Goal: Task Accomplishment & Management: Complete application form

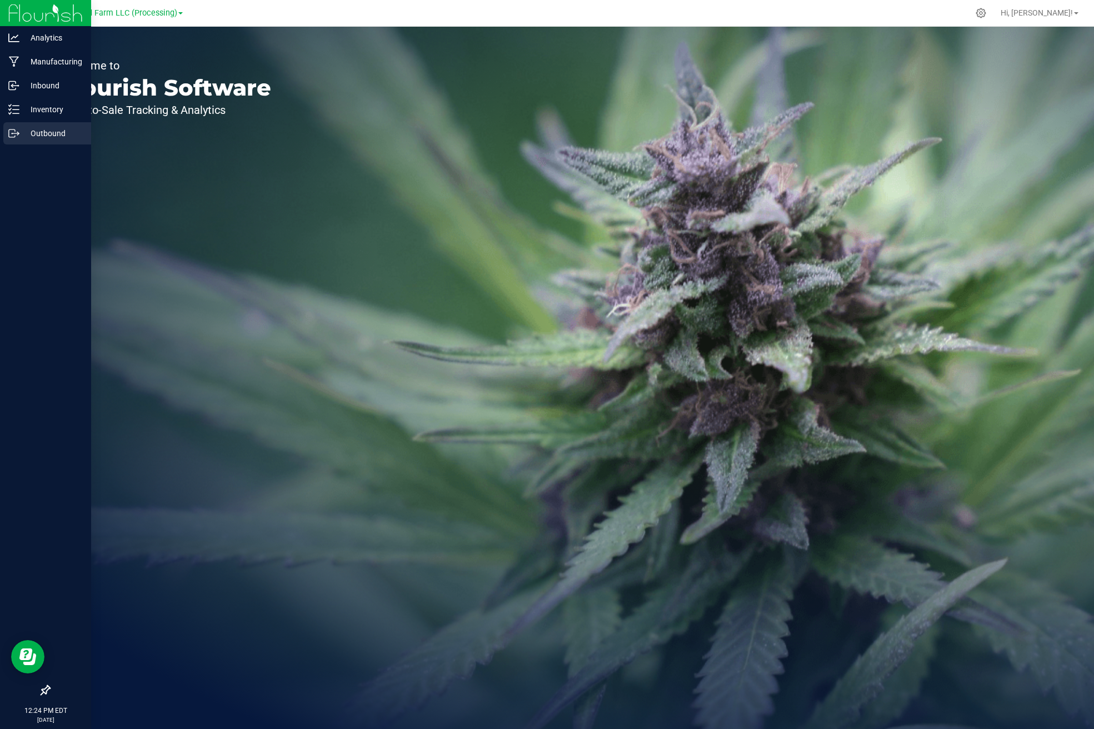
click at [28, 131] on p "Outbound" at bounding box center [52, 133] width 67 height 13
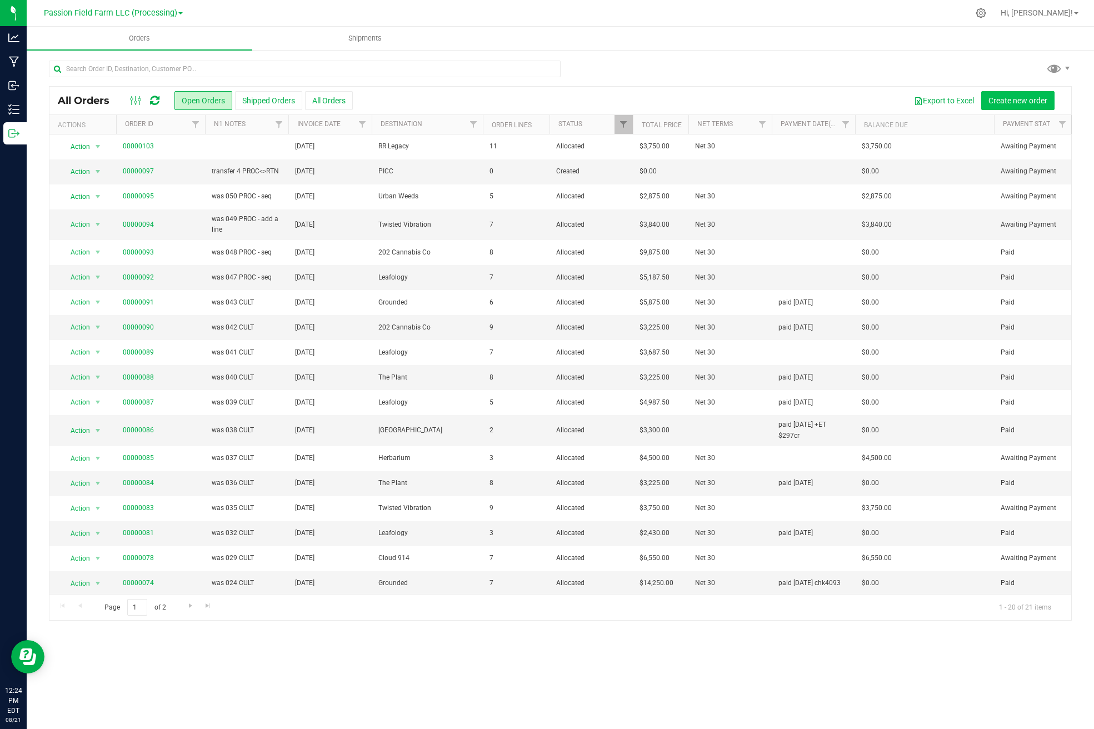
click at [1010, 107] on button "Create new order" at bounding box center [1017, 100] width 73 height 19
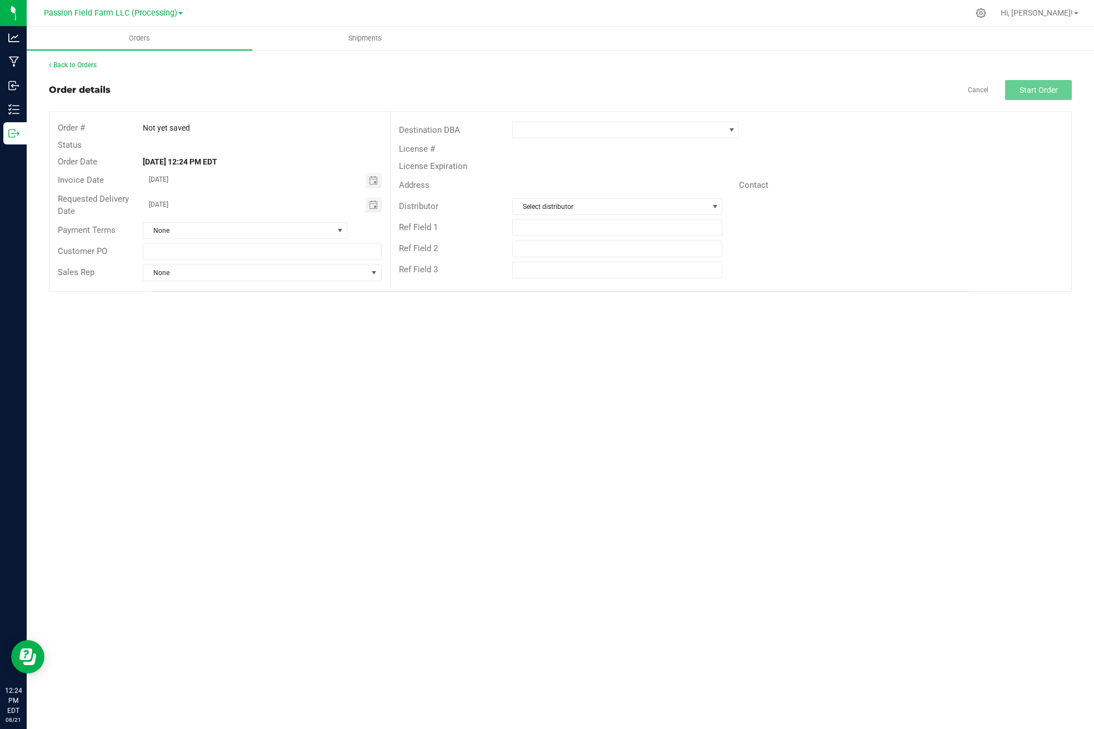
click at [598, 140] on div "Destination DBA" at bounding box center [731, 129] width 681 height 21
click at [599, 128] on span at bounding box center [619, 130] width 212 height 16
click at [551, 227] on li "Legacy Dispensary" at bounding box center [626, 228] width 226 height 19
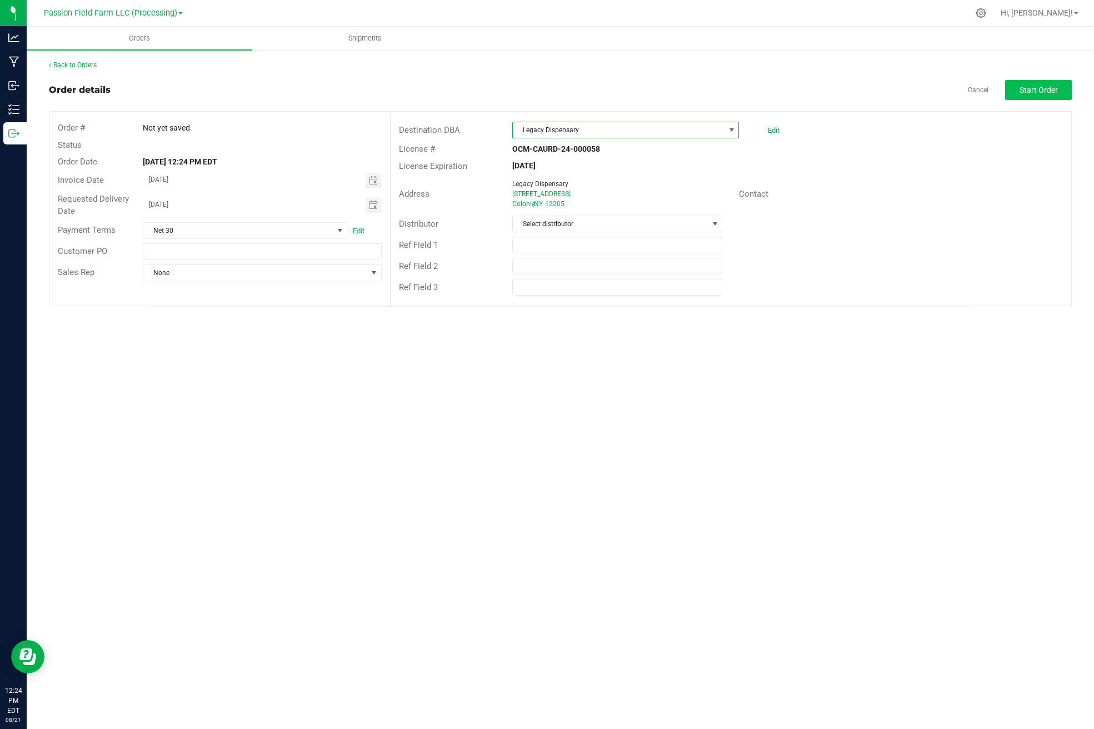
click at [1045, 83] on button "Start Order" at bounding box center [1038, 90] width 67 height 20
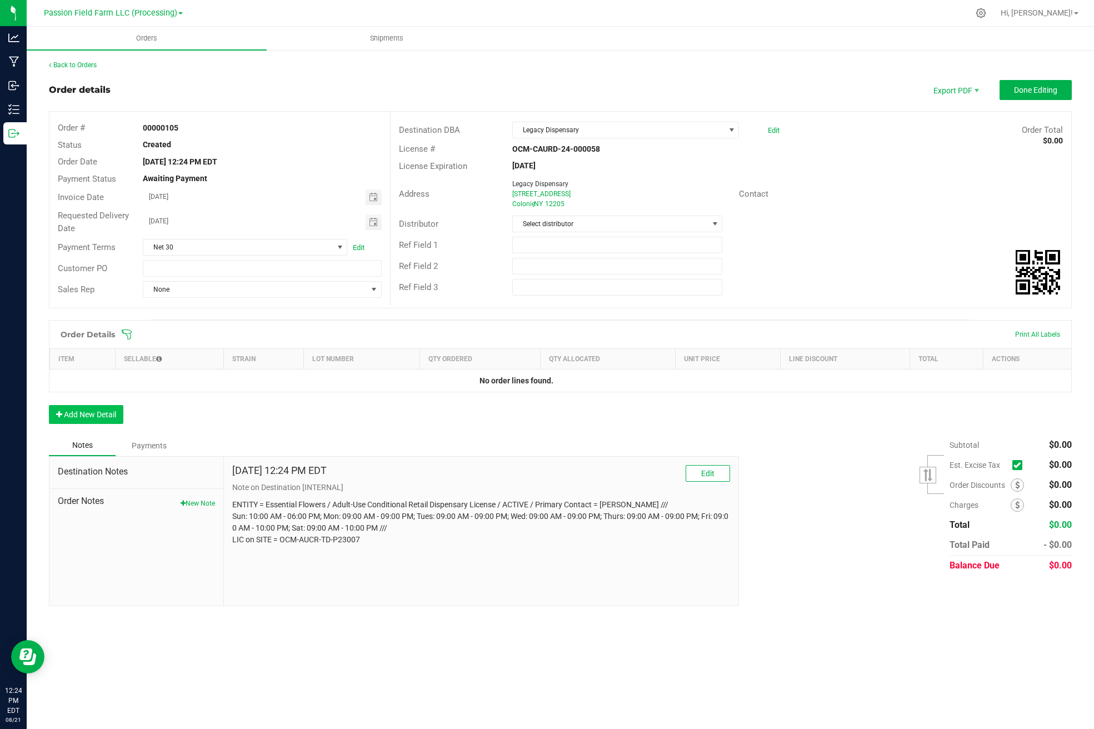
click at [77, 422] on button "Add New Detail" at bounding box center [86, 414] width 74 height 19
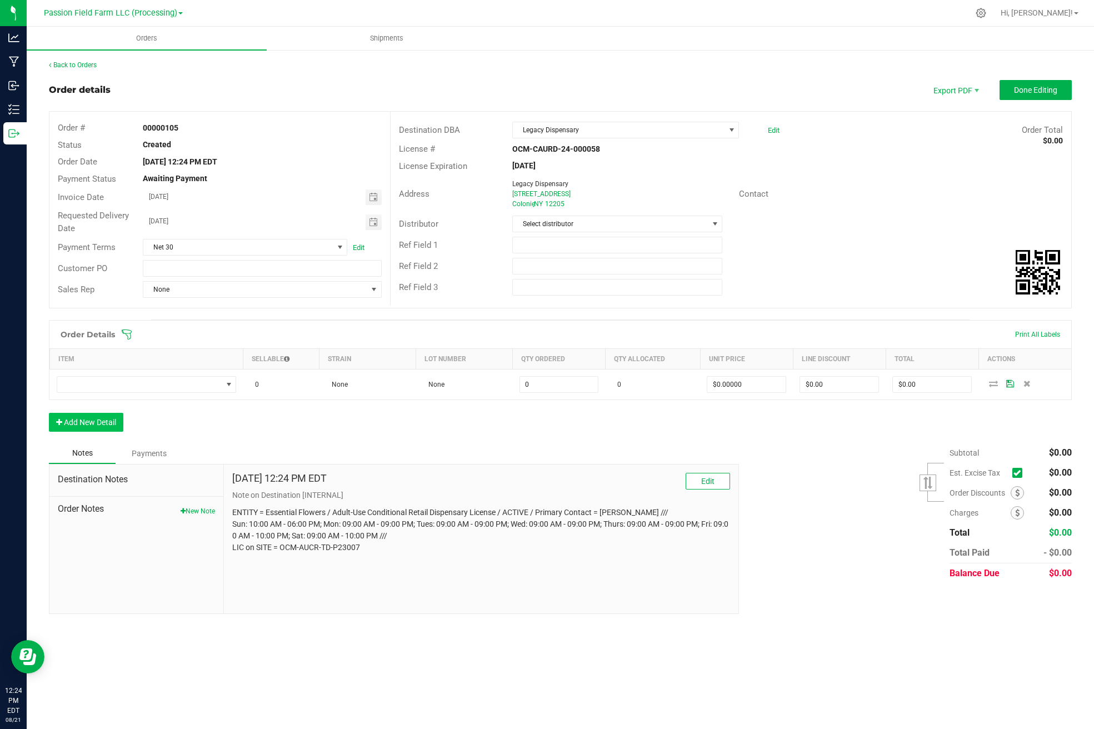
click at [77, 422] on button "Add New Detail" at bounding box center [86, 422] width 74 height 19
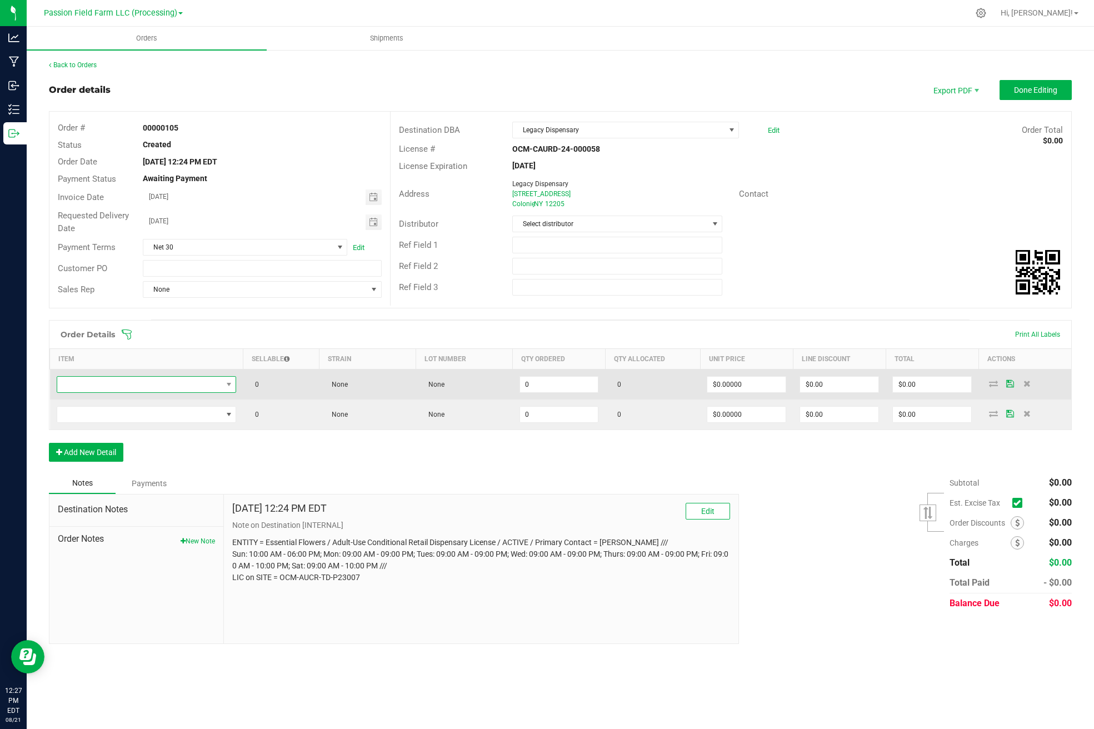
click at [132, 385] on span "NO DATA FOUND" at bounding box center [139, 385] width 165 height 16
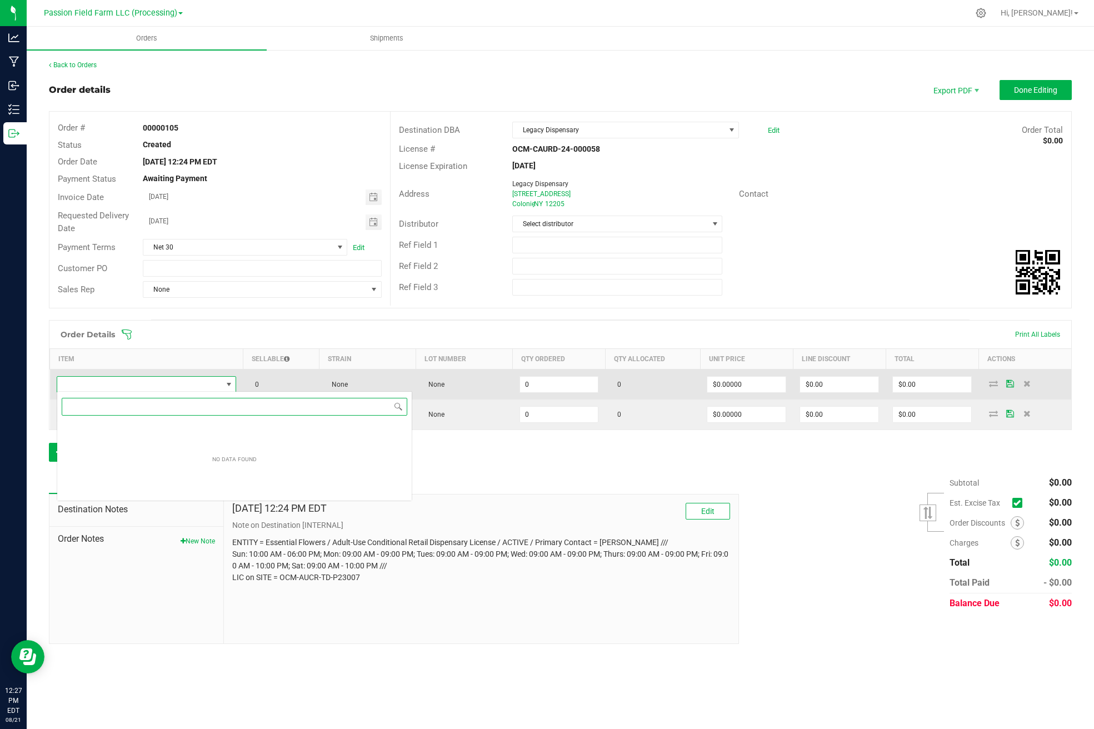
scroll to position [17, 180]
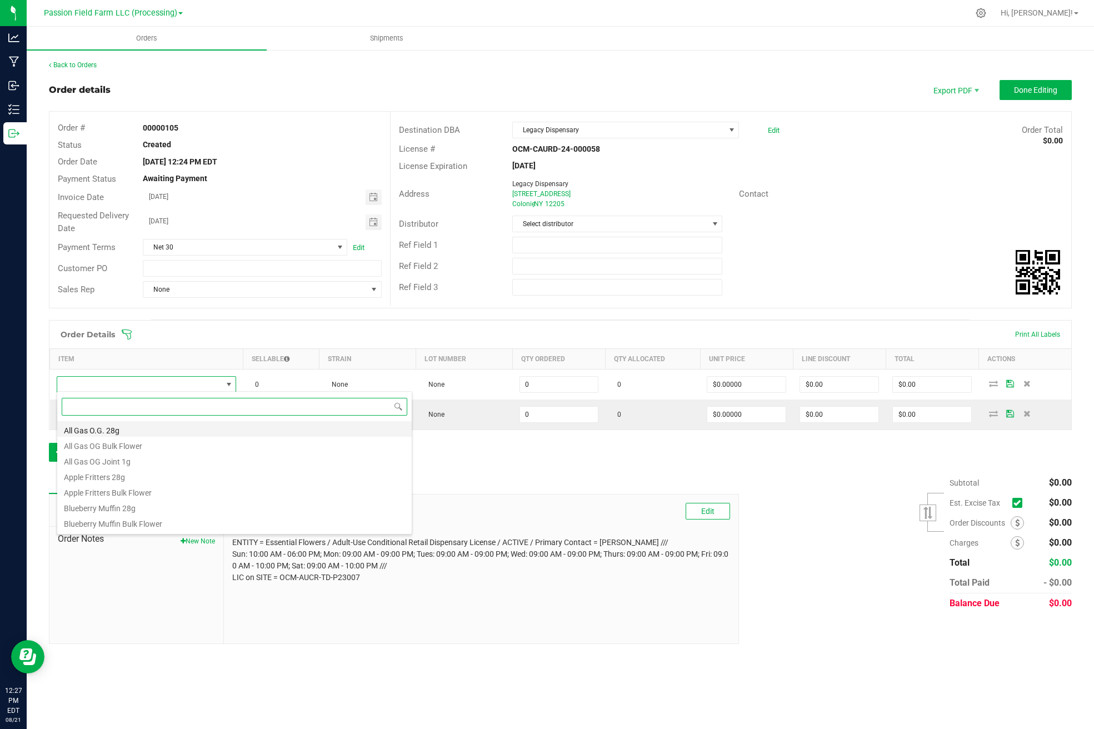
click at [98, 427] on li "All Gas O.G. 28g" at bounding box center [234, 429] width 355 height 16
type input "0 ea"
type input "$75.00000"
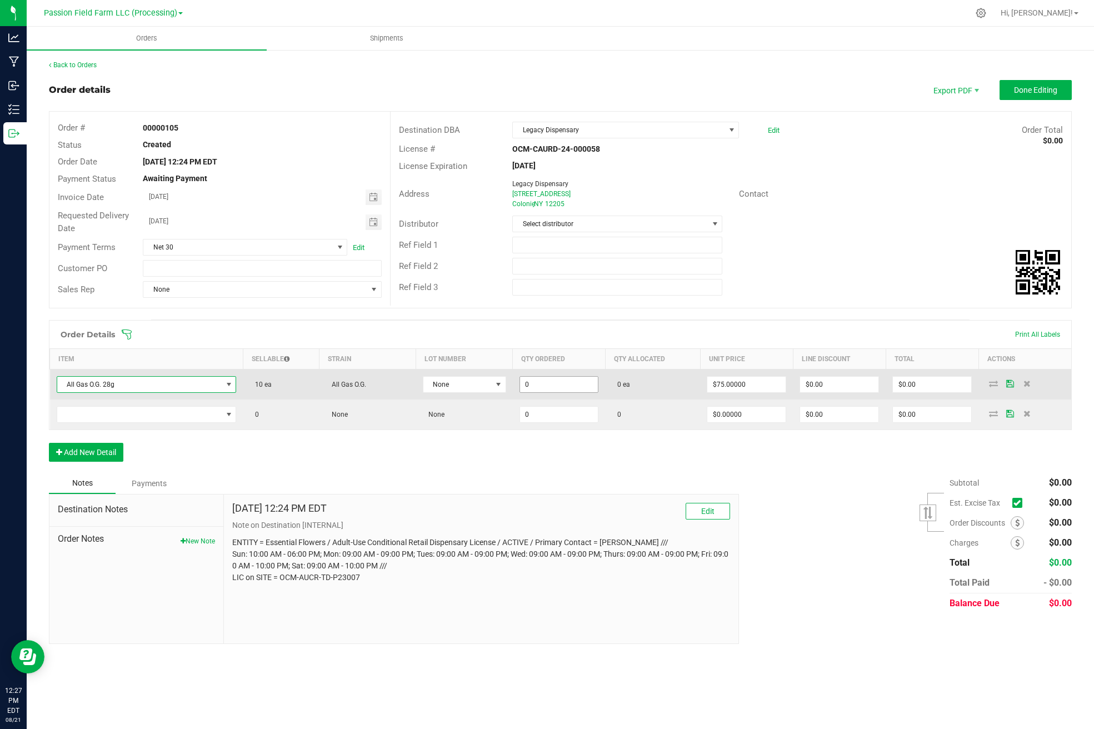
click at [526, 387] on input "0" at bounding box center [559, 385] width 78 height 16
click at [526, 384] on input "0" at bounding box center [559, 385] width 78 height 16
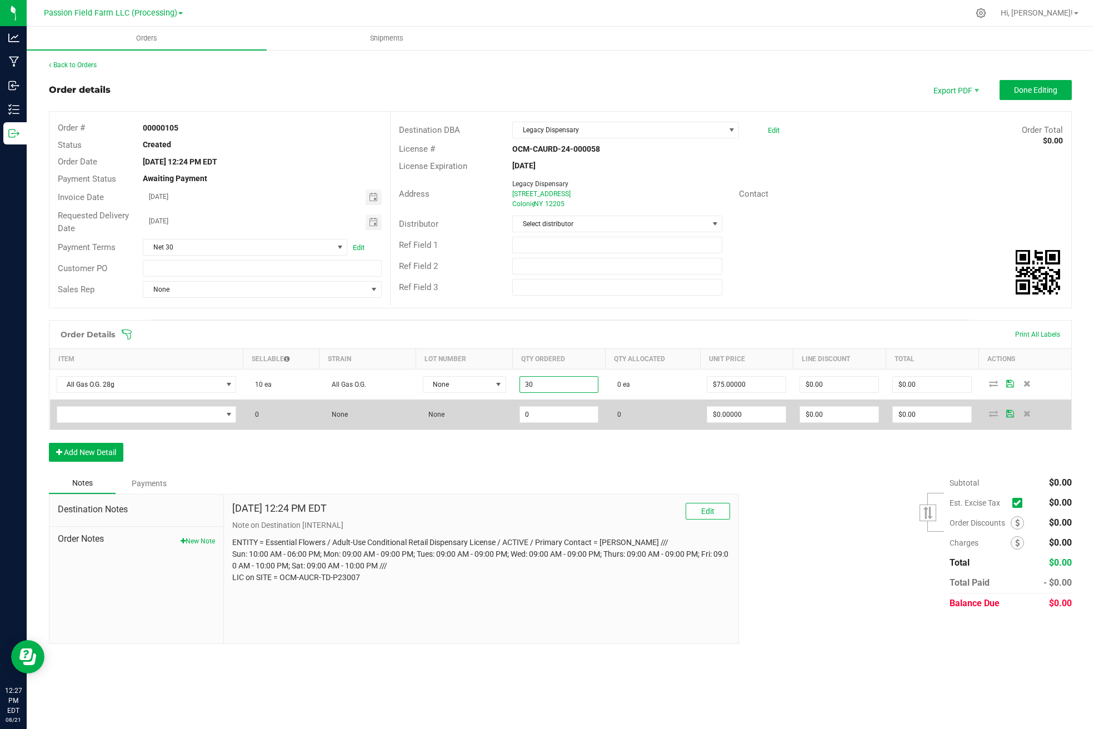
type input "30 ea"
type input "$2,250.00"
click at [572, 398] on tbody "All Gas O.G. 28g 10 ea All Gas O.G. None 30 ea 0 ea $75.00000 $0.00 $2,250.00 0…" at bounding box center [561, 400] width 1022 height 61
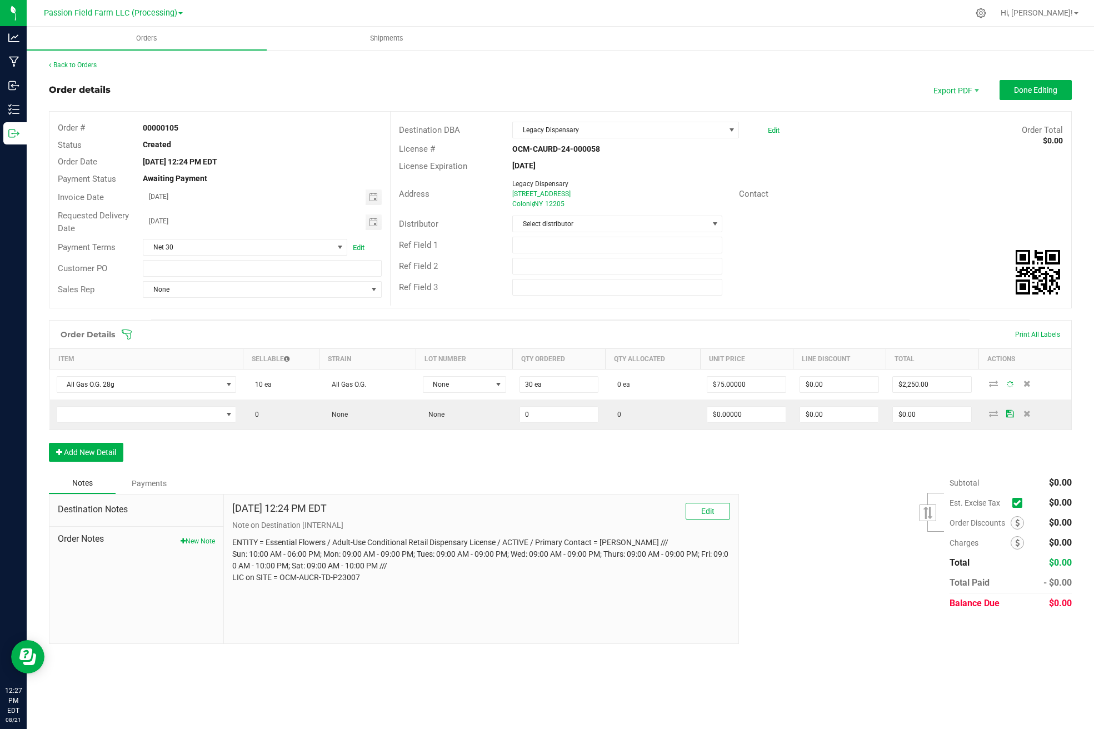
click at [630, 461] on div "Order Details Print All Labels Item Sellable Strain Lot Number Qty Ordered Qty …" at bounding box center [560, 396] width 1023 height 153
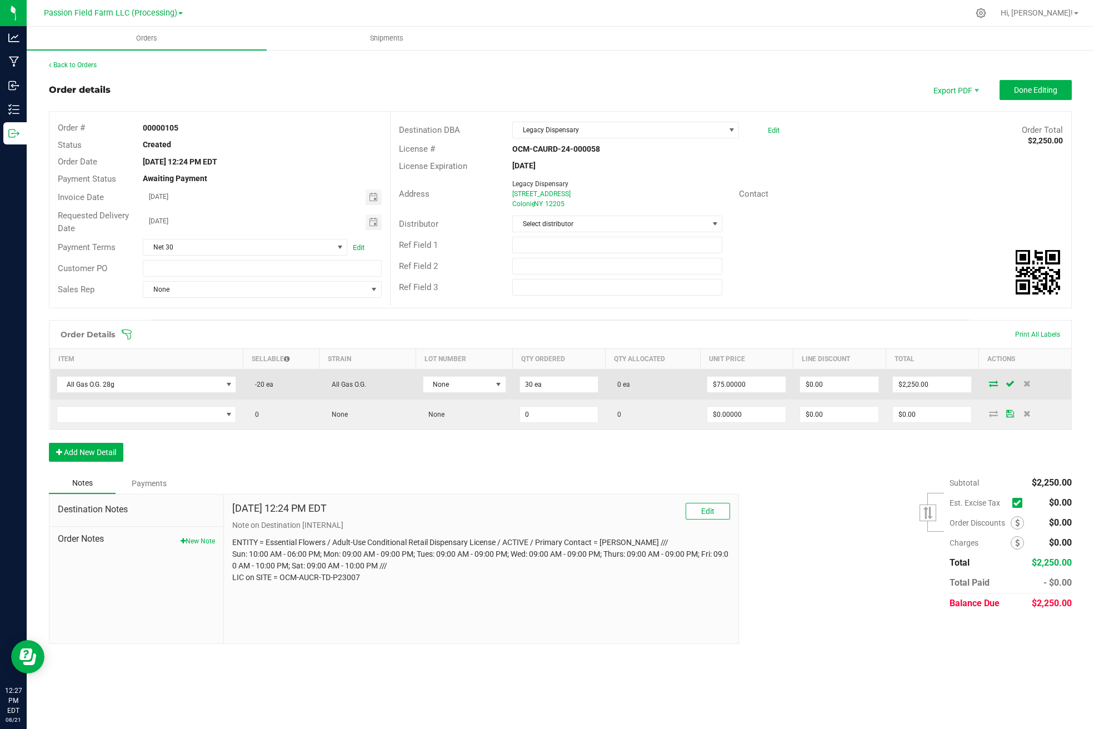
click at [991, 386] on td at bounding box center [1025, 385] width 93 height 31
click at [992, 382] on icon at bounding box center [993, 383] width 9 height 7
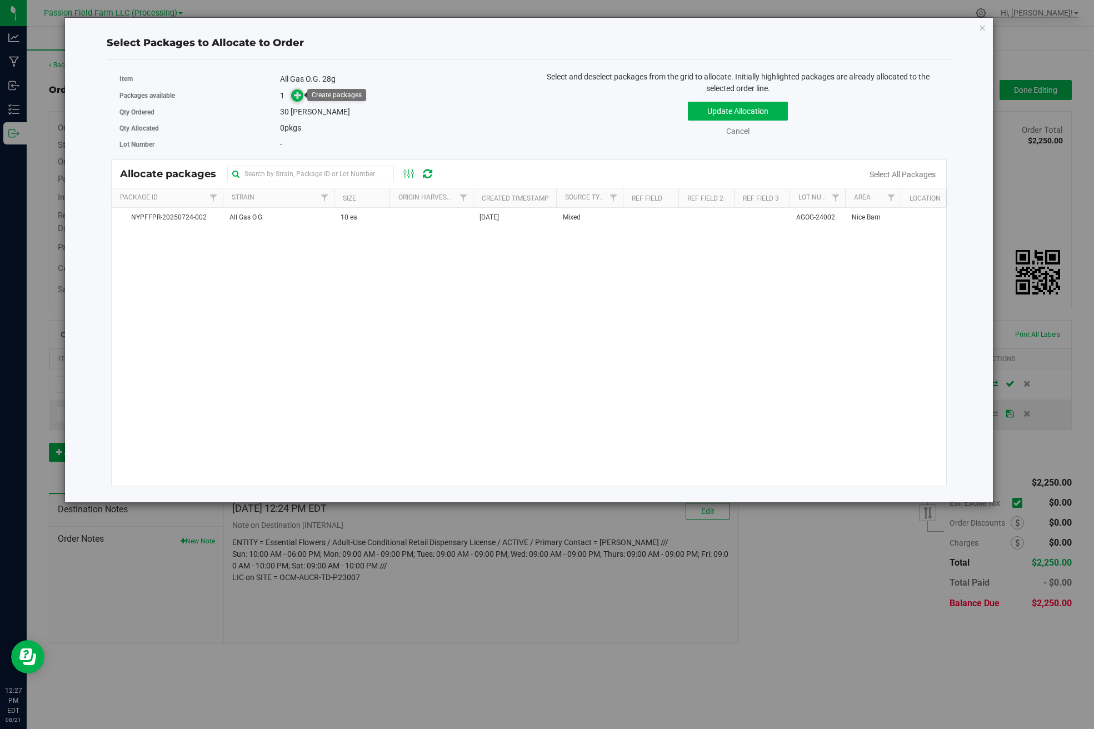
click at [302, 94] on icon at bounding box center [298, 95] width 8 height 8
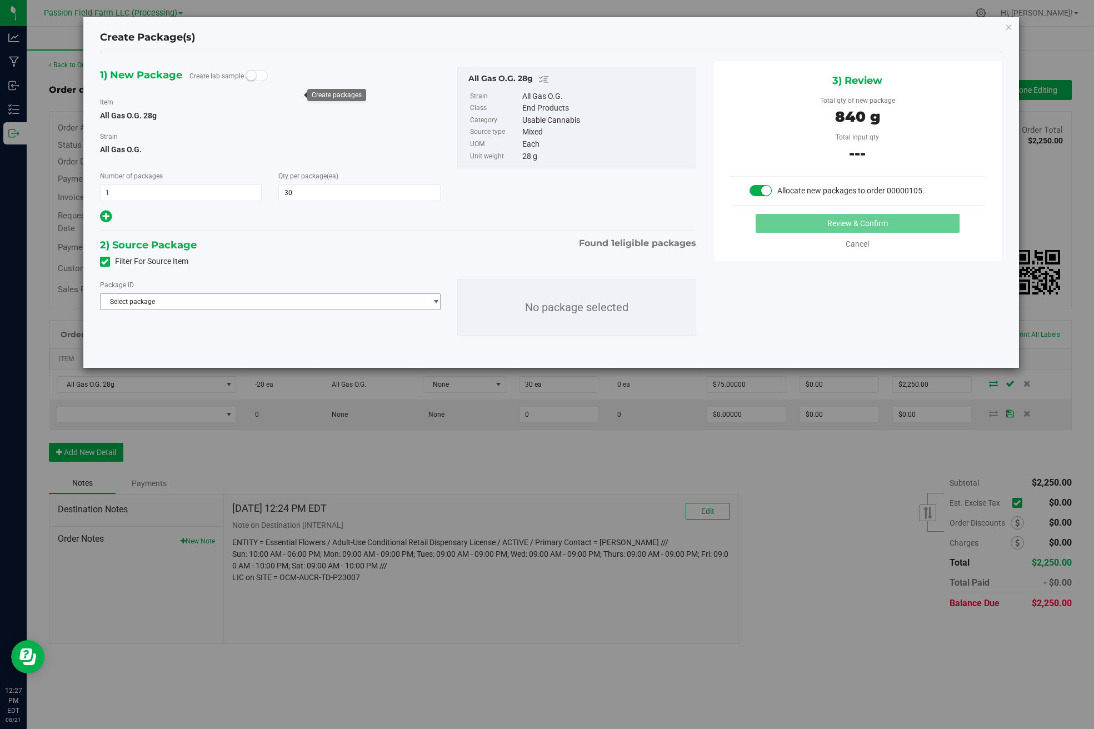
click at [268, 303] on span "Select package" at bounding box center [264, 302] width 326 height 16
click at [249, 343] on li "NYPFFPR-20250724-002 ( All Gas O.G. 28g )" at bounding box center [271, 348] width 340 height 16
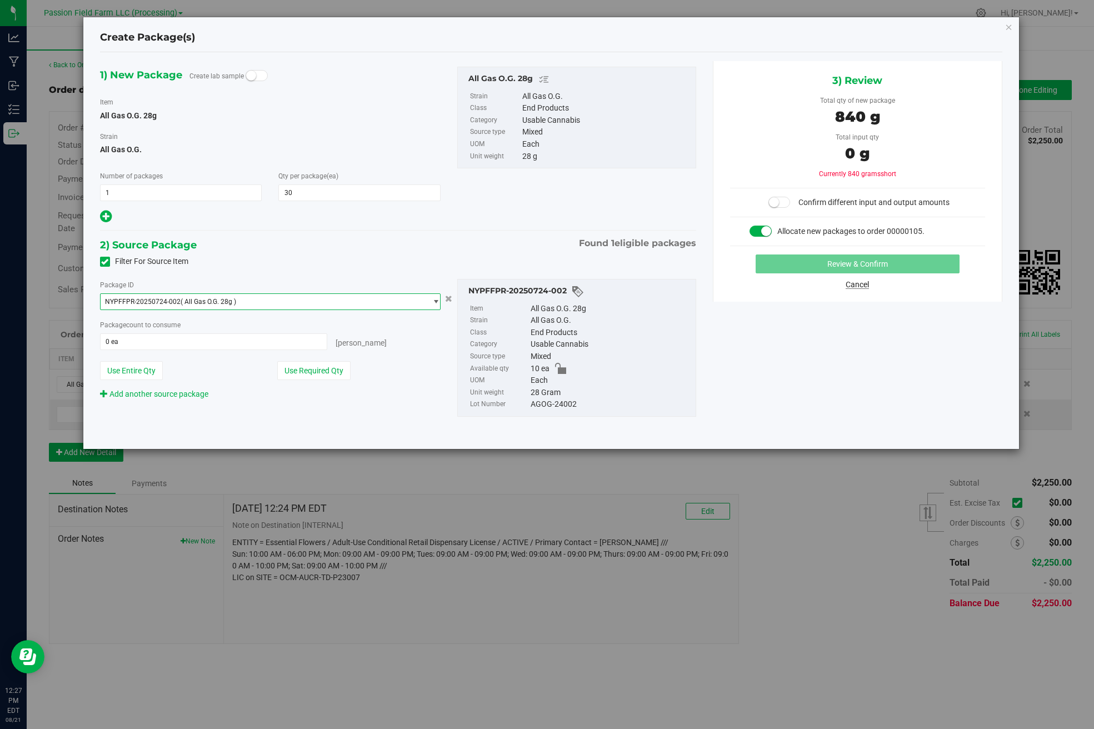
click at [855, 283] on link "Cancel" at bounding box center [857, 284] width 23 height 9
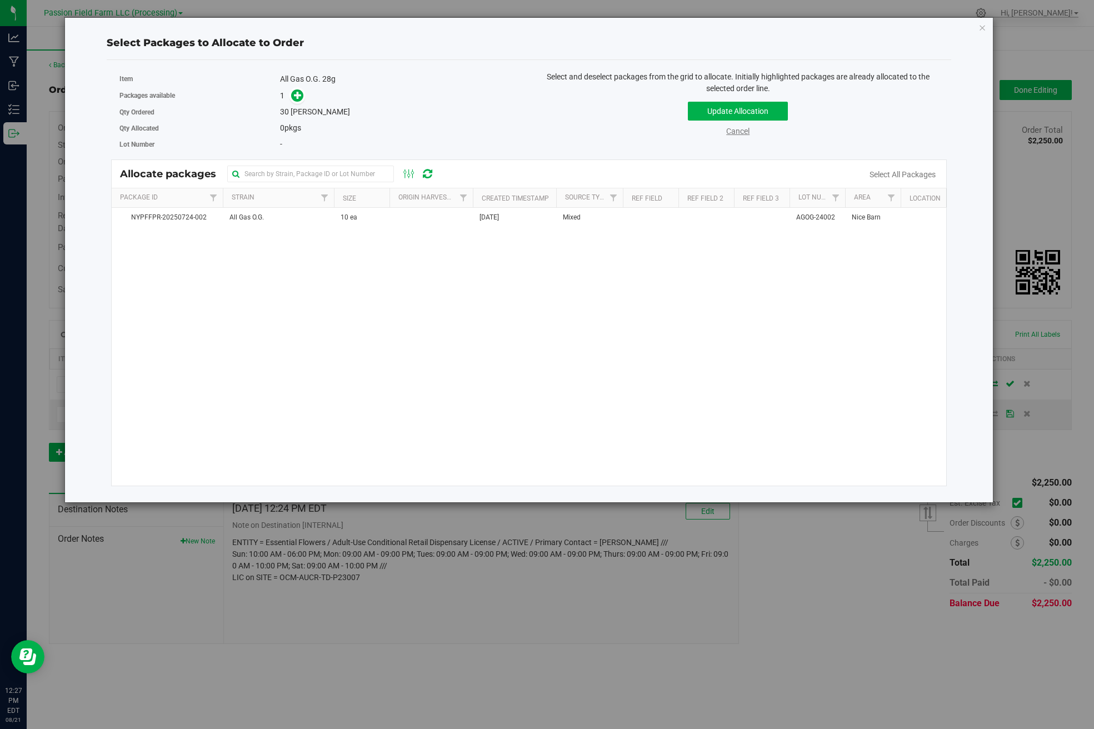
click at [741, 133] on link "Cancel" at bounding box center [737, 131] width 23 height 9
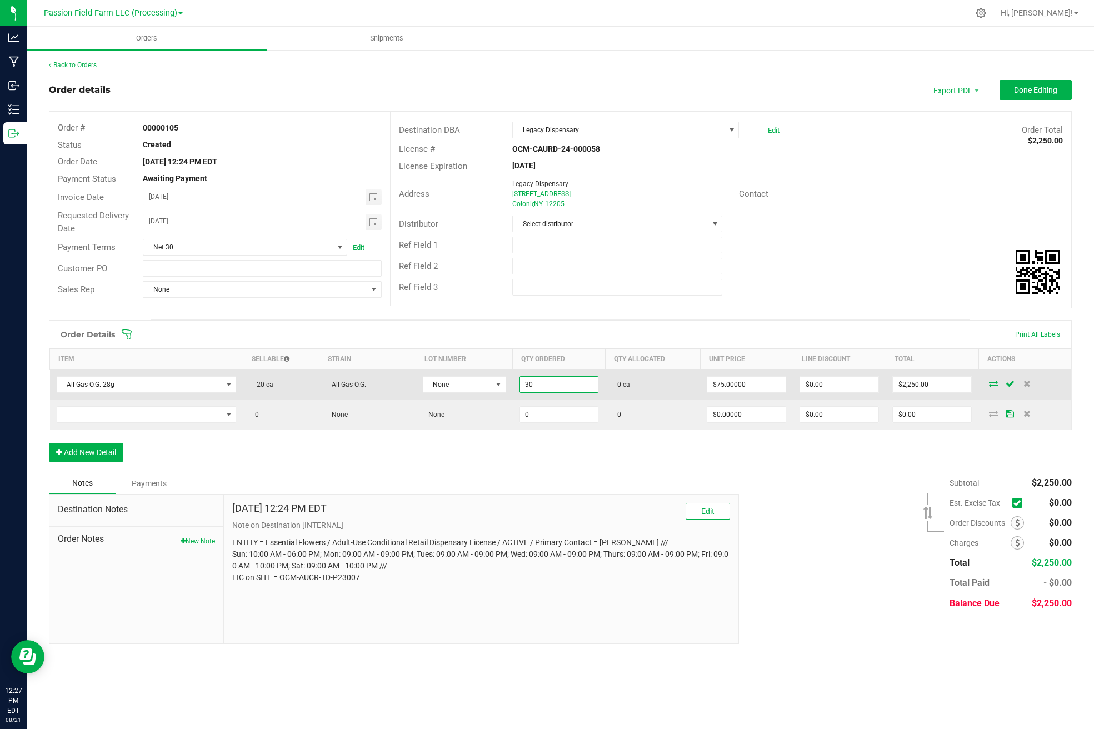
drag, startPoint x: 528, startPoint y: 382, endPoint x: 522, endPoint y: 380, distance: 6.0
click at [522, 380] on input "30" at bounding box center [559, 385] width 78 height 16
click at [581, 390] on input "10" at bounding box center [559, 385] width 78 height 16
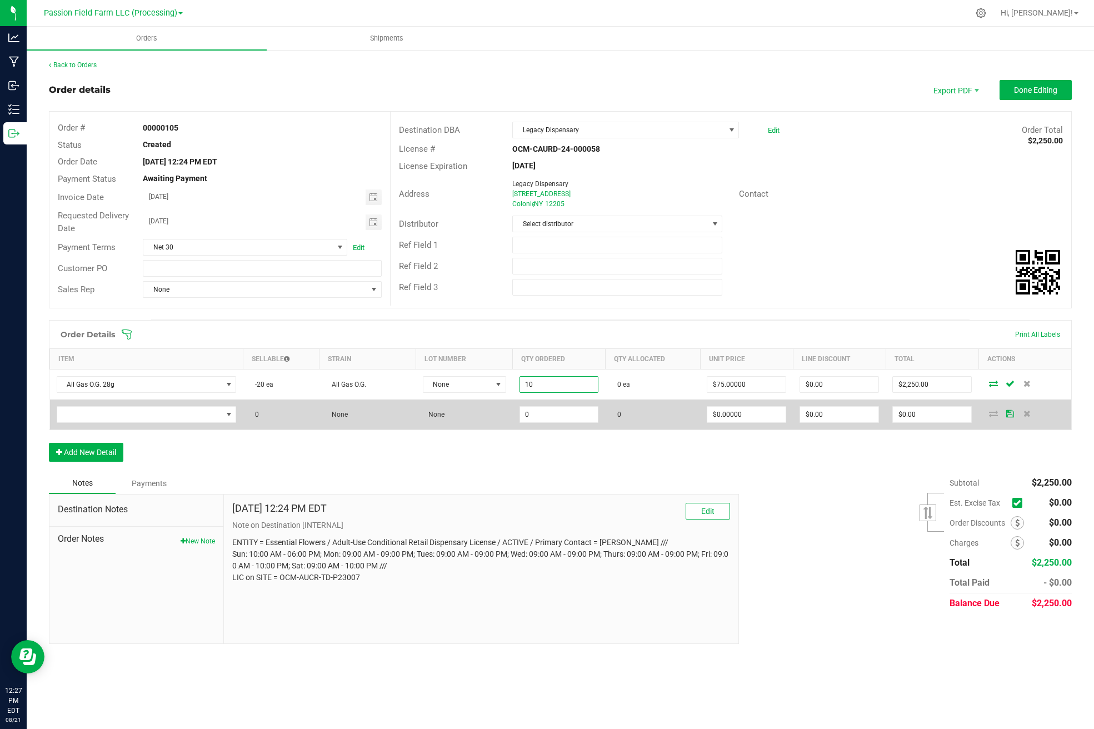
type input "10 ea"
type input "$750.00"
click at [582, 400] on td "0" at bounding box center [559, 415] width 93 height 30
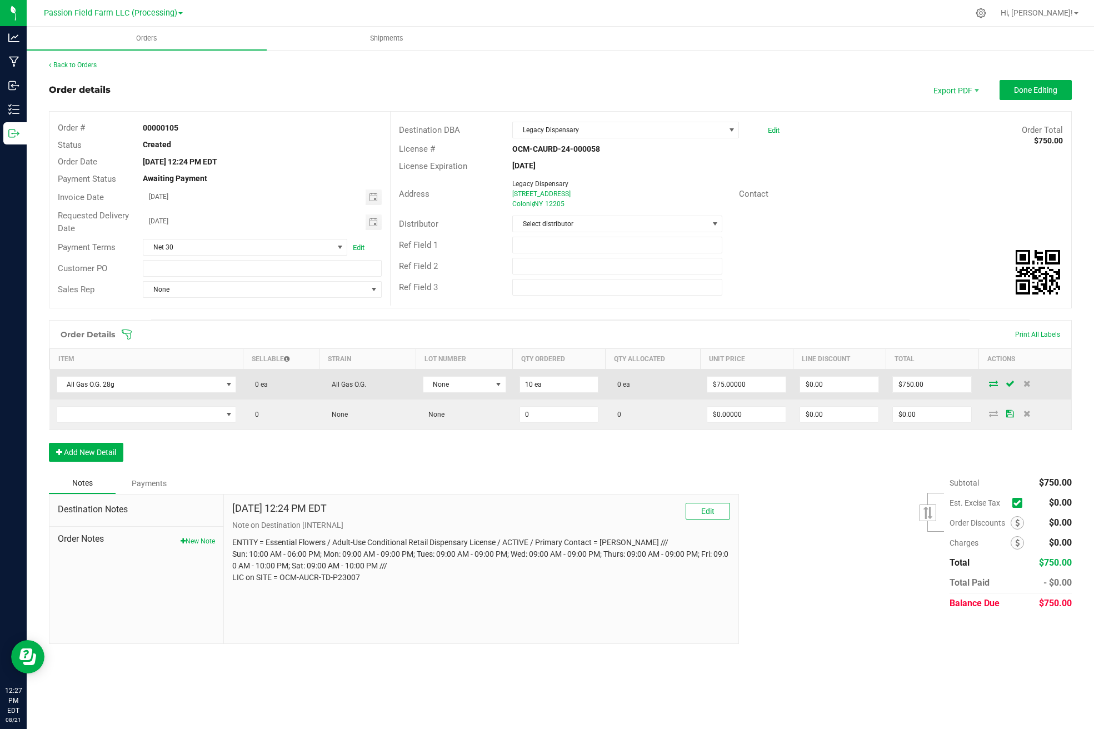
click at [604, 391] on td "10 ea" at bounding box center [559, 385] width 93 height 31
click at [995, 384] on icon at bounding box center [993, 383] width 9 height 7
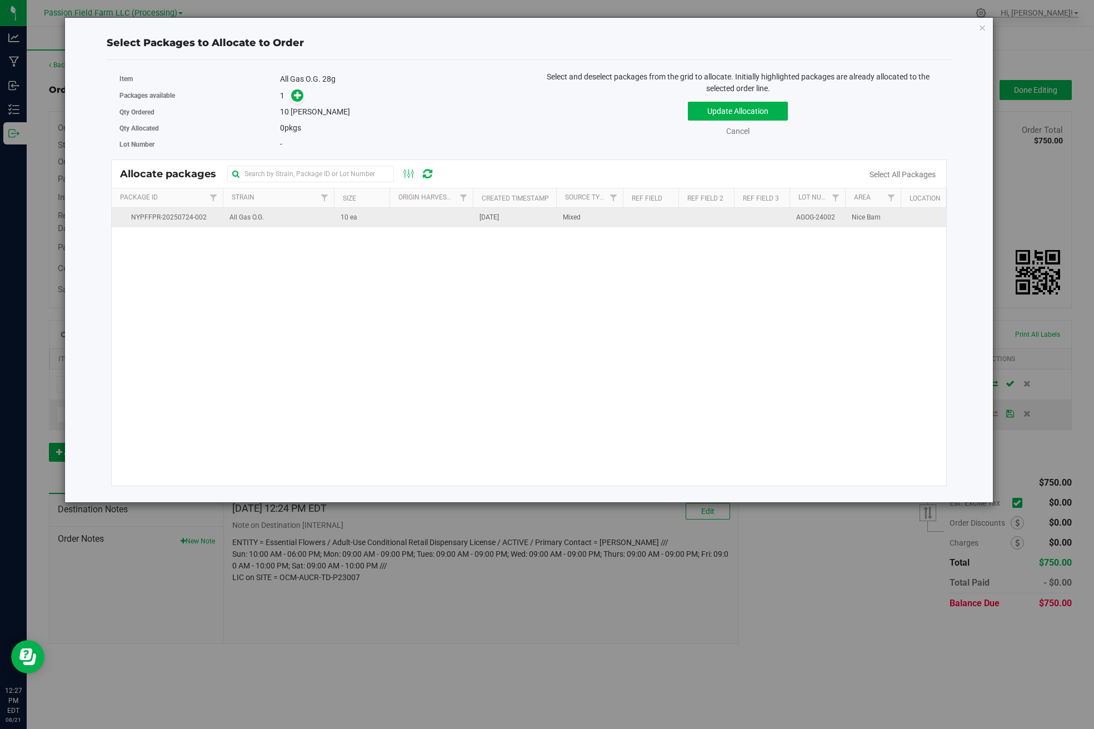
click at [306, 222] on td "All Gas O.G." at bounding box center [278, 217] width 111 height 19
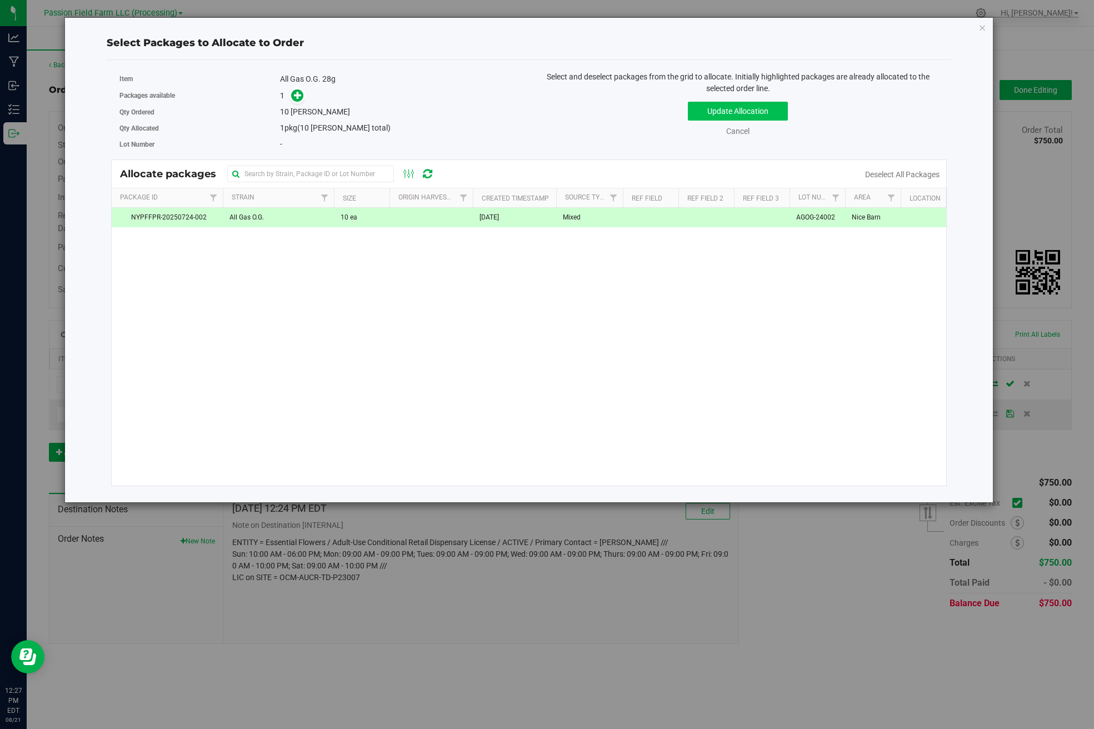
click at [737, 107] on button "Update Allocation" at bounding box center [738, 111] width 100 height 19
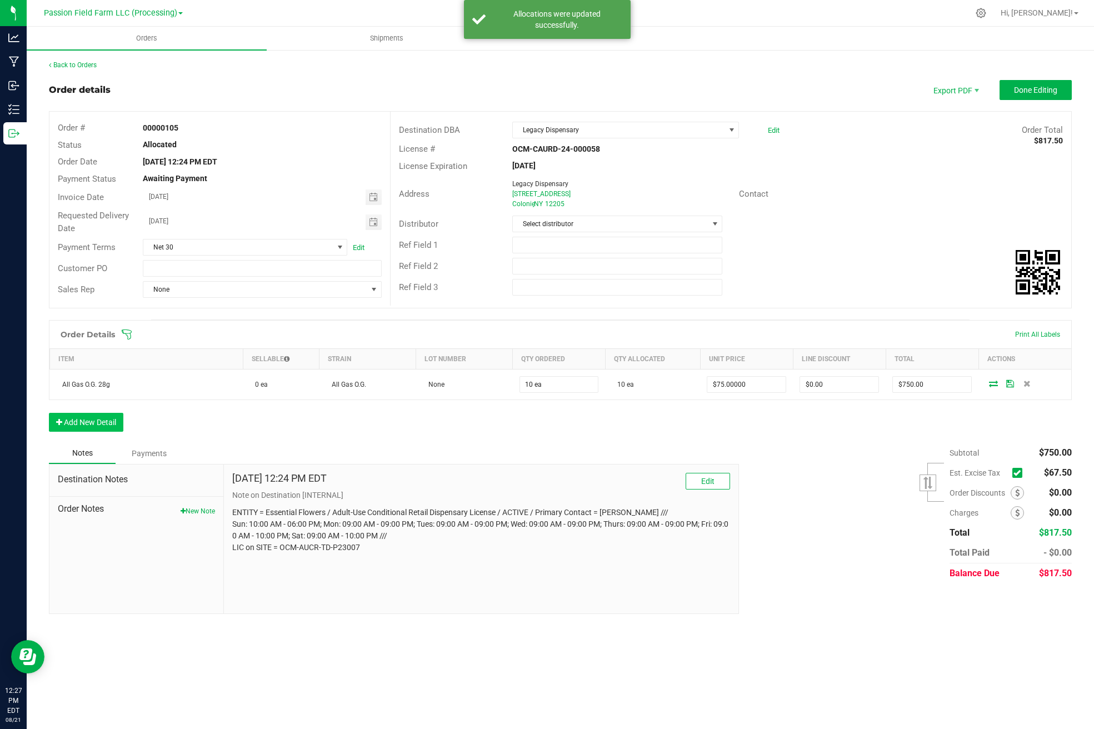
click at [77, 420] on button "Add New Detail" at bounding box center [86, 422] width 74 height 19
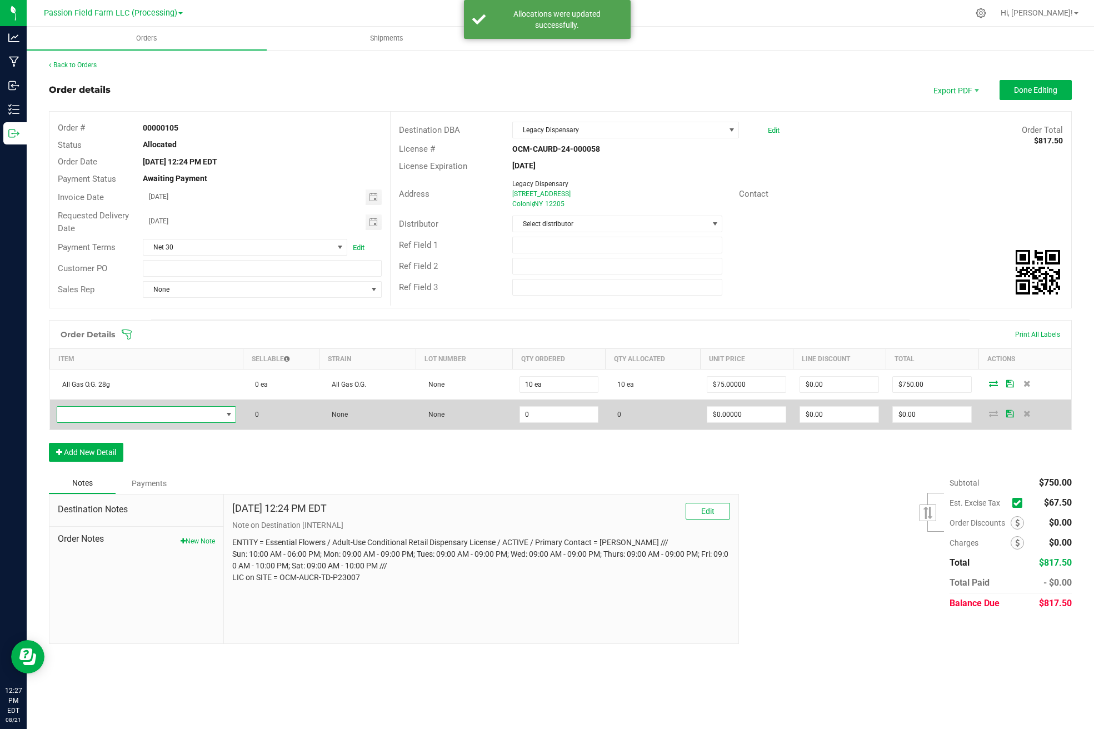
click at [78, 418] on span "NO DATA FOUND" at bounding box center [139, 415] width 165 height 16
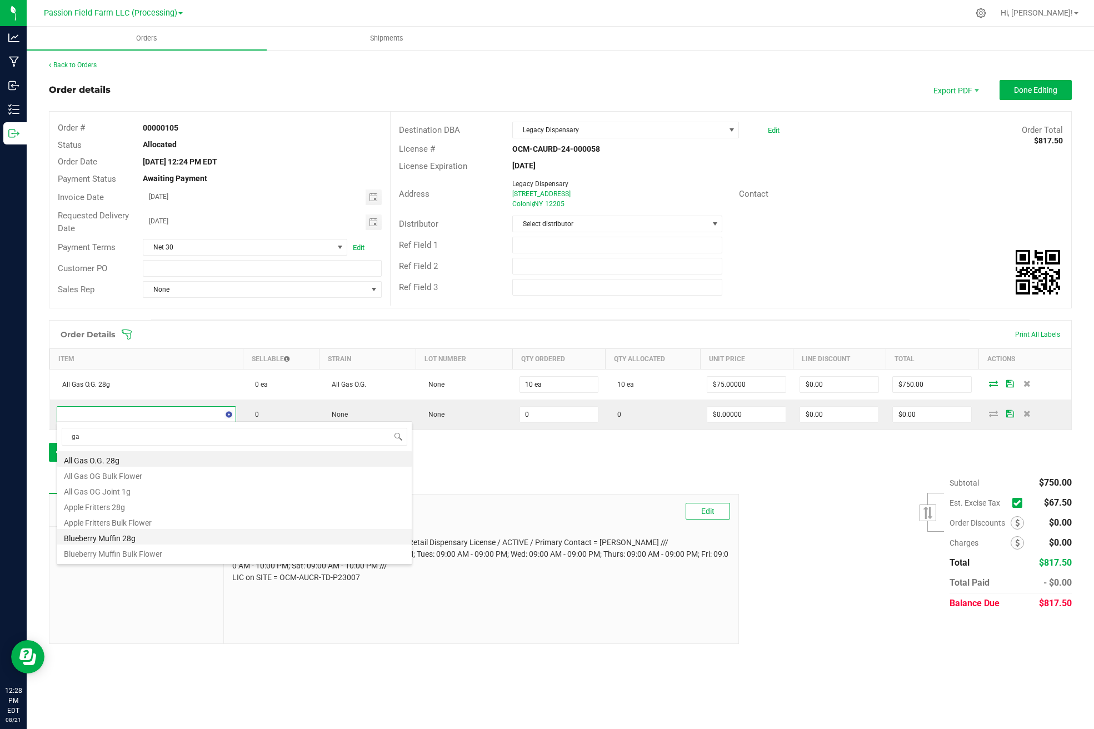
type input "gaz"
click at [138, 462] on li "Gazurple 28g" at bounding box center [234, 459] width 355 height 16
type input "0 ea"
type input "$90.00000"
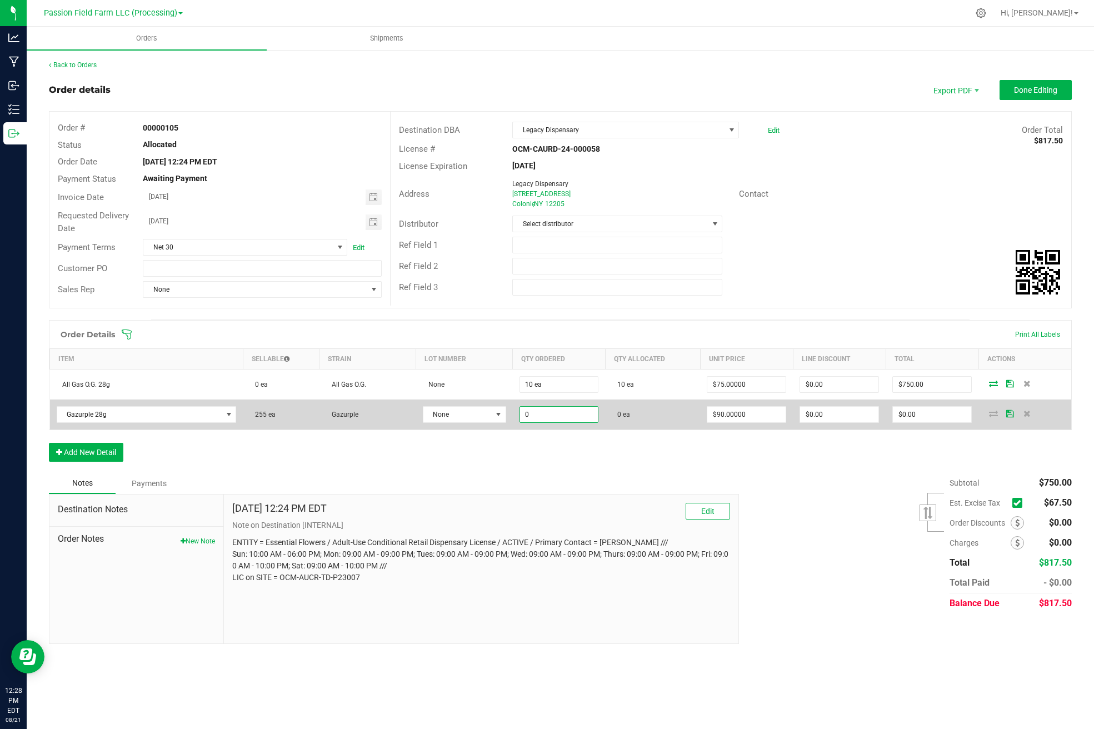
click at [527, 416] on input "0" at bounding box center [559, 415] width 78 height 16
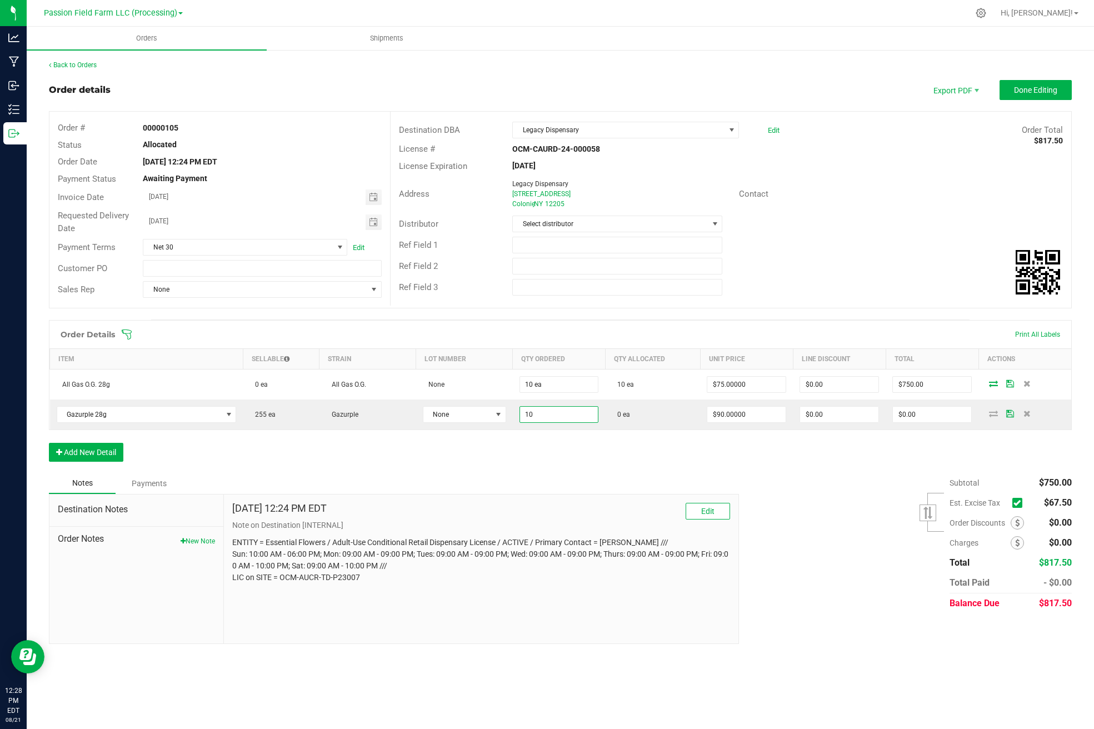
type input "10 ea"
type input "$900.00"
click at [522, 428] on div "Order Details Print All Labels Item Sellable Strain Lot Number Qty Ordered Qty …" at bounding box center [560, 396] width 1023 height 153
click at [103, 449] on button "Add New Detail" at bounding box center [86, 452] width 74 height 19
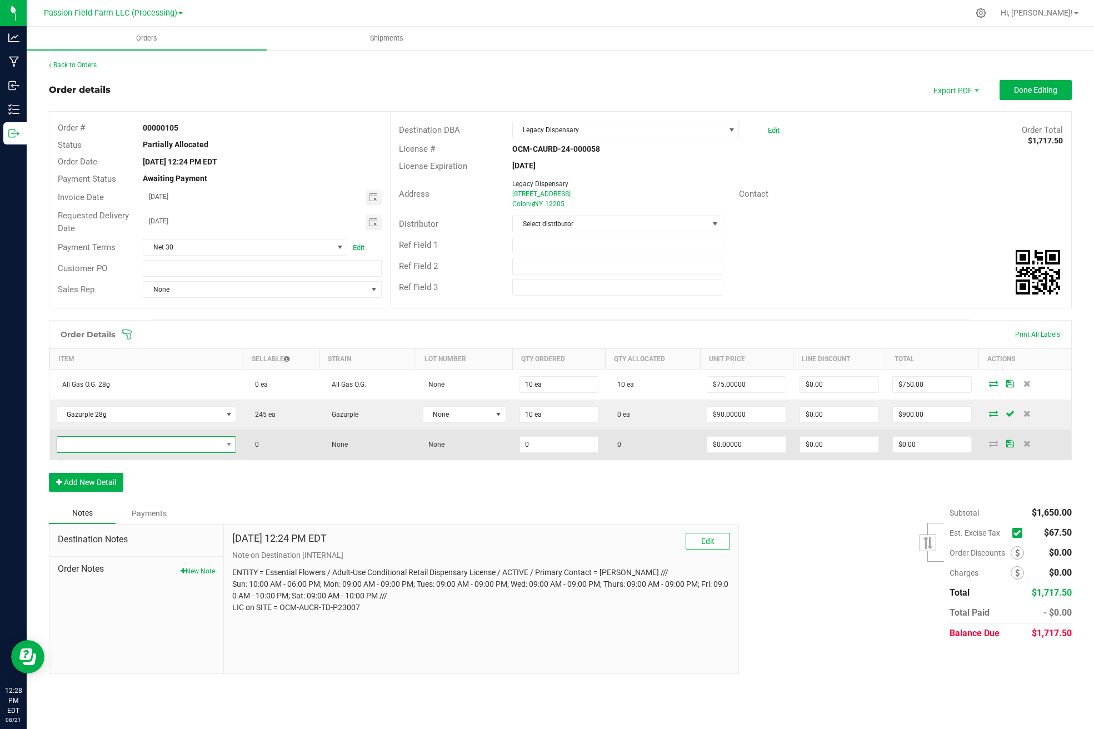
click at [111, 442] on span "NO DATA FOUND" at bounding box center [139, 445] width 165 height 16
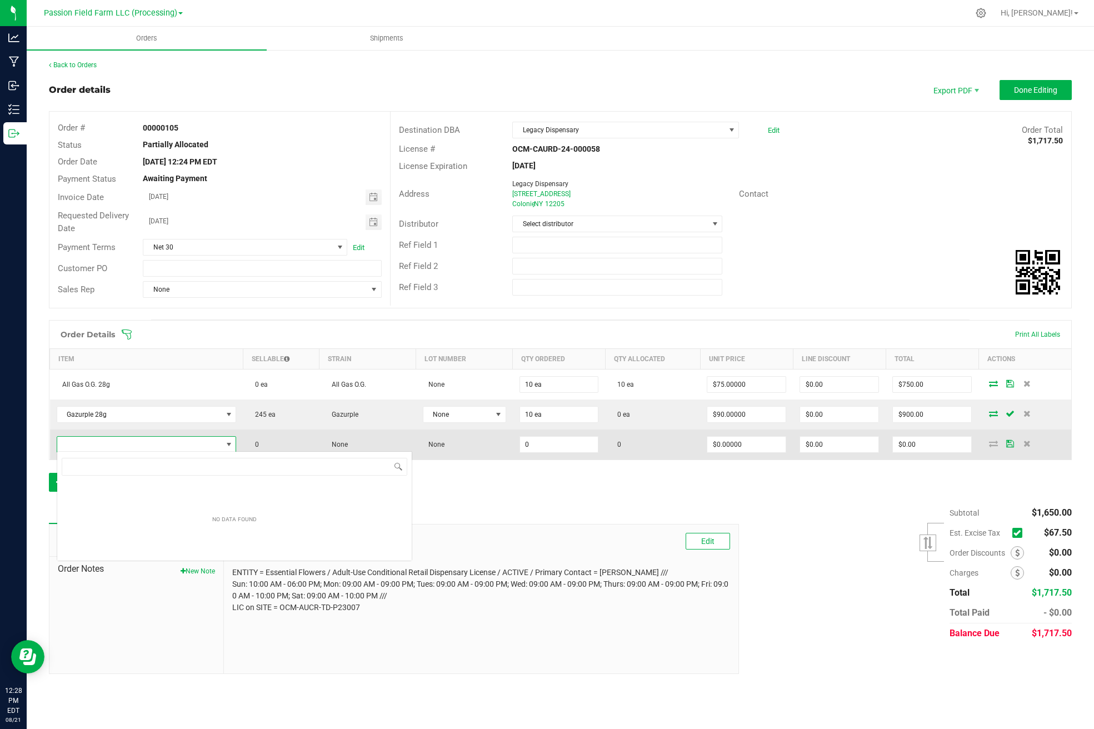
scroll to position [17, 180]
type input "mimosa"
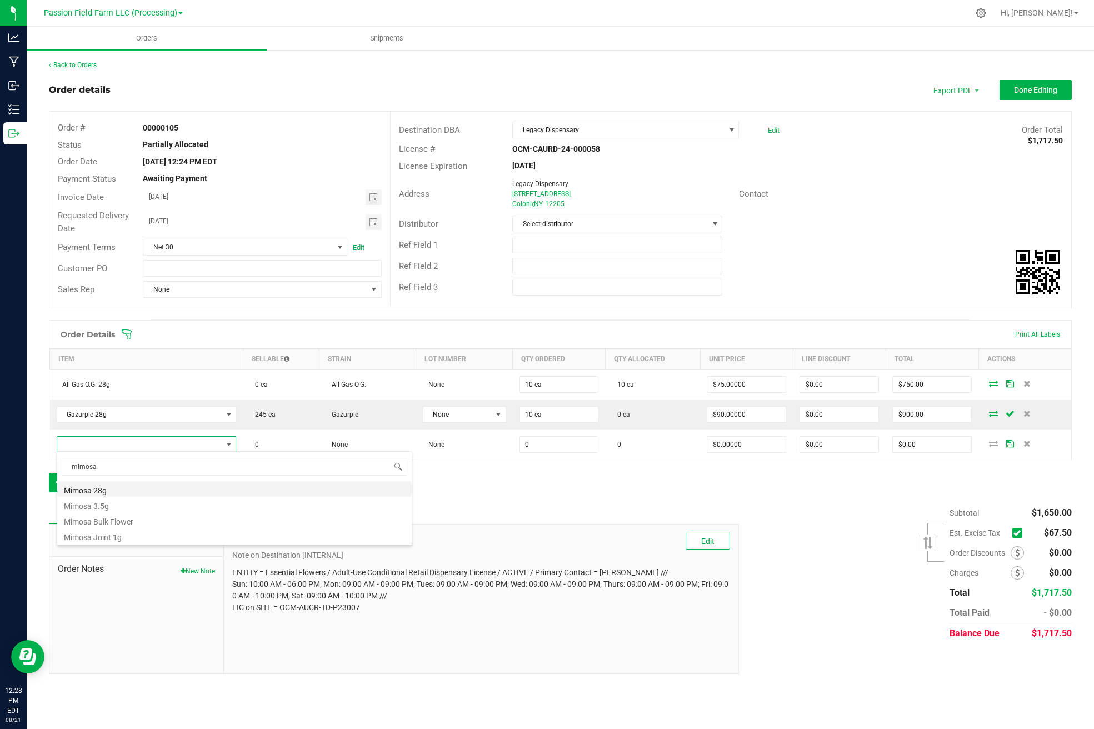
click at [106, 492] on li "Mimosa 28g" at bounding box center [234, 489] width 355 height 16
type input "0 ea"
type input "$90.00000"
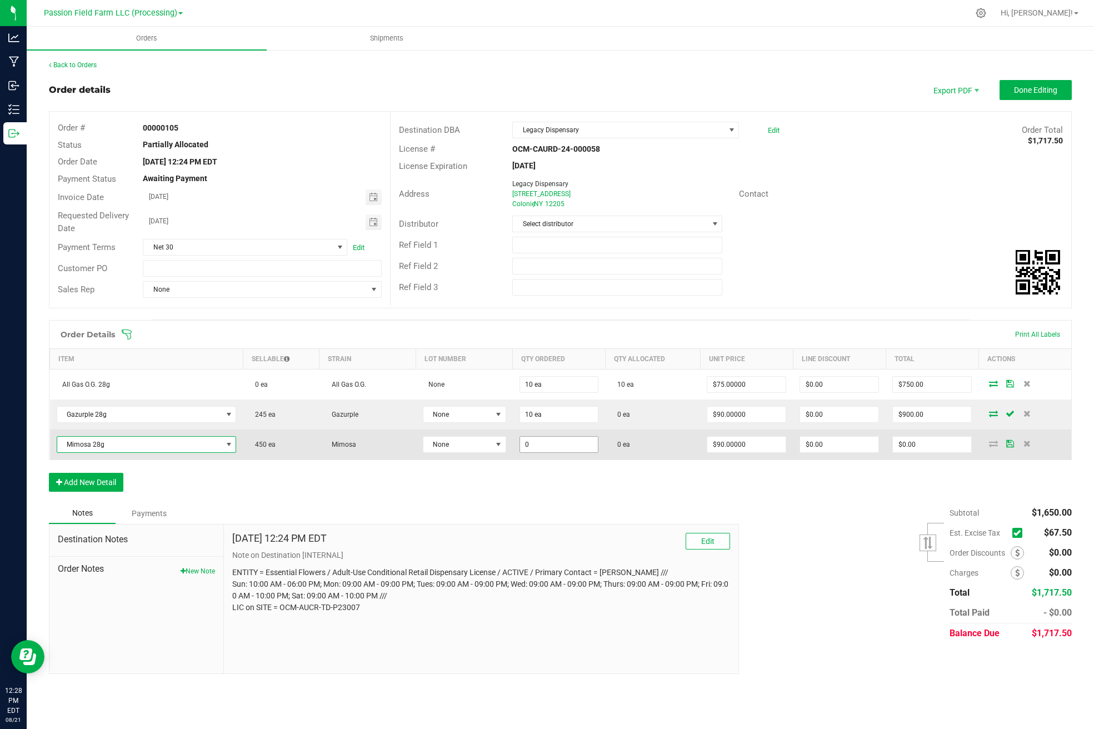
click at [526, 442] on input "0" at bounding box center [559, 445] width 78 height 16
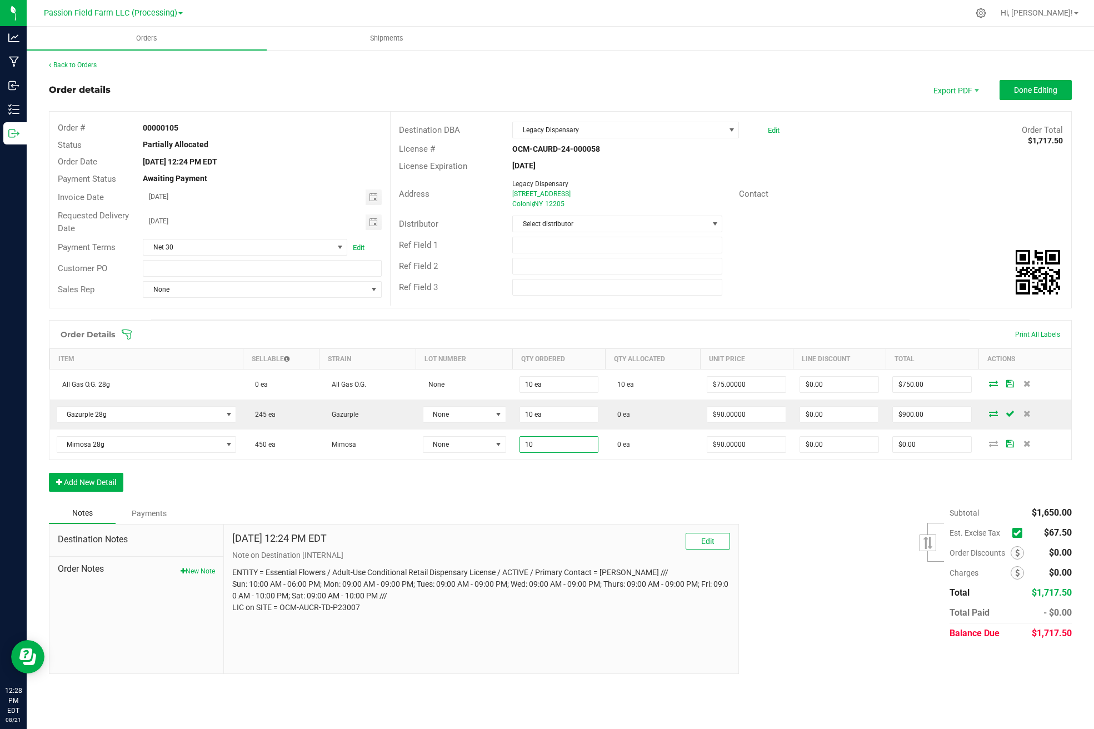
type input "10 ea"
type input "$900.00"
click at [553, 458] on div "Order Details Print All Labels Item Sellable Strain Lot Number Qty Ordered Qty …" at bounding box center [560, 411] width 1023 height 183
click at [88, 484] on button "Add New Detail" at bounding box center [86, 482] width 74 height 19
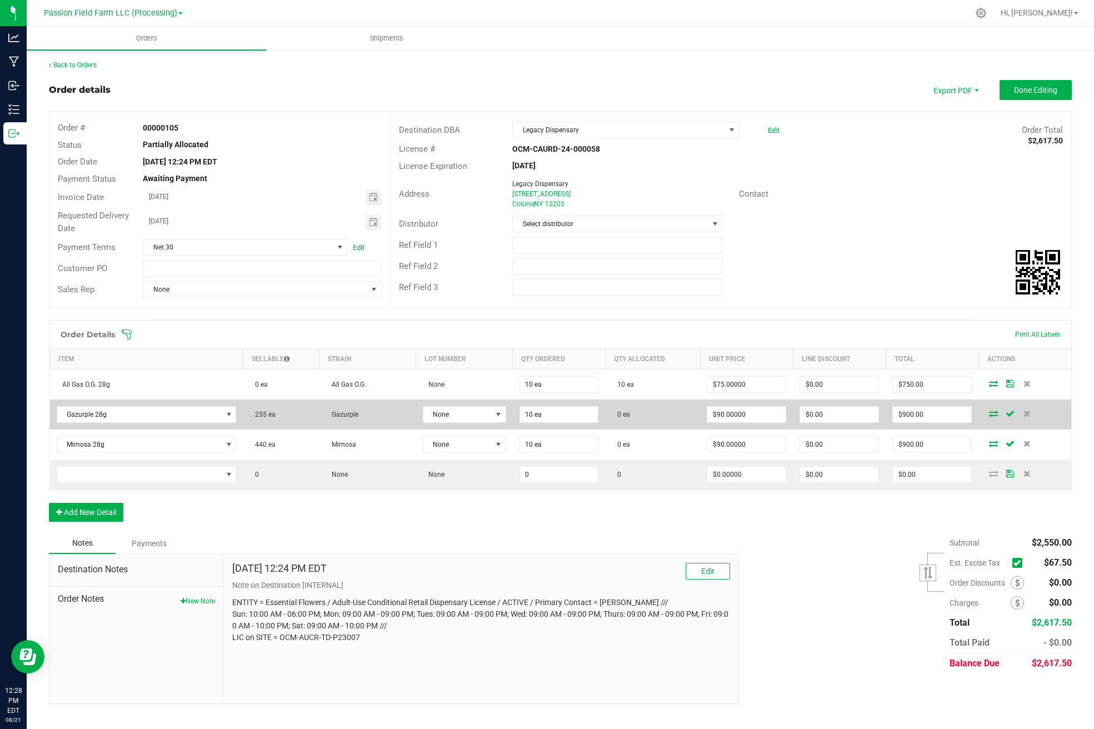
click at [993, 415] on icon at bounding box center [993, 413] width 9 height 7
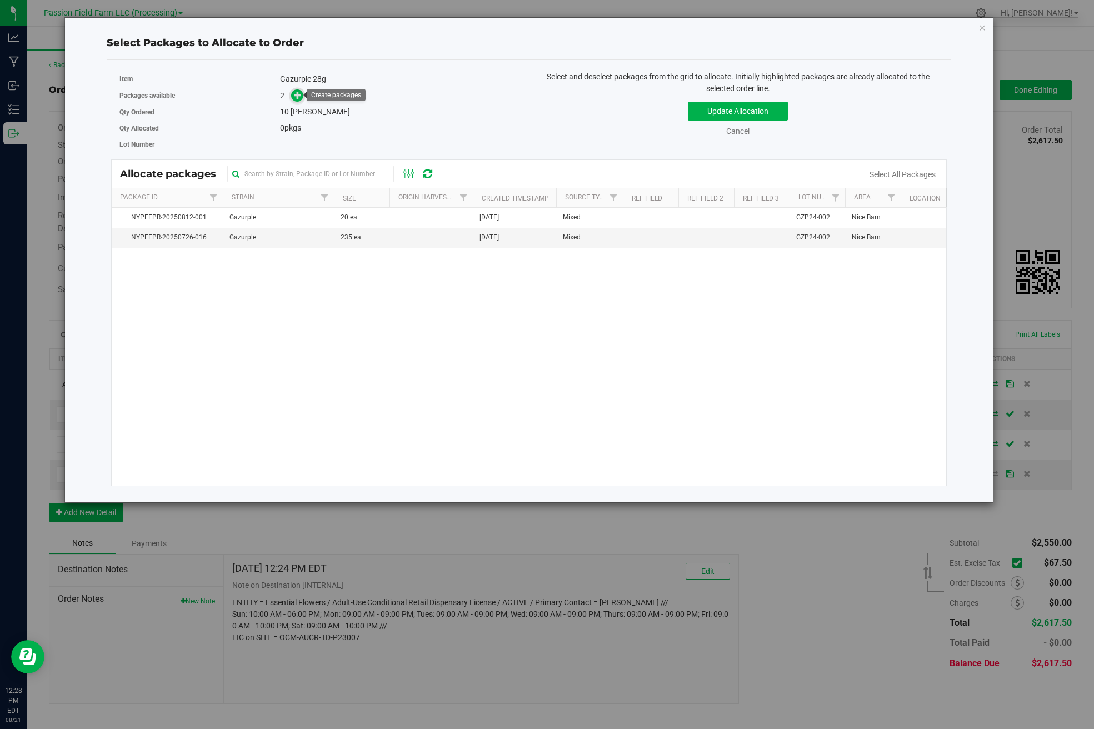
click at [296, 96] on icon at bounding box center [298, 95] width 8 height 8
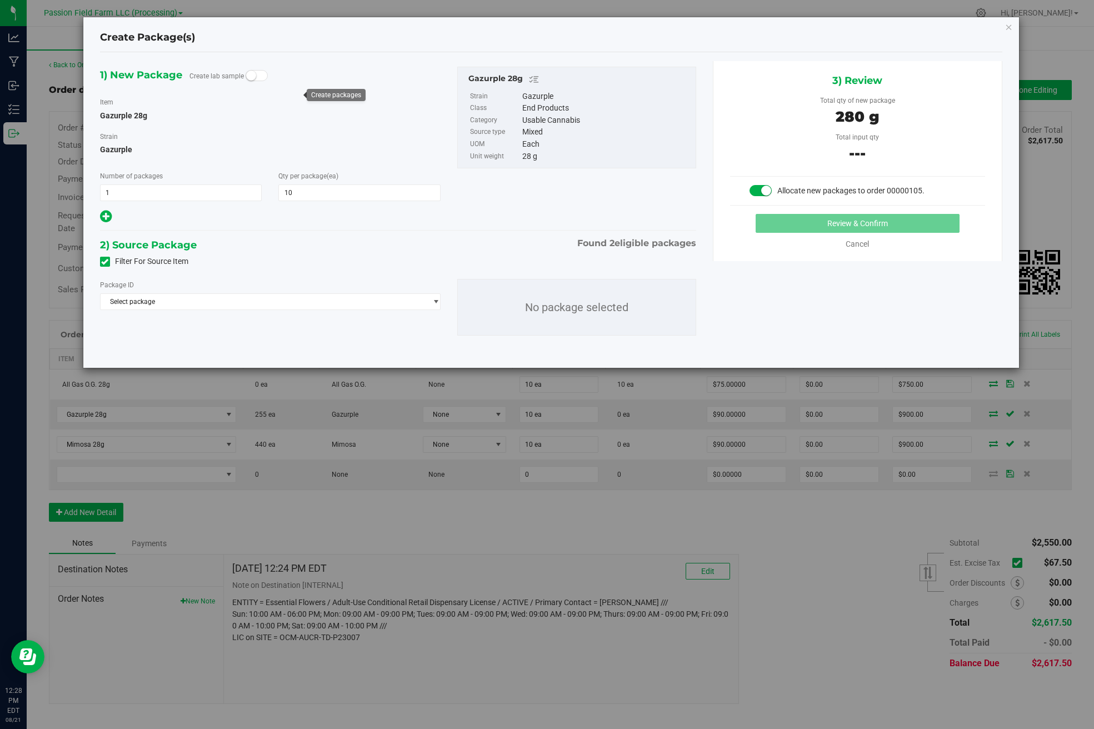
click at [261, 290] on div "Package ID" at bounding box center [270, 285] width 341 height 12
click at [246, 305] on span "Select package" at bounding box center [264, 302] width 326 height 16
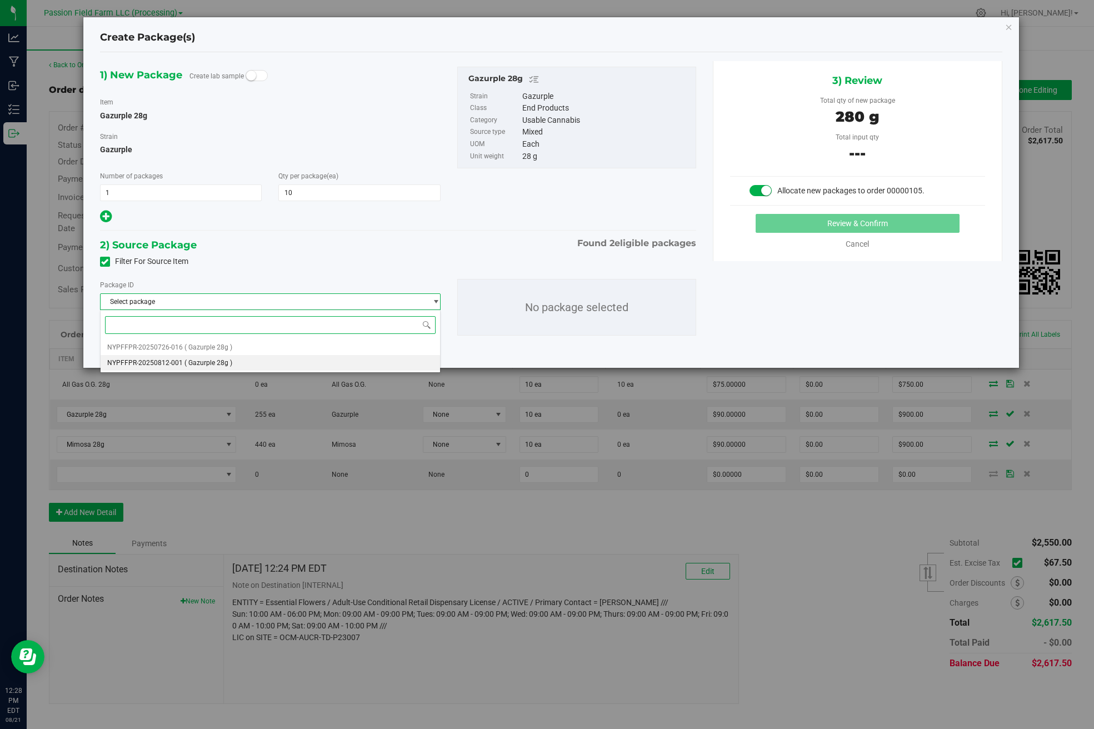
click at [211, 366] on span "( Gazurple 28g )" at bounding box center [208, 363] width 48 height 8
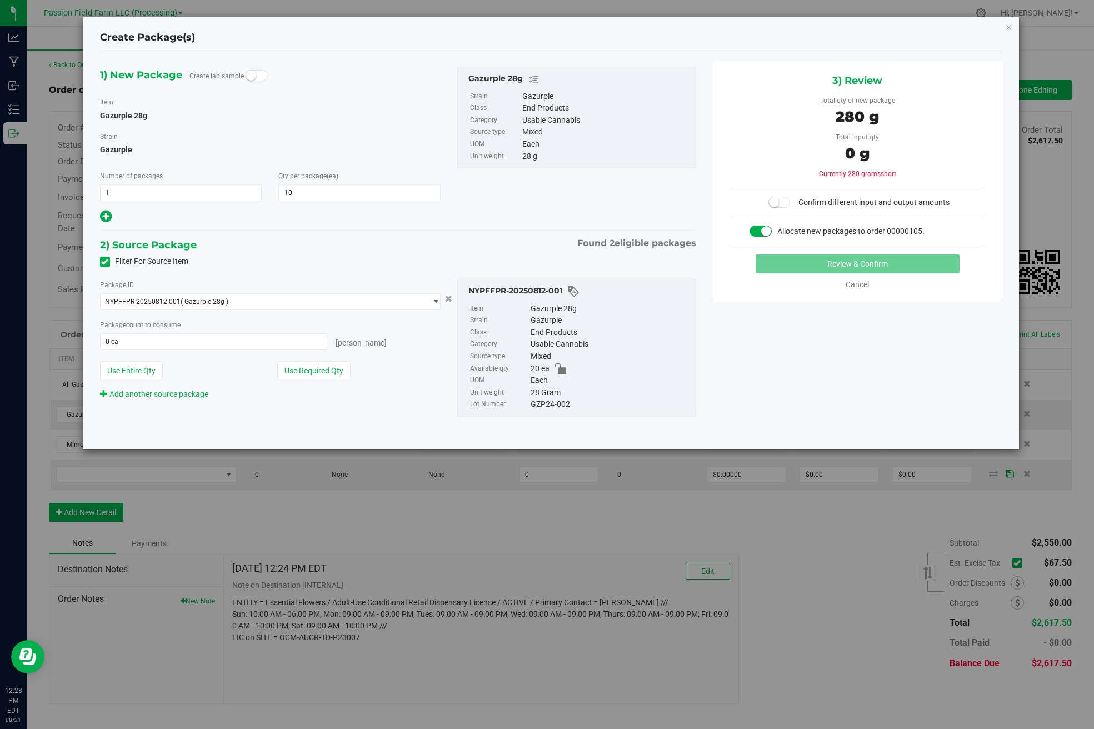
click at [304, 389] on div "Add another source package" at bounding box center [270, 394] width 341 height 12
click at [340, 291] on div "Package ID NYPFFPR-20250812-001 ( Gazurple 28g ) NYPFFPR-20250726-016 NYPFFPR-2…" at bounding box center [270, 294] width 341 height 31
click at [333, 301] on span "NYPFFPR-20250812-001 ( Gazurple 28g )" at bounding box center [264, 302] width 326 height 16
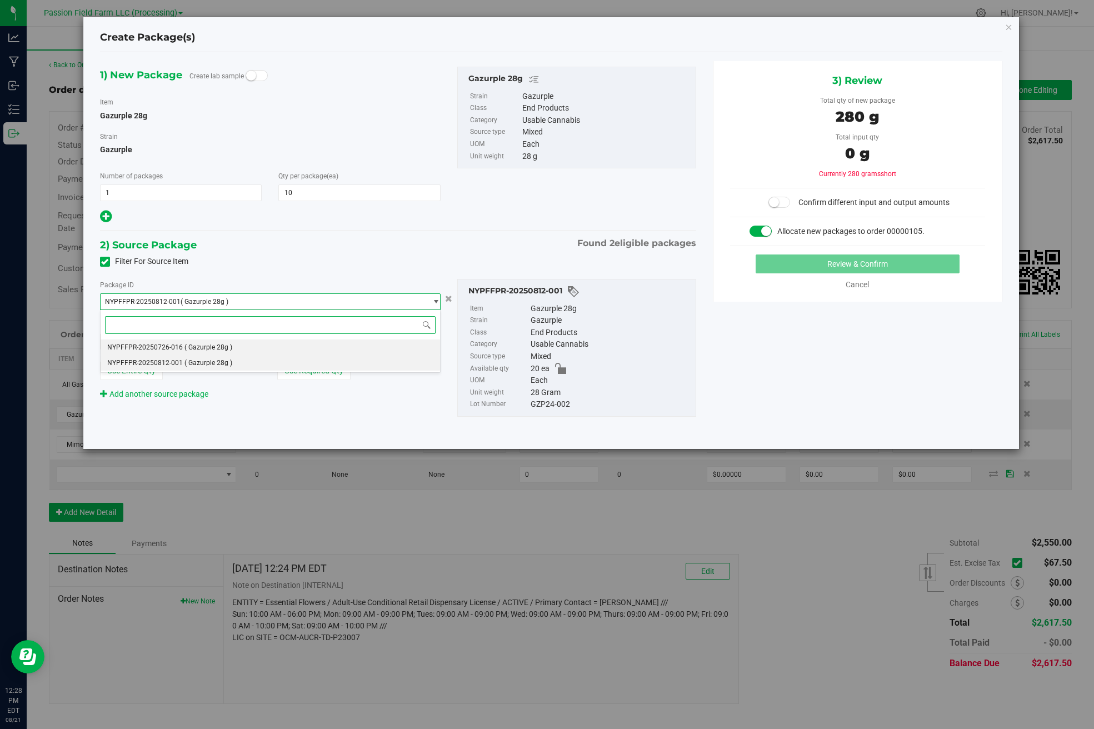
click at [262, 348] on li "NYPFFPR-20250726-016 ( Gazurple 28g )" at bounding box center [271, 348] width 340 height 16
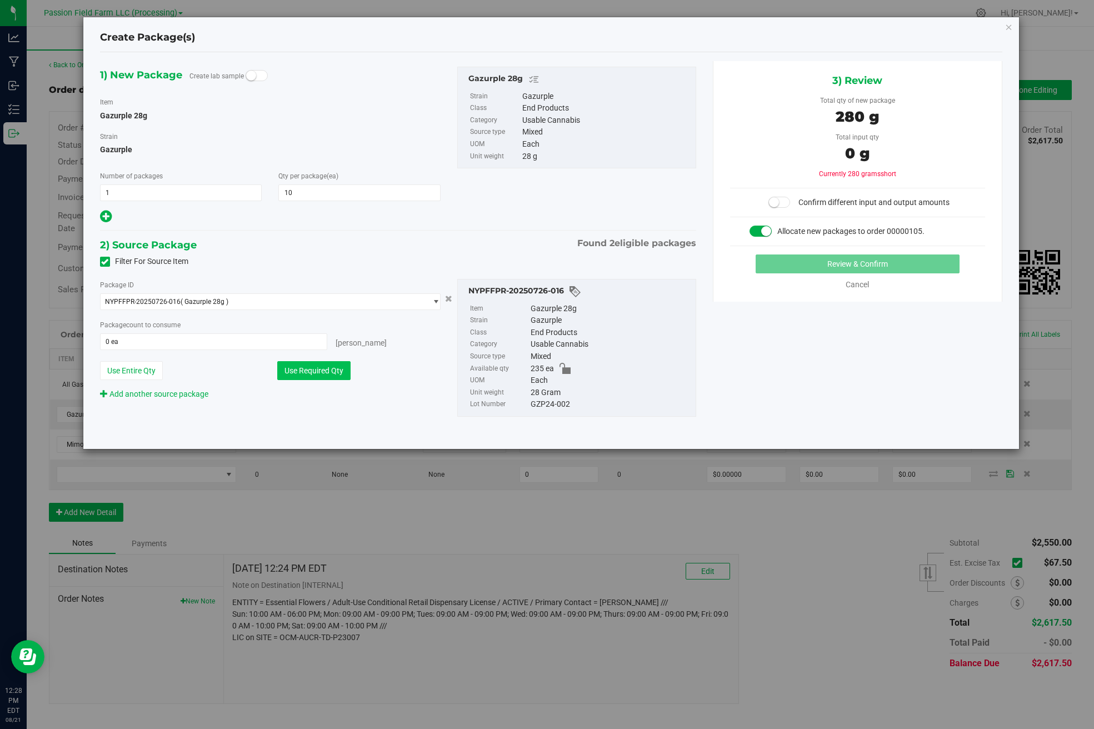
click at [303, 378] on button "Use Required Qty" at bounding box center [313, 370] width 73 height 19
type input "10 ea"
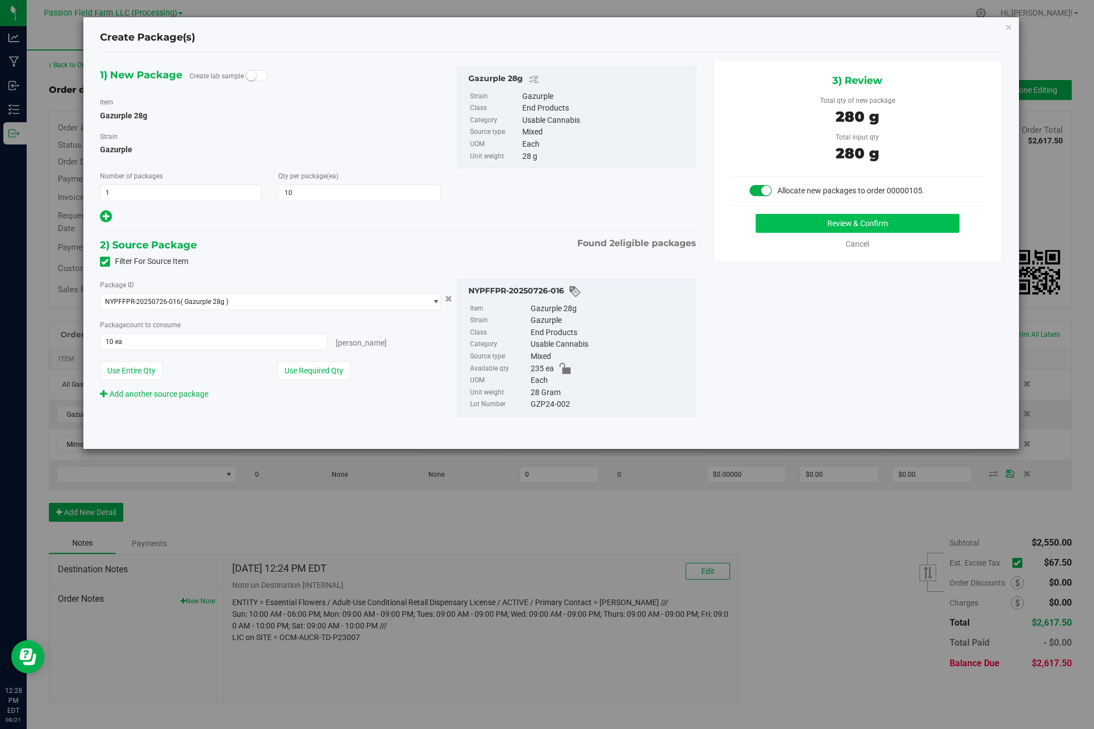
click at [906, 215] on button "Review & Confirm" at bounding box center [858, 223] width 204 height 19
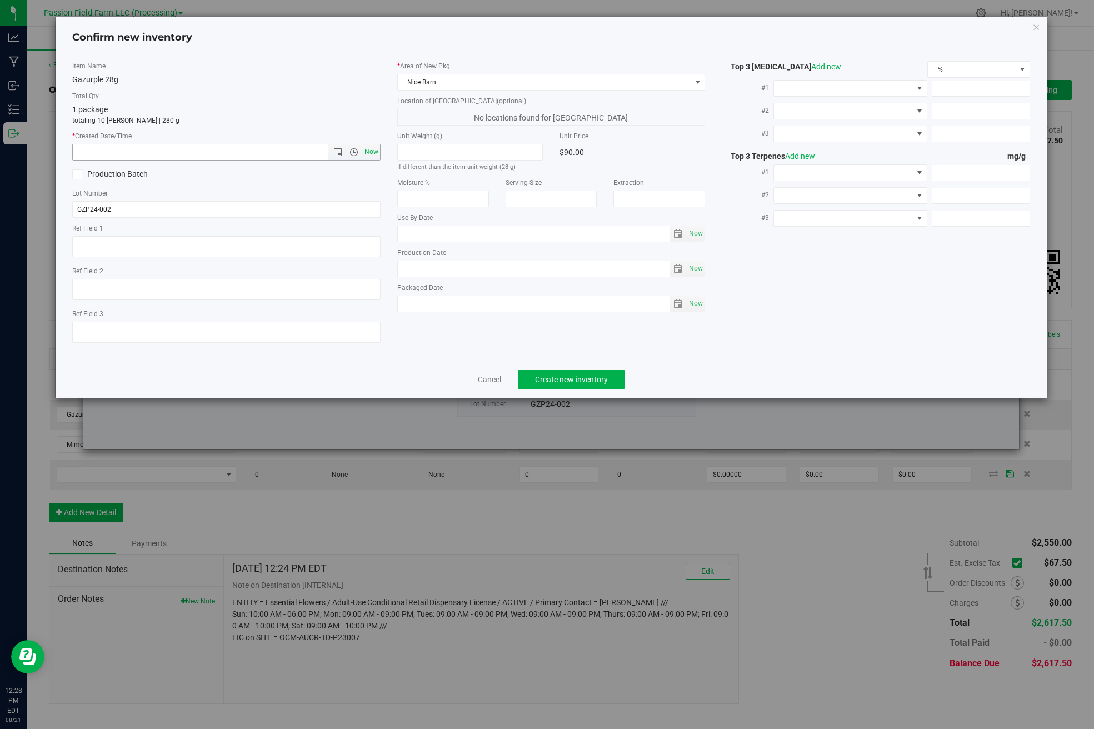
click at [377, 149] on span "Now" at bounding box center [371, 152] width 19 height 16
type input "[DATE] 12:28 PM"
click at [567, 378] on span "Create new inventory" at bounding box center [571, 379] width 73 height 9
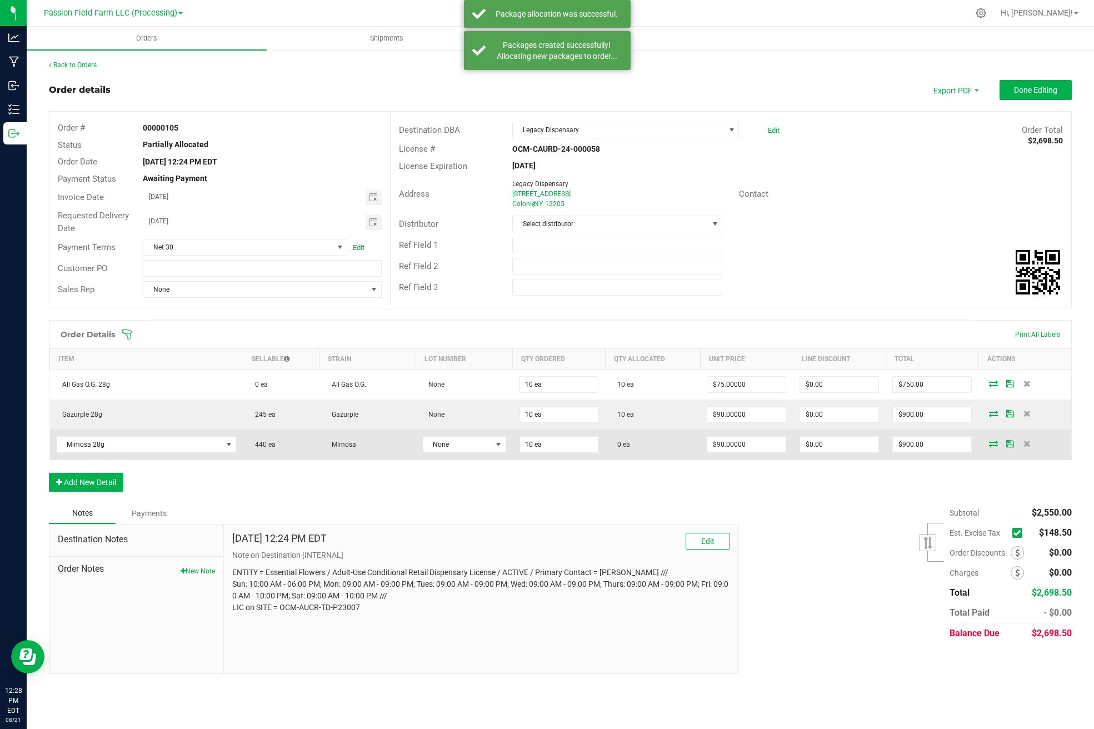
click at [996, 442] on icon at bounding box center [993, 443] width 9 height 7
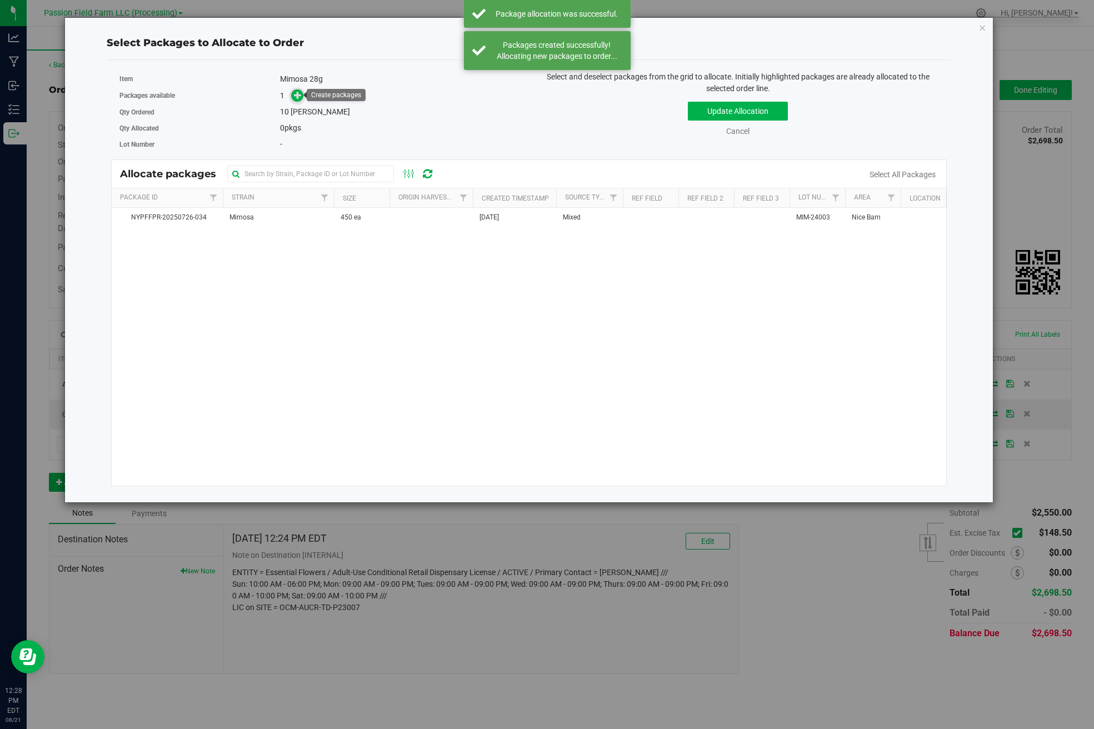
click at [295, 98] on icon at bounding box center [298, 95] width 8 height 8
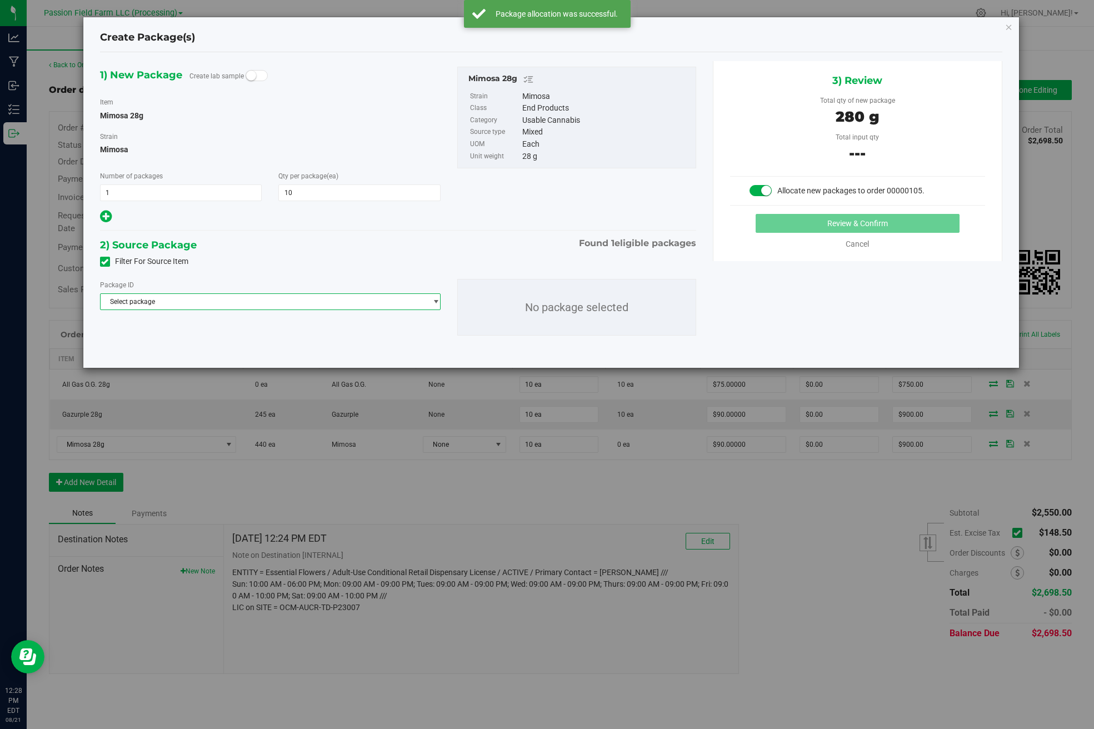
click at [232, 302] on span "Select package" at bounding box center [264, 302] width 326 height 16
click at [232, 342] on li "NYPFFPR-20250726-034 ( Mimosa 28g )" at bounding box center [271, 348] width 340 height 16
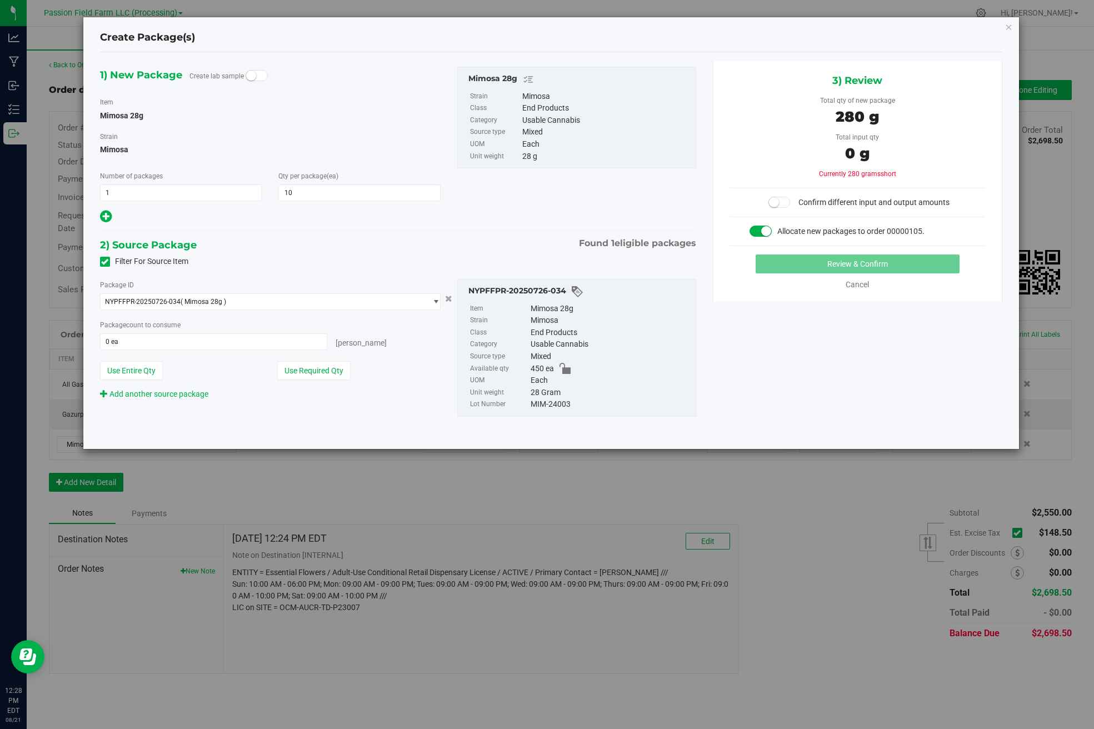
click at [295, 382] on div "Package ID NYPFFPR-20250726-034 ( Mimosa 28g ) NYPFFPR-20250726-034 Package cou…" at bounding box center [270, 339] width 357 height 121
click at [302, 367] on button "Use Required Qty" at bounding box center [313, 370] width 73 height 19
type input "10 ea"
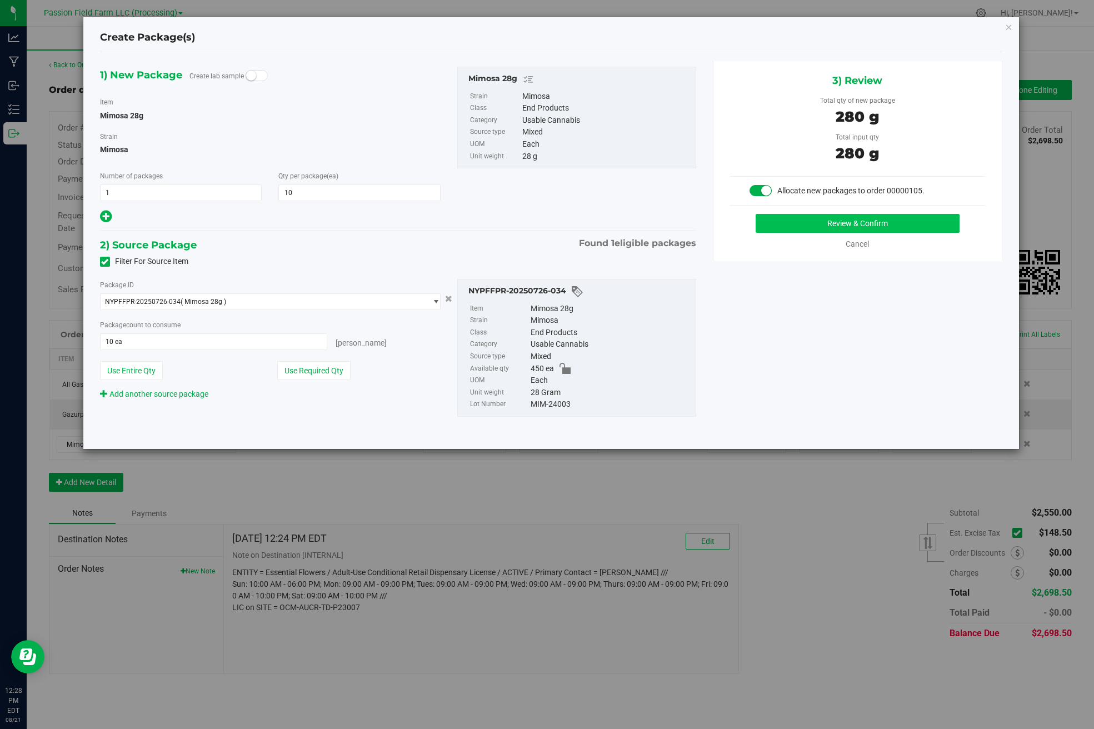
click at [891, 219] on button "Review & Confirm" at bounding box center [858, 223] width 204 height 19
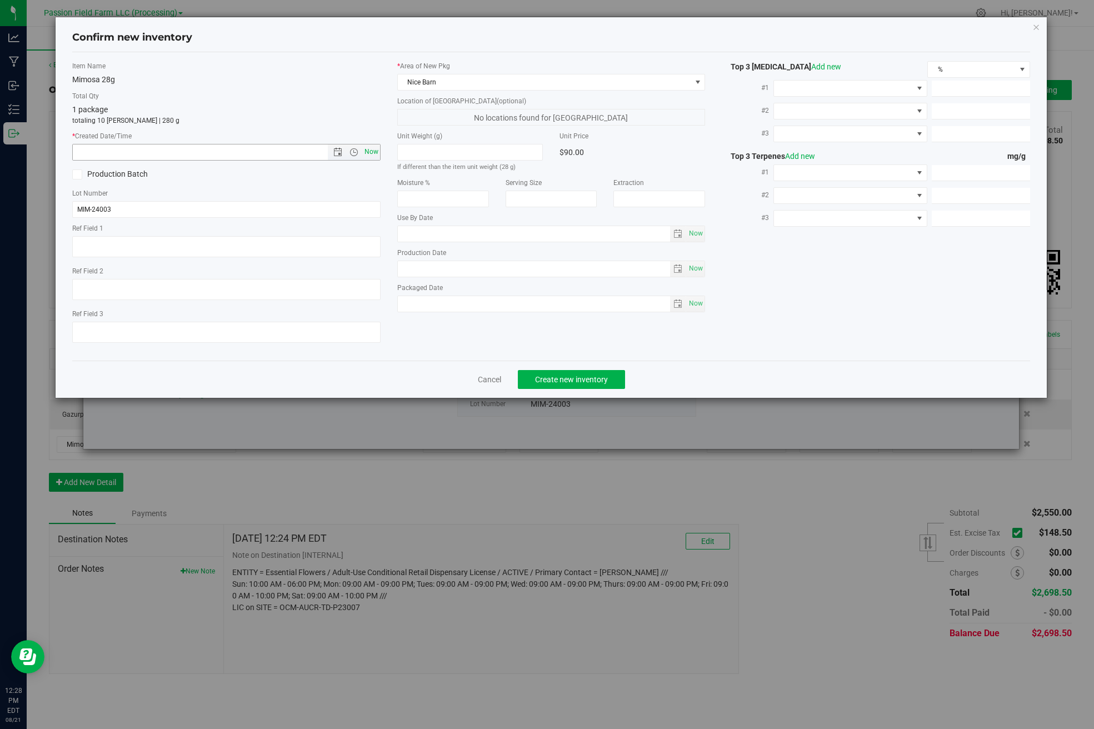
click at [377, 149] on span "Now" at bounding box center [371, 152] width 19 height 16
type input "[DATE] 12:28 PM"
click at [560, 377] on span "Create new inventory" at bounding box center [571, 379] width 73 height 9
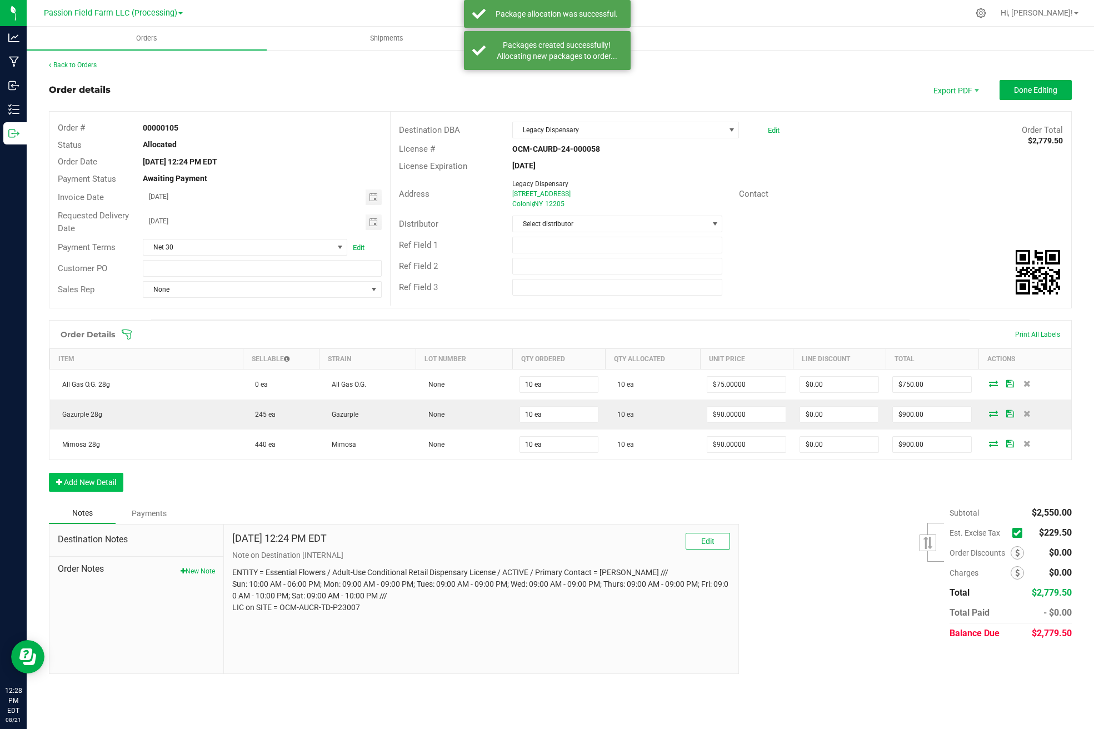
click at [88, 473] on button "Add New Detail" at bounding box center [86, 482] width 74 height 19
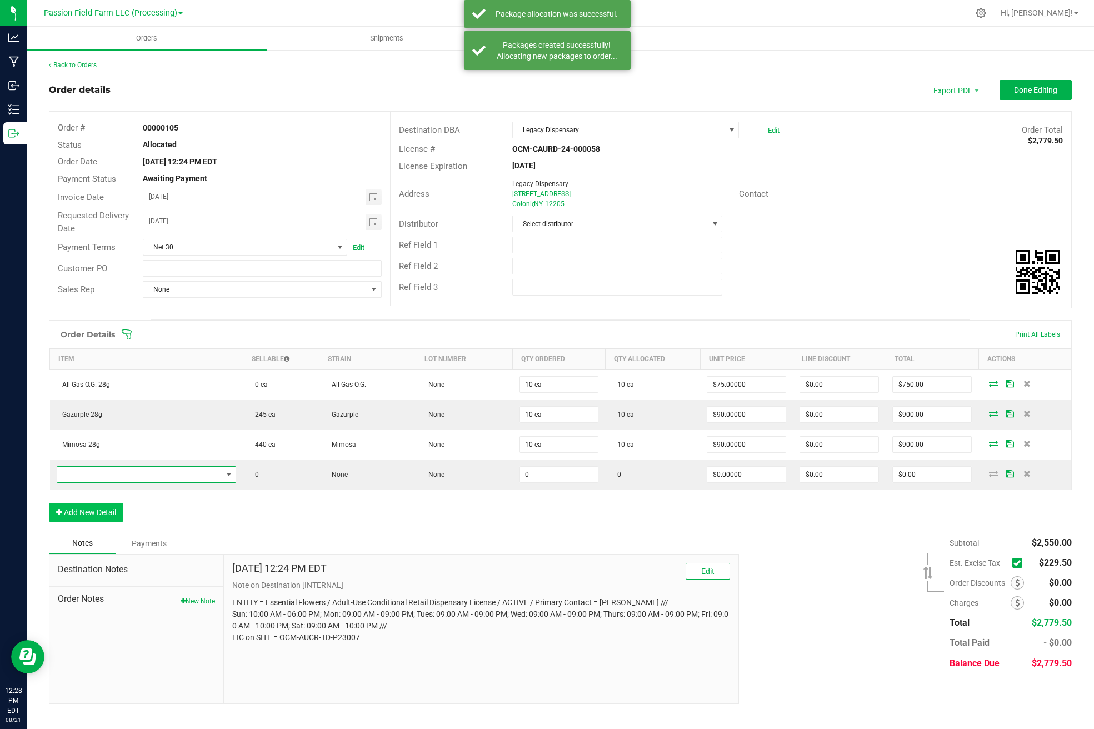
click at [88, 472] on span "NO DATA FOUND" at bounding box center [139, 475] width 165 height 16
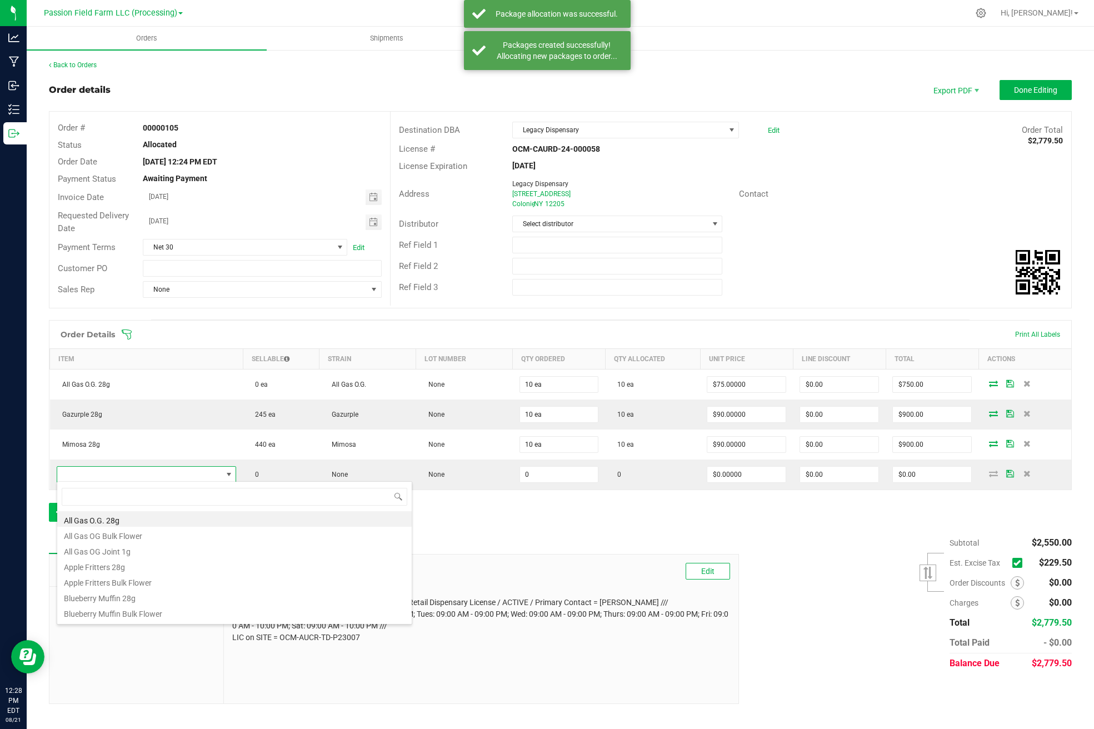
scroll to position [17, 180]
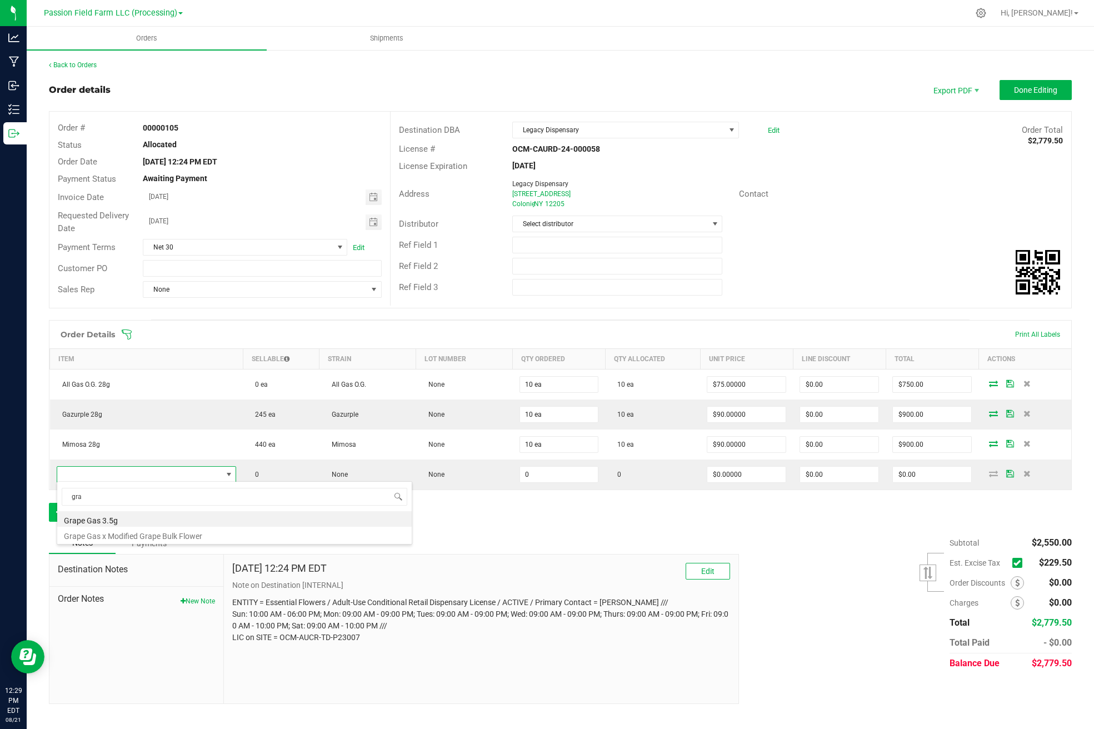
type input "grab"
drag, startPoint x: 88, startPoint y: 472, endPoint x: 131, endPoint y: 516, distance: 61.7
click at [131, 516] on li "Grape Gas 3.5g" at bounding box center [234, 519] width 355 height 16
type input "0 ea"
type input "$17.50000"
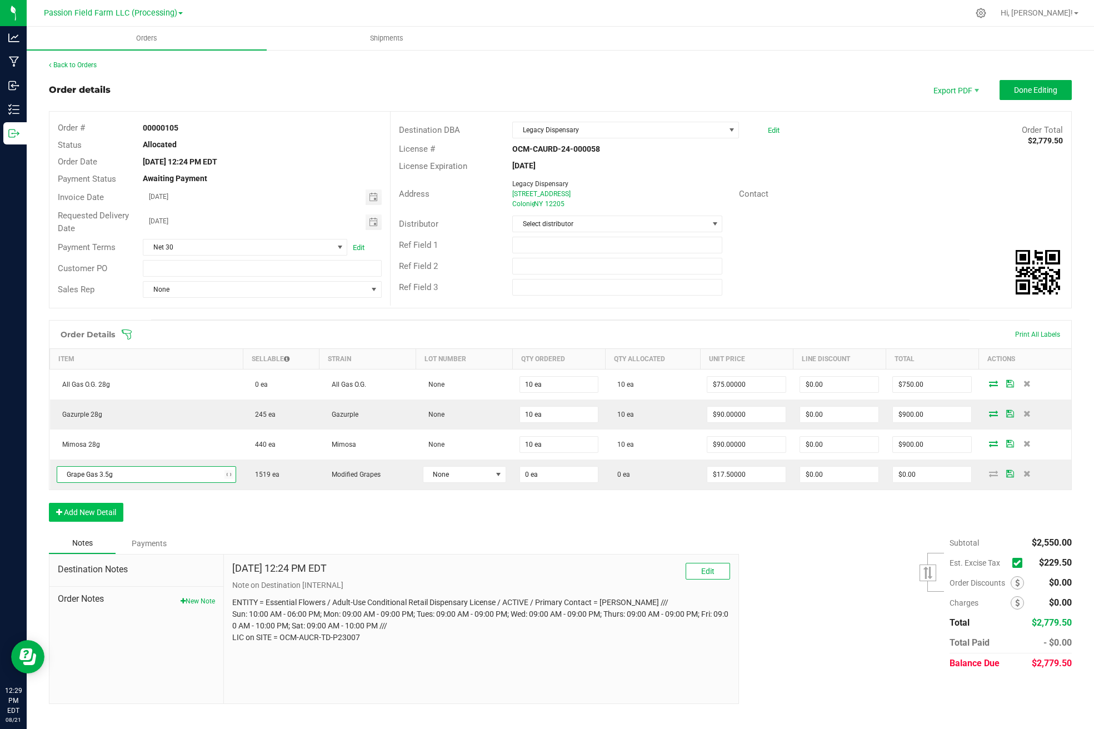
click at [119, 510] on button "Add New Detail" at bounding box center [86, 512] width 74 height 19
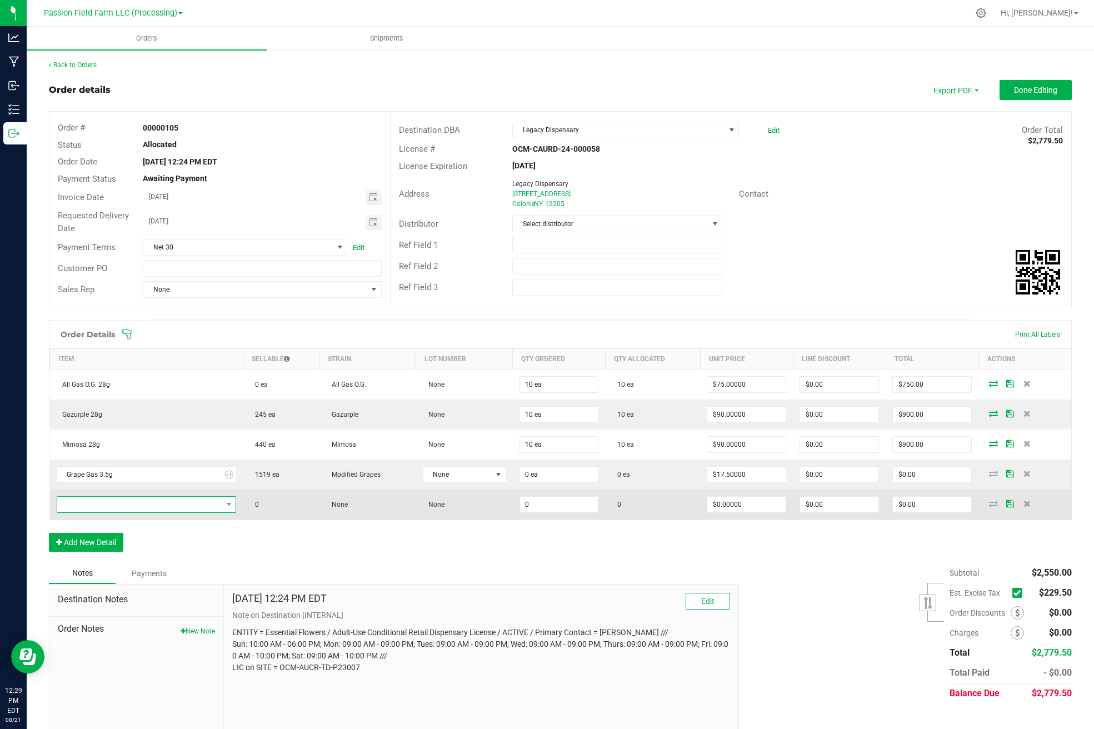
click at [125, 502] on span "NO DATA FOUND" at bounding box center [139, 505] width 165 height 16
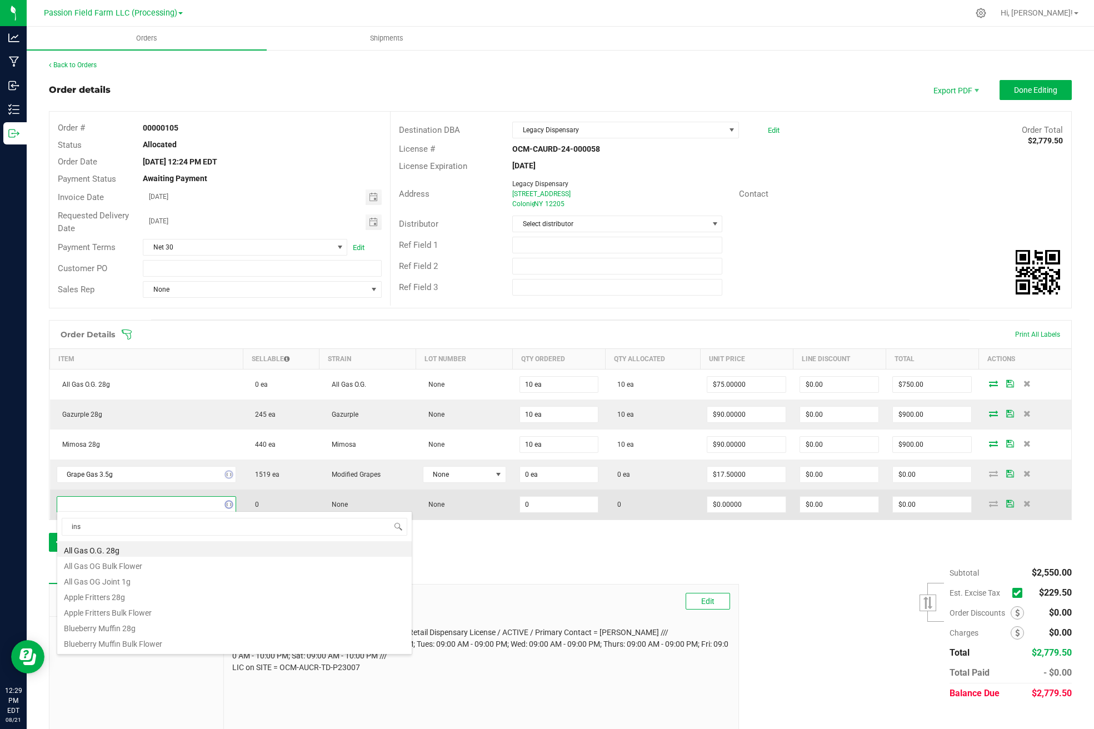
type input "insa"
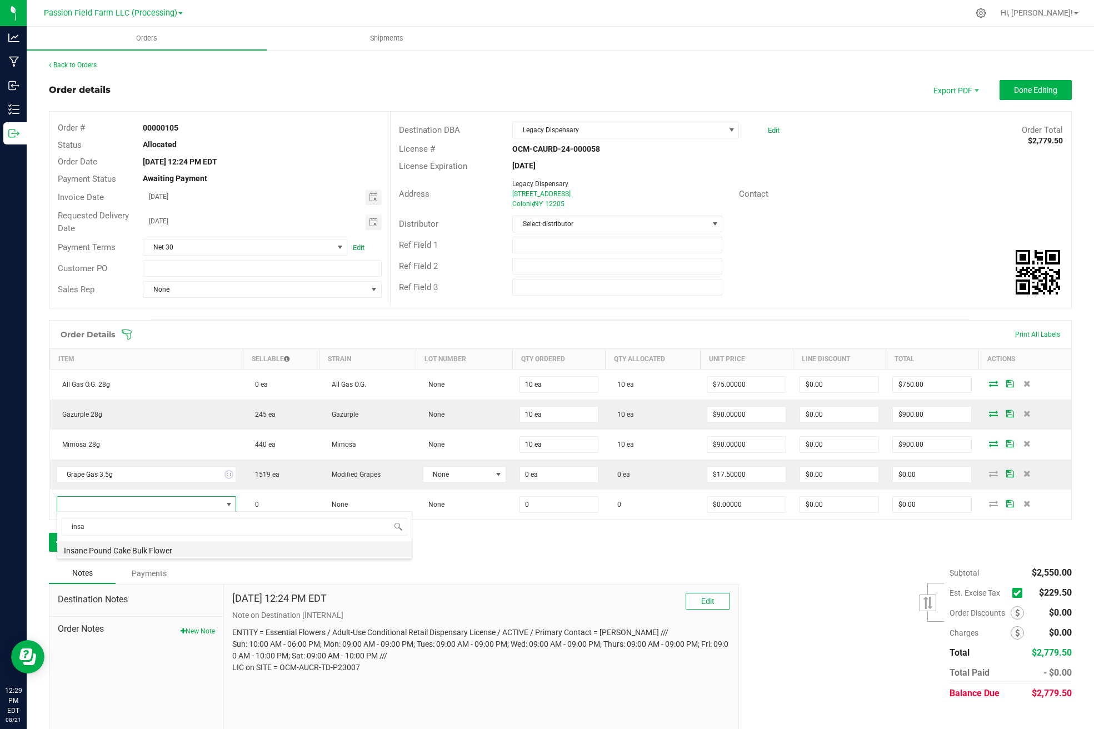
click at [119, 550] on li "Insane Pound Cake Bulk Flower" at bounding box center [234, 549] width 355 height 16
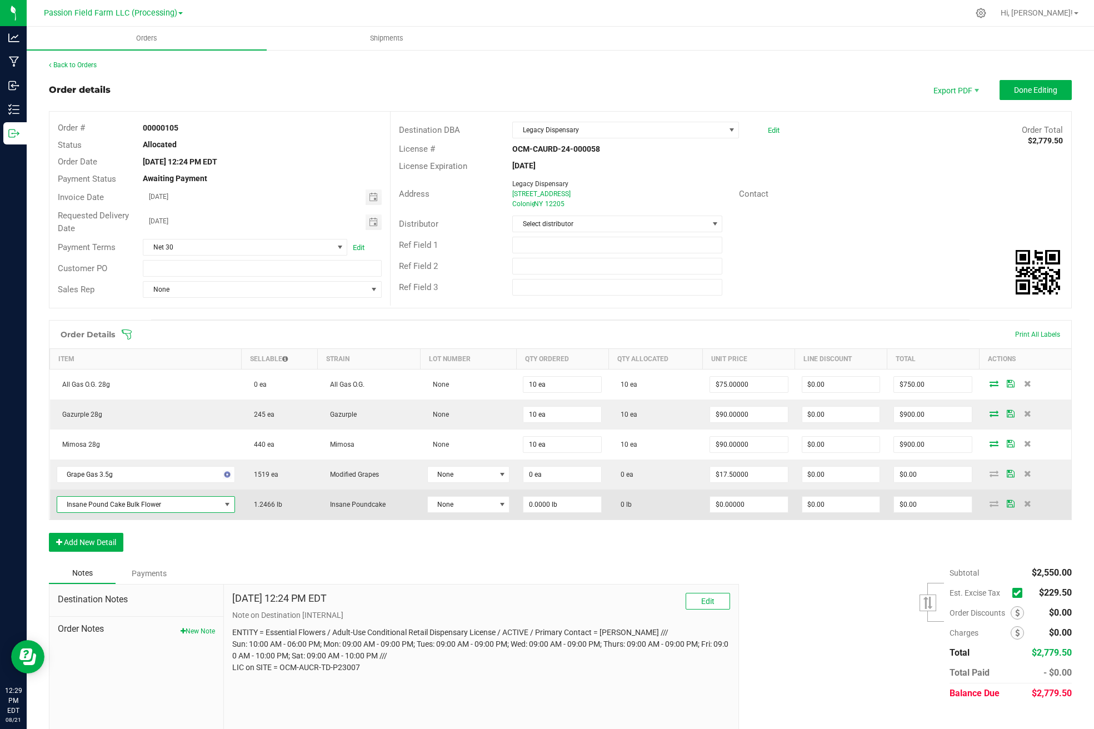
click at [151, 509] on span "Insane Pound Cake Bulk Flower" at bounding box center [138, 505] width 163 height 16
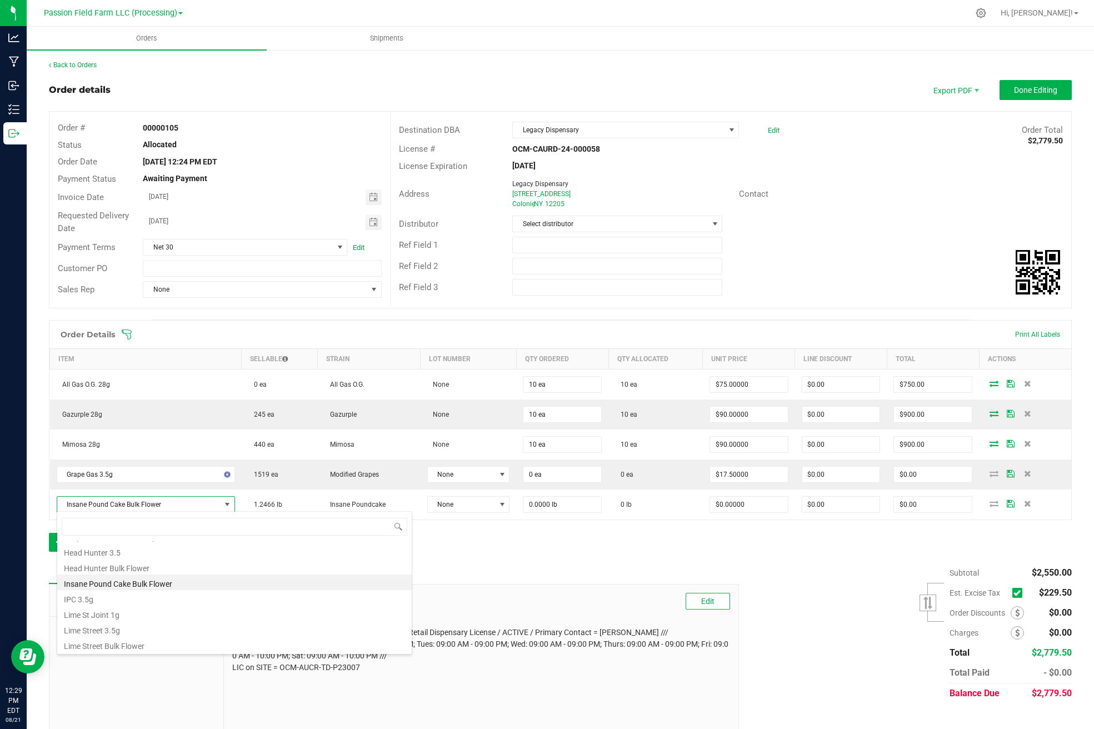
scroll to position [200, 0]
click at [92, 602] on li "IPC 3.5g" at bounding box center [234, 598] width 355 height 16
type input "0 ea"
type input "$17.50000"
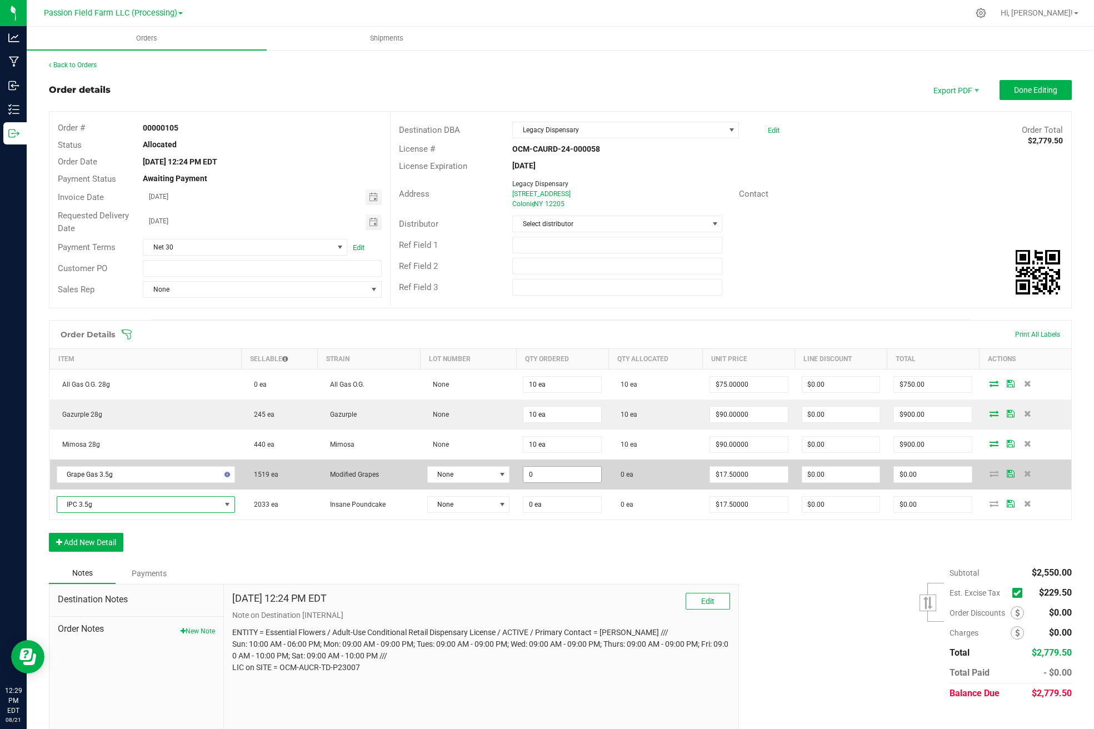
click at [526, 472] on input "0" at bounding box center [562, 475] width 78 height 16
click at [527, 472] on input "0" at bounding box center [562, 475] width 78 height 16
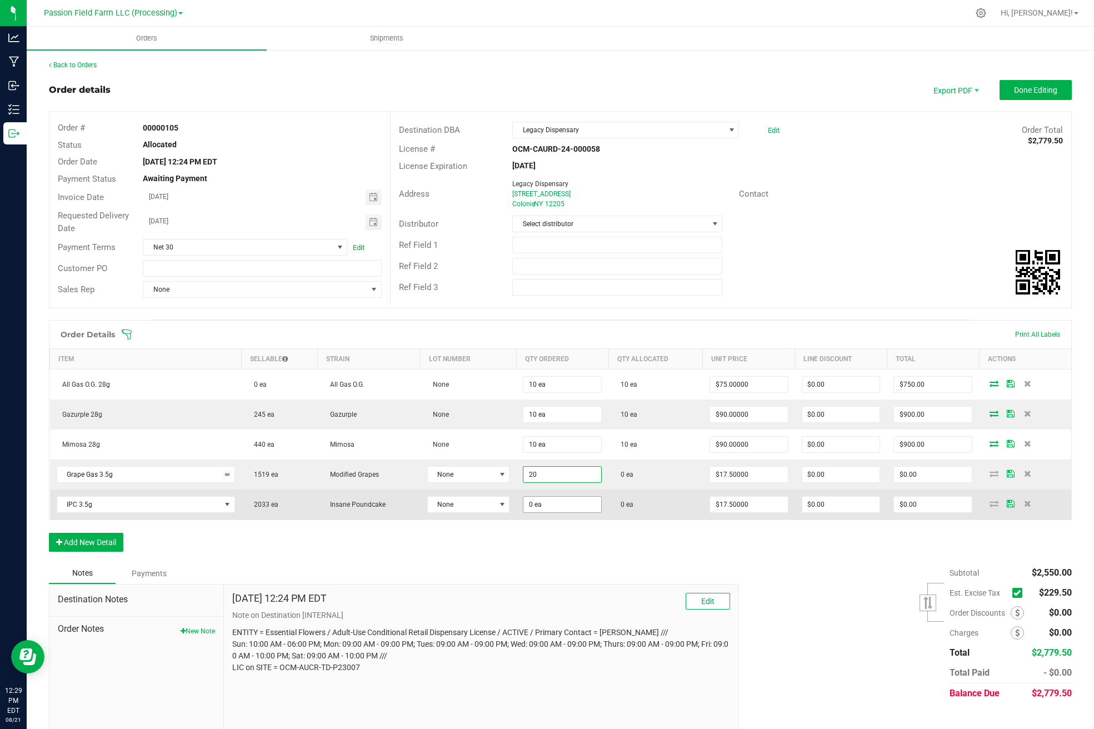
type input "20 ea"
type input "$350.00"
click at [527, 503] on input "0" at bounding box center [562, 505] width 78 height 16
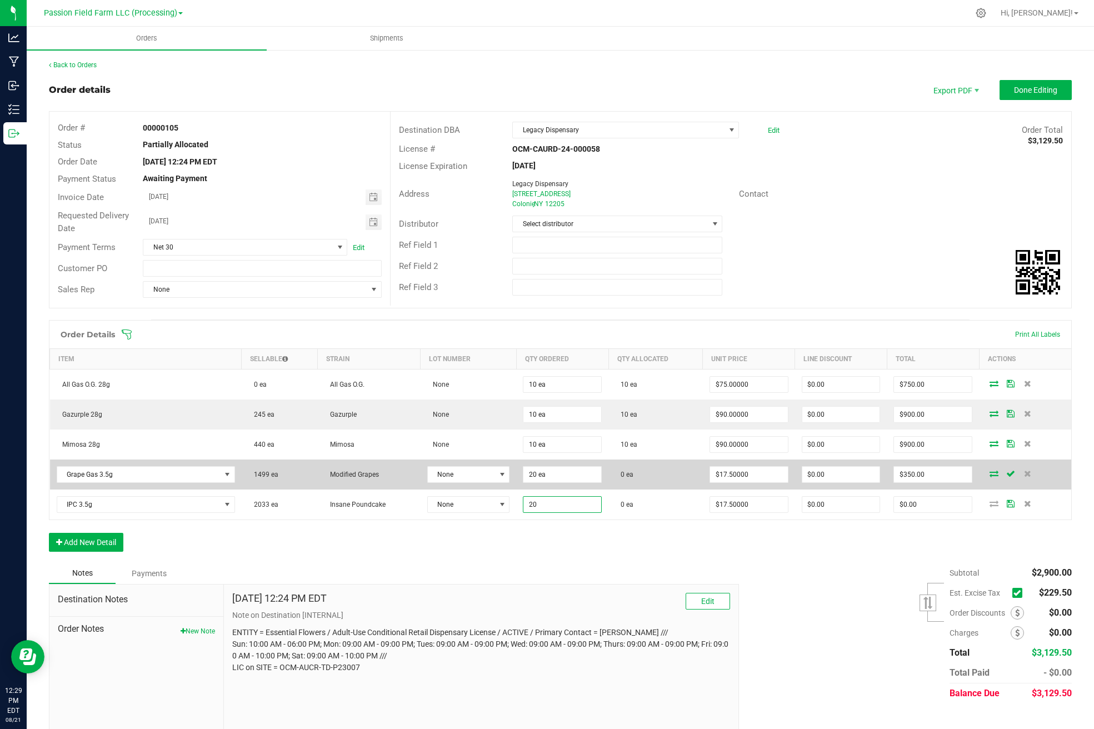
type input "20 ea"
type input "$350.00"
click at [992, 472] on icon at bounding box center [994, 473] width 9 height 7
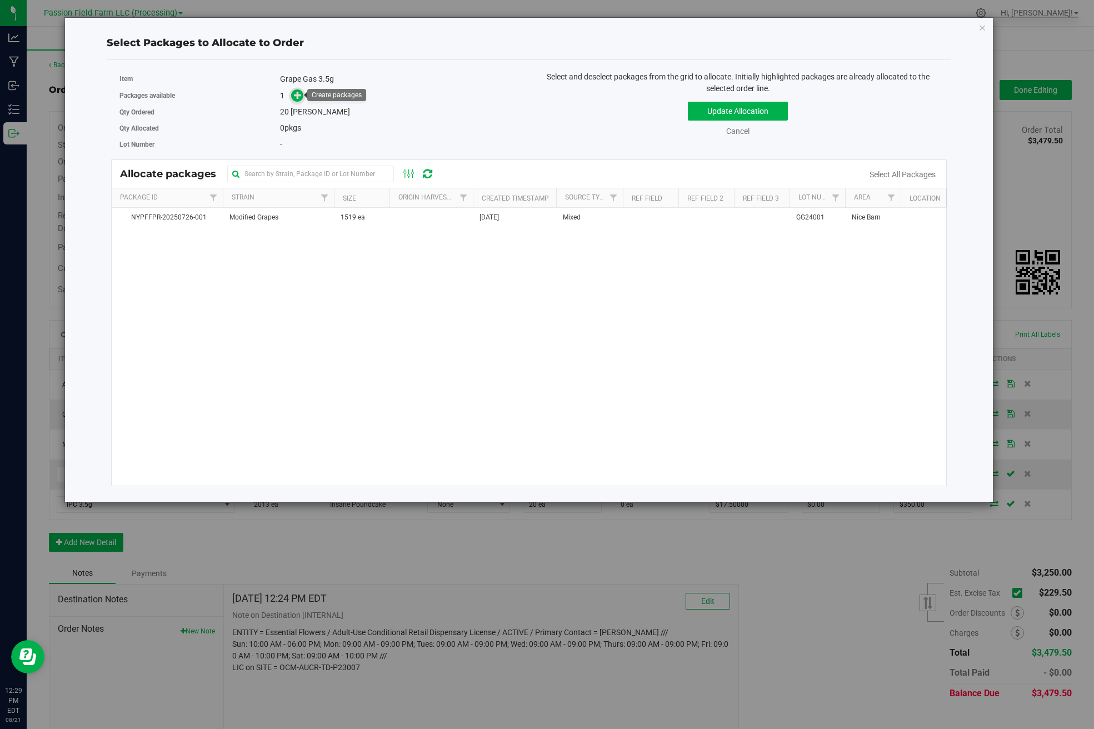
click at [299, 96] on icon at bounding box center [298, 95] width 8 height 8
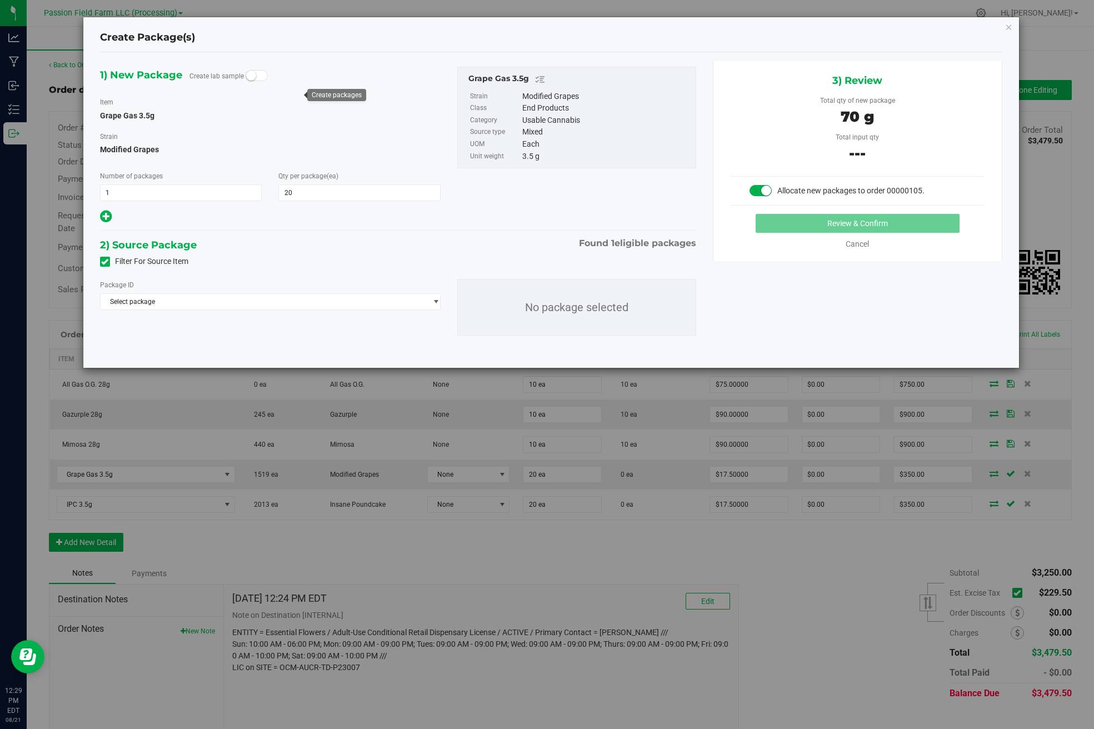
click at [174, 315] on div "Package ID Select package NYPFFPR-20250726-001 No package selected" at bounding box center [398, 307] width 613 height 74
click at [178, 288] on div "Package ID" at bounding box center [270, 285] width 341 height 12
click at [176, 302] on span "Select package" at bounding box center [264, 302] width 326 height 16
click at [177, 352] on li "NYPFFPR-20250726-001 ( Grape Gas 3.5g )" at bounding box center [271, 348] width 340 height 16
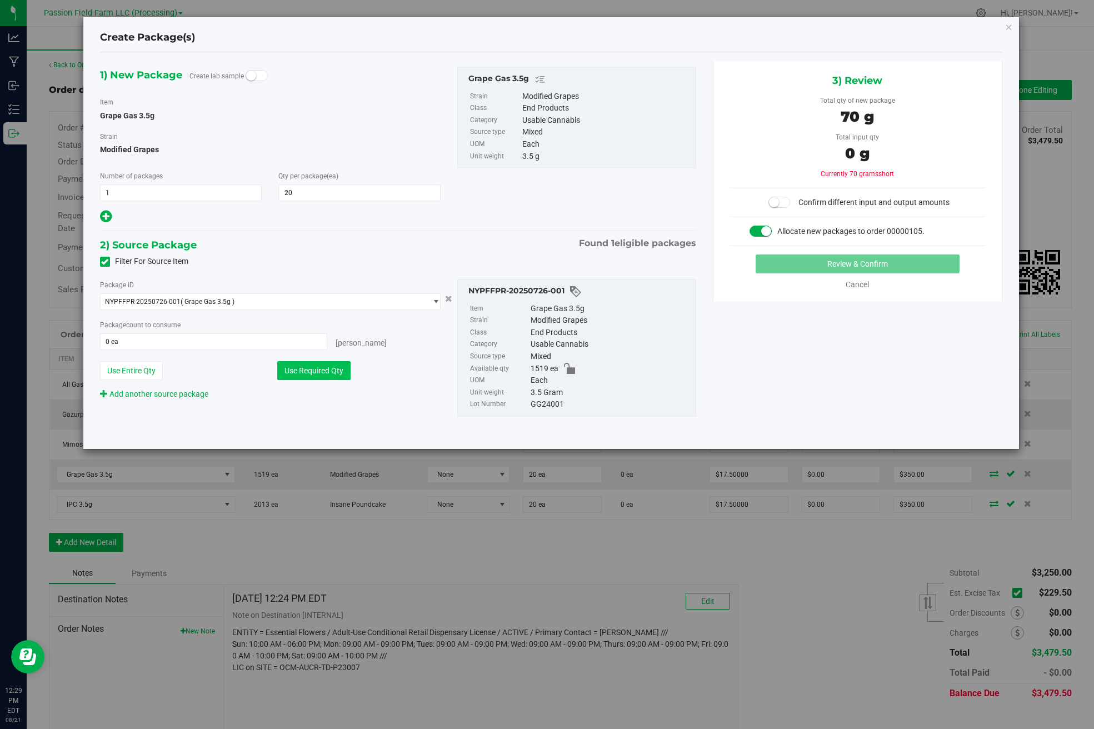
click at [298, 376] on button "Use Required Qty" at bounding box center [313, 370] width 73 height 19
type input "20 ea"
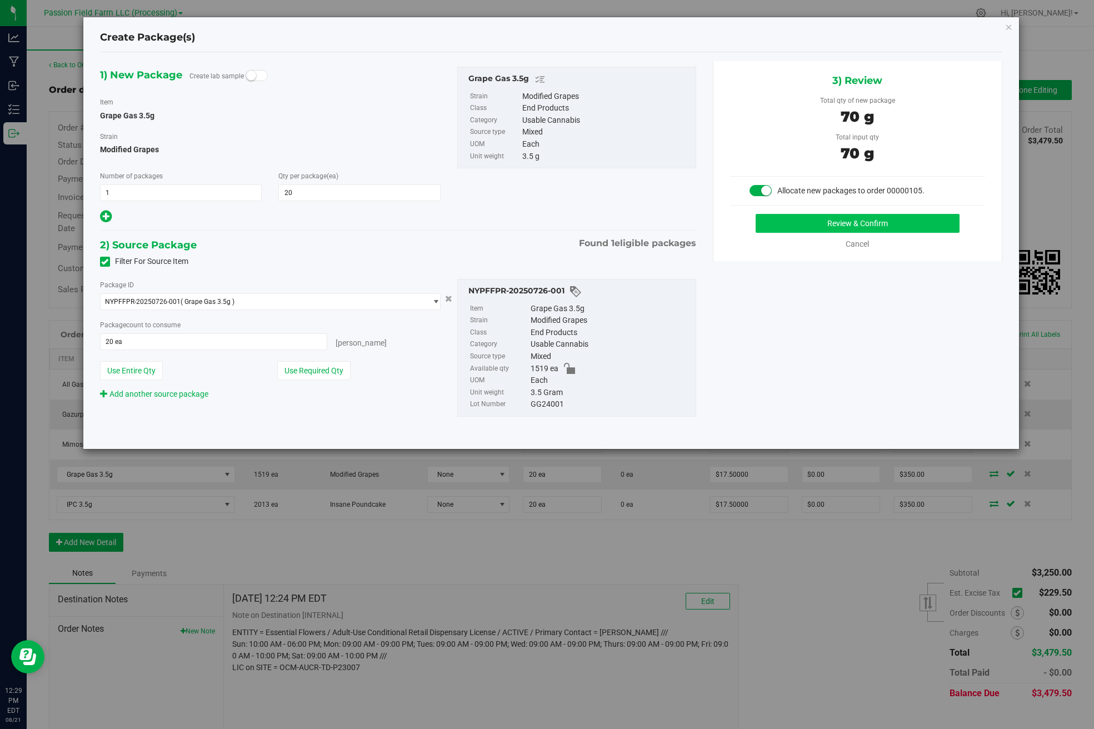
click at [835, 223] on button "Review & Confirm" at bounding box center [858, 223] width 204 height 19
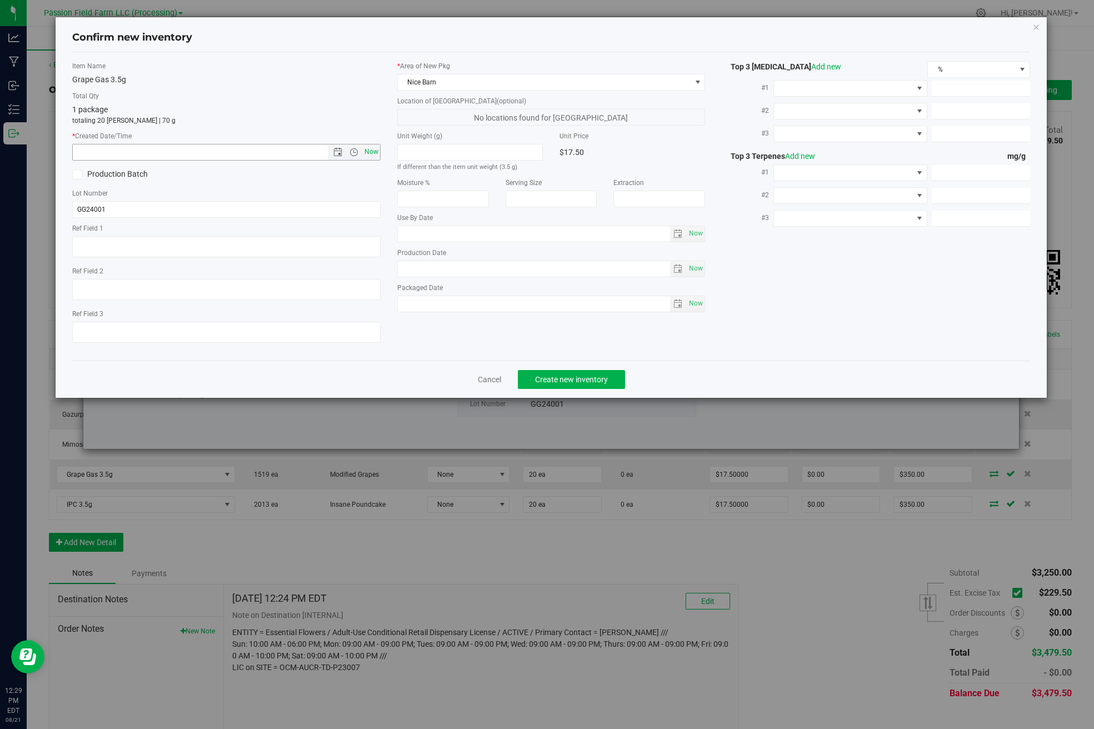
click at [373, 153] on span "Now" at bounding box center [371, 152] width 19 height 16
type input "[DATE] 12:29 PM"
click at [567, 379] on span "Create new inventory" at bounding box center [571, 379] width 73 height 9
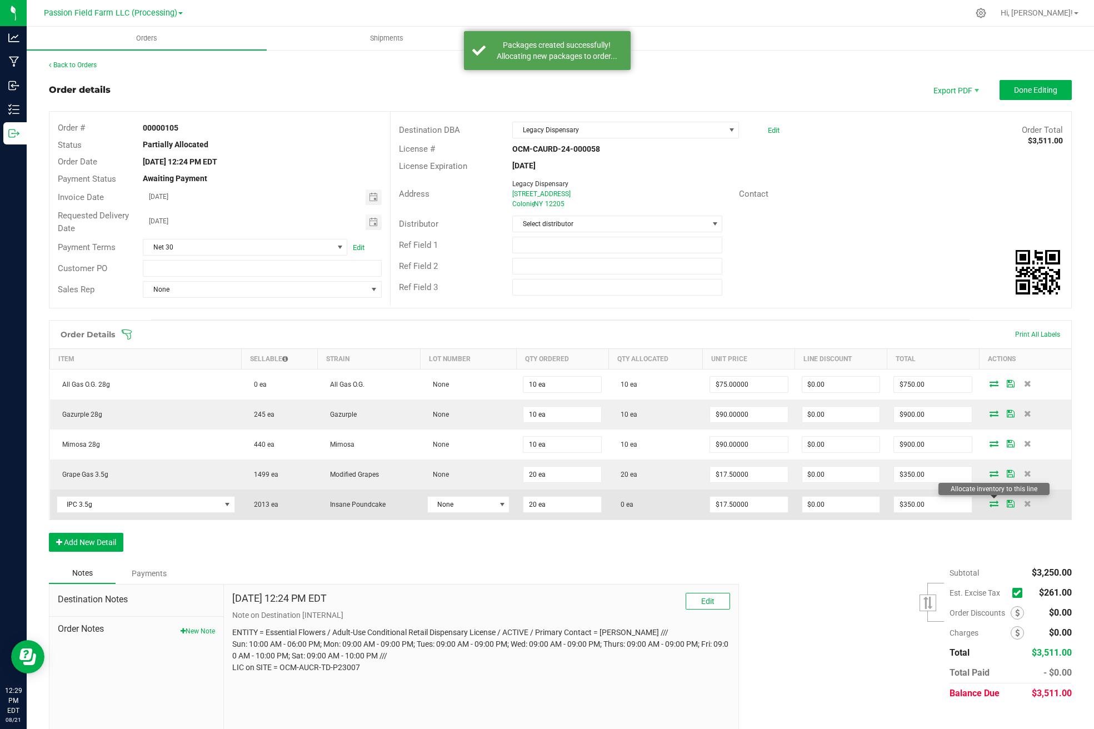
click at [995, 502] on icon at bounding box center [994, 503] width 9 height 7
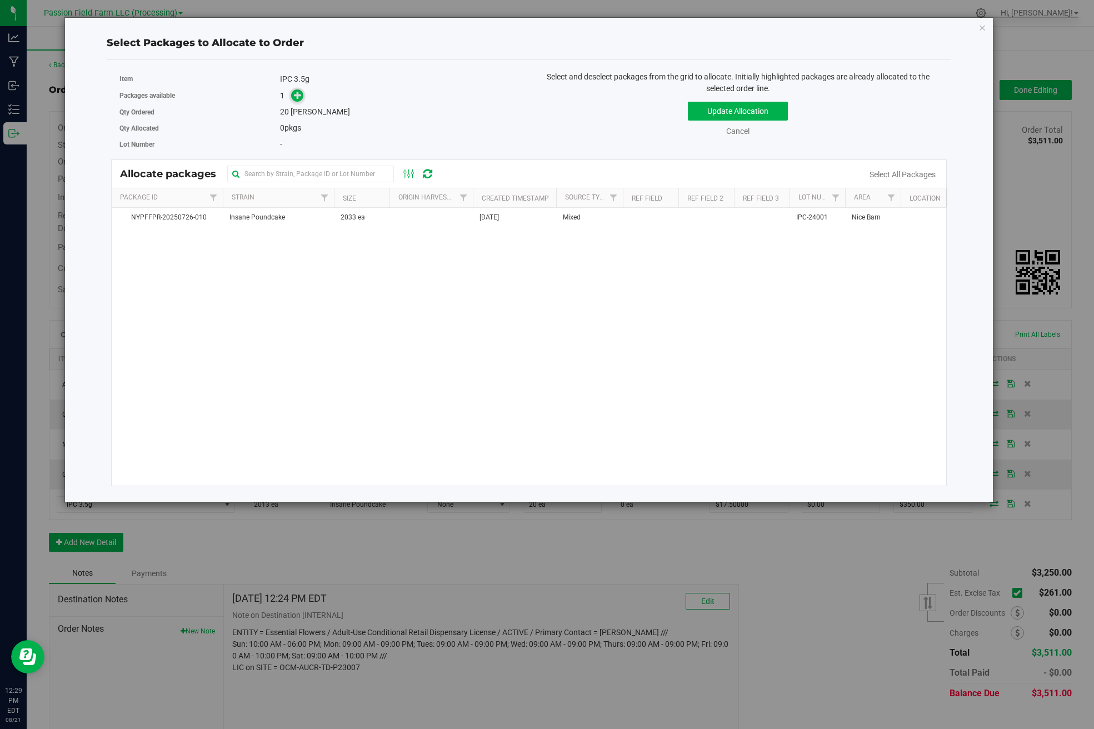
click at [294, 98] on span at bounding box center [297, 95] width 13 height 13
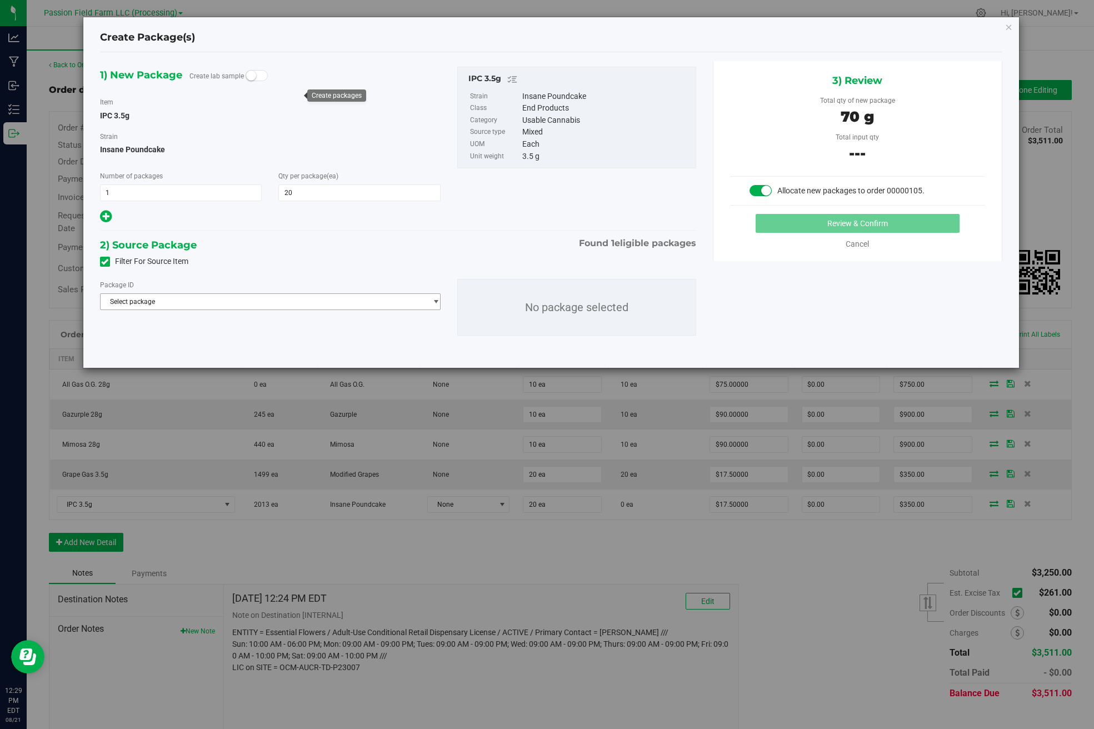
click at [303, 307] on span "Select package" at bounding box center [264, 302] width 326 height 16
click at [274, 348] on li "NYPFFPR-20250726-010 ( IPC 3.5g )" at bounding box center [271, 348] width 340 height 16
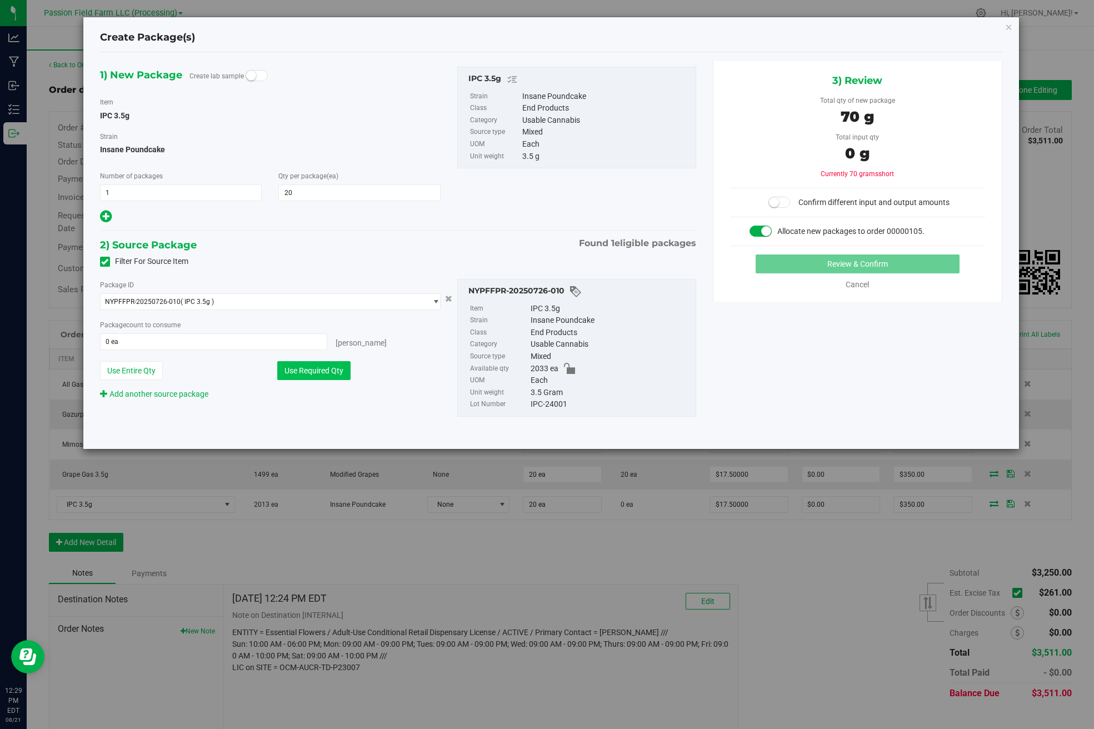
click at [317, 376] on button "Use Required Qty" at bounding box center [313, 370] width 73 height 19
type input "20 ea"
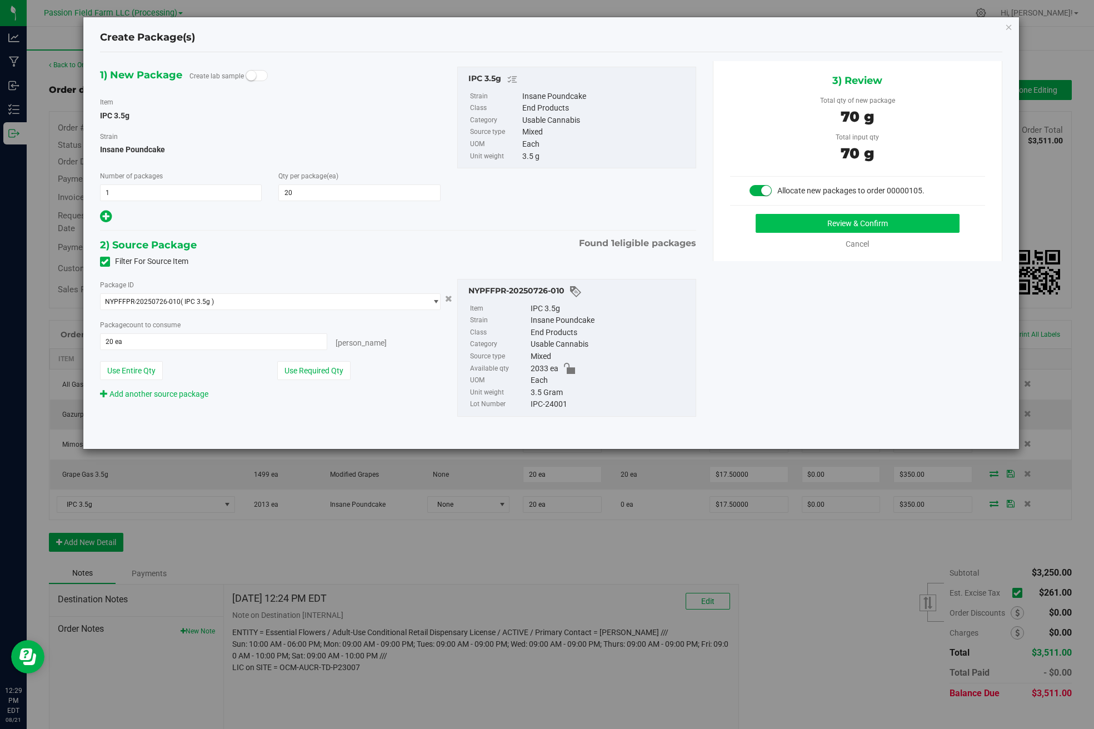
click at [887, 222] on button "Review & Confirm" at bounding box center [858, 223] width 204 height 19
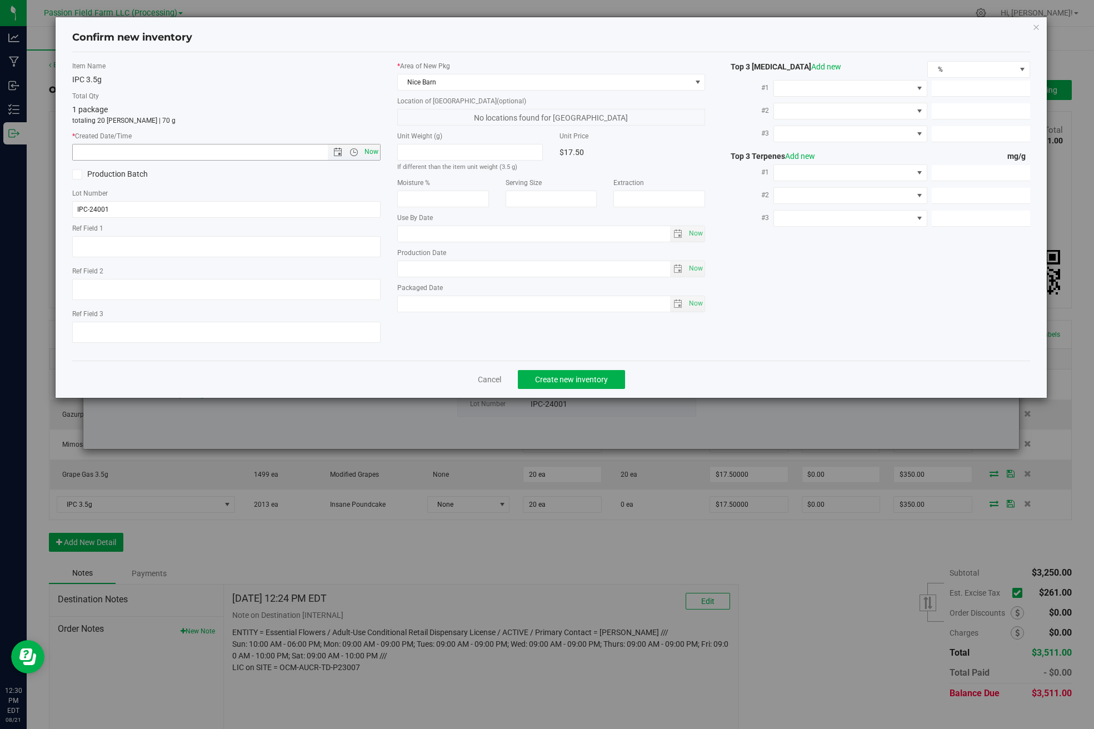
click at [373, 147] on span "Now" at bounding box center [371, 152] width 19 height 16
type input "[DATE] 12:30 PM"
click at [553, 376] on span "Create new inventory" at bounding box center [571, 379] width 73 height 9
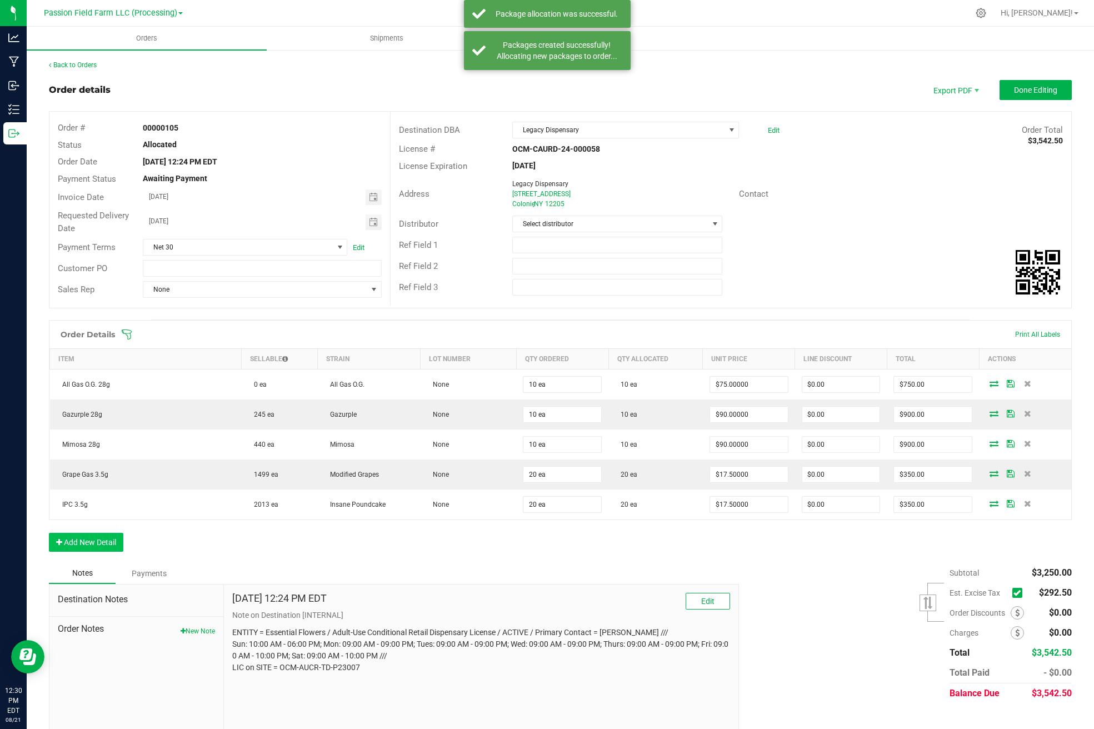
click at [72, 541] on button "Add New Detail" at bounding box center [86, 542] width 74 height 19
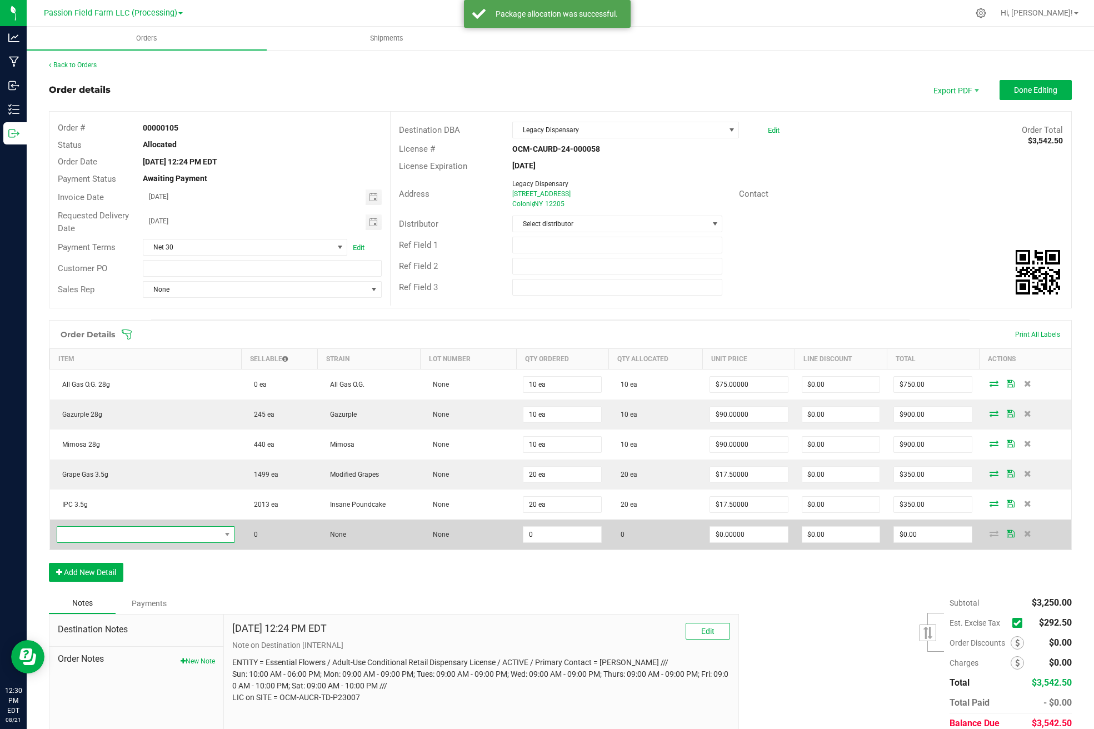
click at [107, 534] on span "NO DATA FOUND" at bounding box center [138, 535] width 163 height 16
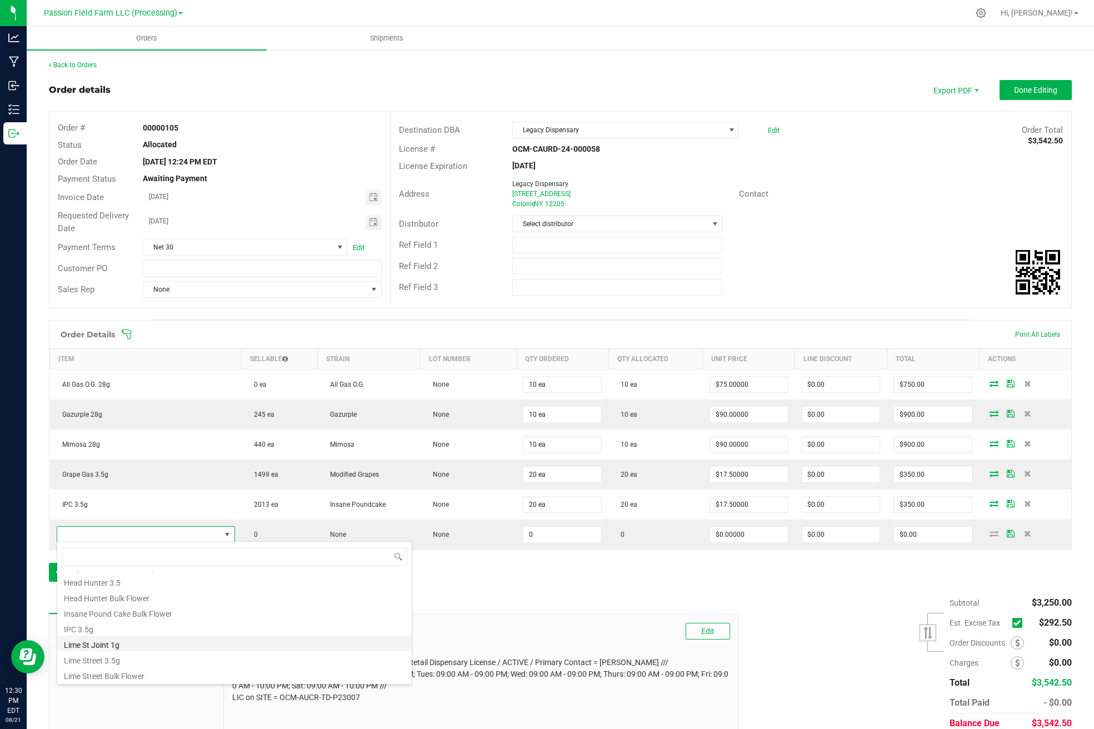
scroll to position [200, 0]
click at [98, 658] on li "Lime Street 3.5g" at bounding box center [234, 659] width 355 height 16
type input "0 ea"
type input "$17.50000"
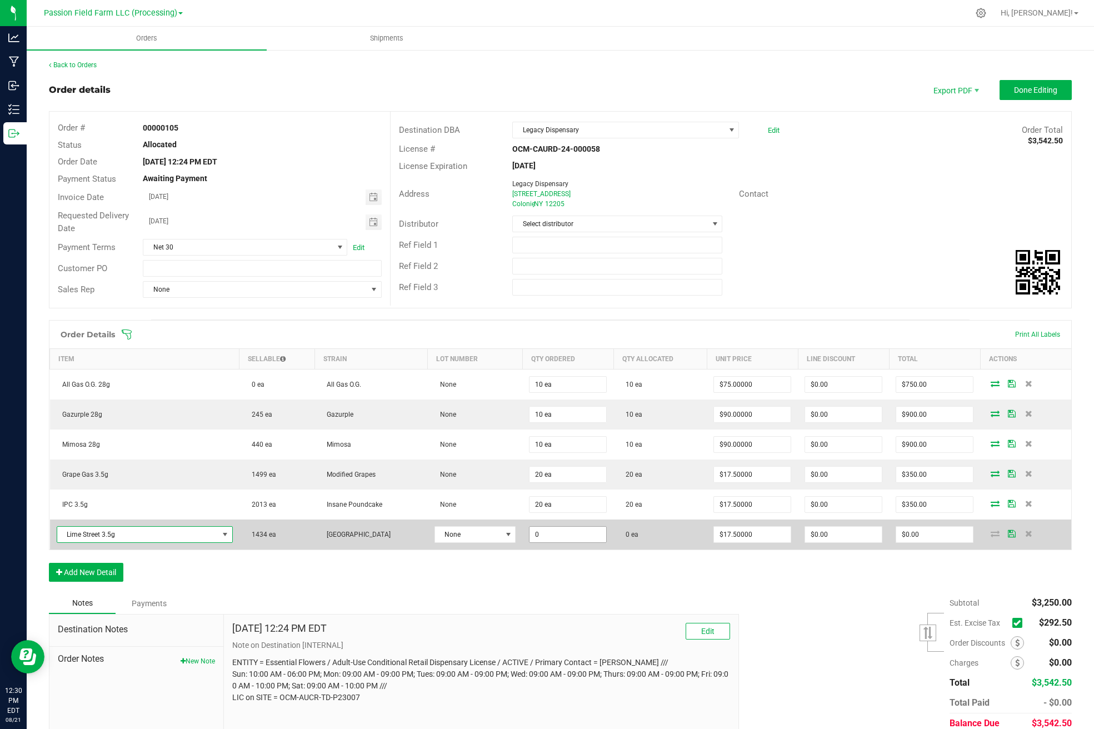
click at [530, 532] on input "0" at bounding box center [568, 535] width 77 height 16
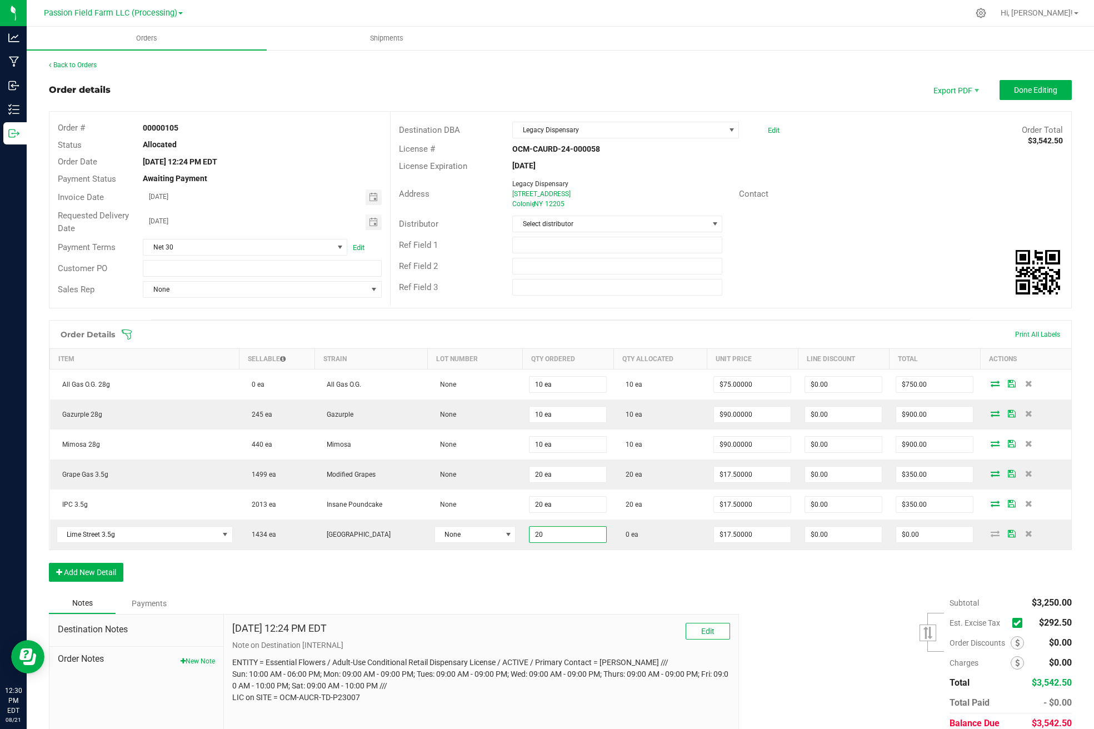
type input "20 ea"
type input "$350.00"
click at [528, 559] on div "Order Details Print All Labels Item Sellable Strain Lot Number Qty Ordered Qty …" at bounding box center [560, 456] width 1023 height 273
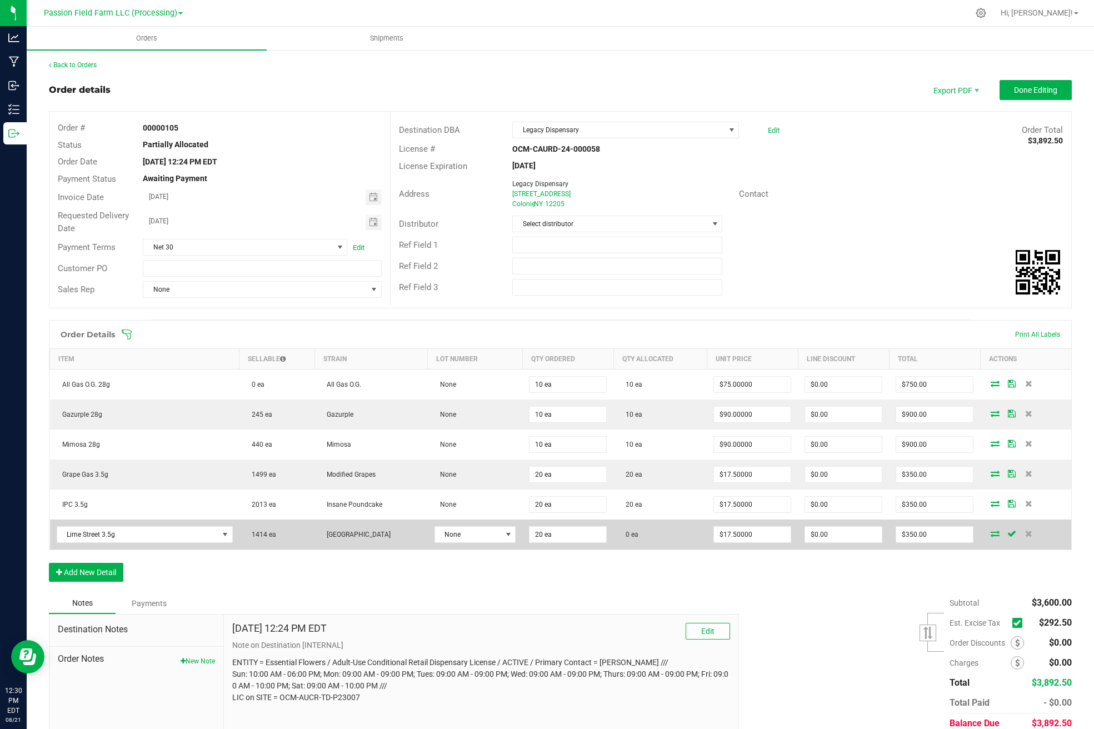
click at [989, 532] on span at bounding box center [995, 533] width 17 height 7
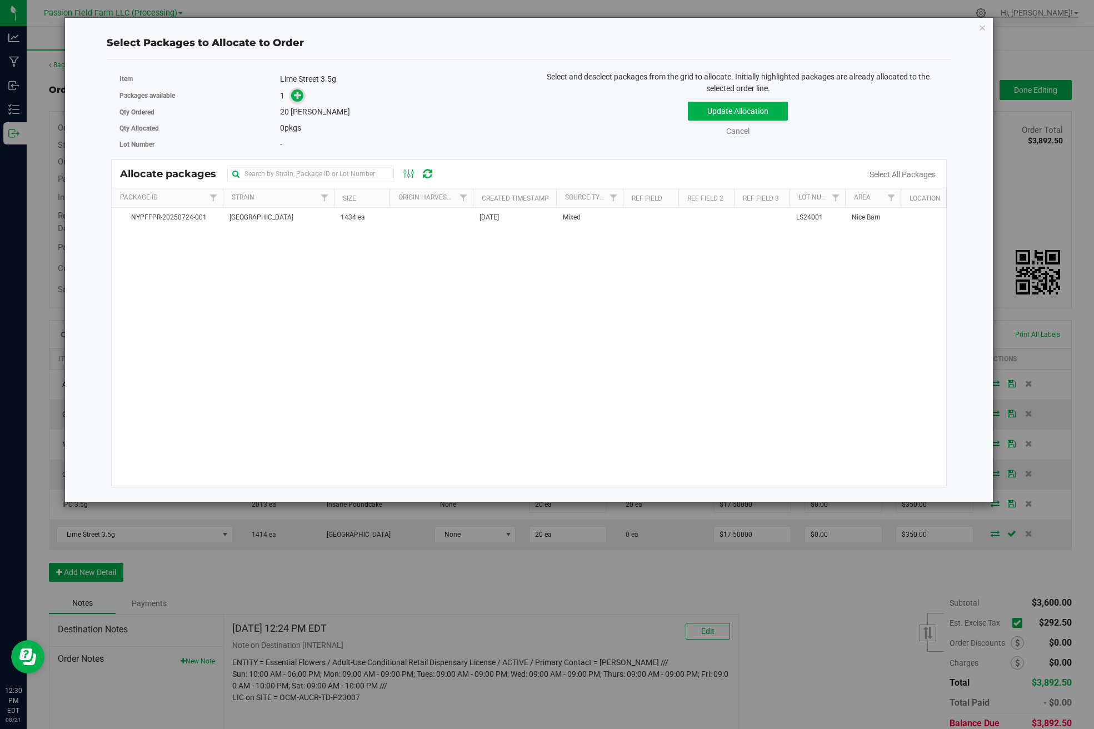
click at [298, 98] on icon at bounding box center [298, 95] width 8 height 8
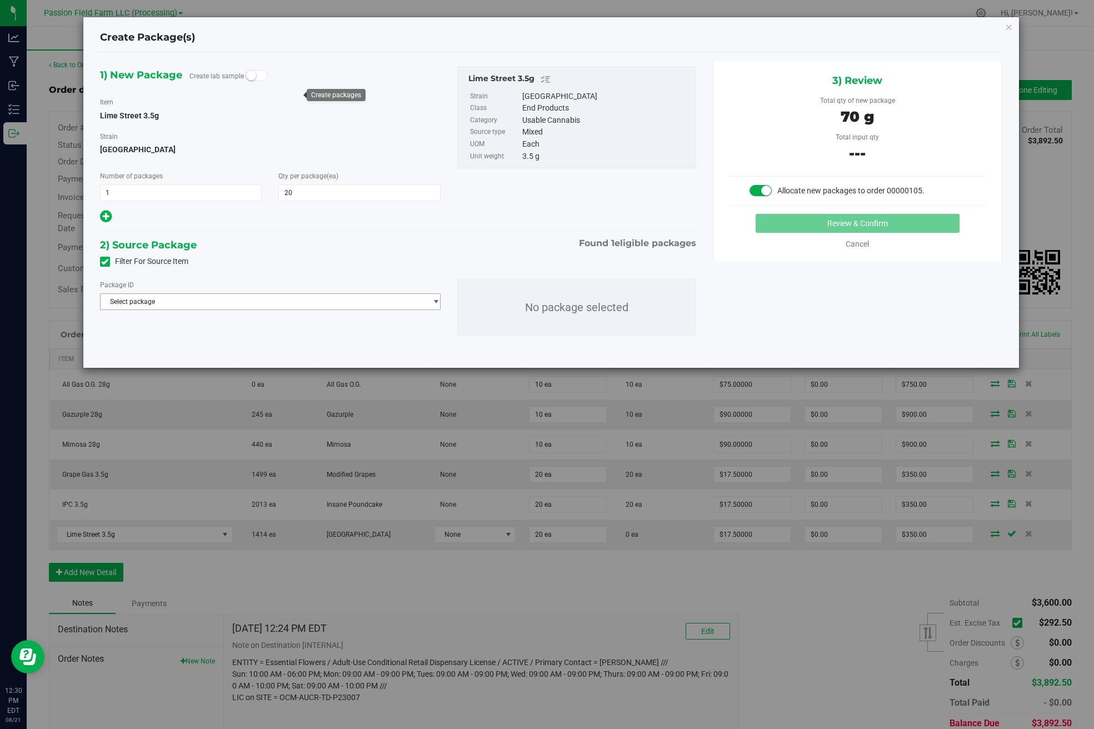
click at [276, 300] on span "Select package" at bounding box center [264, 302] width 326 height 16
click at [245, 346] on li "NYPFFPR-20250724-001 ( Lime Street 3.5g )" at bounding box center [271, 348] width 340 height 16
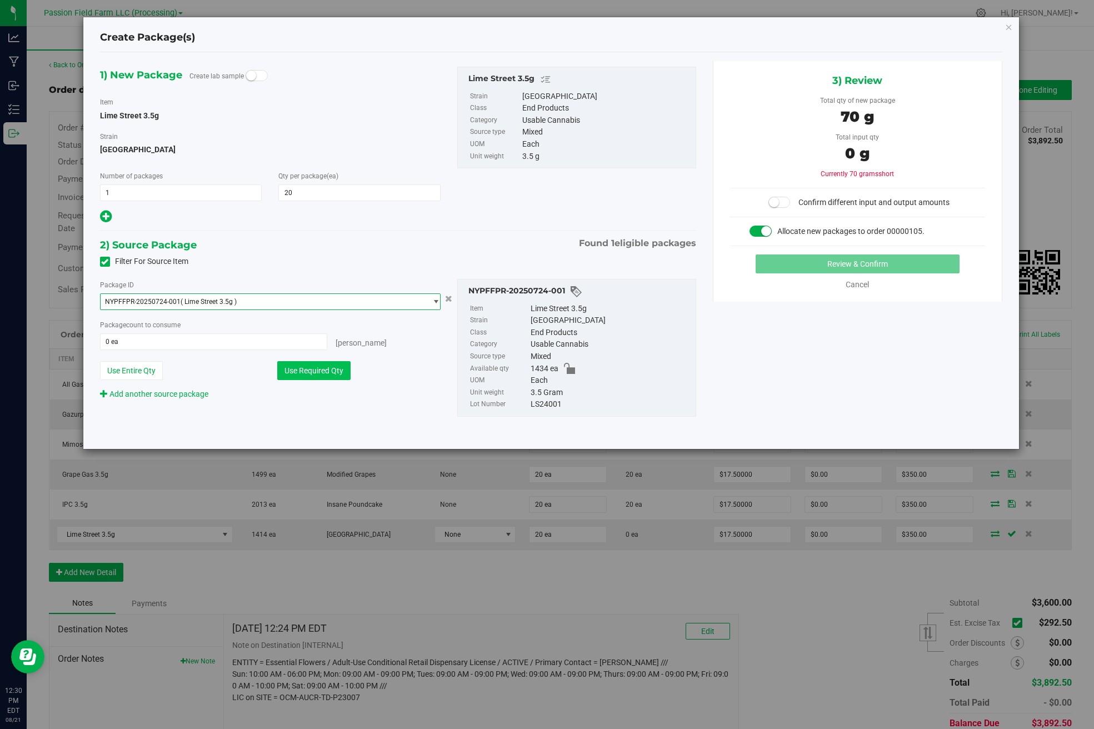
click at [304, 370] on button "Use Required Qty" at bounding box center [313, 370] width 73 height 19
type input "20 ea"
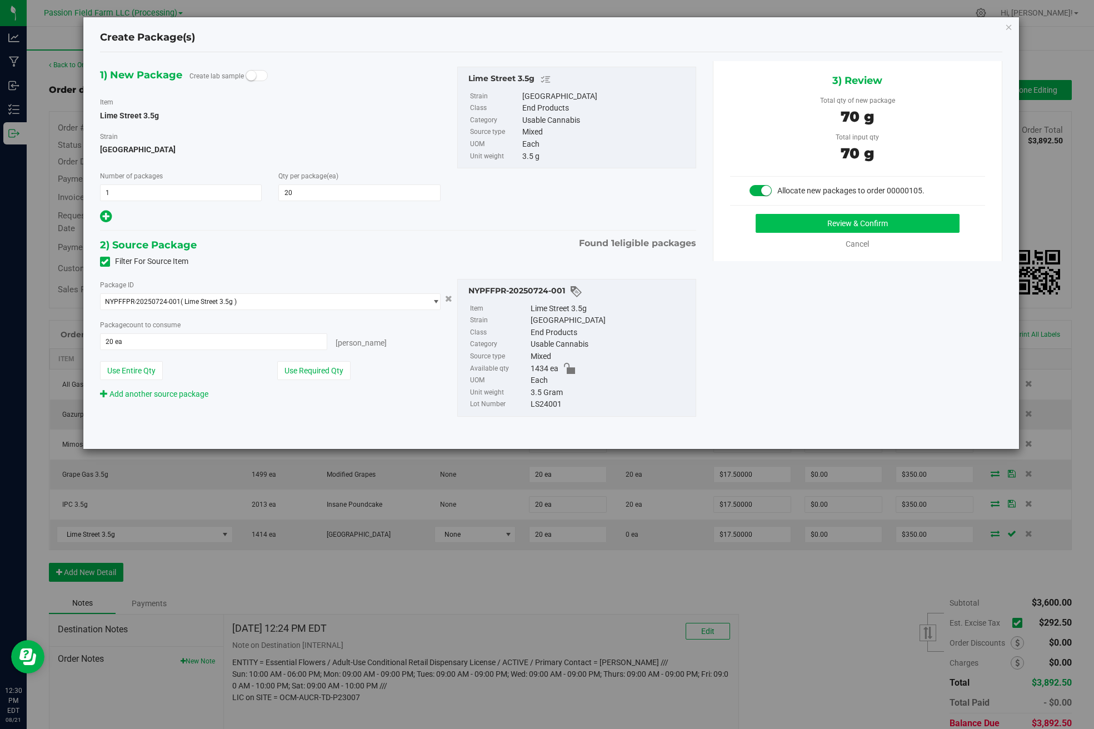
click at [907, 215] on button "Review & Confirm" at bounding box center [858, 223] width 204 height 19
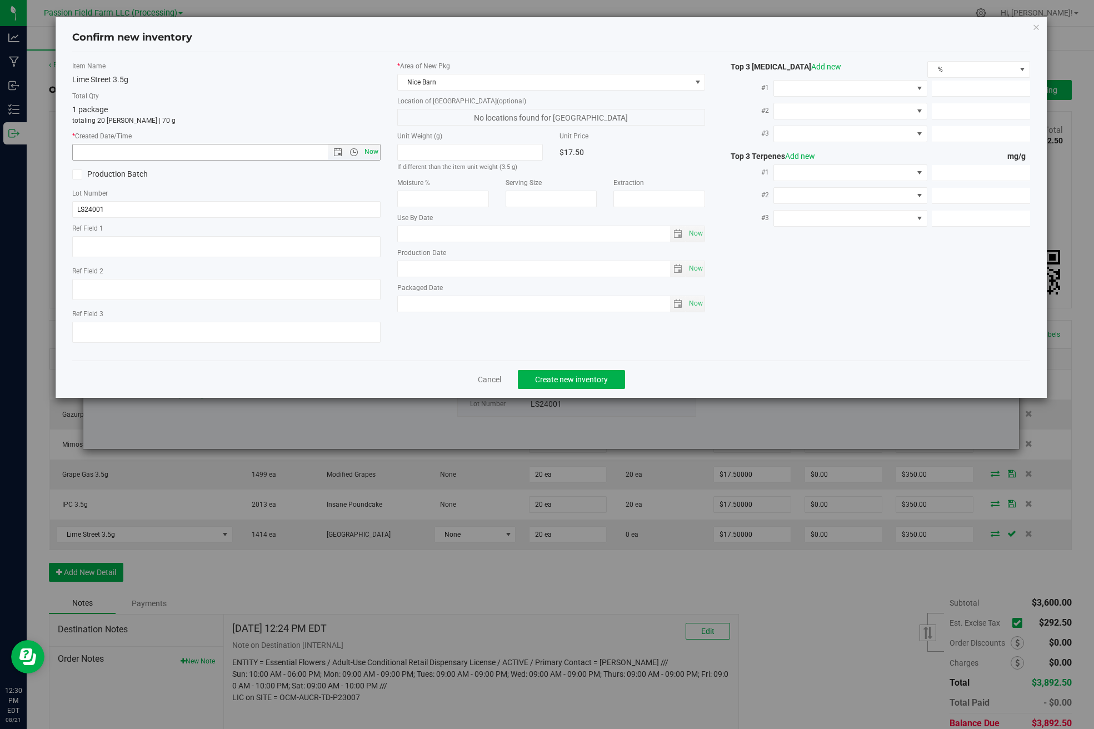
click at [378, 147] on span "Now" at bounding box center [371, 152] width 19 height 16
type input "[DATE] 12:30 PM"
click at [601, 377] on span "Create new inventory" at bounding box center [571, 379] width 73 height 9
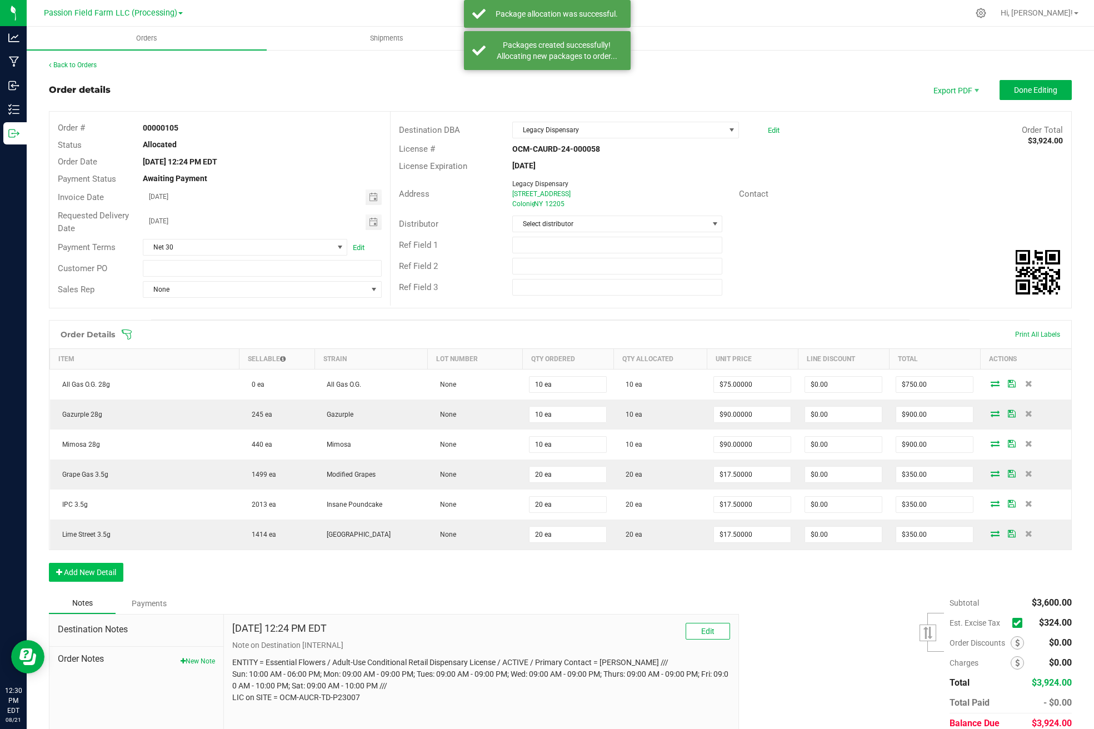
click at [65, 569] on button "Add New Detail" at bounding box center [86, 572] width 74 height 19
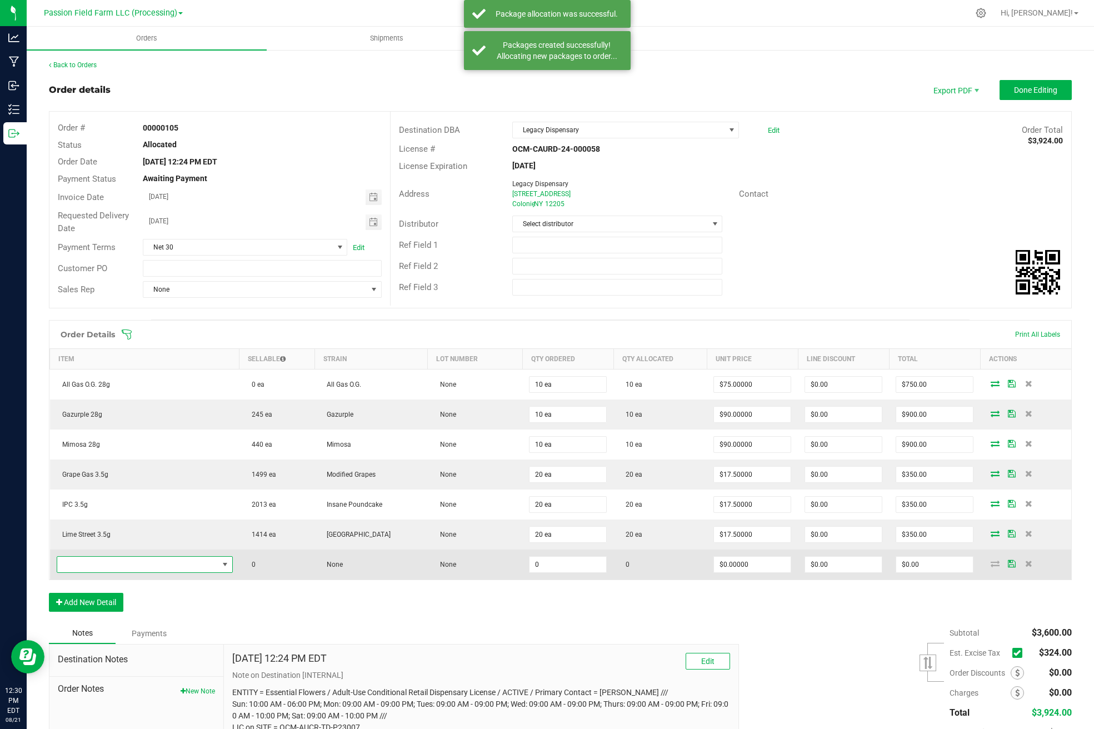
click at [96, 570] on span "NO DATA FOUND" at bounding box center [137, 565] width 161 height 16
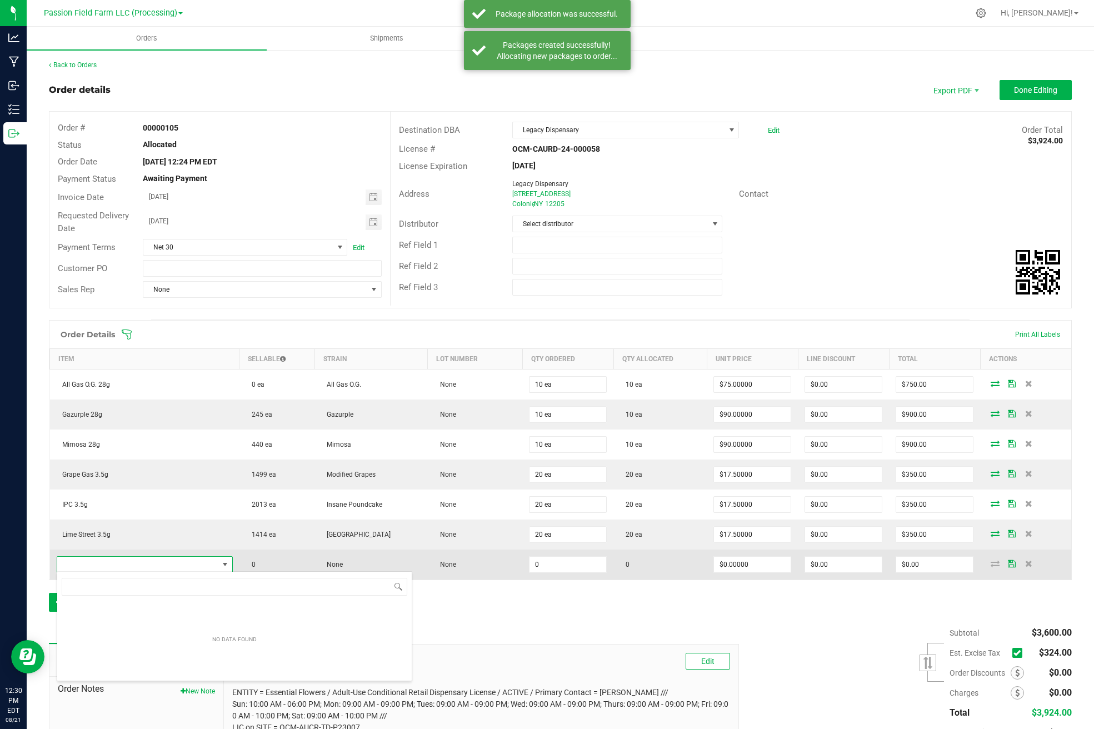
scroll to position [17, 179]
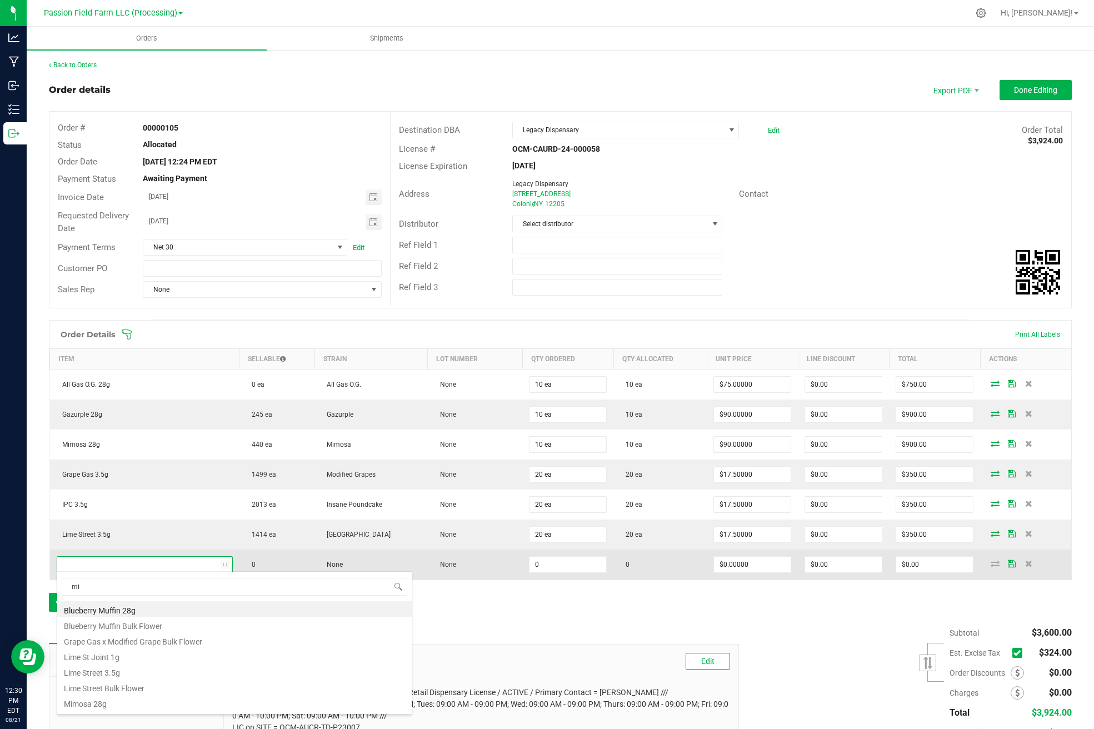
type input "mim"
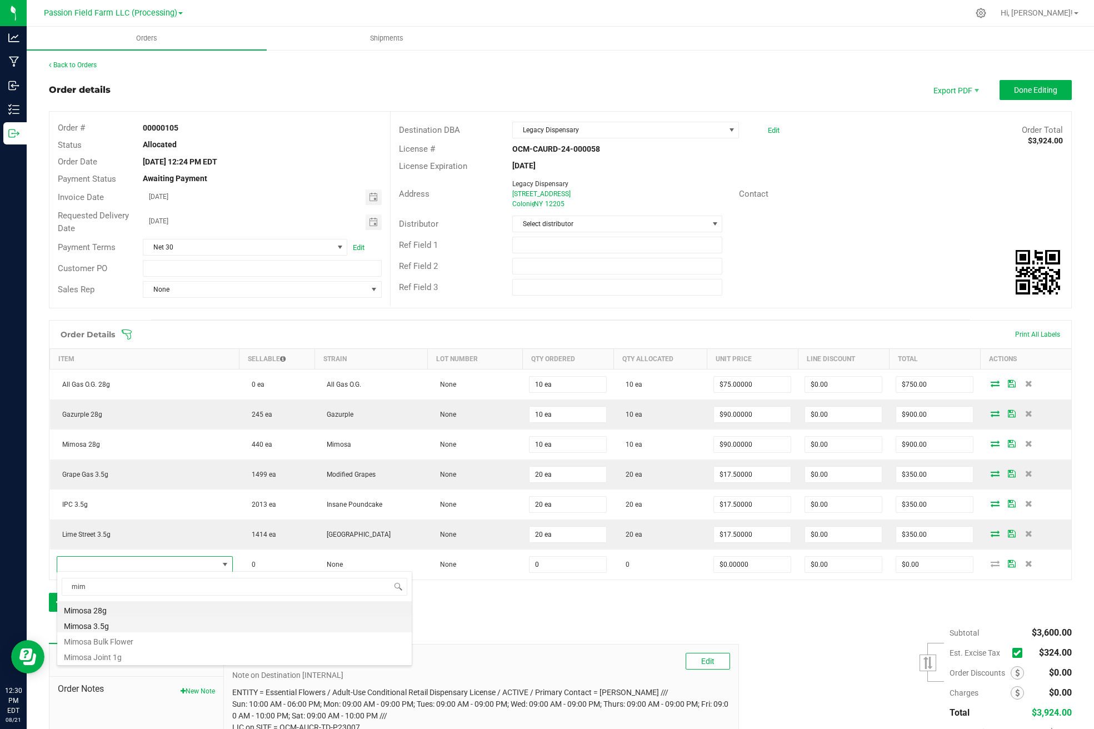
click at [88, 622] on li "Mimosa 3.5g" at bounding box center [234, 625] width 355 height 16
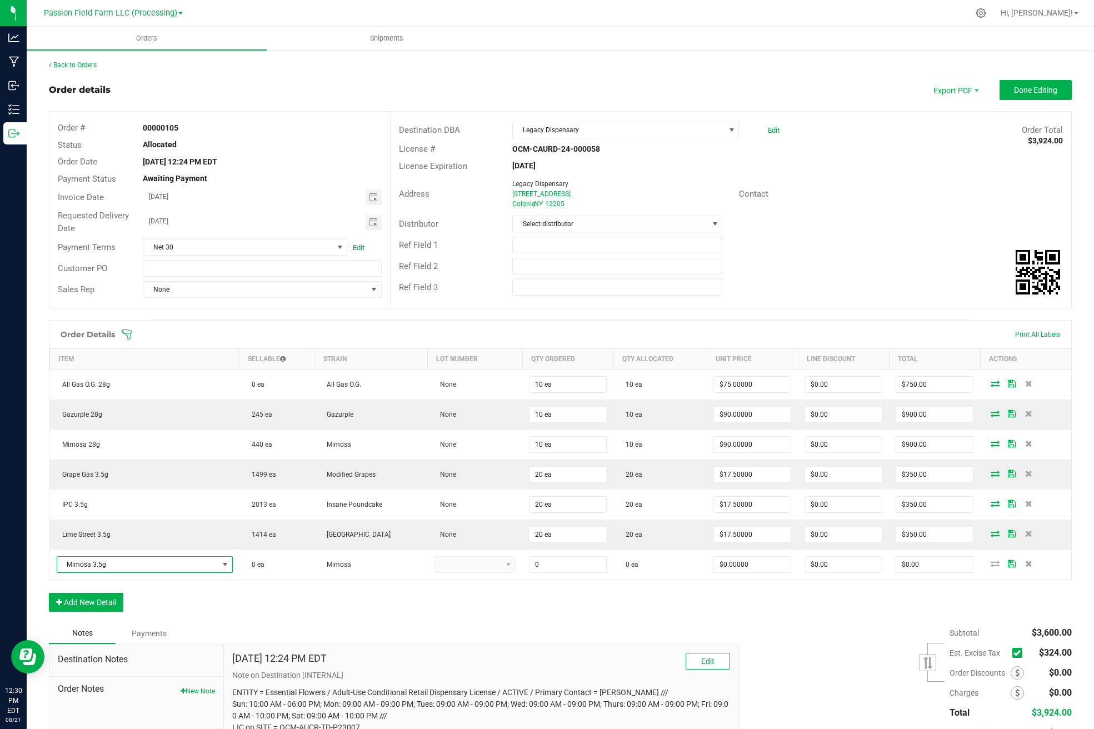
type input "0 ea"
type input "$17.50000"
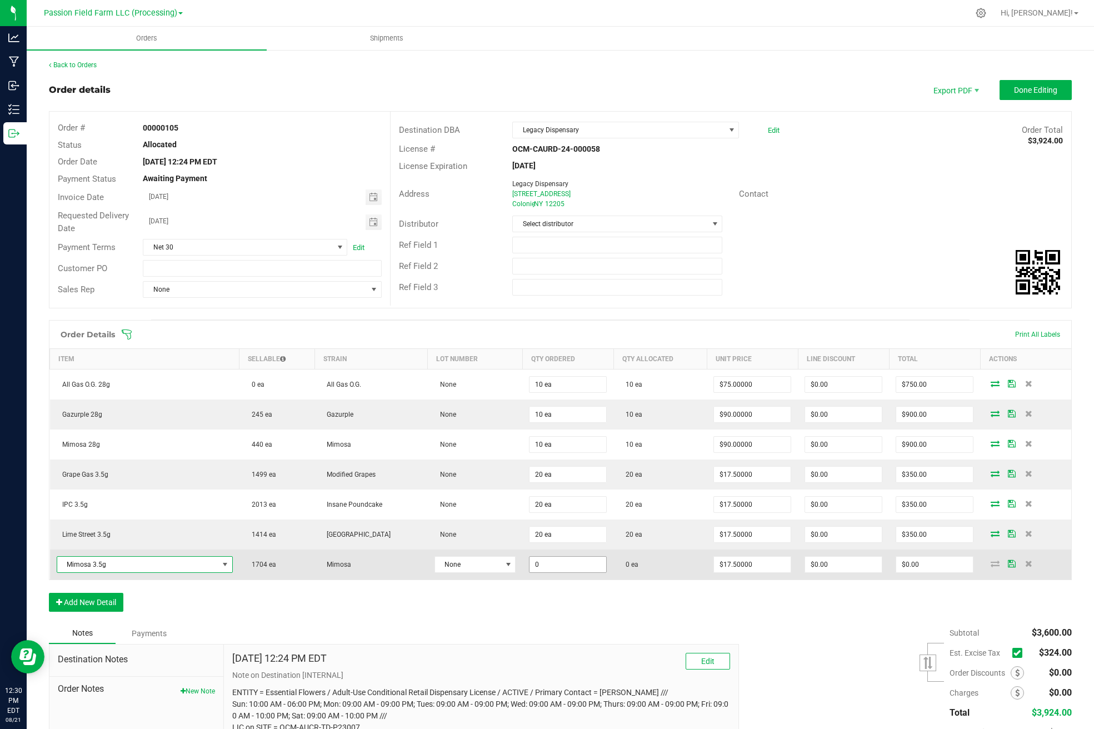
click at [530, 563] on input "0" at bounding box center [568, 565] width 77 height 16
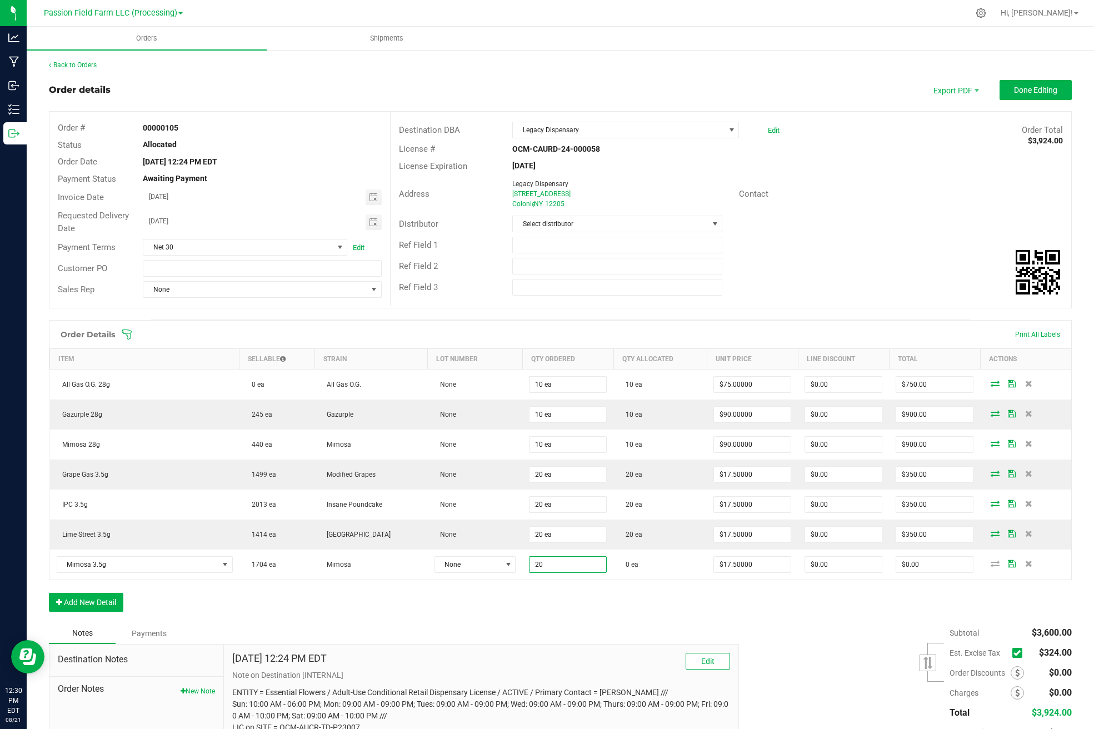
type input "20 ea"
type input "$350.00"
click at [570, 590] on div "Order Details Print All Labels Item Sellable Strain Lot Number Qty Ordered Qty …" at bounding box center [560, 471] width 1023 height 303
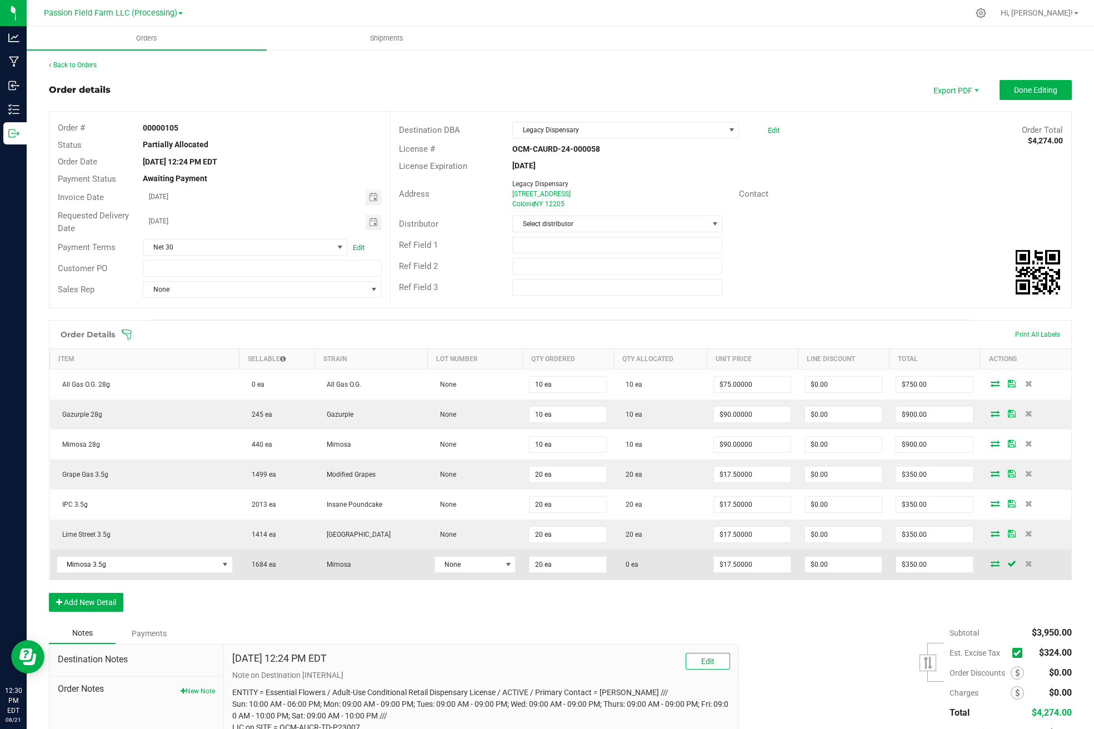
click at [991, 562] on icon at bounding box center [995, 563] width 9 height 7
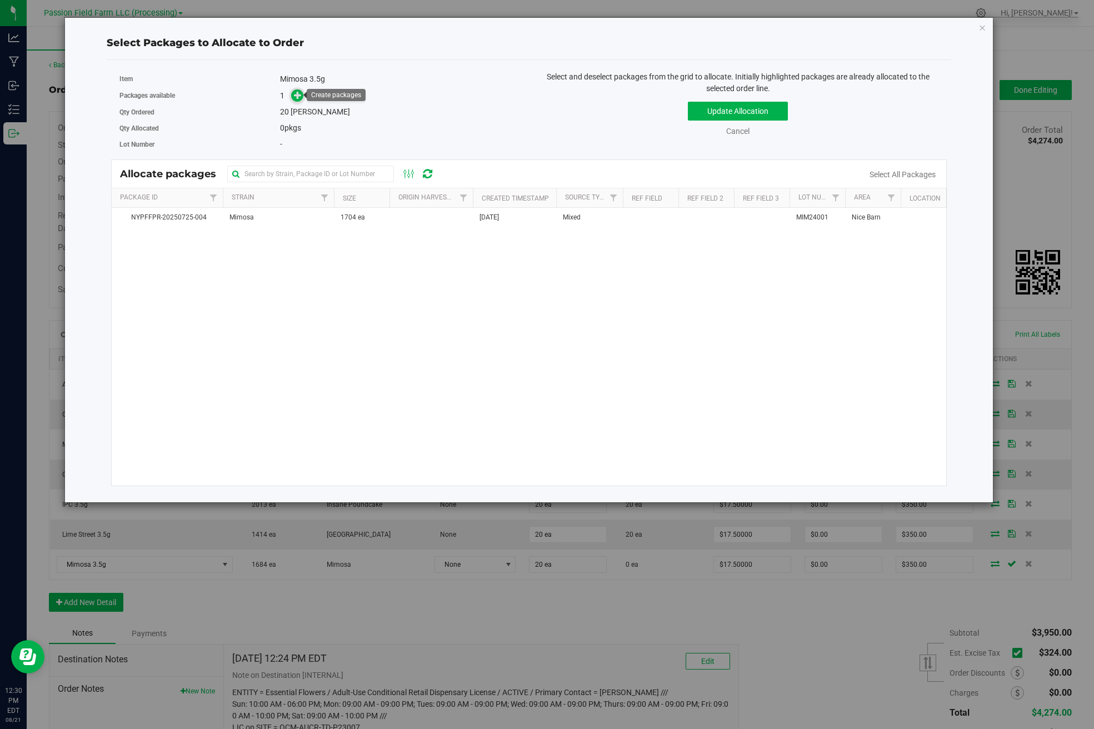
click at [298, 97] on icon at bounding box center [298, 95] width 8 height 8
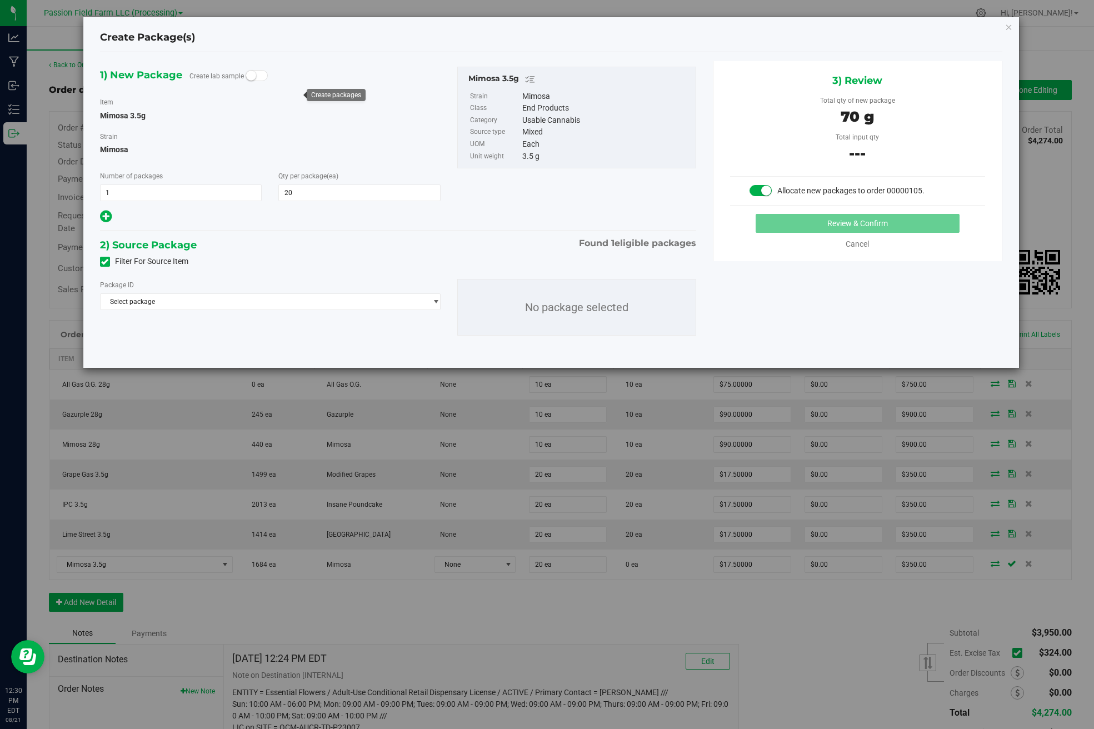
click at [232, 322] on div "Package ID Select package NYPFFPR-20250725-004 No package selected" at bounding box center [398, 307] width 613 height 74
click at [232, 296] on span "Select package" at bounding box center [264, 302] width 326 height 16
click at [228, 349] on span "( Mimosa 3.5g )" at bounding box center [207, 347] width 47 height 8
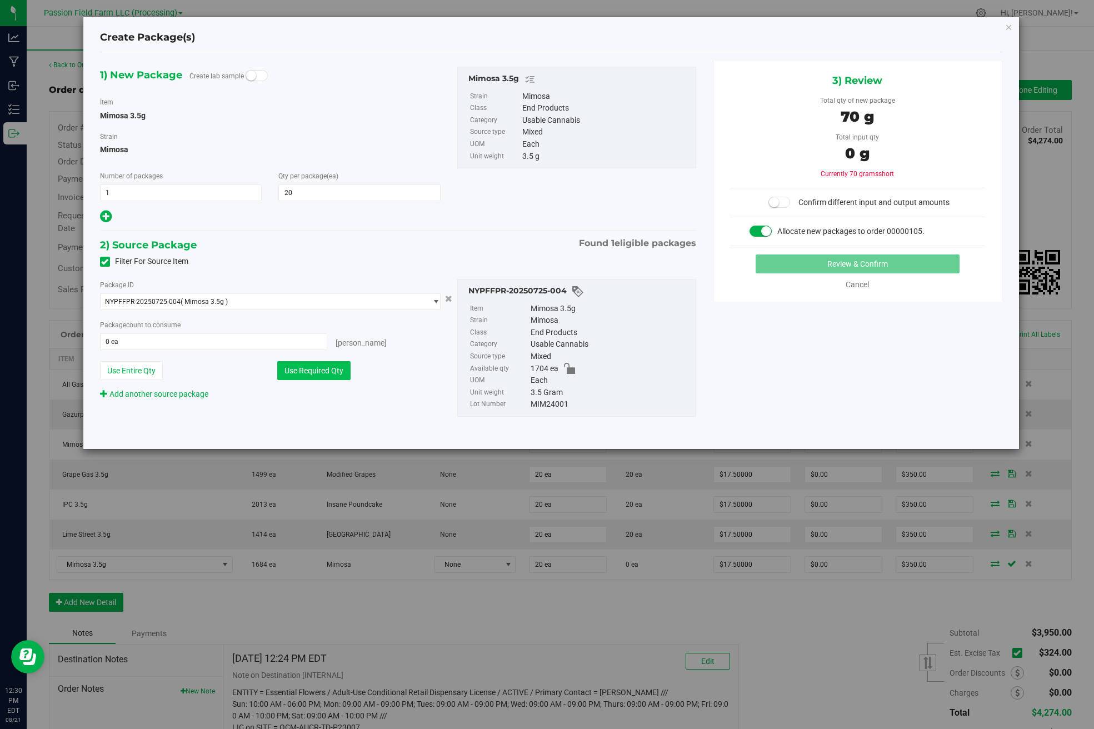
click at [303, 377] on button "Use Required Qty" at bounding box center [313, 370] width 73 height 19
type input "20 ea"
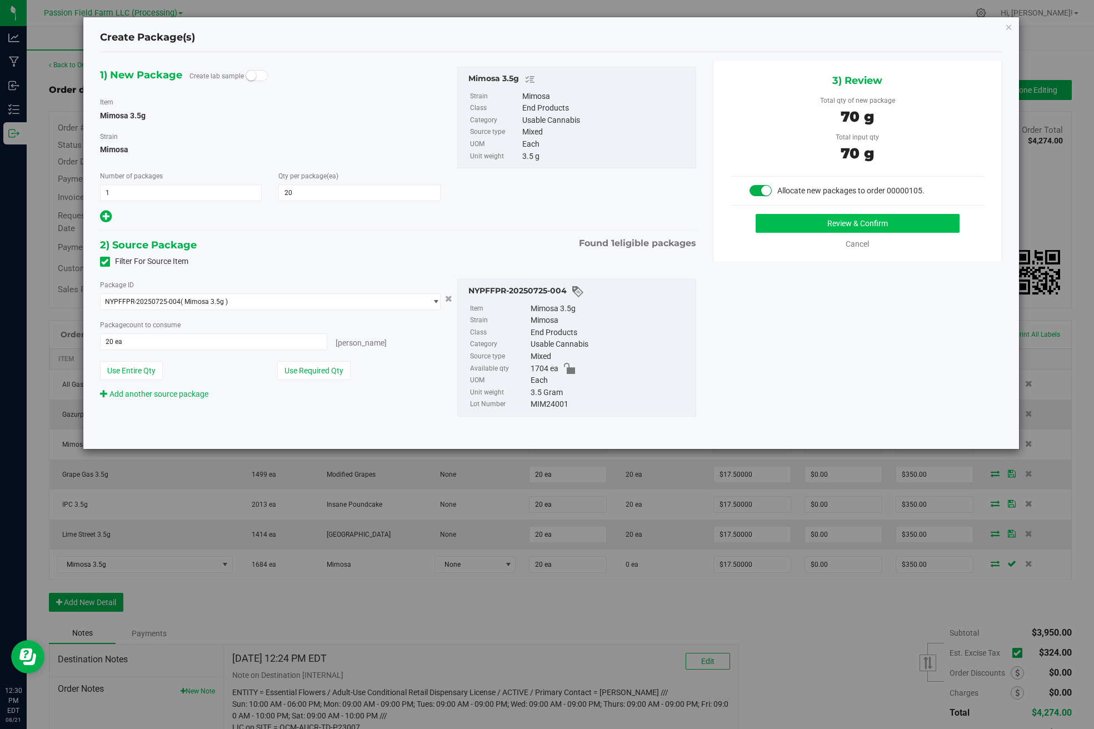
click at [889, 221] on button "Review & Confirm" at bounding box center [858, 223] width 204 height 19
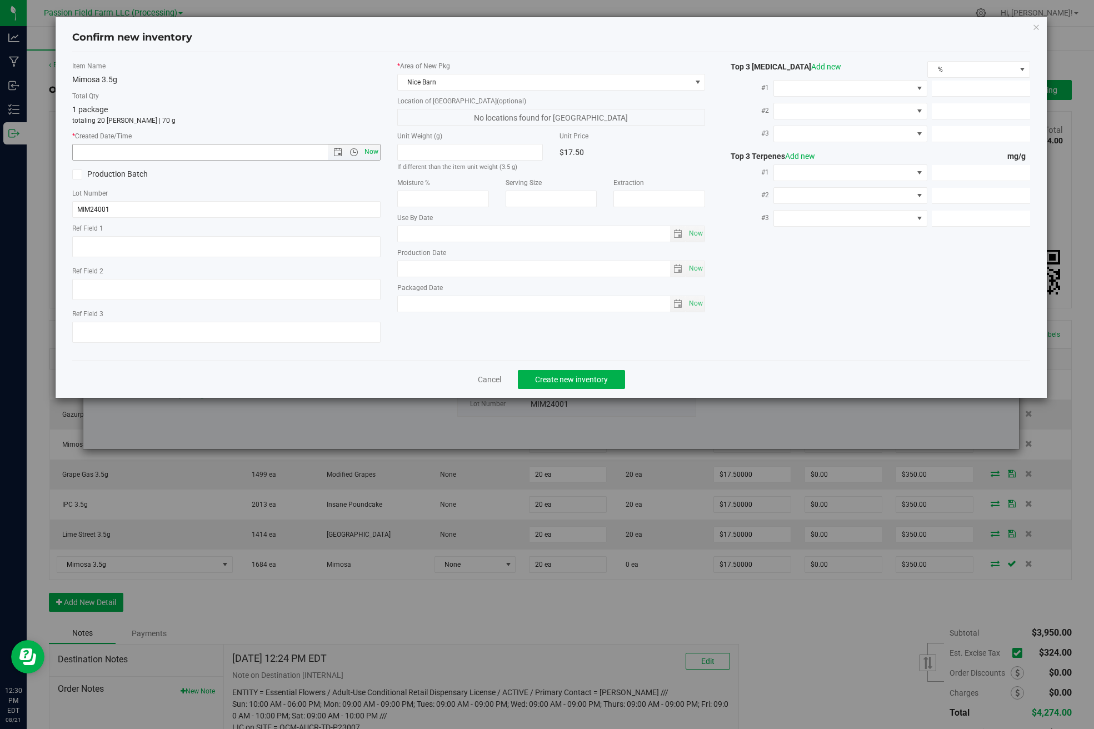
click at [375, 148] on span "Now" at bounding box center [371, 152] width 19 height 16
type input "[DATE] 12:30 PM"
click at [578, 371] on button "Create new inventory" at bounding box center [571, 379] width 107 height 19
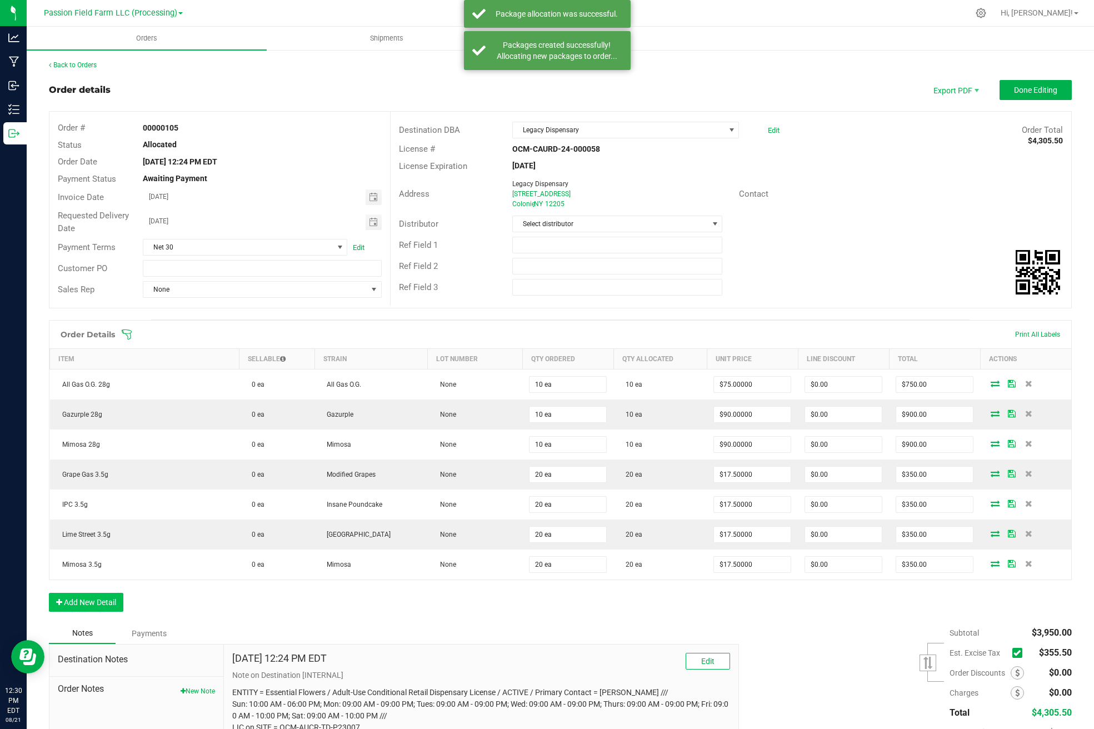
click at [111, 604] on button "Add New Detail" at bounding box center [86, 602] width 74 height 19
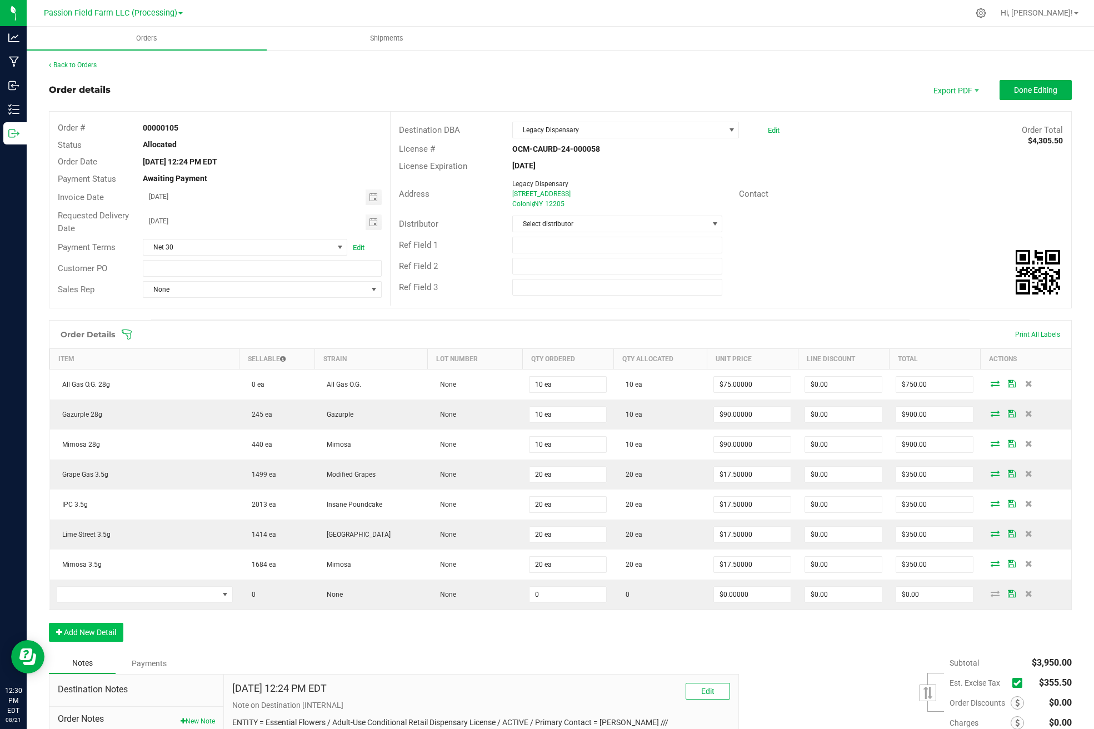
click at [100, 625] on button "Add New Detail" at bounding box center [86, 632] width 74 height 19
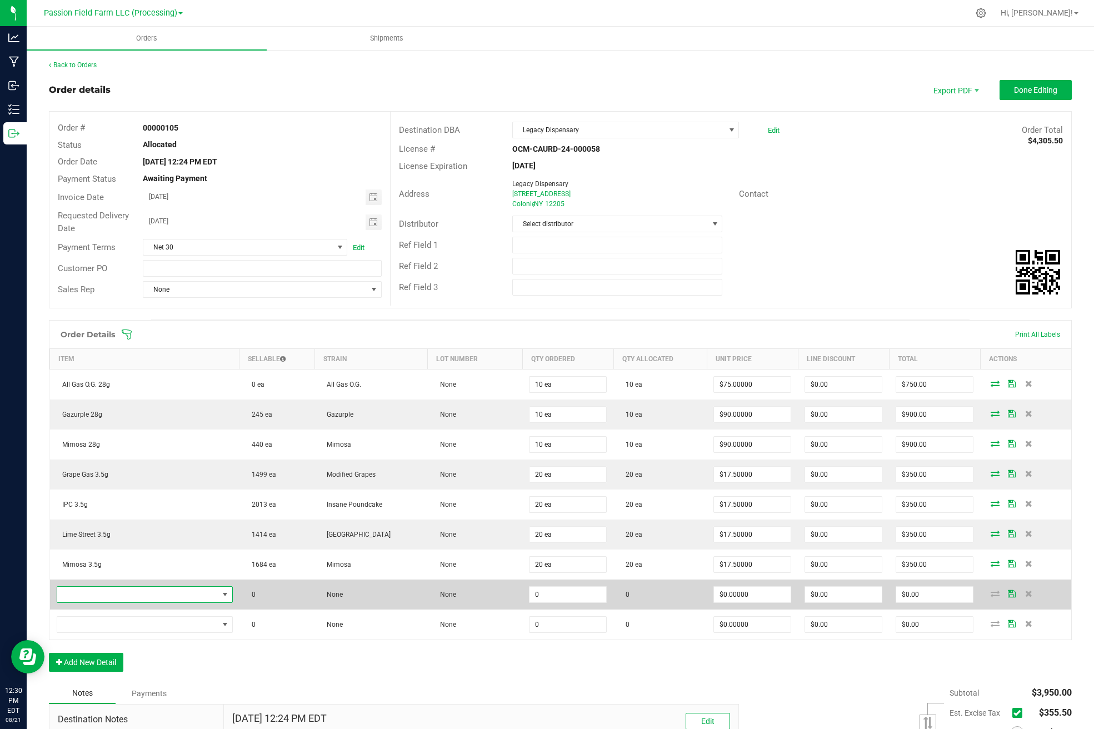
click at [147, 596] on span "NO DATA FOUND" at bounding box center [137, 595] width 161 height 16
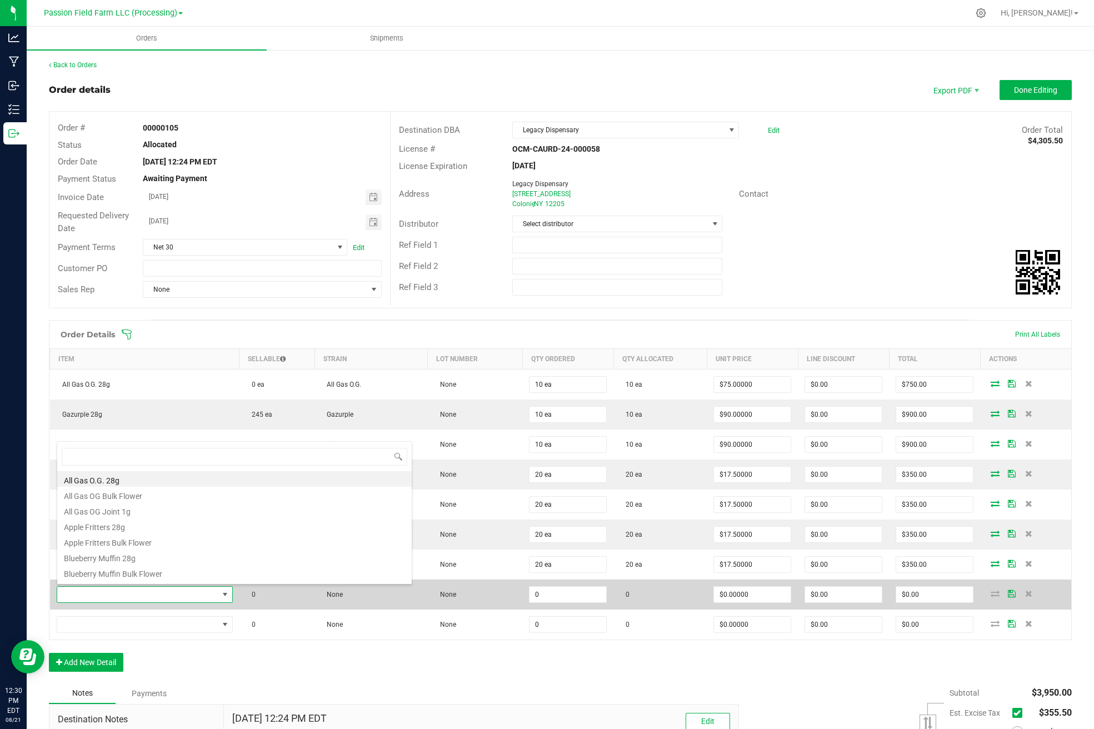
scroll to position [17, 179]
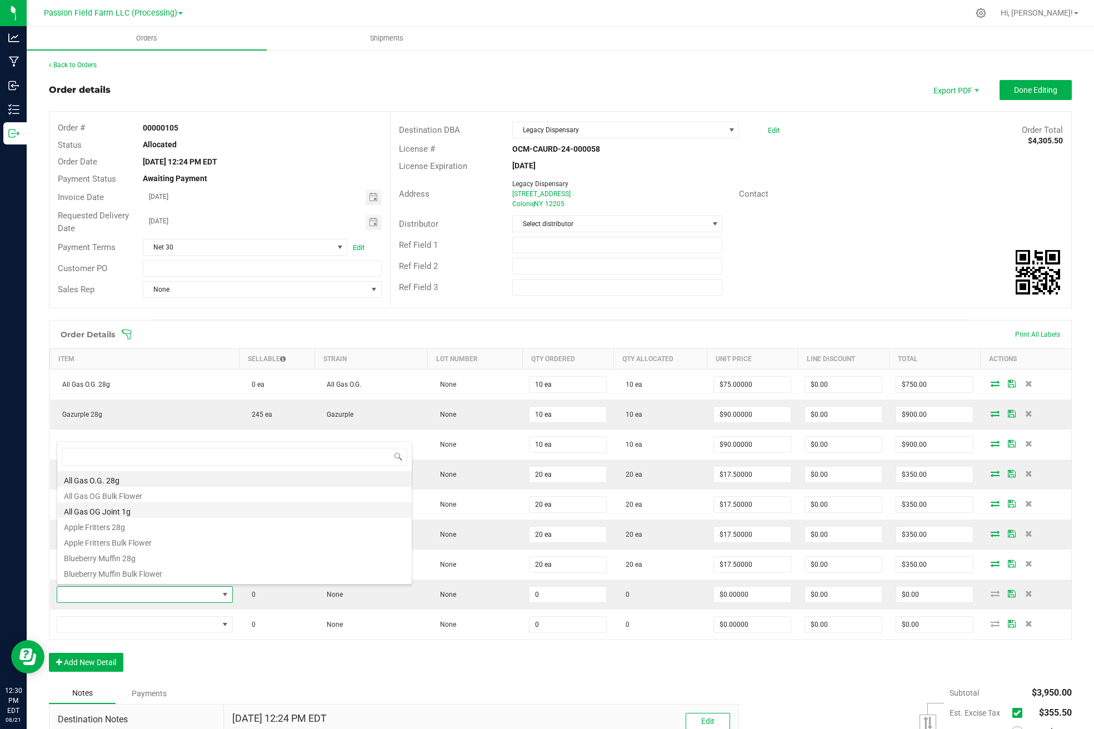
click at [169, 509] on li "All Gas OG Joint 1g" at bounding box center [234, 510] width 355 height 16
type input "0 ea"
type input "$5.00000"
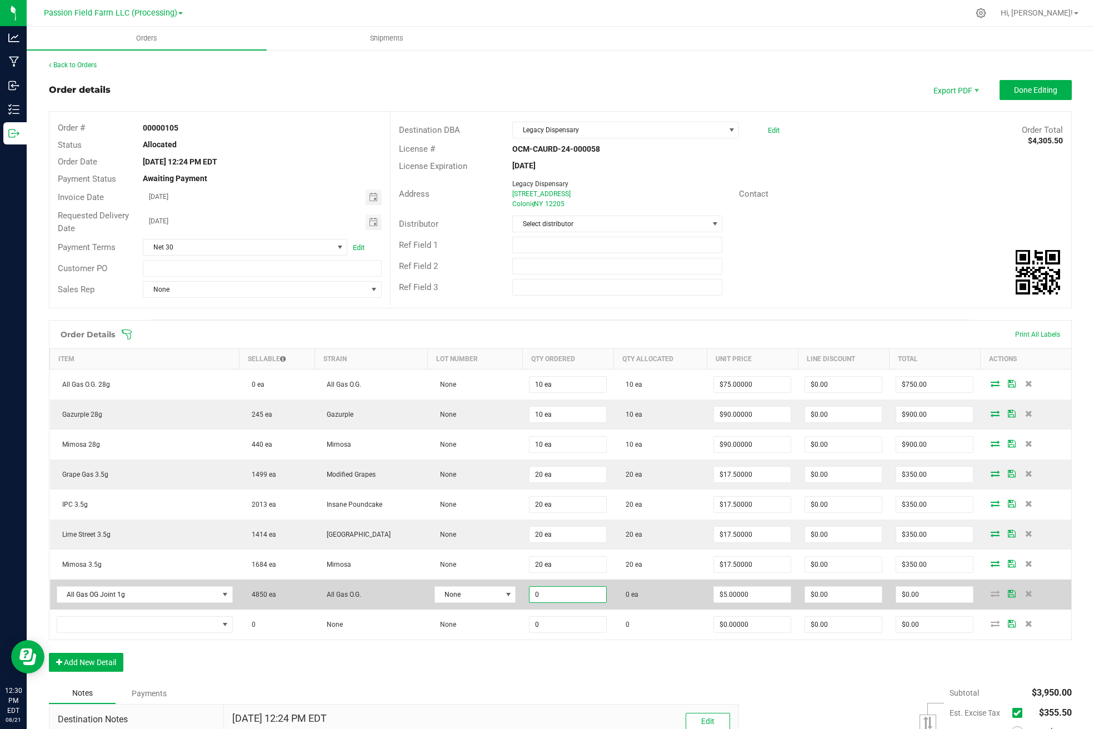
click at [530, 592] on input "0" at bounding box center [568, 595] width 77 height 16
type input "40 ea"
type input "$200.00"
click at [532, 606] on td "40 ea" at bounding box center [567, 595] width 91 height 30
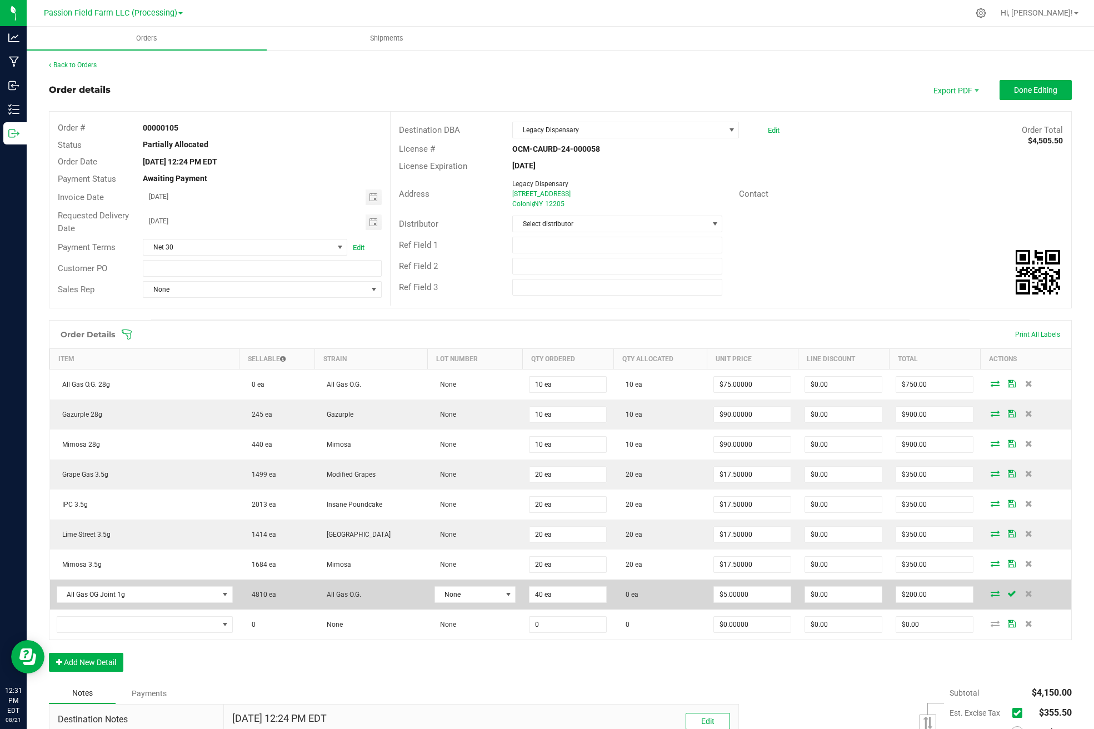
click at [991, 592] on icon at bounding box center [995, 593] width 9 height 7
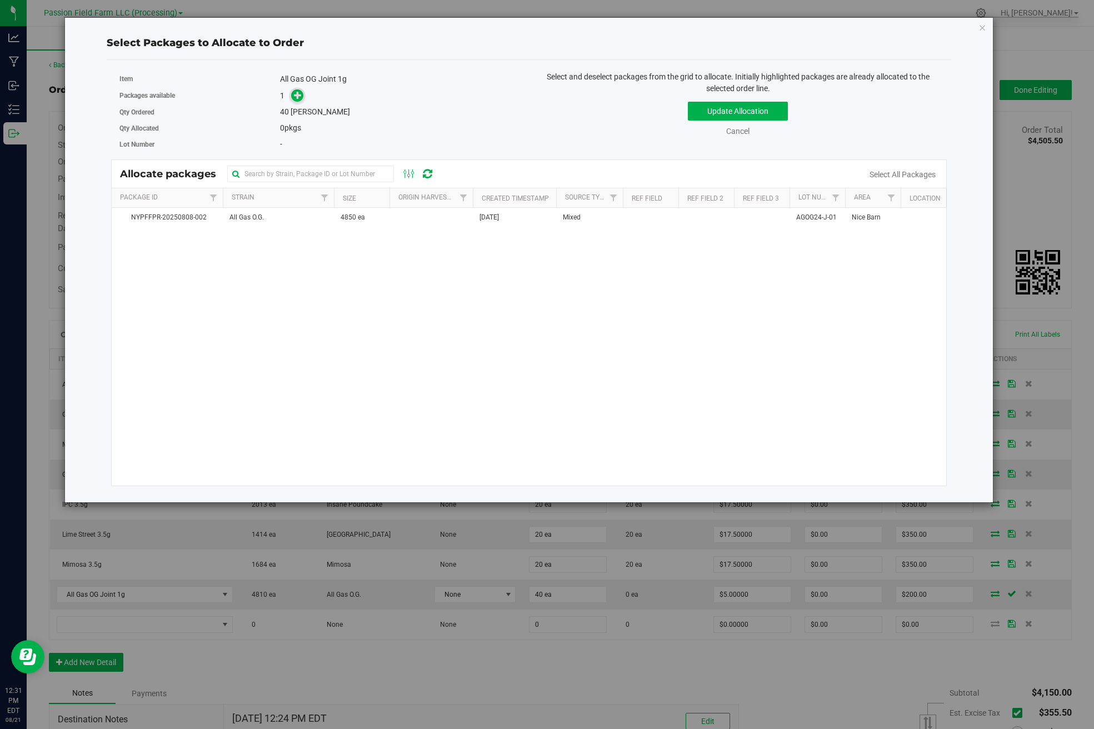
click at [297, 98] on icon at bounding box center [298, 95] width 8 height 8
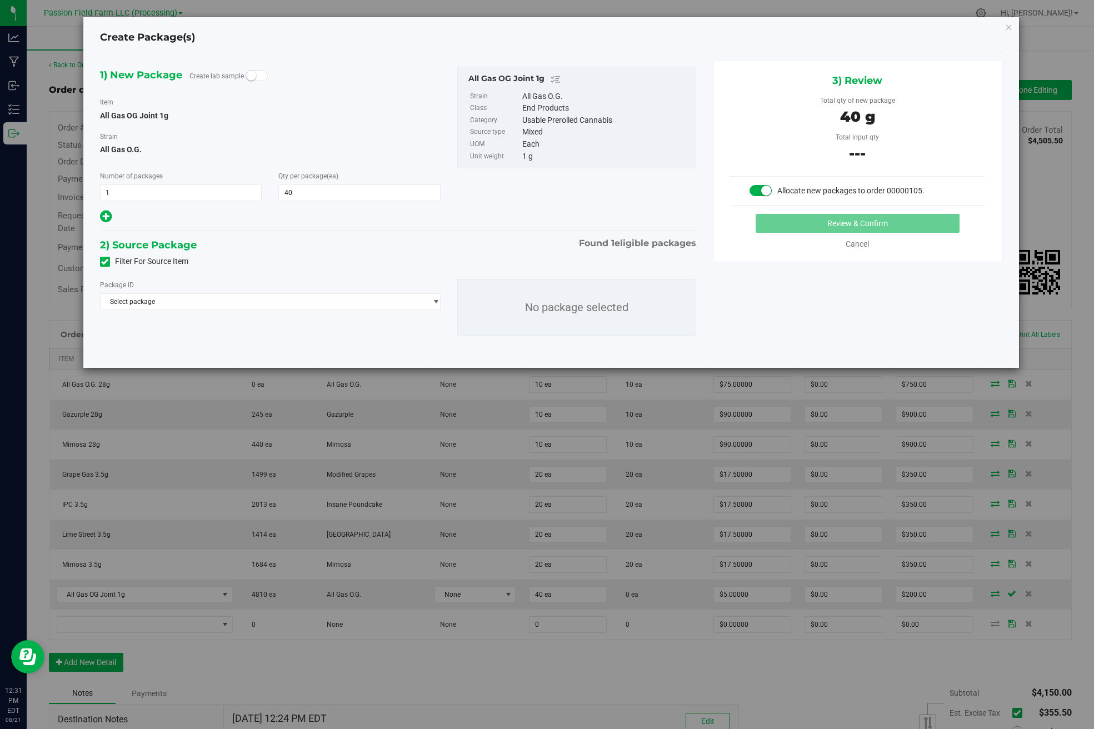
click at [289, 311] on div "Package ID Select package NYPFFPR-20250808-002 No package selected" at bounding box center [398, 307] width 613 height 74
click at [286, 308] on span "Select package" at bounding box center [270, 301] width 341 height 17
click at [279, 352] on li "NYPFFPR-20250808-002 ( All Gas OG Joint 1g )" at bounding box center [271, 348] width 340 height 16
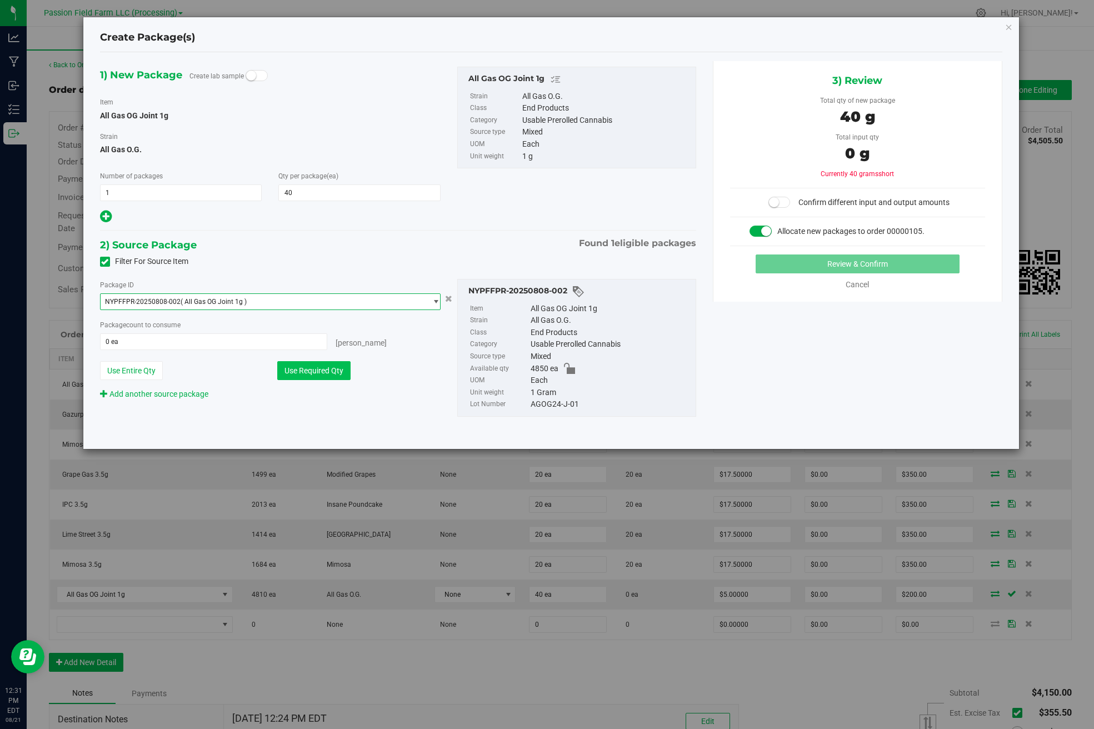
click at [298, 372] on button "Use Required Qty" at bounding box center [313, 370] width 73 height 19
type input "40 ea"
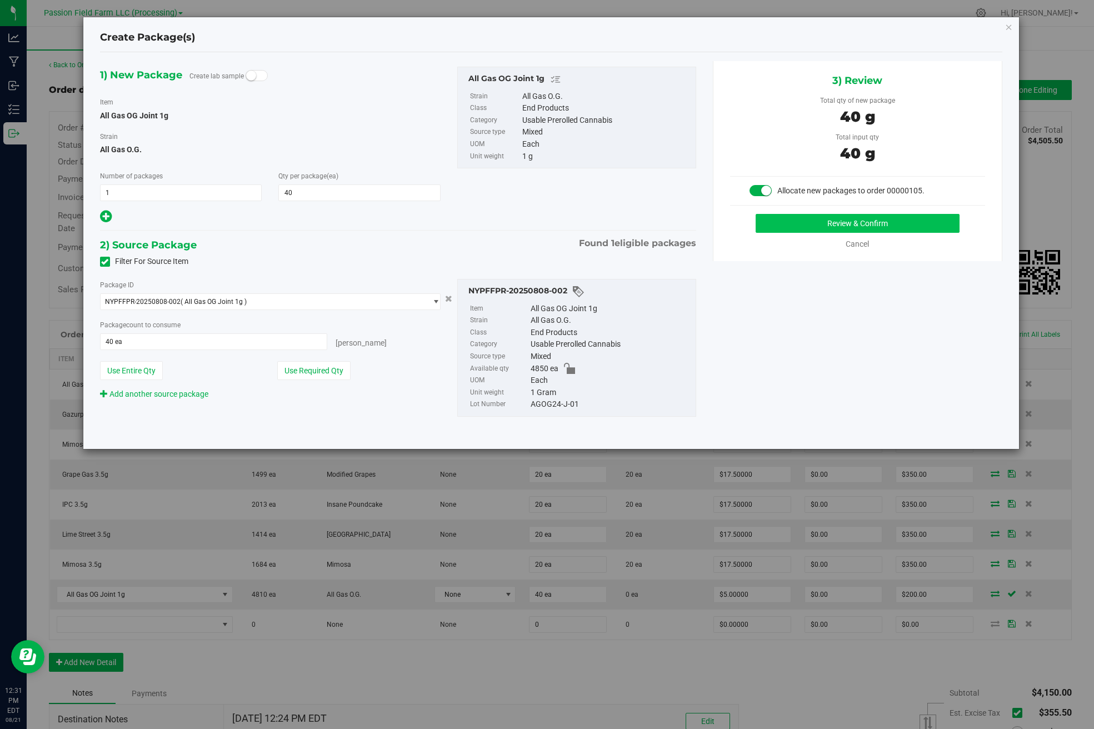
click at [877, 223] on button "Review & Confirm" at bounding box center [858, 223] width 204 height 19
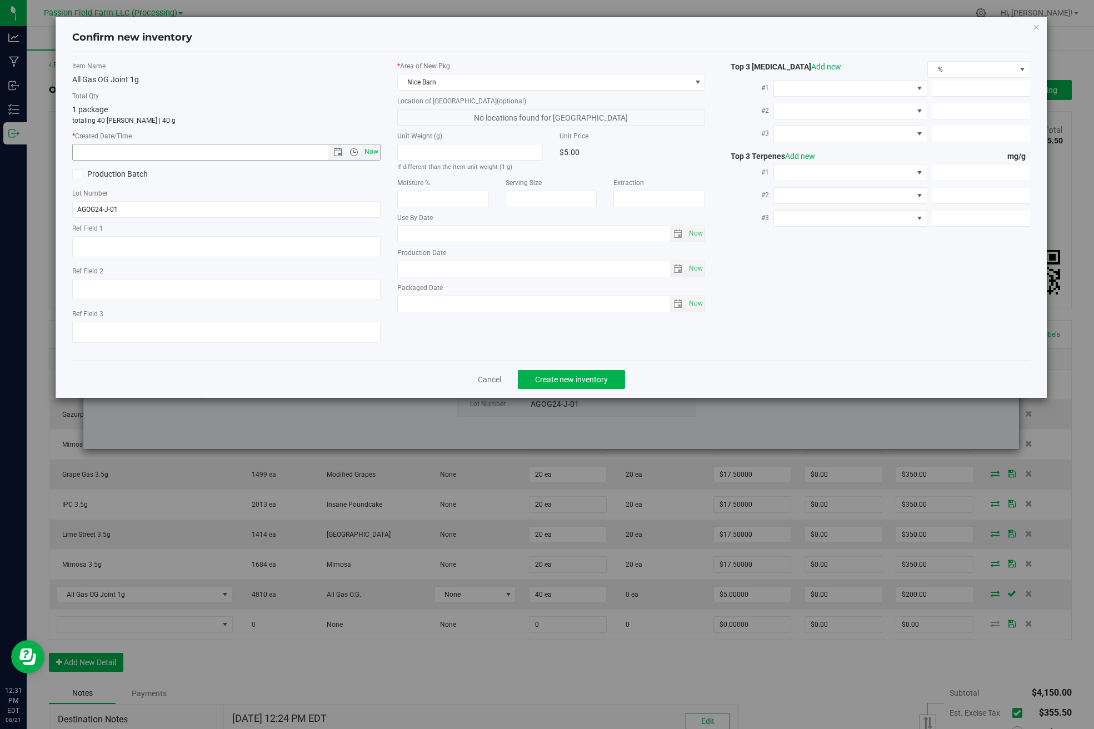
click at [366, 153] on span "Now" at bounding box center [371, 152] width 19 height 16
type input "[DATE] 12:31 PM"
click at [548, 382] on span "Create new inventory" at bounding box center [571, 379] width 73 height 9
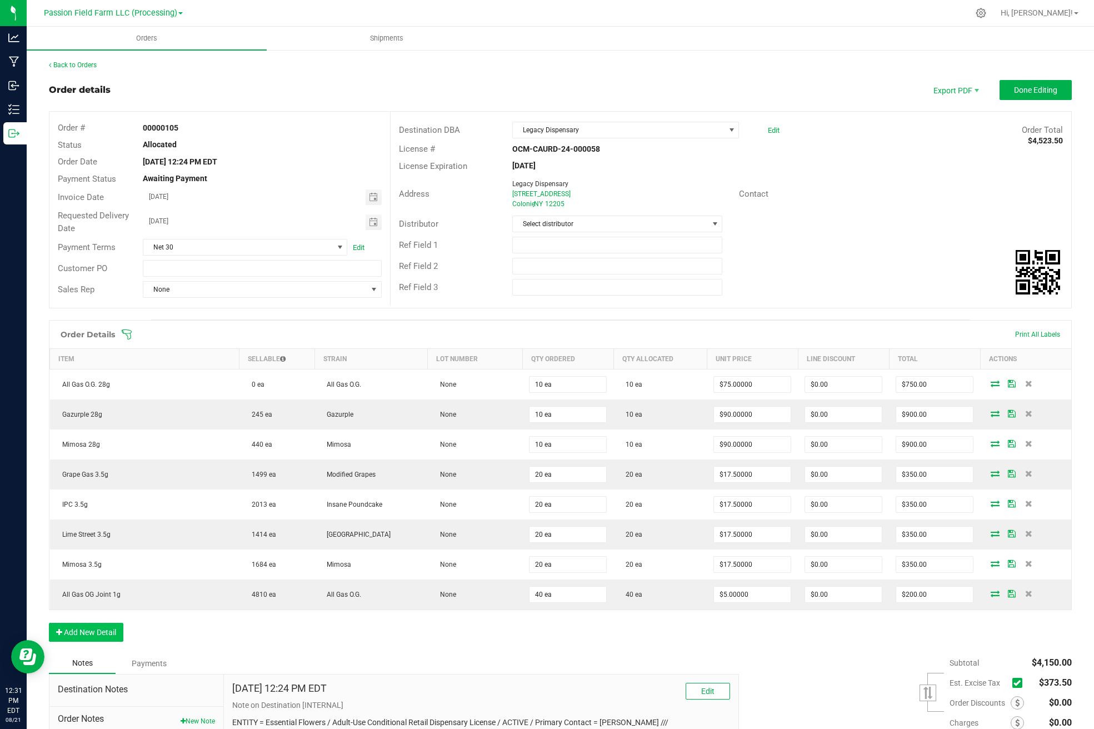
click at [88, 630] on button "Add New Detail" at bounding box center [86, 632] width 74 height 19
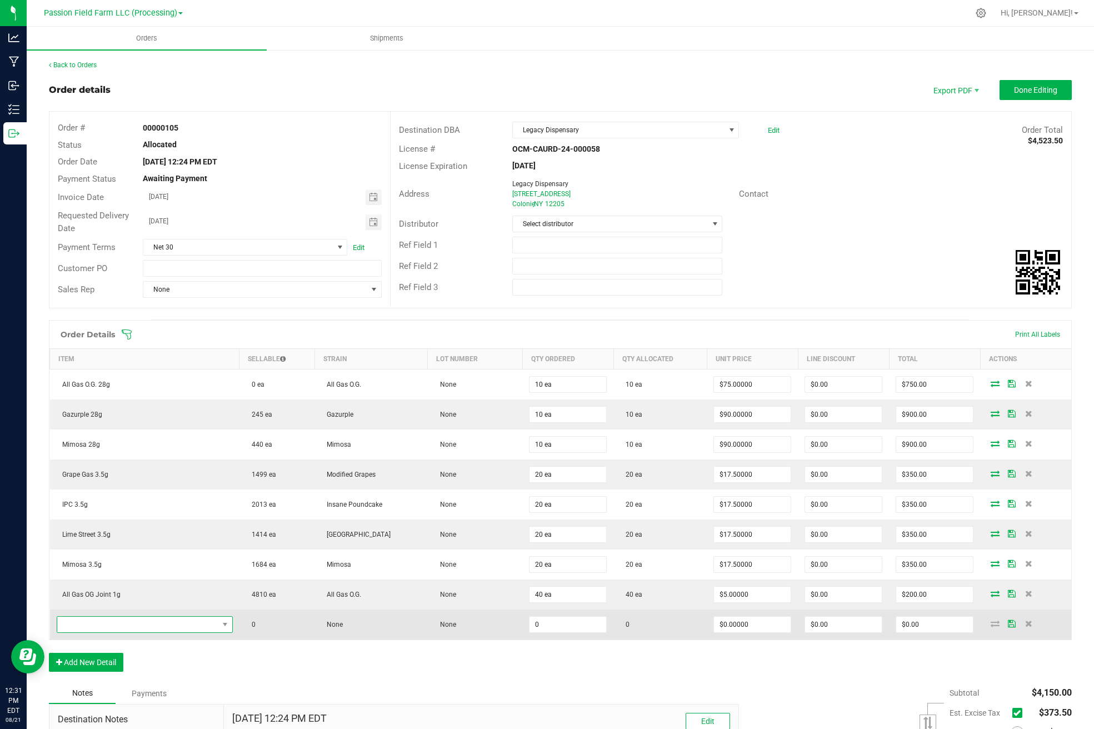
click at [129, 619] on span "NO DATA FOUND" at bounding box center [137, 625] width 161 height 16
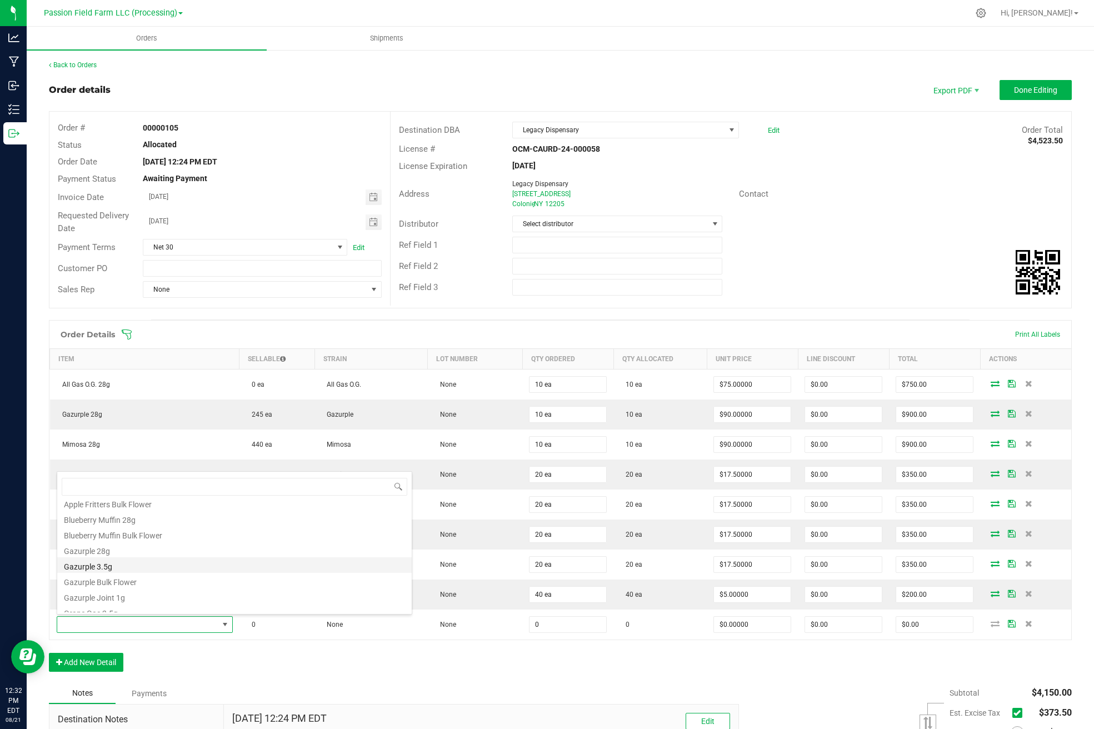
scroll to position [72, 0]
click at [179, 593] on li "Gazurple Joint 1g" at bounding box center [234, 593] width 355 height 16
type input "0 ea"
type input "$5.00000"
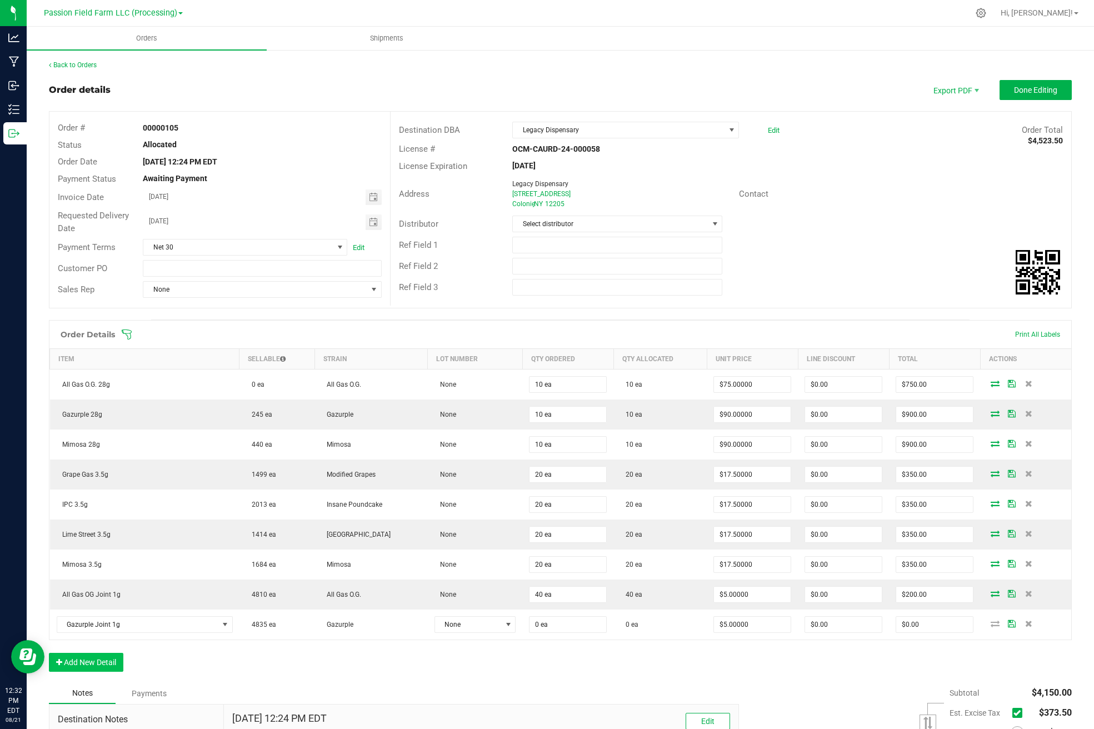
click at [102, 661] on button "Add New Detail" at bounding box center [86, 662] width 74 height 19
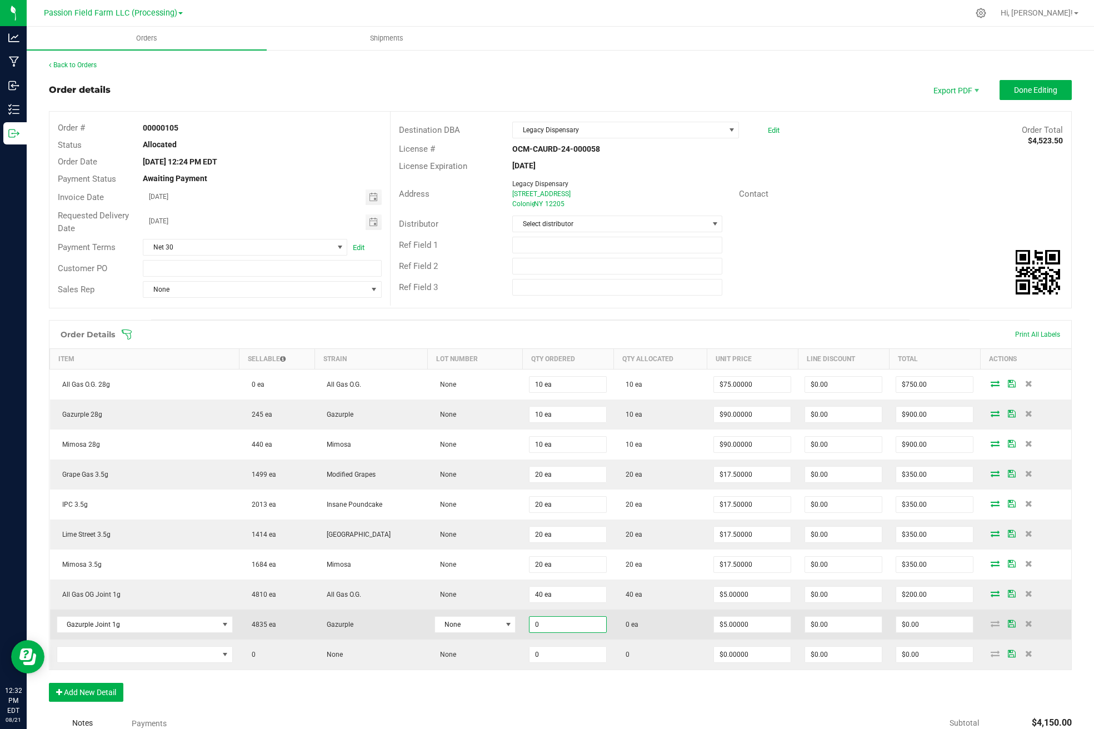
click at [530, 625] on input "0" at bounding box center [568, 625] width 77 height 16
type input "30 ea"
type input "$150.00"
click at [673, 614] on td "0 ea" at bounding box center [659, 625] width 93 height 30
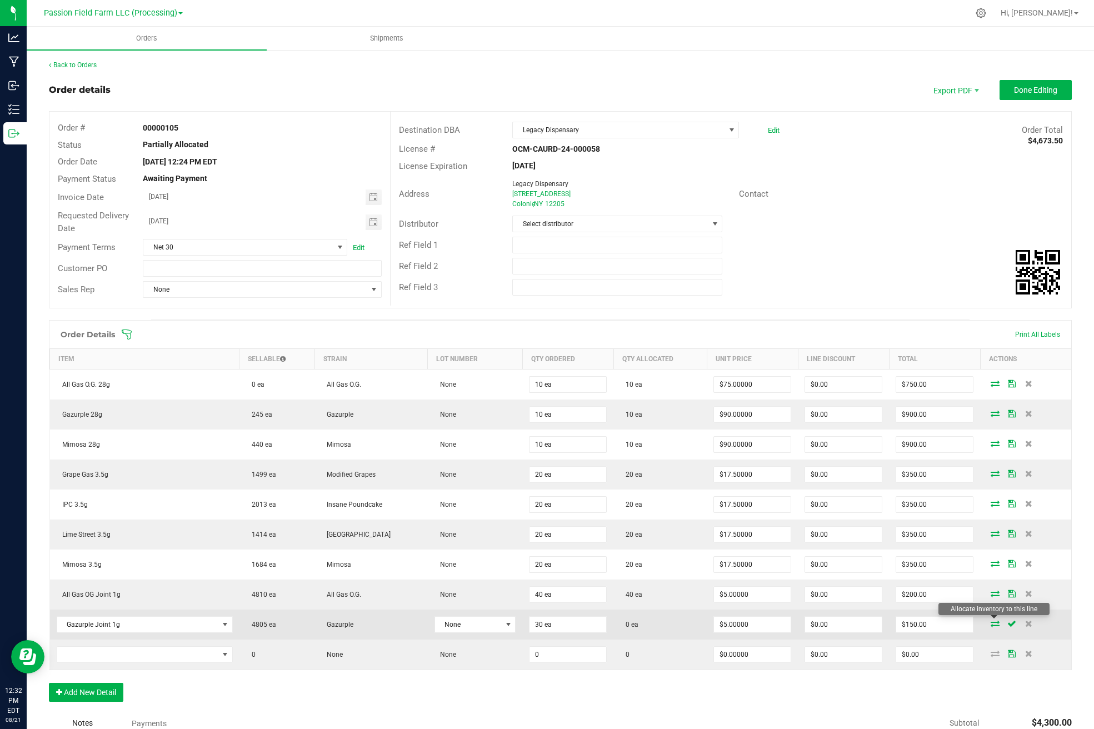
click at [992, 623] on icon at bounding box center [995, 623] width 9 height 7
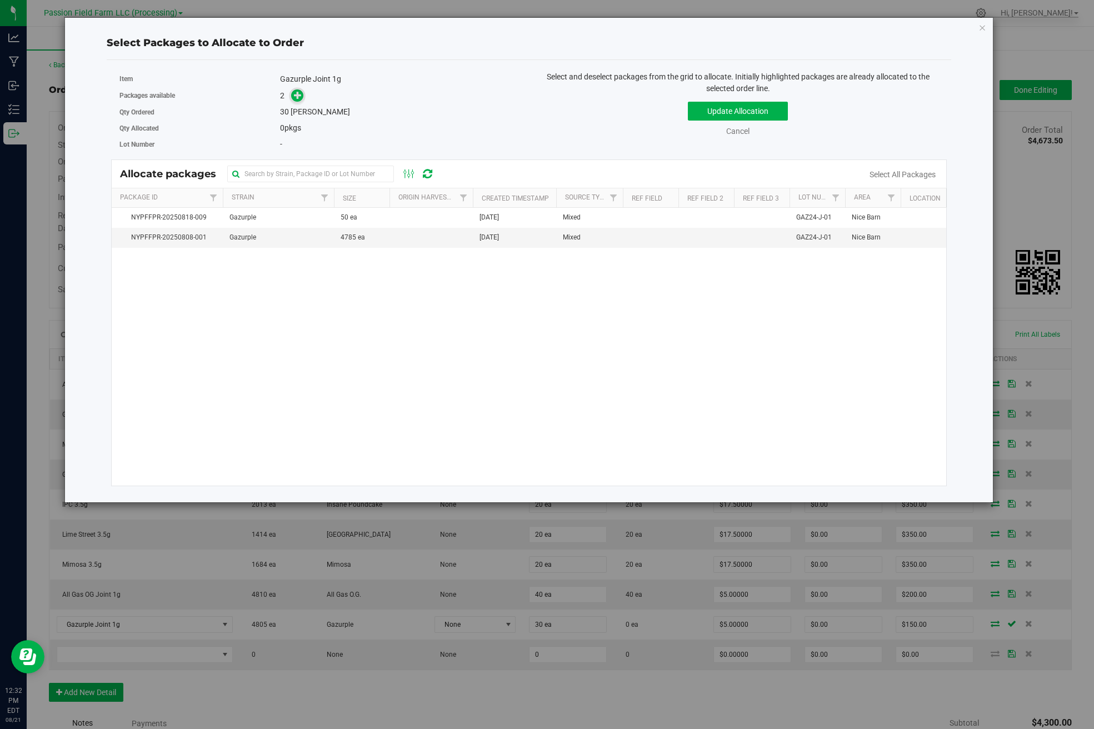
click at [300, 96] on icon at bounding box center [298, 95] width 8 height 8
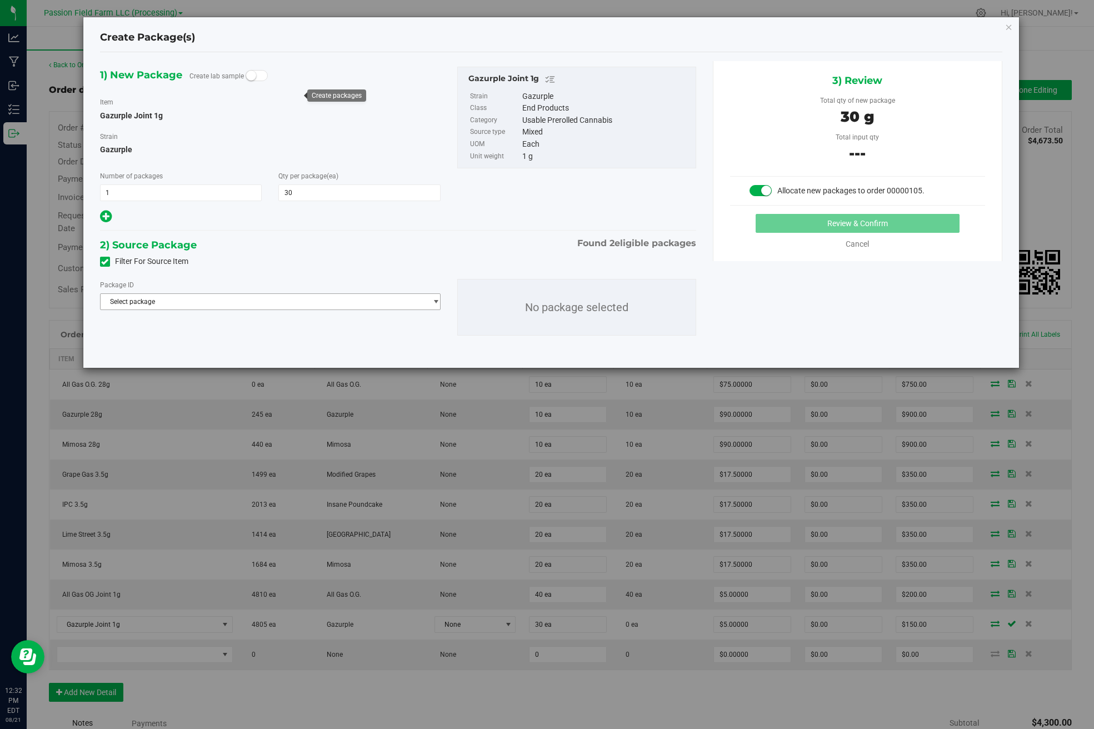
click at [305, 300] on span "Select package" at bounding box center [264, 302] width 326 height 16
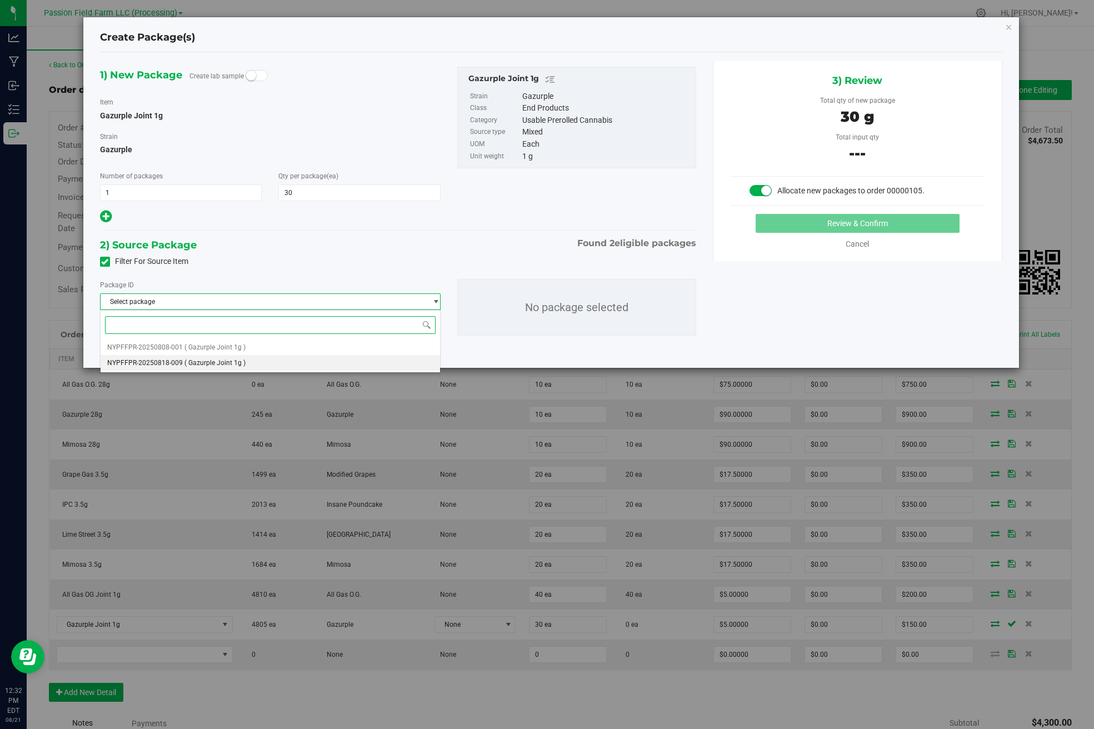
click at [302, 363] on li "NYPFFPR-20250818-009 ( Gazurple Joint 1g )" at bounding box center [271, 363] width 340 height 16
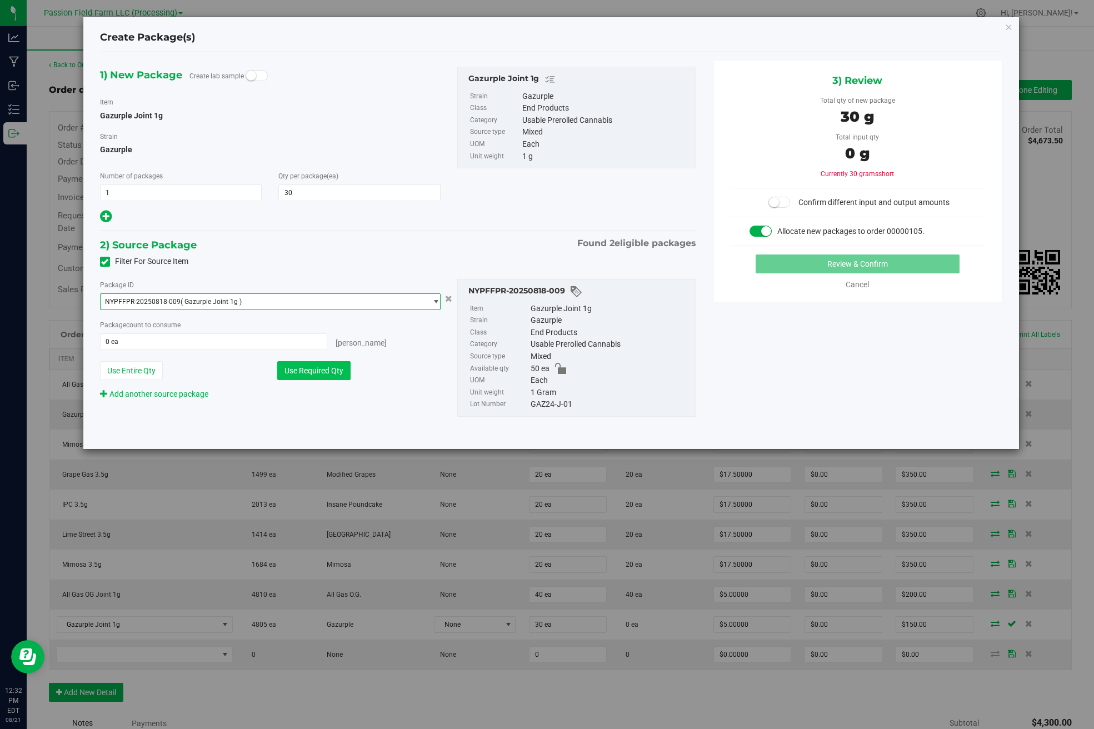
click at [339, 370] on button "Use Required Qty" at bounding box center [313, 370] width 73 height 19
type input "30 ea"
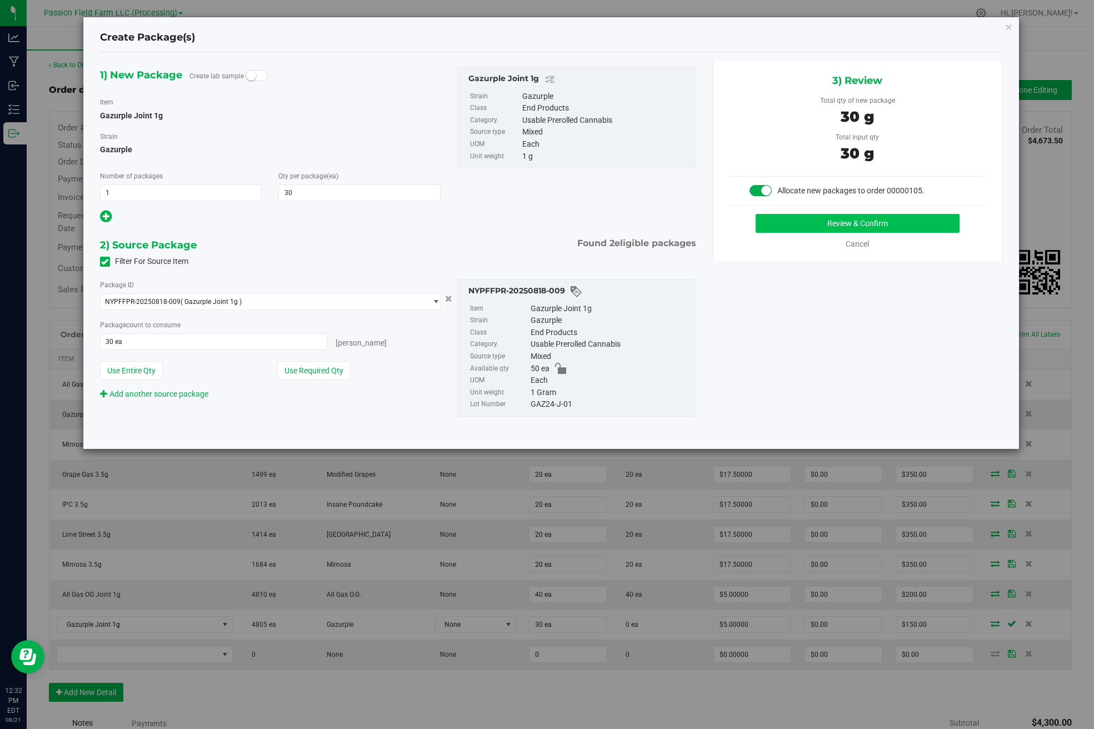
click at [828, 226] on button "Review & Confirm" at bounding box center [858, 223] width 204 height 19
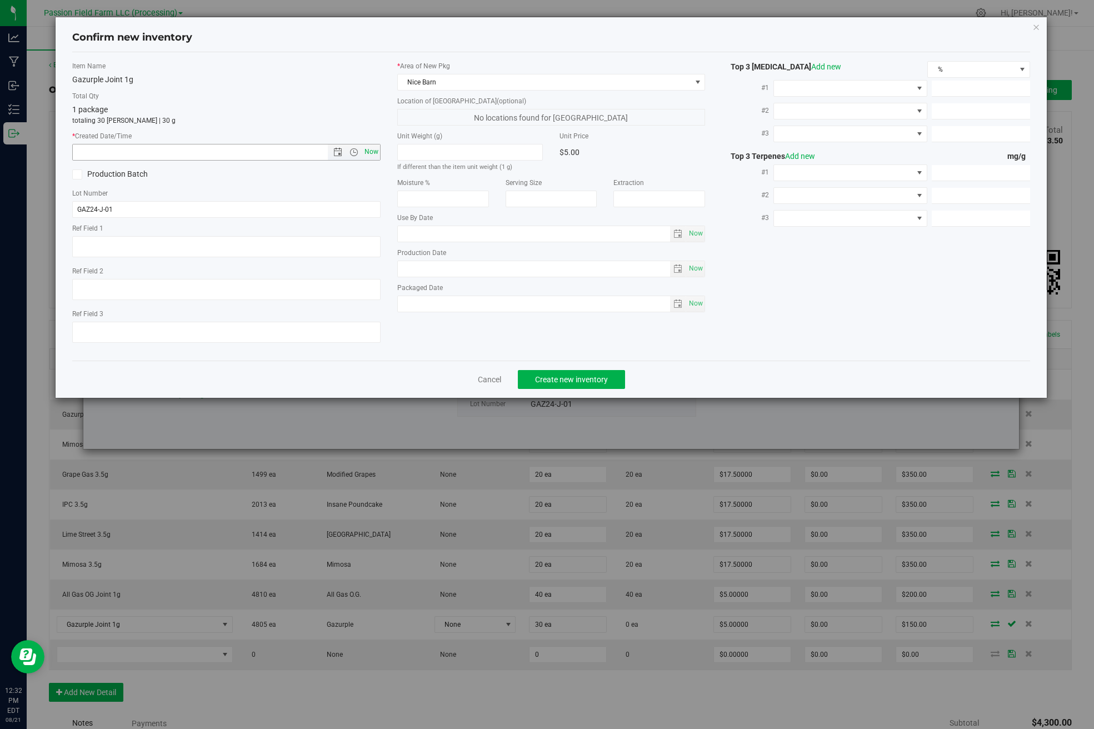
click at [368, 151] on span "Now" at bounding box center [371, 152] width 19 height 16
type input "[DATE] 12:32 PM"
click at [542, 386] on button "Create new inventory" at bounding box center [571, 379] width 107 height 19
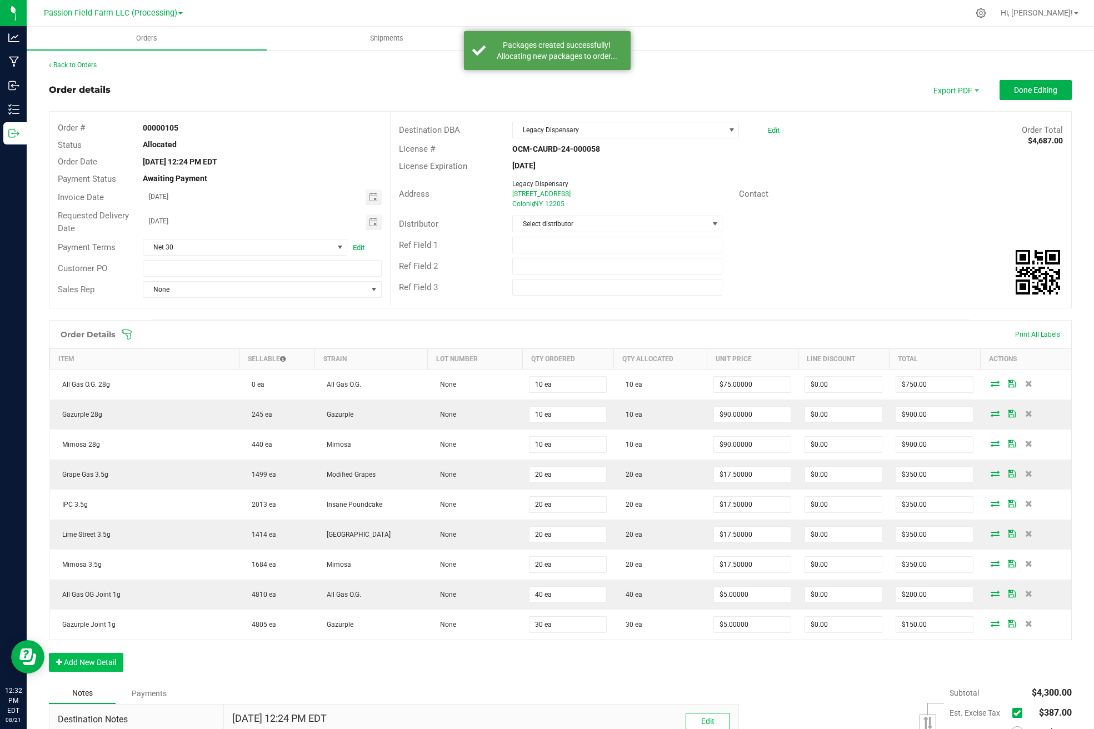
click at [106, 662] on button "Add New Detail" at bounding box center [86, 662] width 74 height 19
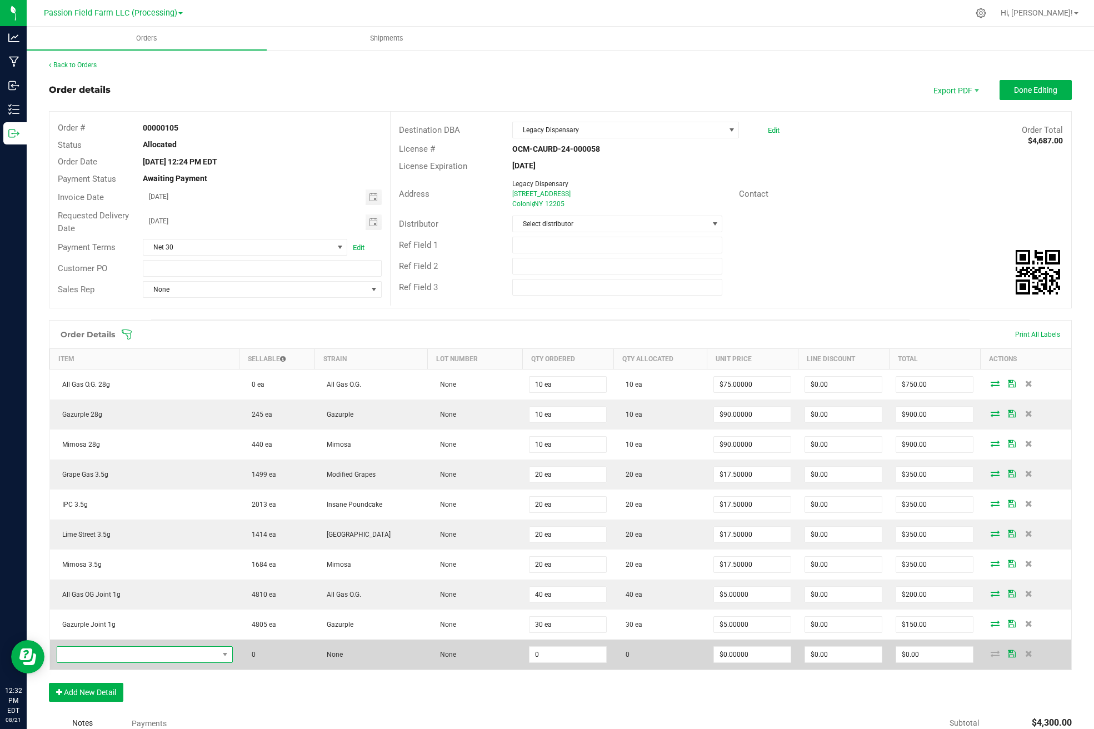
click at [94, 661] on span "NO DATA FOUND" at bounding box center [145, 654] width 176 height 17
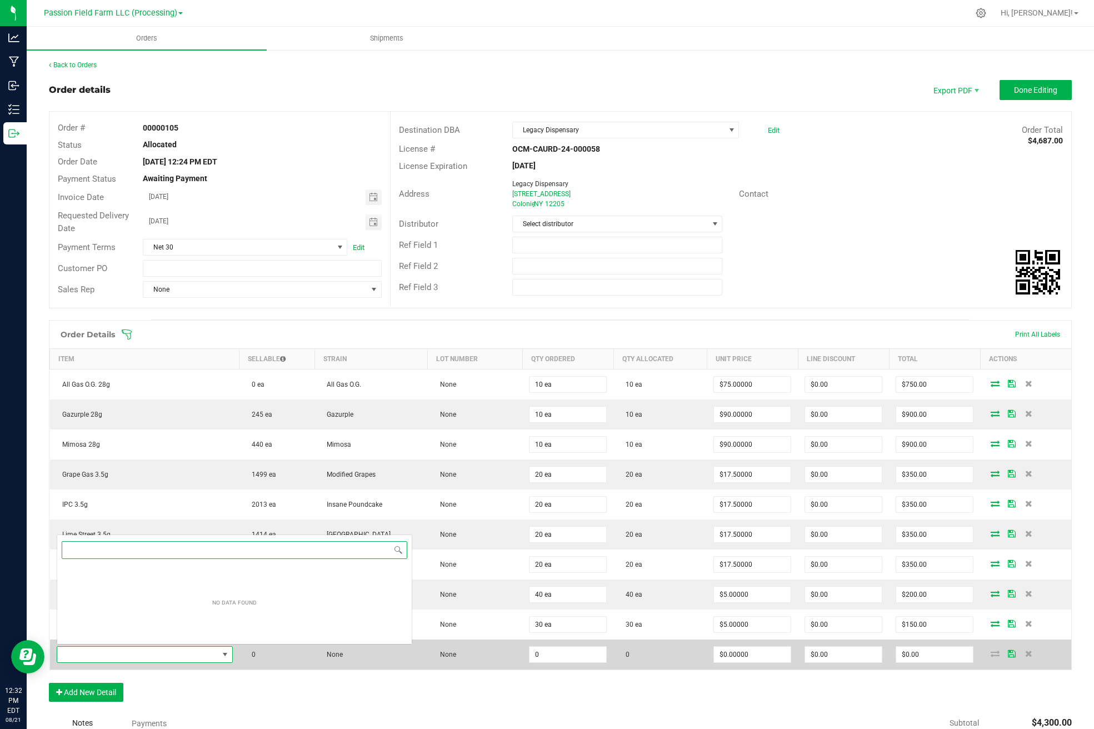
scroll to position [71, 0]
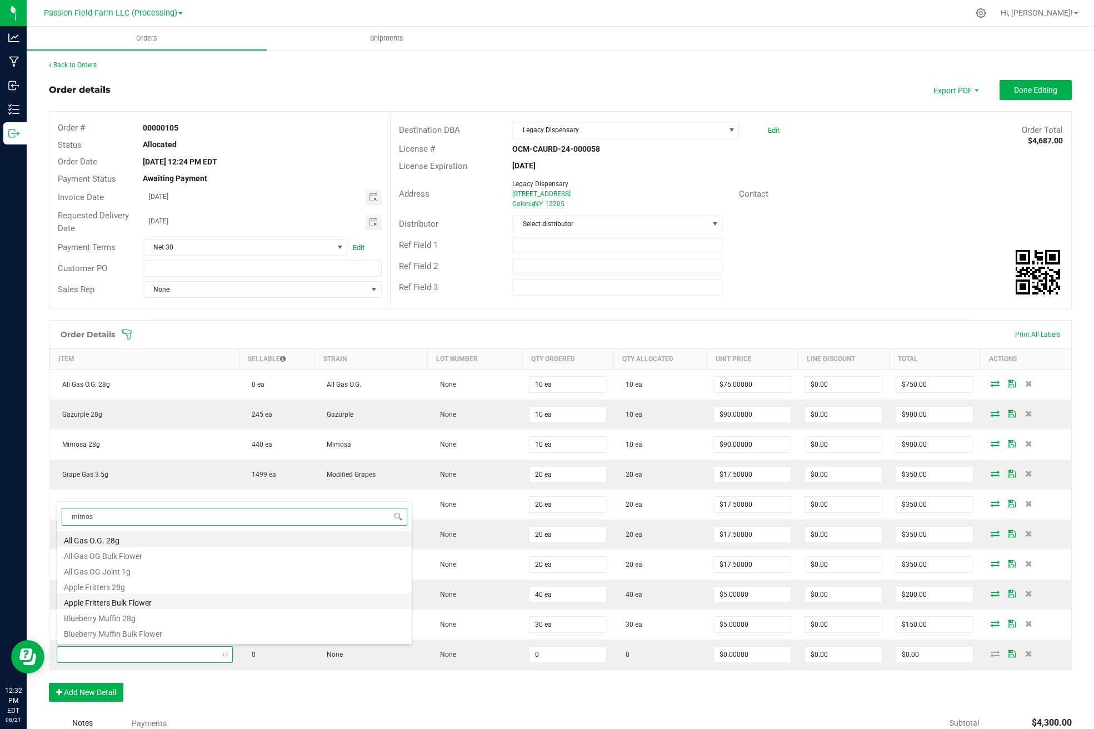
type input "mimosa"
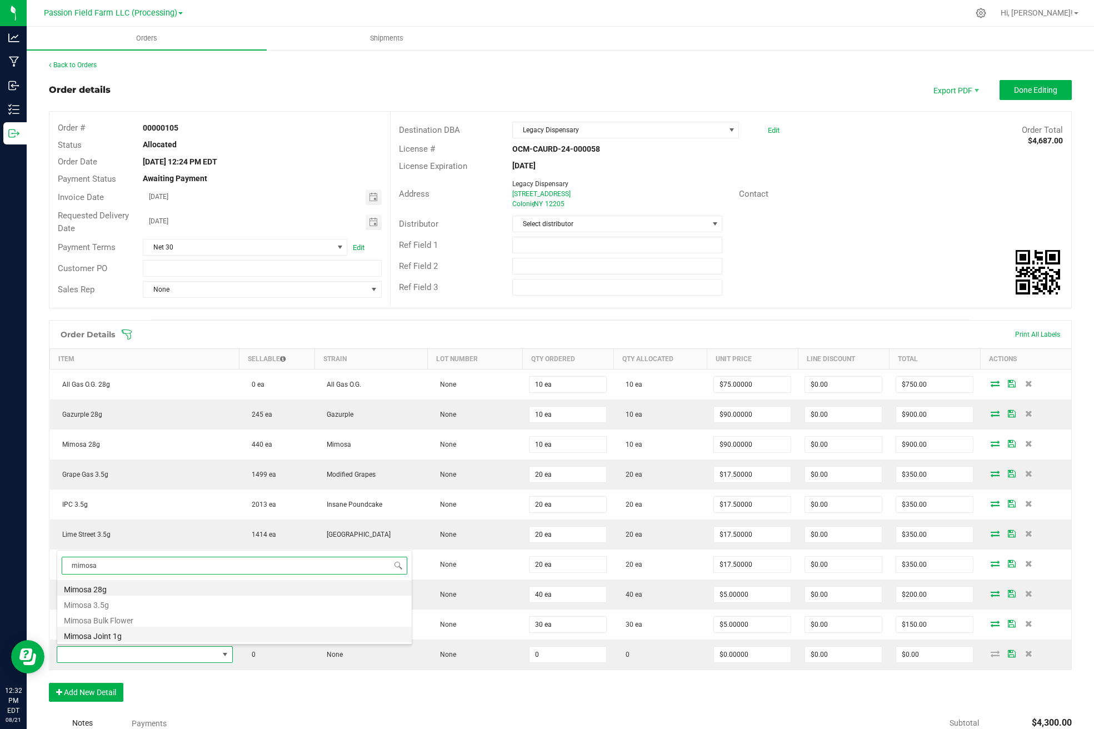
click at [111, 633] on li "Mimosa Joint 1g" at bounding box center [234, 635] width 355 height 16
type input "0 ea"
type input "$5.00000"
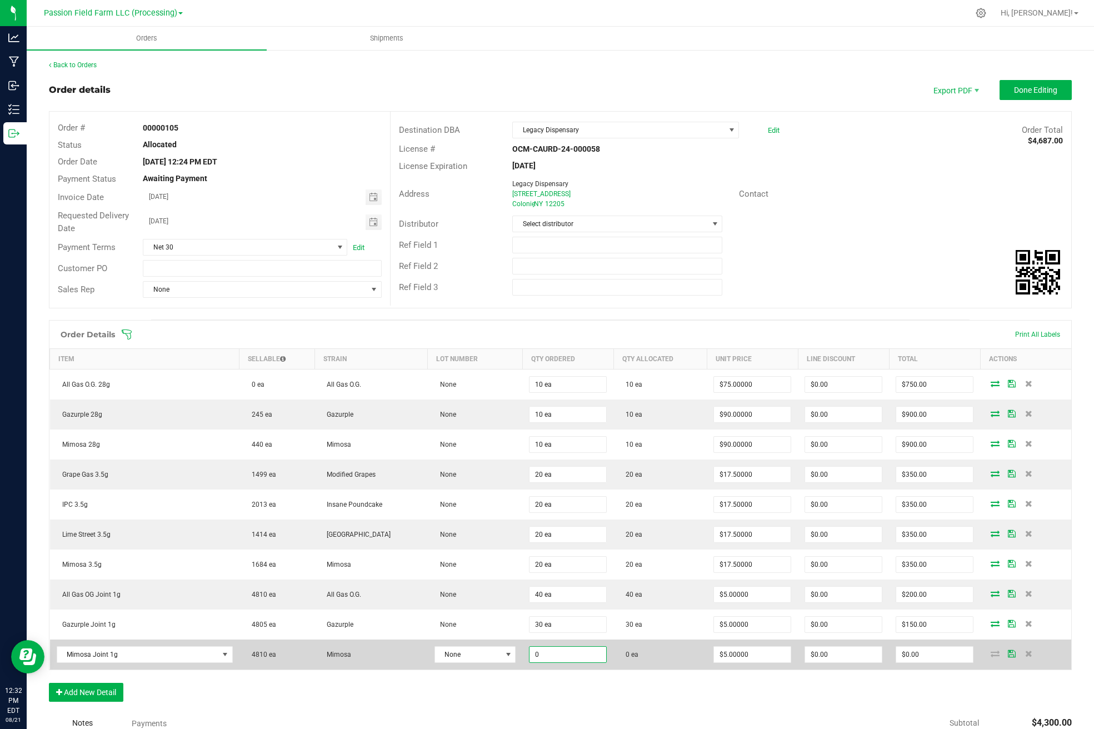
click at [530, 655] on input "0" at bounding box center [568, 655] width 77 height 16
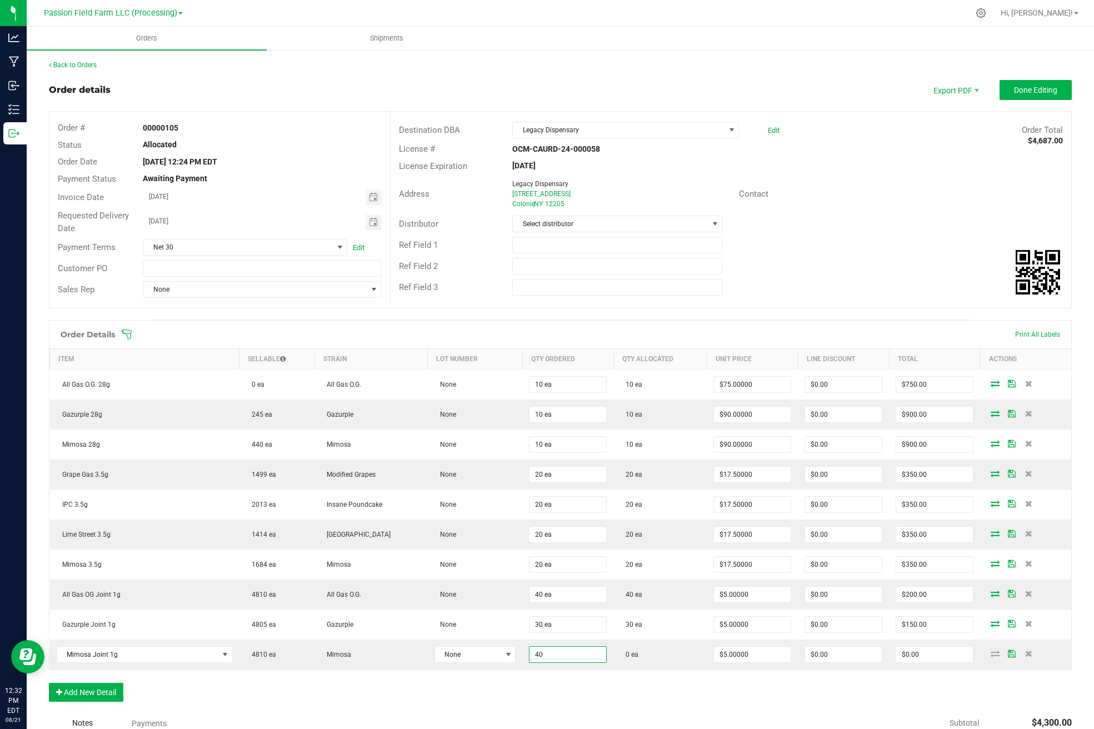
type input "40 ea"
type input "$200.00"
click at [950, 688] on div "Order Details Print All Labels Item Sellable Strain Lot Number Qty Ordered Qty …" at bounding box center [560, 516] width 1023 height 393
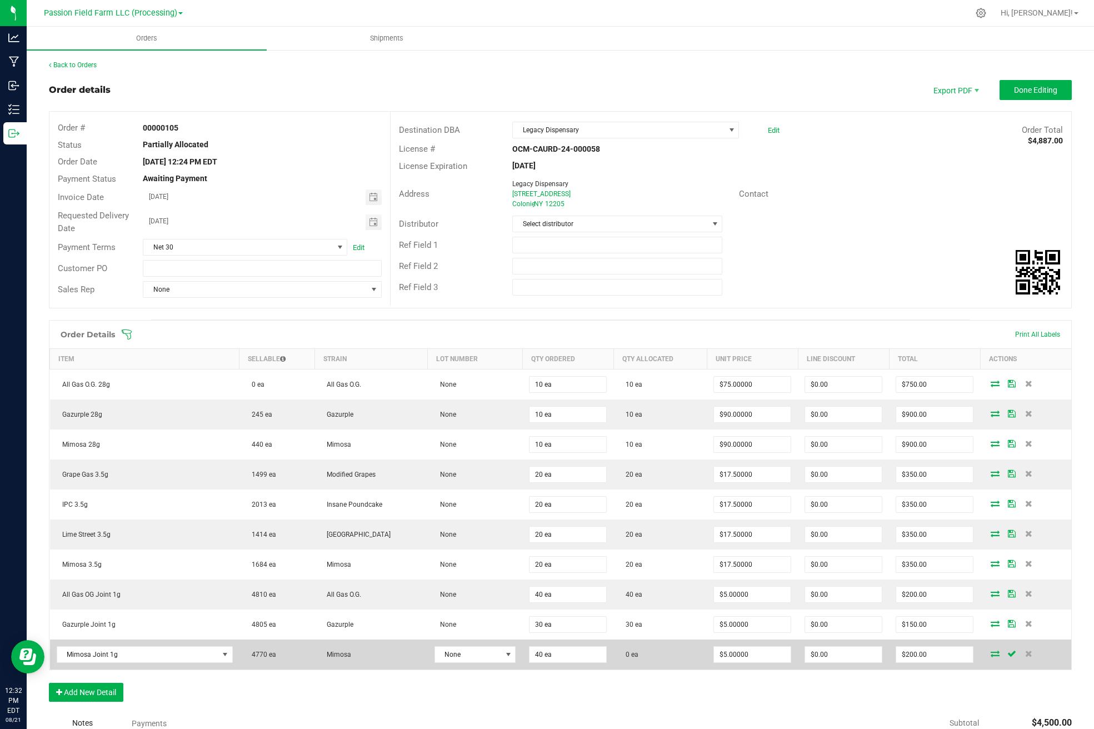
click at [994, 652] on icon at bounding box center [995, 653] width 9 height 7
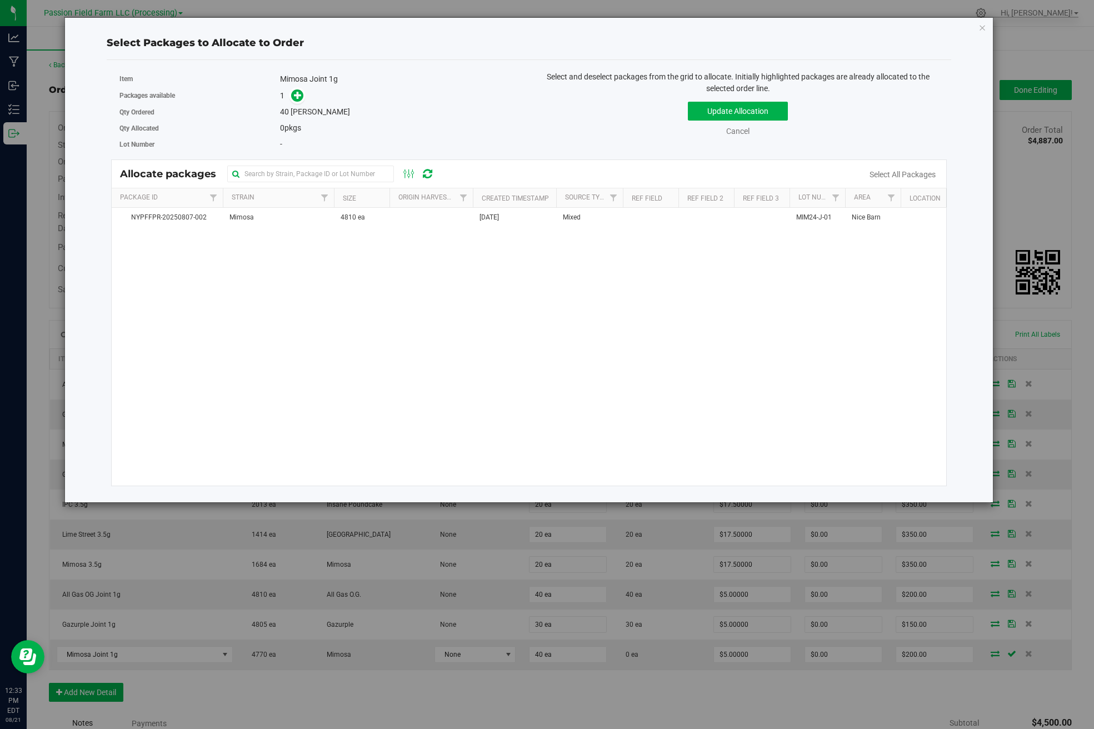
click at [292, 101] on span at bounding box center [295, 95] width 18 height 13
click at [302, 93] on icon at bounding box center [298, 95] width 8 height 8
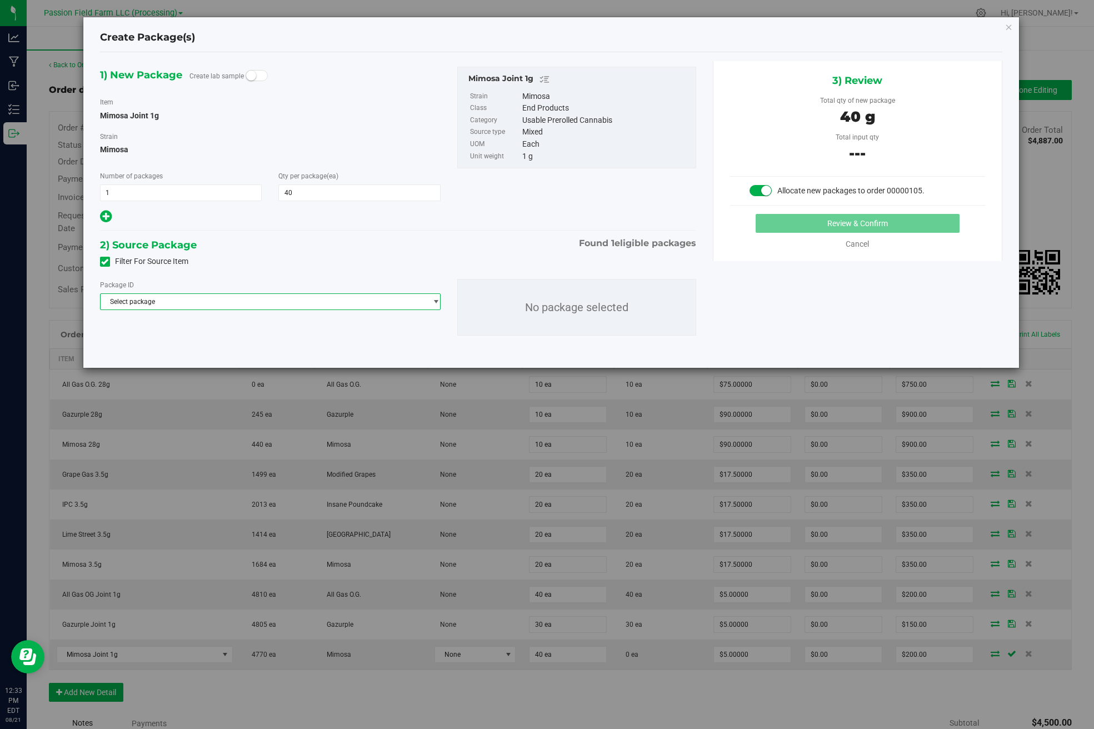
click at [316, 299] on span "Select package" at bounding box center [264, 302] width 326 height 16
click at [300, 346] on li "NYPFFPR-20250807-002 ( Mimosa Joint 1g )" at bounding box center [271, 348] width 340 height 16
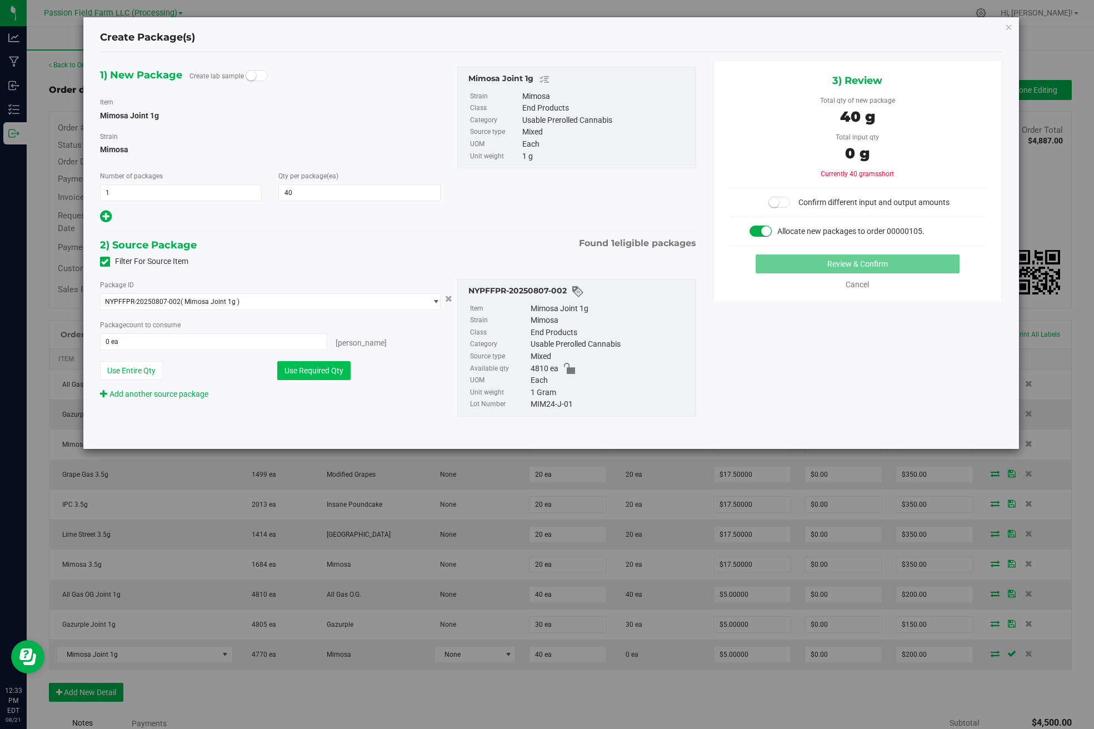
click at [295, 377] on button "Use Required Qty" at bounding box center [313, 370] width 73 height 19
type input "40 ea"
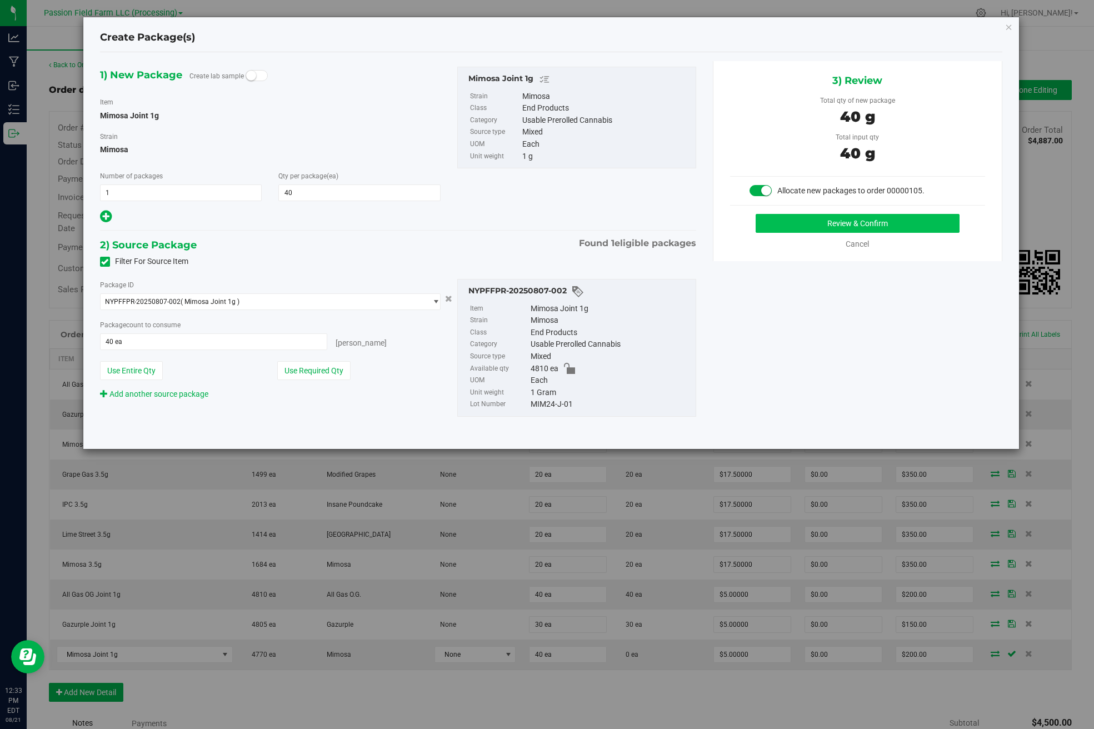
click at [894, 224] on button "Review & Confirm" at bounding box center [858, 223] width 204 height 19
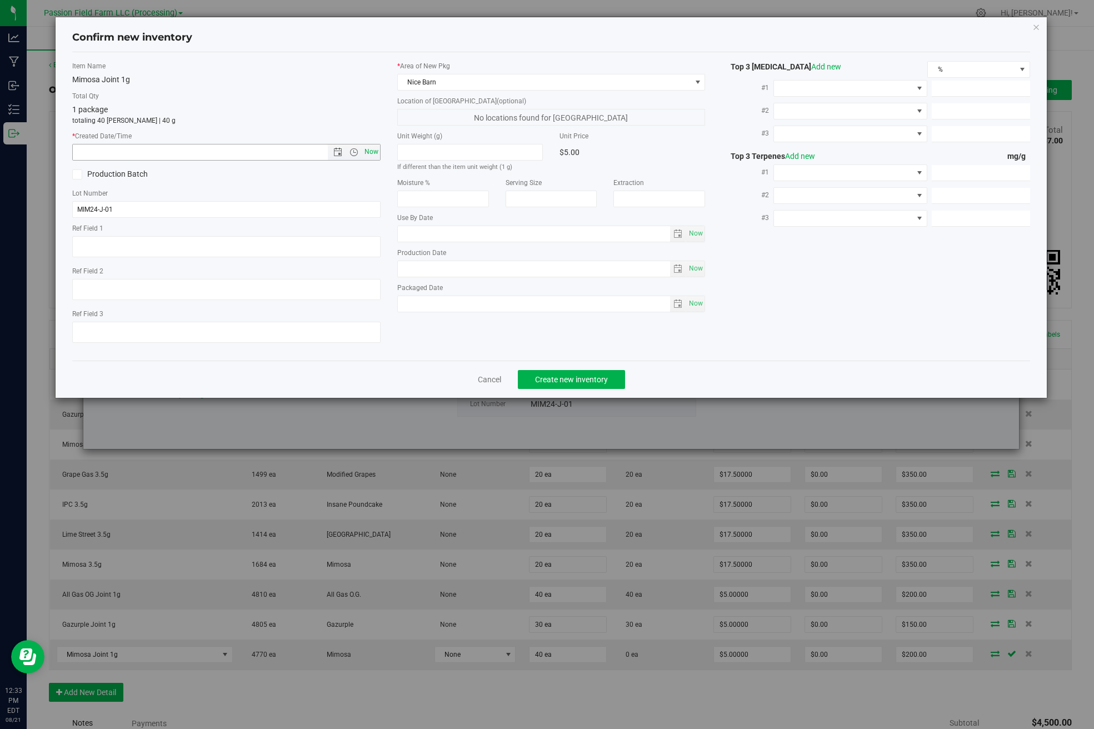
click at [367, 153] on span "Now" at bounding box center [371, 152] width 19 height 16
type input "[DATE] 12:33 PM"
click at [590, 384] on button "Create new inventory" at bounding box center [571, 379] width 107 height 19
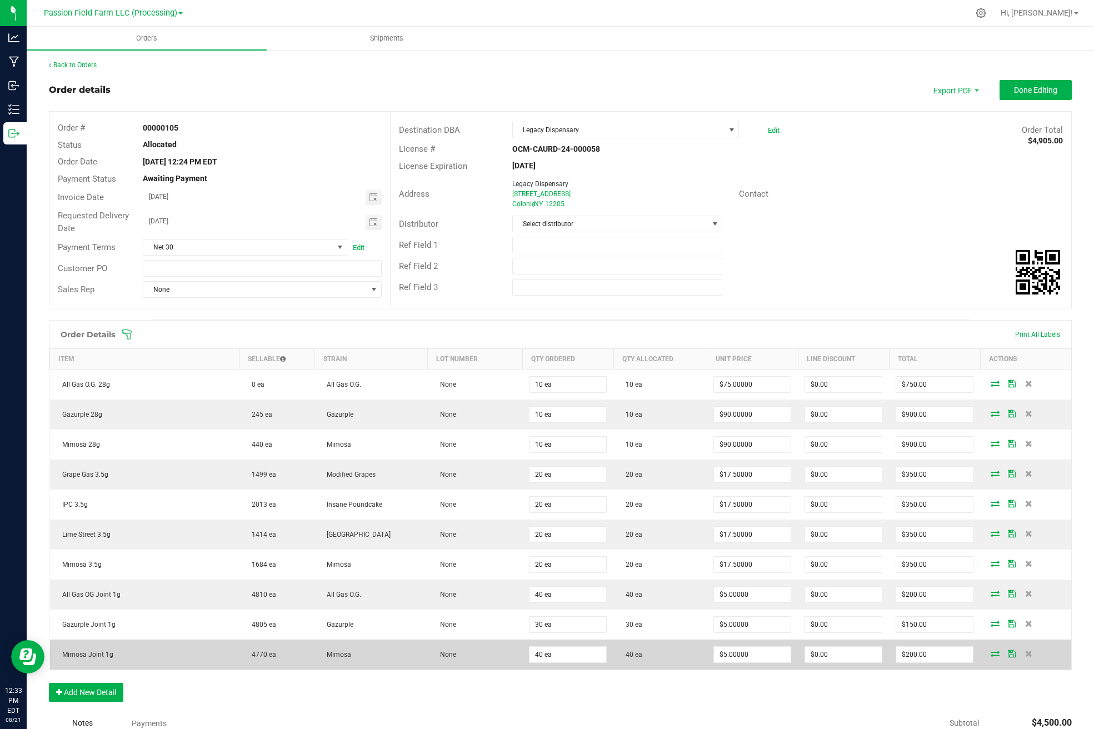
click at [995, 652] on icon at bounding box center [995, 653] width 9 height 7
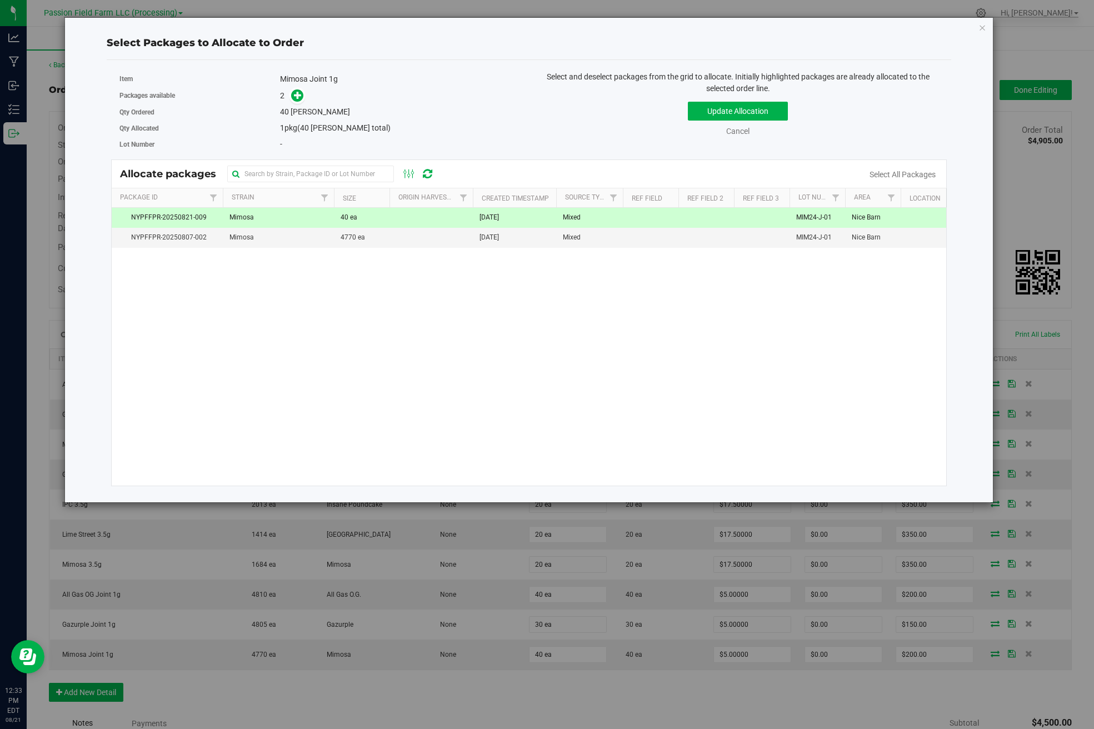
click at [317, 216] on td "Mimosa" at bounding box center [278, 218] width 111 height 20
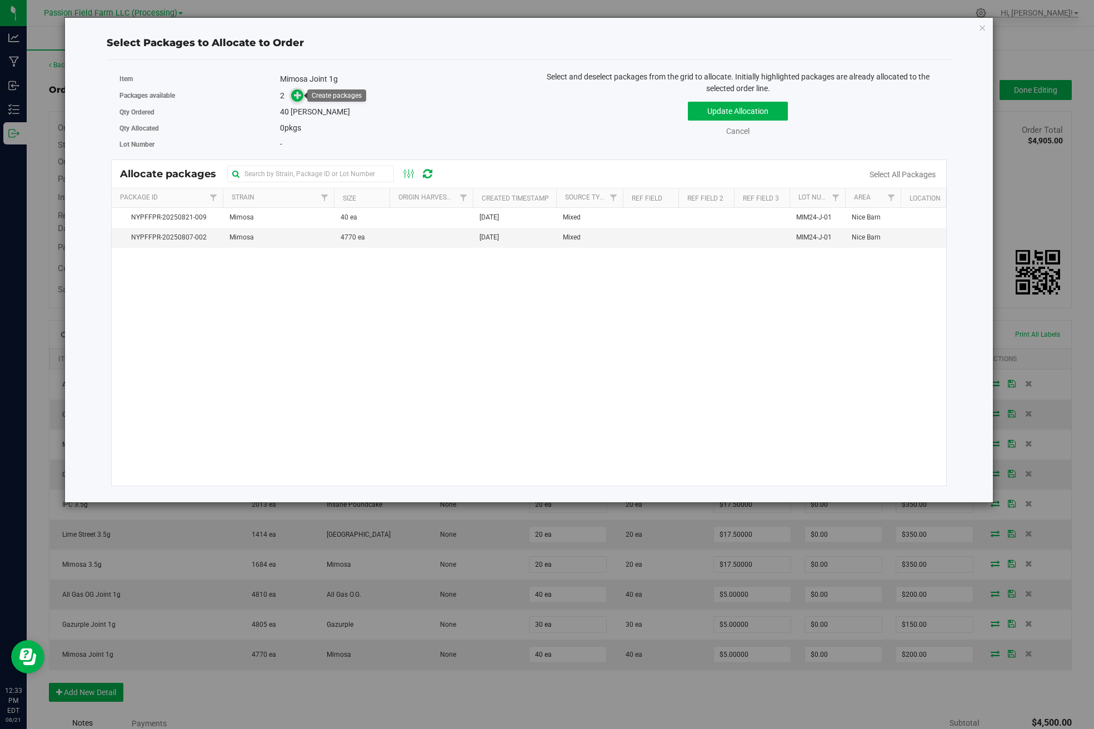
click at [296, 98] on icon at bounding box center [298, 95] width 8 height 8
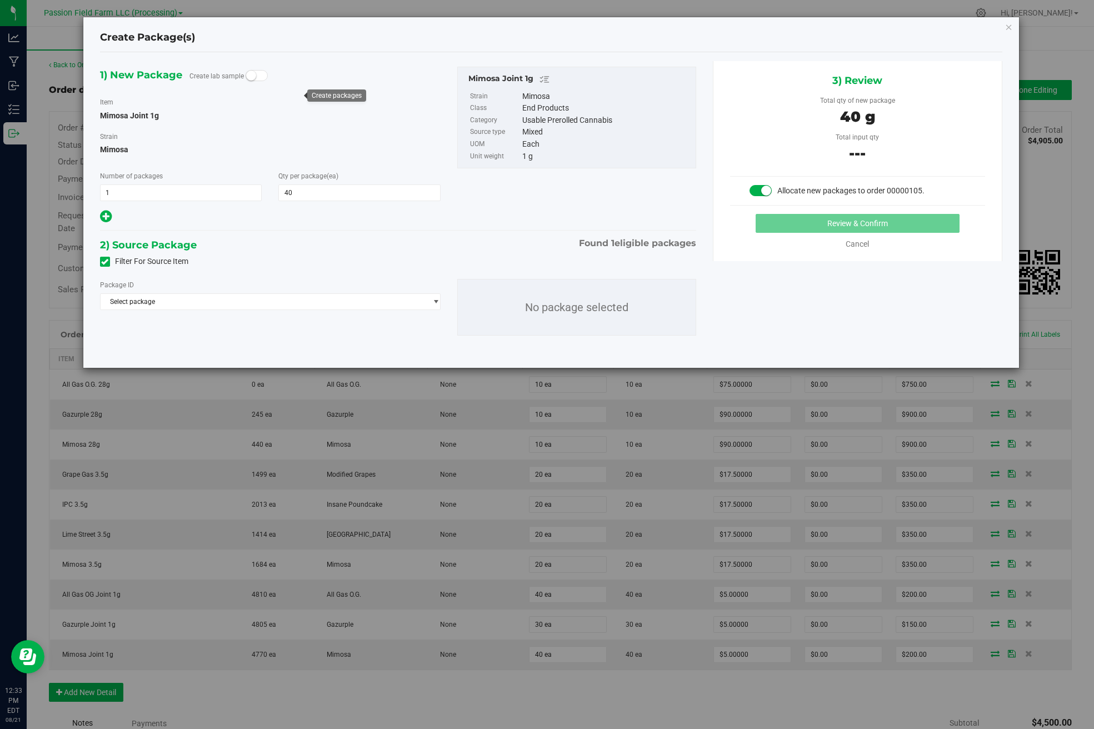
click at [266, 319] on div "Package ID Select package NYPFFPR-20250807-002 No package selected" at bounding box center [398, 307] width 613 height 74
click at [265, 308] on span "Select package" at bounding box center [264, 302] width 326 height 16
click at [253, 346] on li "NYPFFPR-20250807-002 ( Mimosa Joint 1g )" at bounding box center [271, 348] width 340 height 16
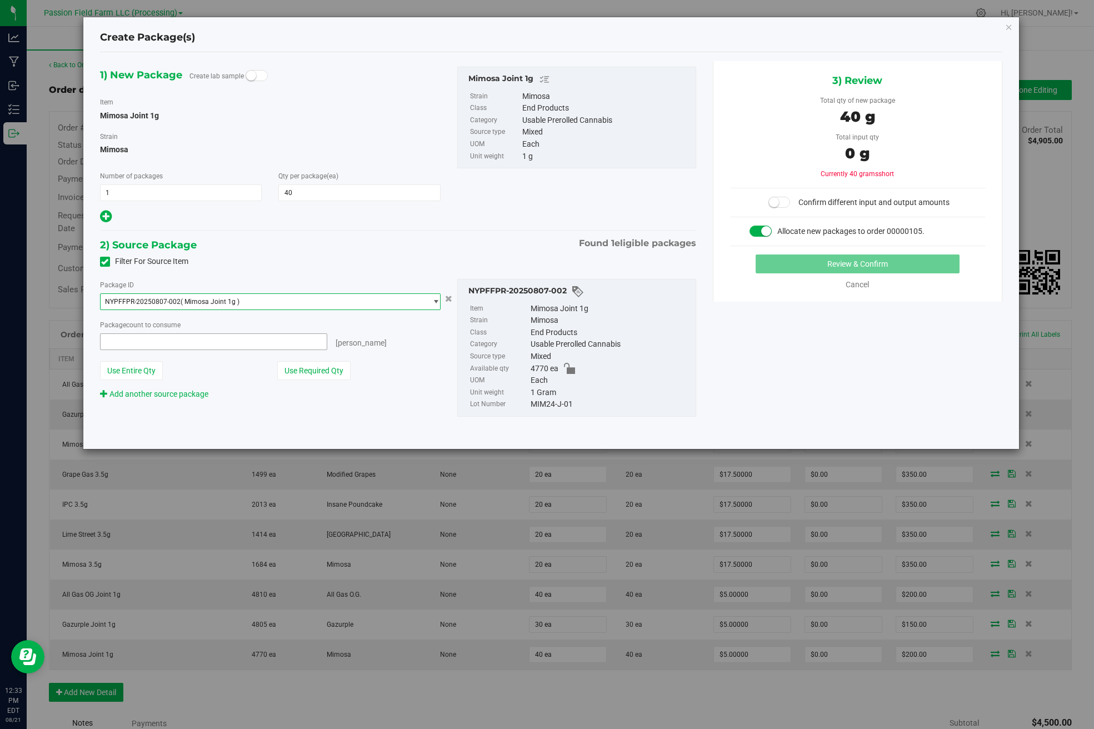
click at [263, 345] on span at bounding box center [213, 341] width 227 height 17
type input "30"
click at [307, 369] on button "Use Required Qty" at bounding box center [313, 370] width 73 height 19
type input "40 ea"
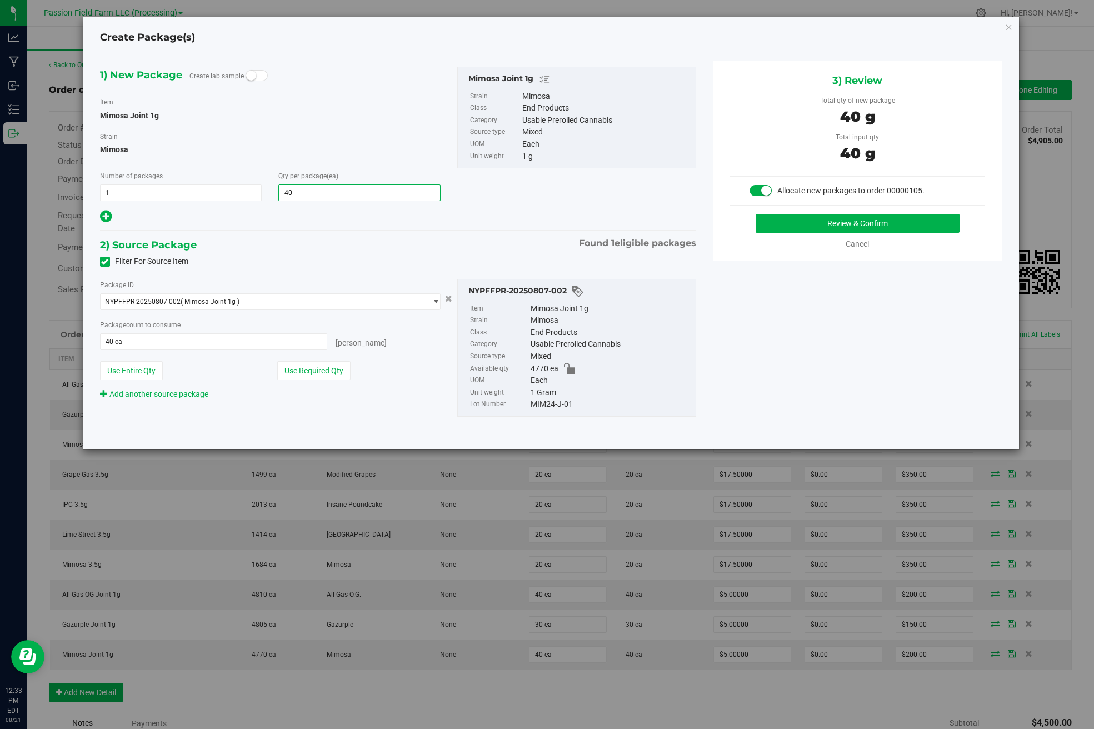
click at [340, 191] on span "40 40" at bounding box center [359, 192] width 162 height 17
click at [340, 191] on input "40" at bounding box center [359, 193] width 161 height 16
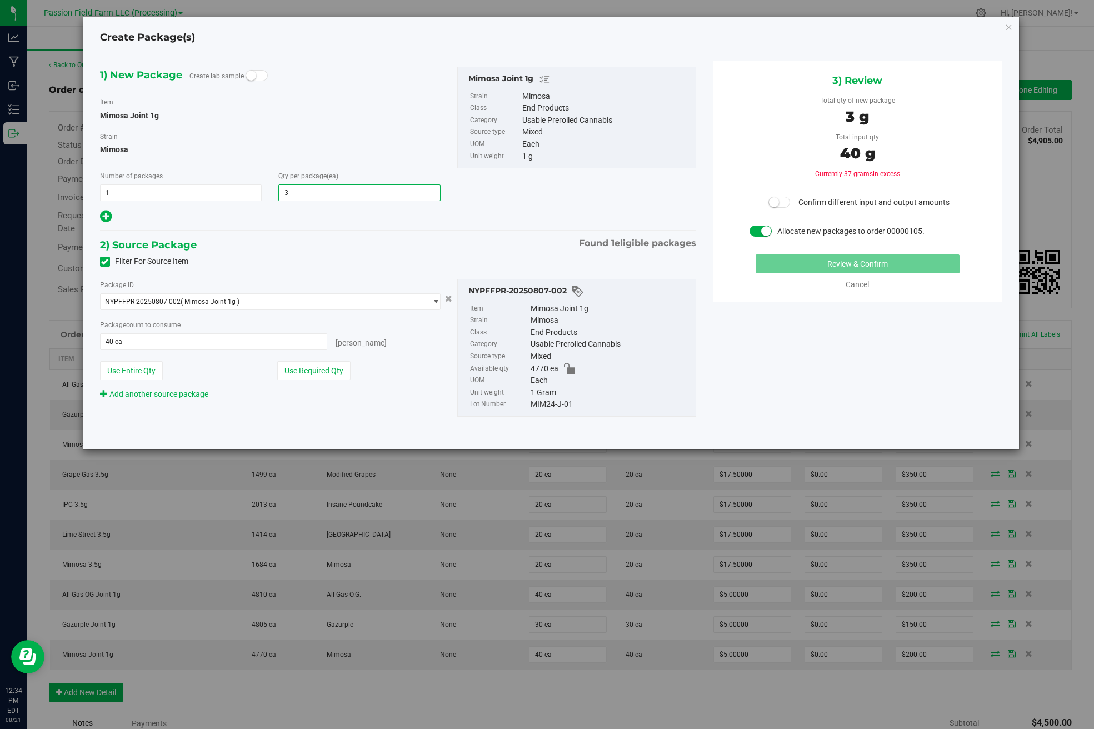
type input "30"
click at [333, 211] on div at bounding box center [270, 216] width 341 height 15
click at [295, 375] on button "Use Required Qty" at bounding box center [313, 370] width 73 height 19
type input "30 ea"
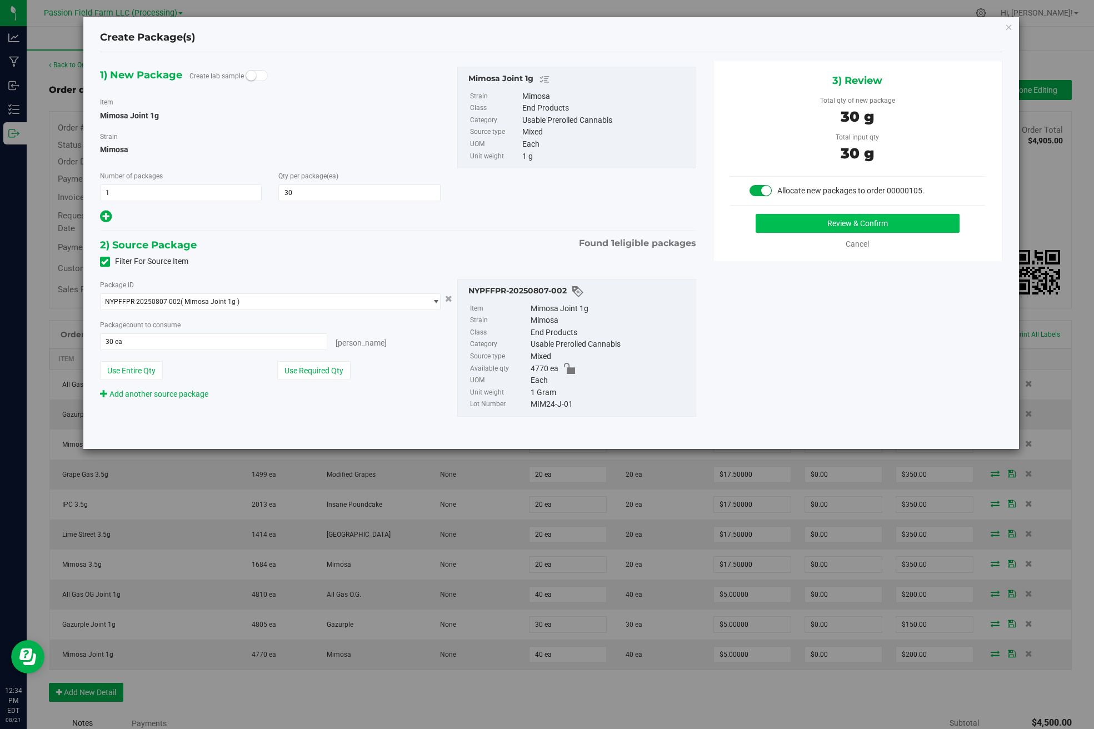
click at [793, 223] on button "Review & Confirm" at bounding box center [858, 223] width 204 height 19
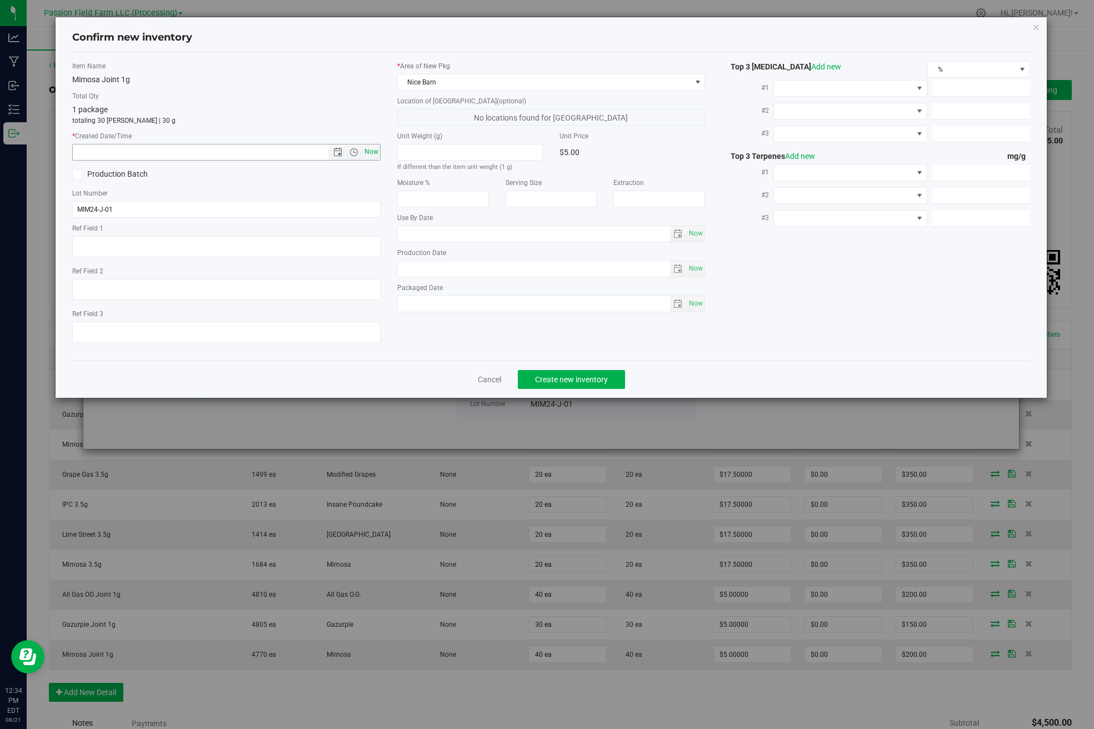
click at [364, 144] on span "Now" at bounding box center [226, 152] width 308 height 17
click at [365, 148] on span "Now" at bounding box center [371, 152] width 19 height 16
type input "[DATE] 12:34 PM"
click at [548, 383] on button "Create new inventory" at bounding box center [571, 379] width 107 height 19
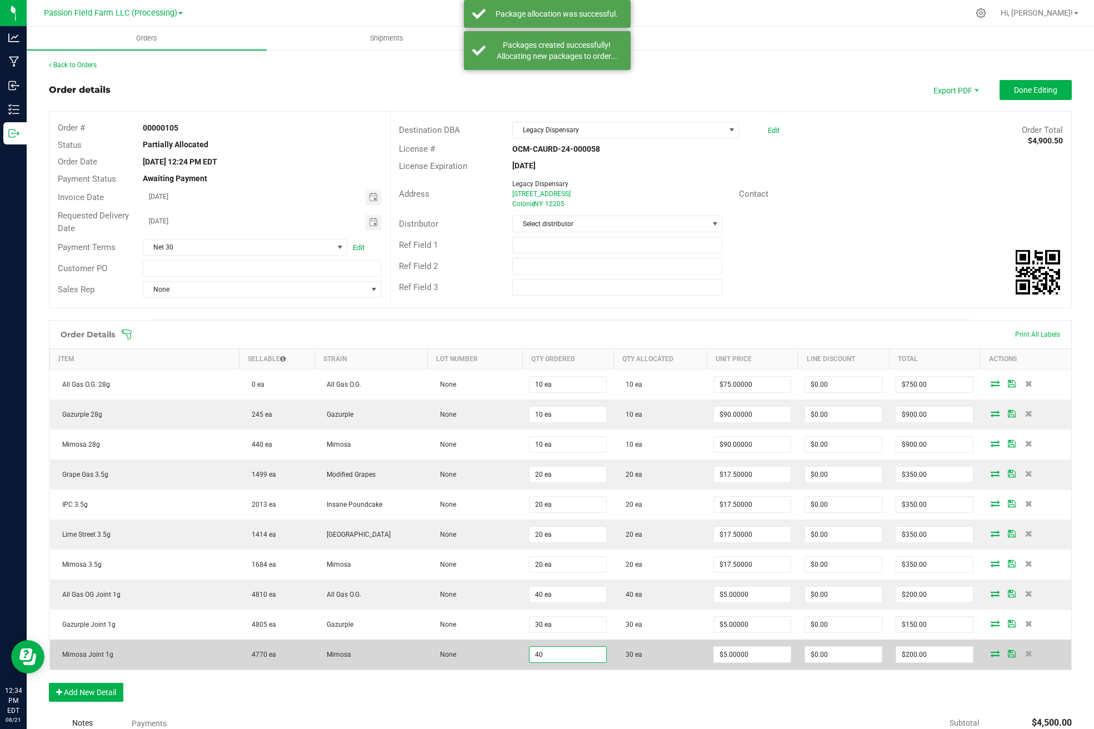
click at [530, 657] on input "40" at bounding box center [568, 655] width 77 height 16
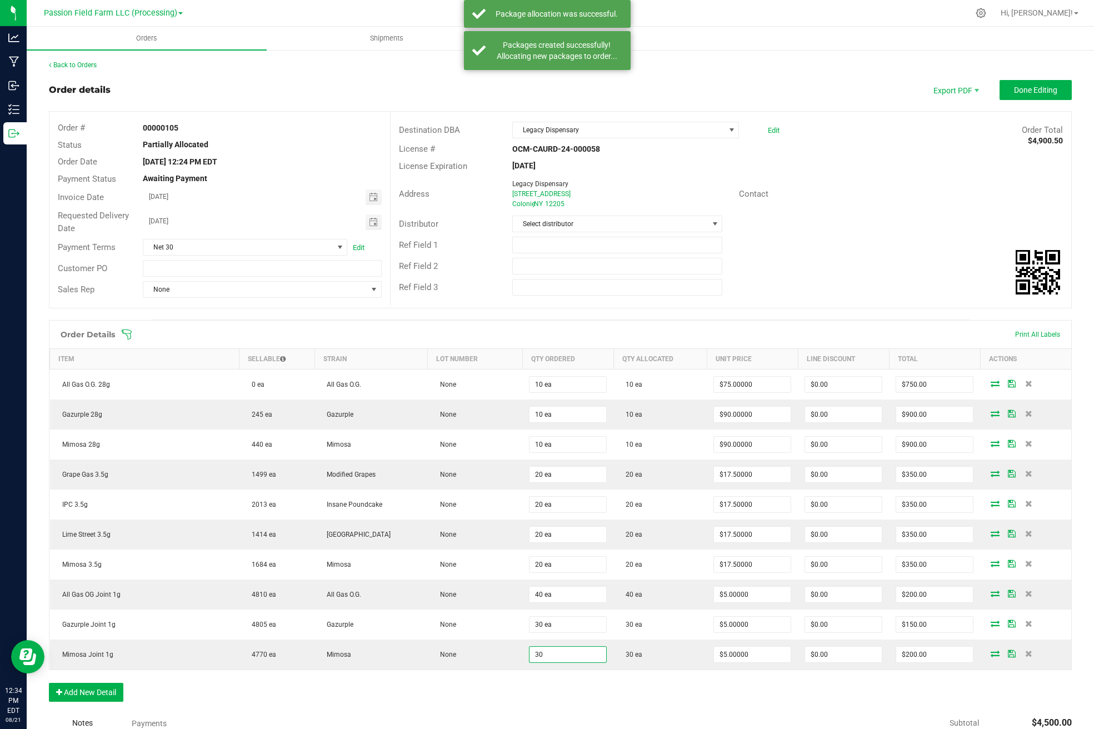
type input "30 ea"
type input "$150.00"
click at [541, 678] on div "Order Details Print All Labels Item Sellable Strain Lot Number Qty Ordered Qty …" at bounding box center [560, 516] width 1023 height 393
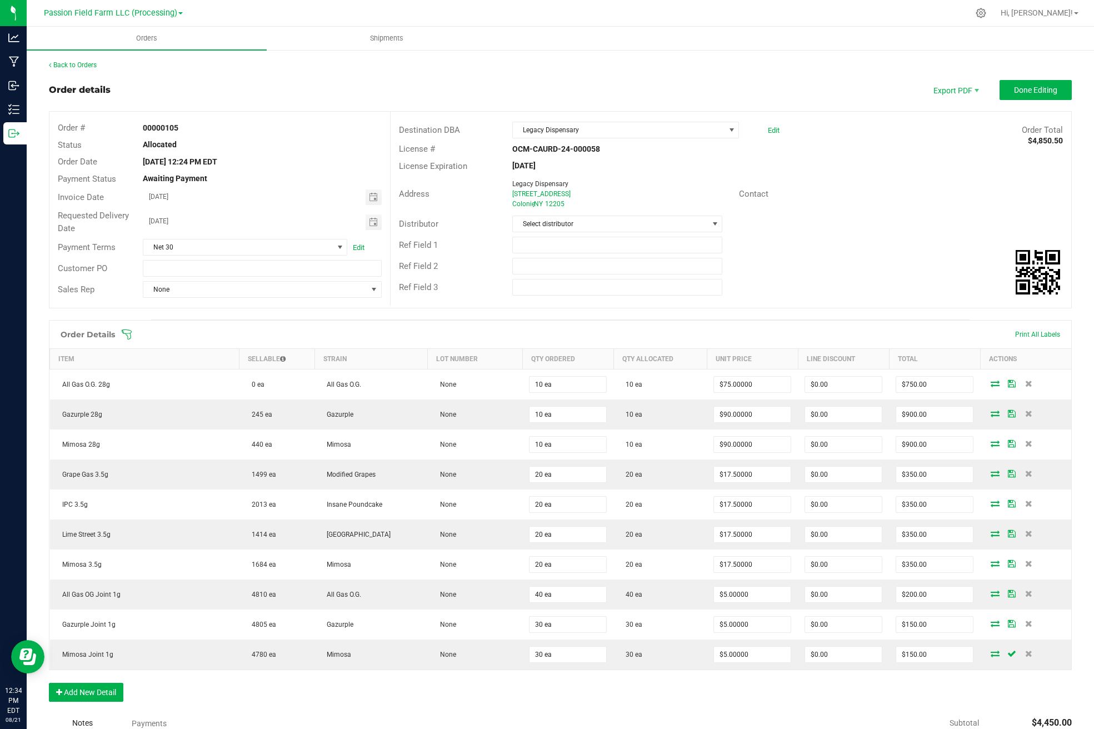
click at [999, 673] on div "Order Details Print All Labels Item Sellable Strain Lot Number Qty Ordered Qty …" at bounding box center [560, 516] width 1023 height 393
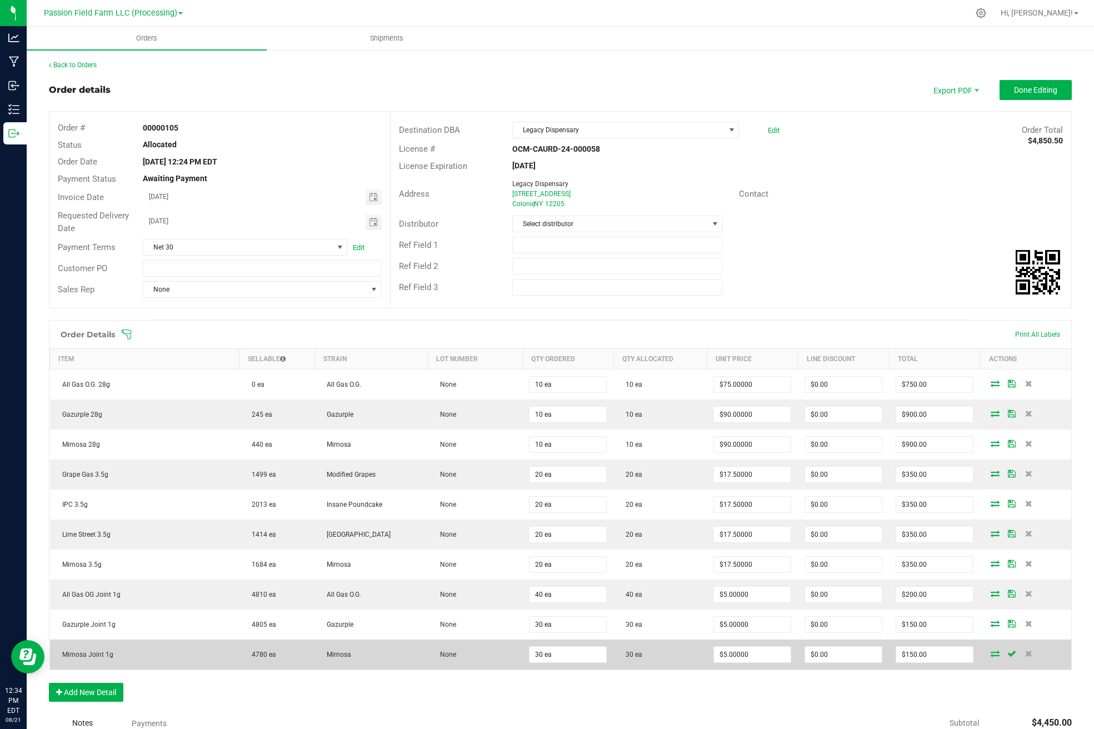
click at [1009, 655] on icon at bounding box center [1011, 653] width 9 height 7
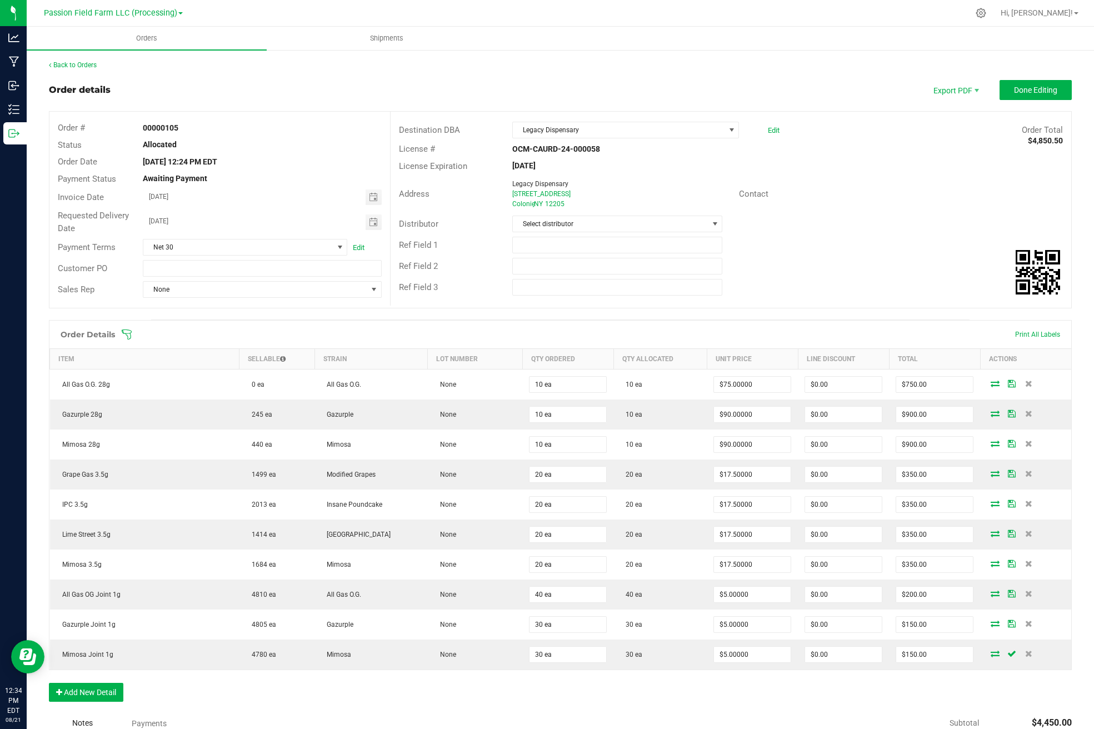
click at [986, 683] on div "Order Details Print All Labels Item Sellable Strain Lot Number Qty Ordered Qty …" at bounding box center [560, 516] width 1023 height 393
click at [1021, 96] on button "Done Editing" at bounding box center [1036, 90] width 72 height 20
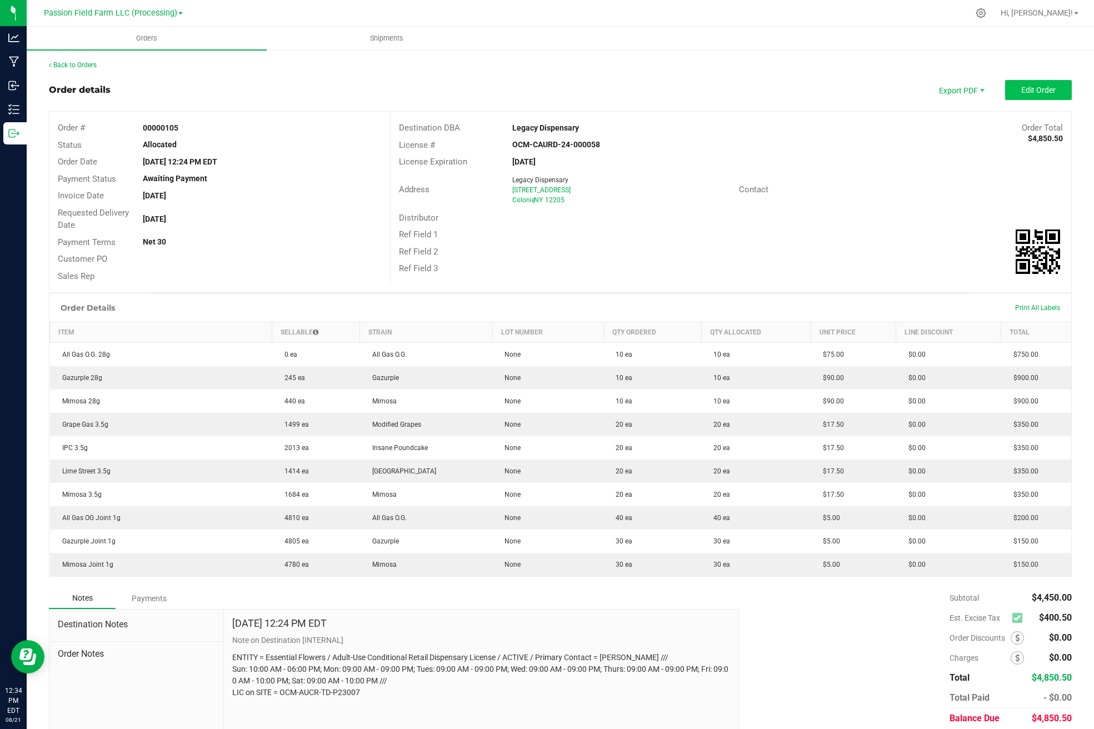
click at [1024, 88] on span "Edit Order" at bounding box center [1038, 90] width 34 height 9
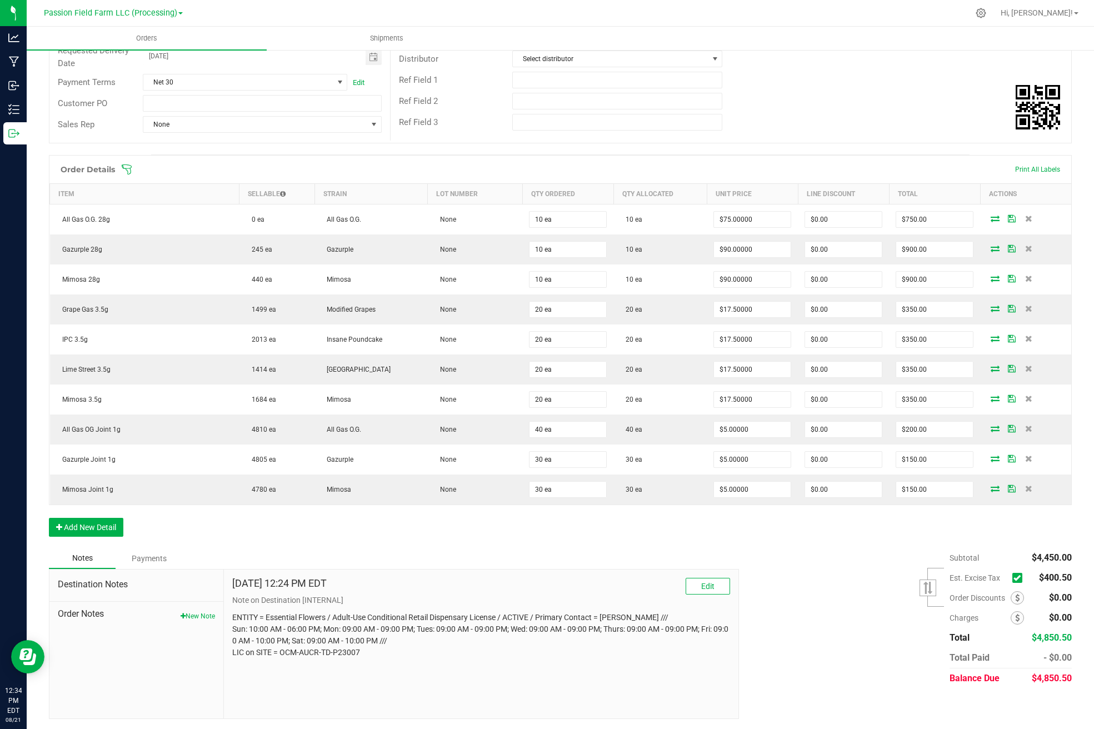
scroll to position [164, 0]
click at [1020, 578] on icon at bounding box center [1017, 578] width 7 height 0
click at [0, 0] on input "checkbox" at bounding box center [0, 0] width 0 height 0
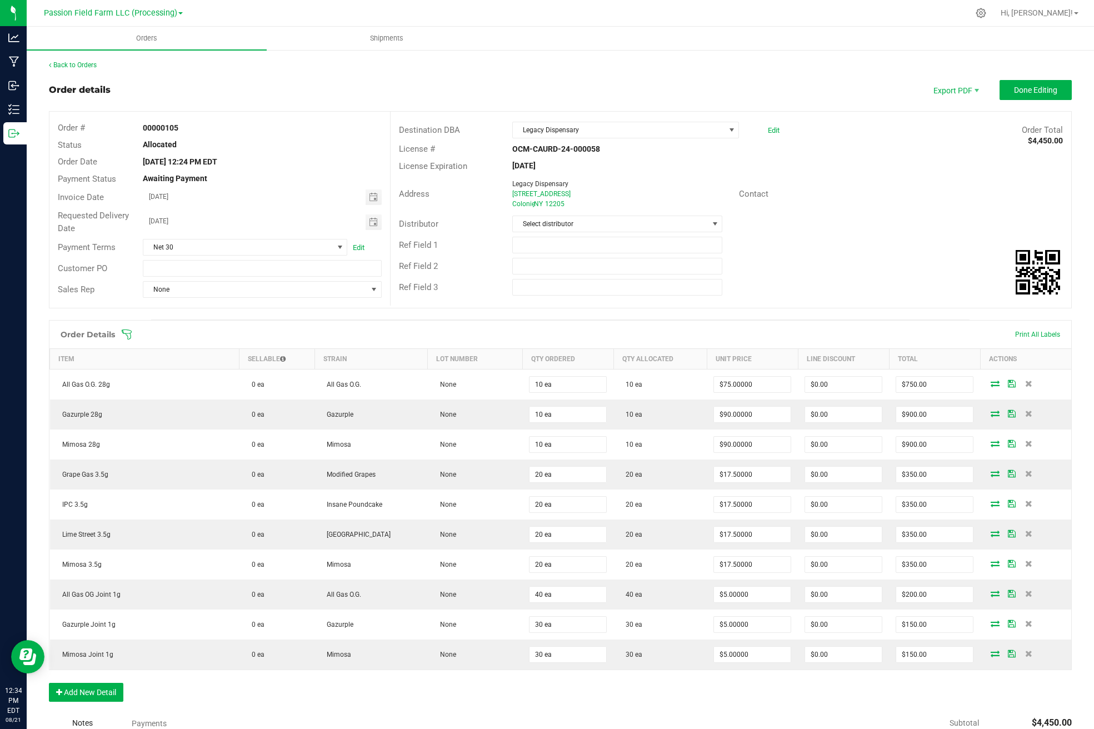
scroll to position [0, 0]
click at [1025, 92] on span "Done Editing" at bounding box center [1035, 90] width 43 height 9
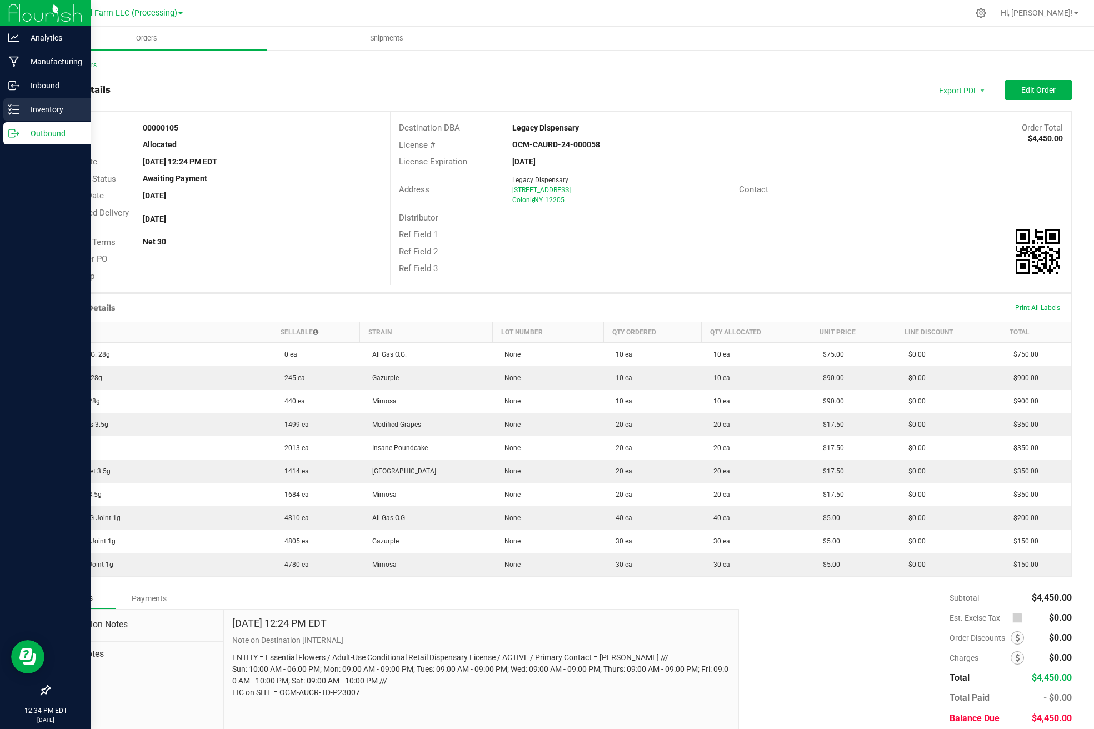
click at [55, 112] on p "Inventory" at bounding box center [52, 109] width 67 height 13
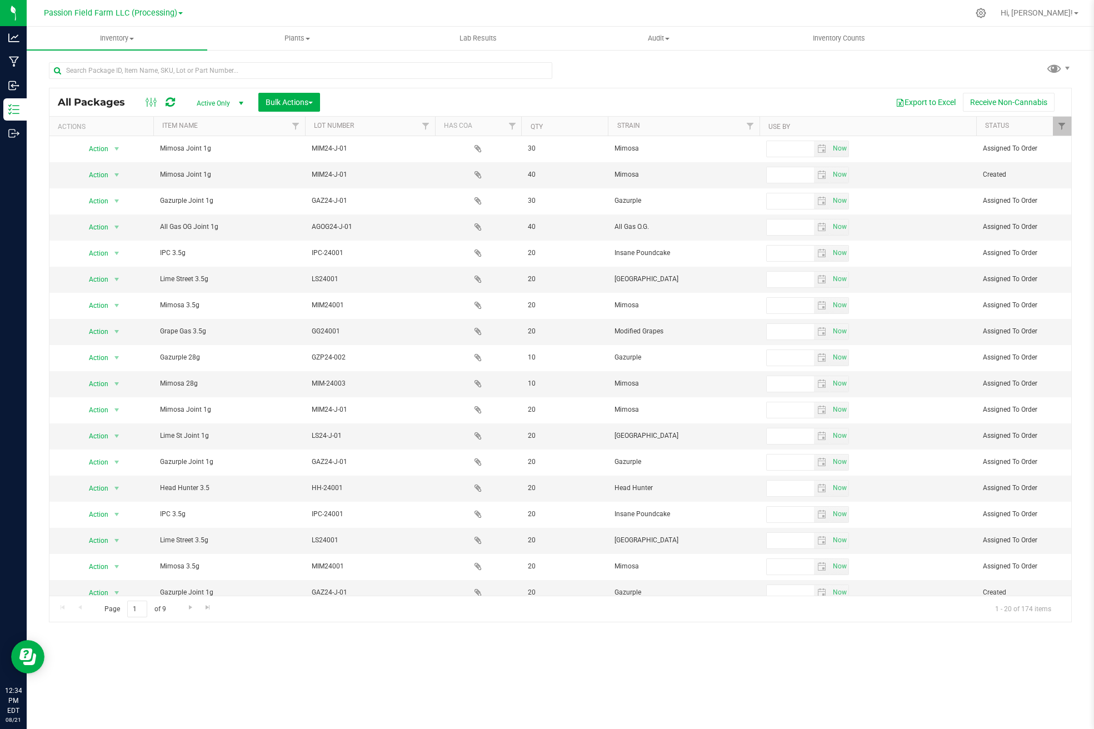
click at [239, 106] on span "select" at bounding box center [241, 103] width 9 height 9
click at [395, 91] on div "All Packages Active Only Active Only Lab Samples Locked All Bulk Actions Add to…" at bounding box center [560, 102] width 1022 height 28
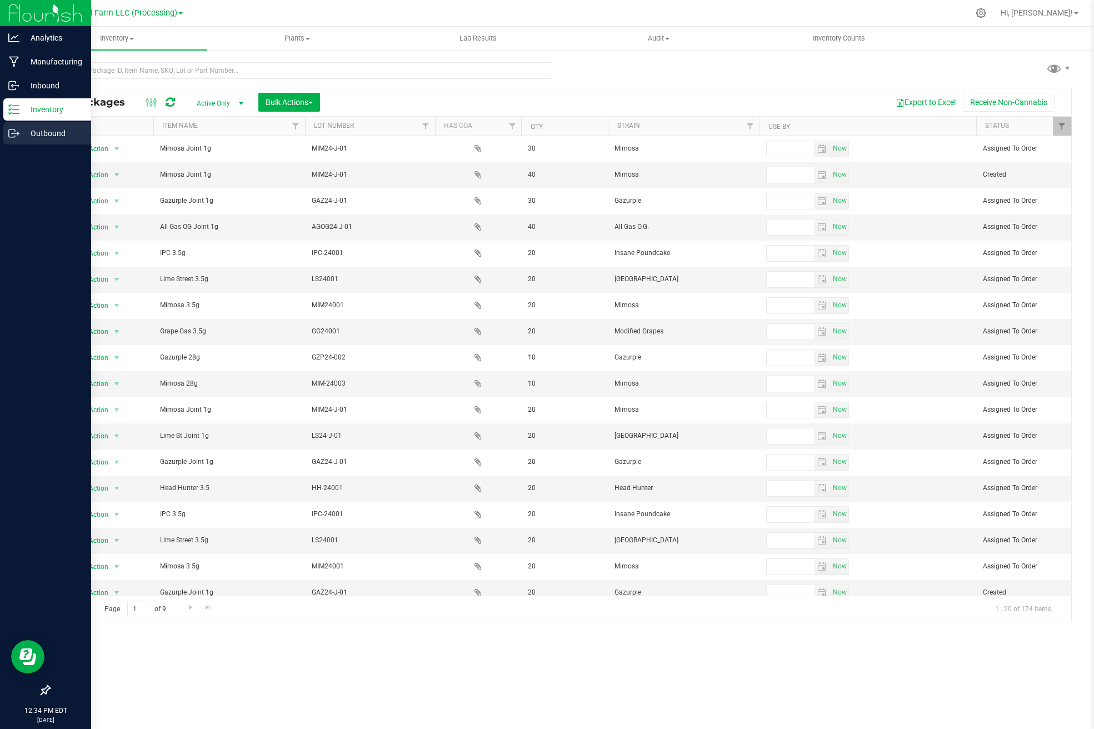
click at [23, 129] on p "Outbound" at bounding box center [52, 133] width 67 height 13
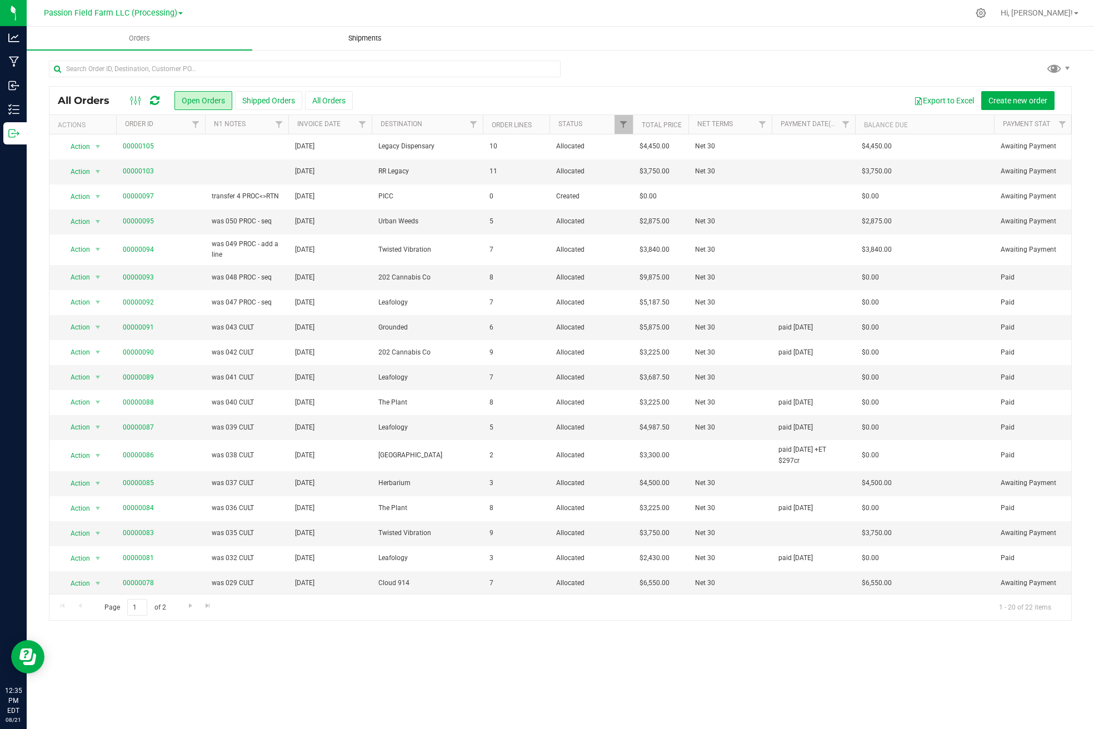
click at [364, 36] on span "Shipments" at bounding box center [364, 38] width 63 height 10
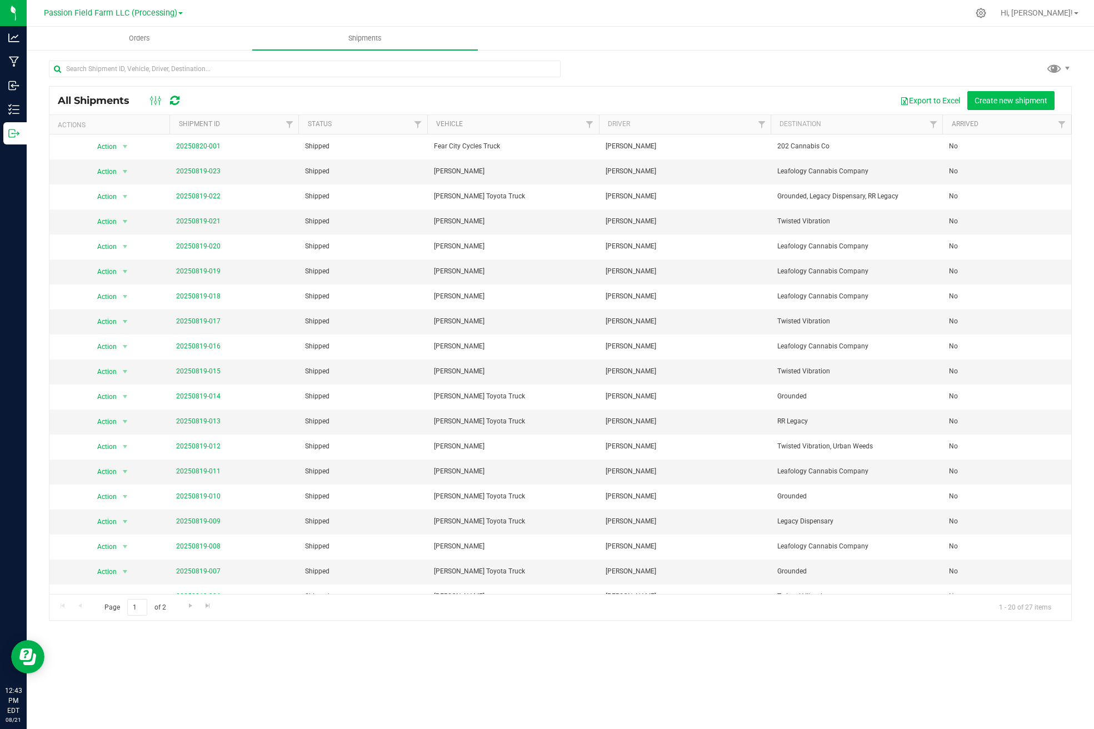
click at [1002, 100] on span "Create new shipment" at bounding box center [1011, 100] width 73 height 9
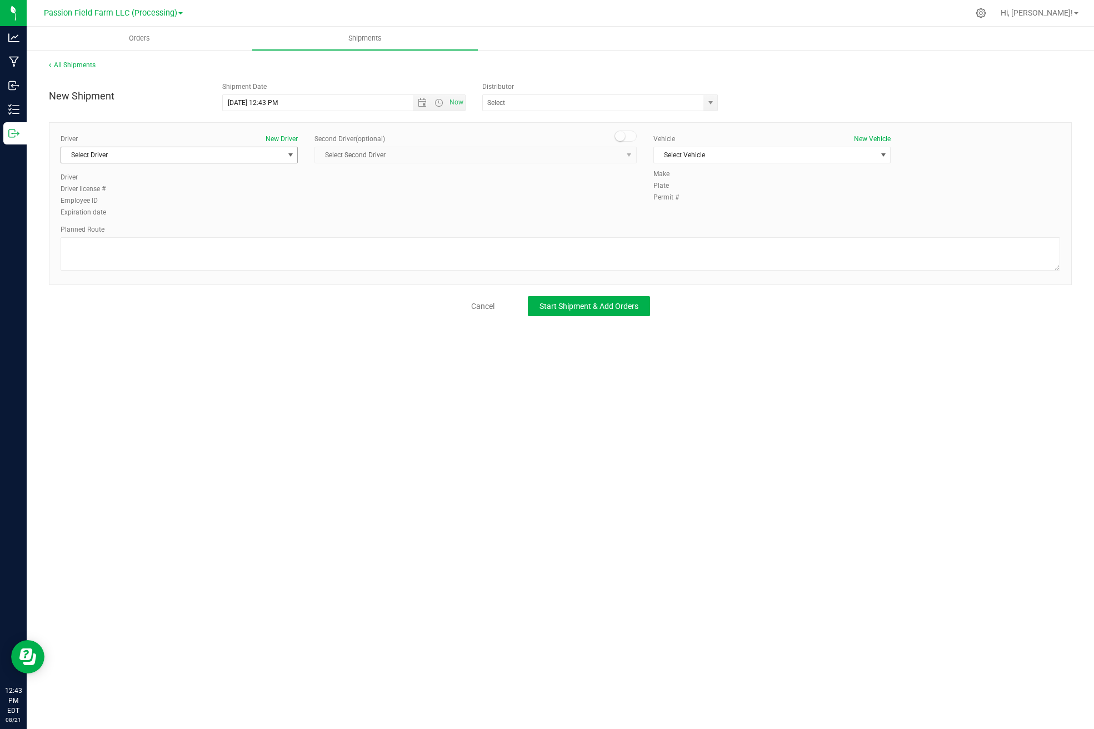
click at [268, 151] on span "Select Driver" at bounding box center [172, 155] width 222 height 16
click at [118, 250] on li "[PERSON_NAME]" at bounding box center [179, 251] width 236 height 17
click at [746, 162] on span "Select Vehicle" at bounding box center [765, 155] width 222 height 16
click at [737, 178] on li "[PERSON_NAME] Toyota Truck" at bounding box center [772, 174] width 236 height 17
click at [264, 102] on input "[DATE] 12:43 PM" at bounding box center [327, 103] width 209 height 16
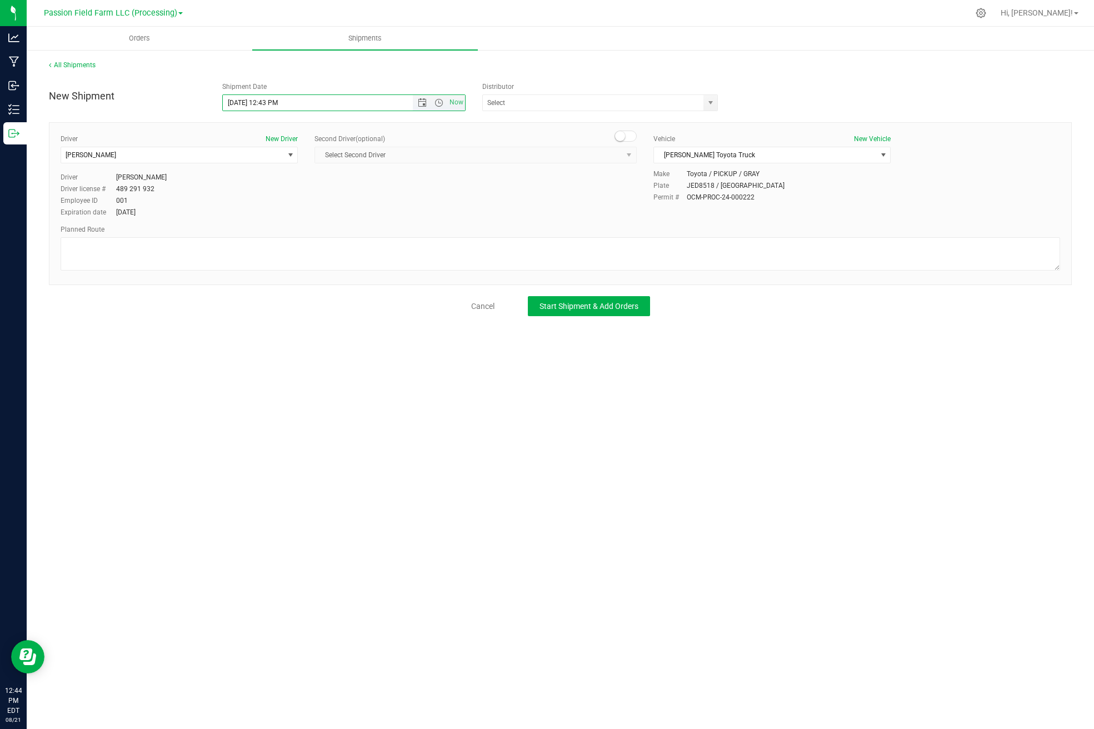
click at [266, 103] on input "[DATE] 12:43 PM" at bounding box center [327, 103] width 209 height 16
type input "[DATE] 1:43 PM"
click at [617, 308] on span "Start Shipment & Add Orders" at bounding box center [589, 306] width 99 height 9
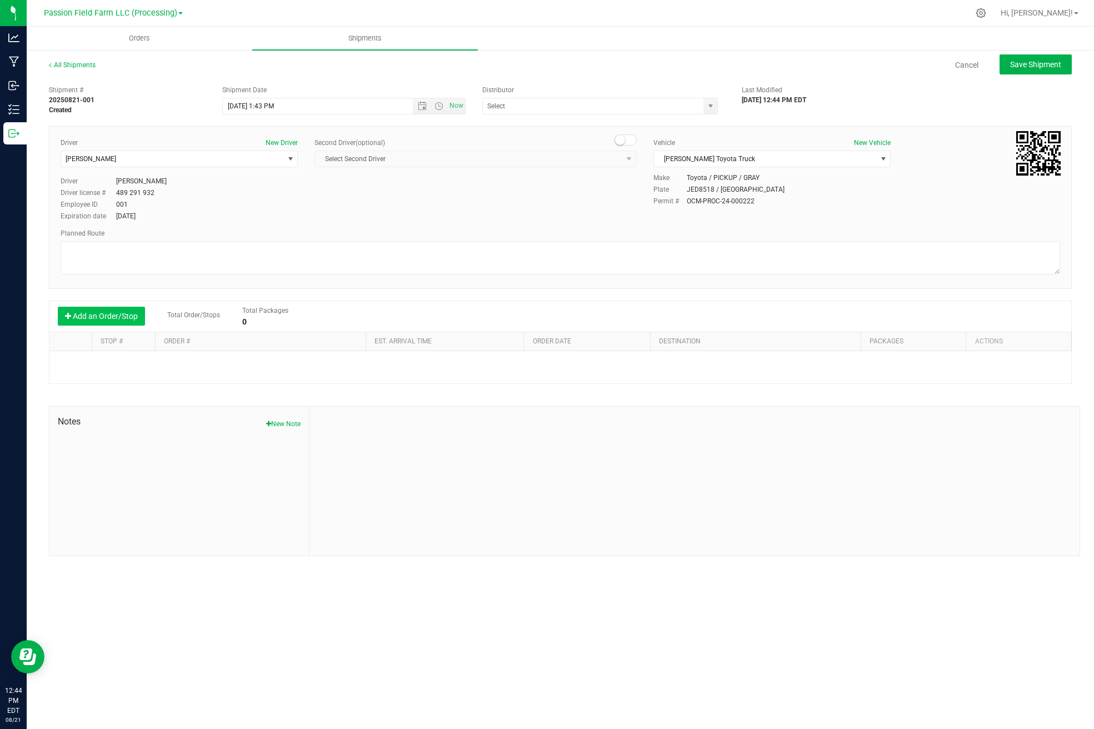
click at [107, 313] on button "Add an Order/Stop" at bounding box center [101, 316] width 87 height 19
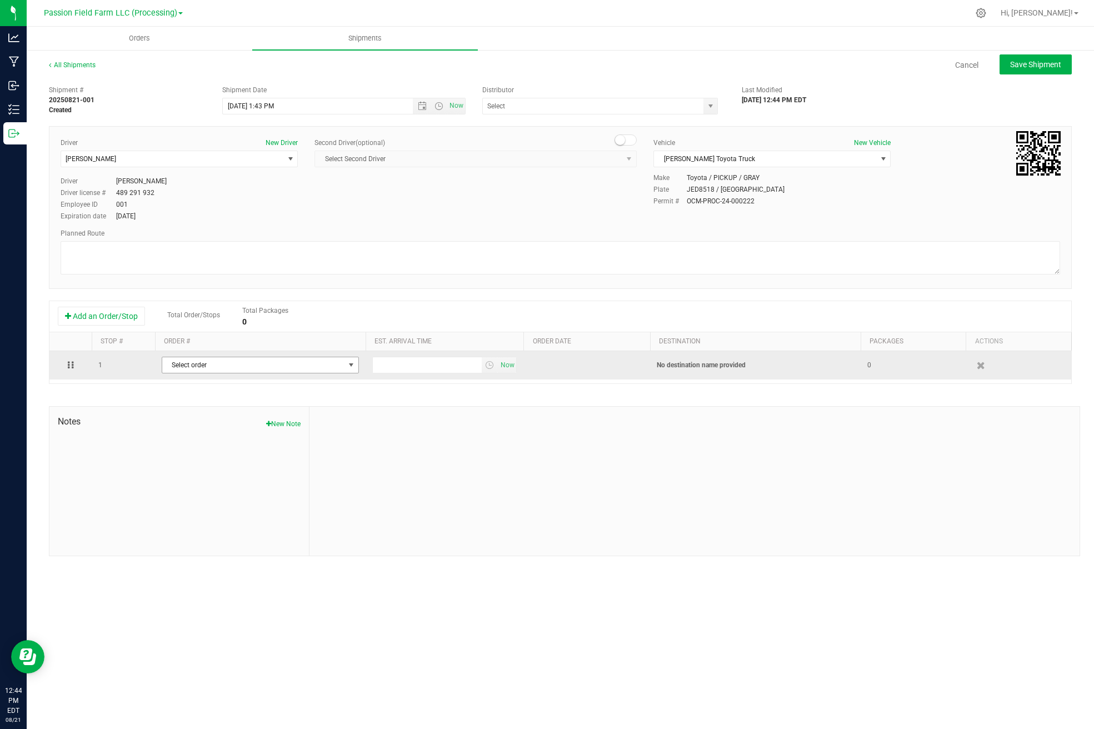
click at [186, 367] on span "Select order" at bounding box center [253, 365] width 182 height 16
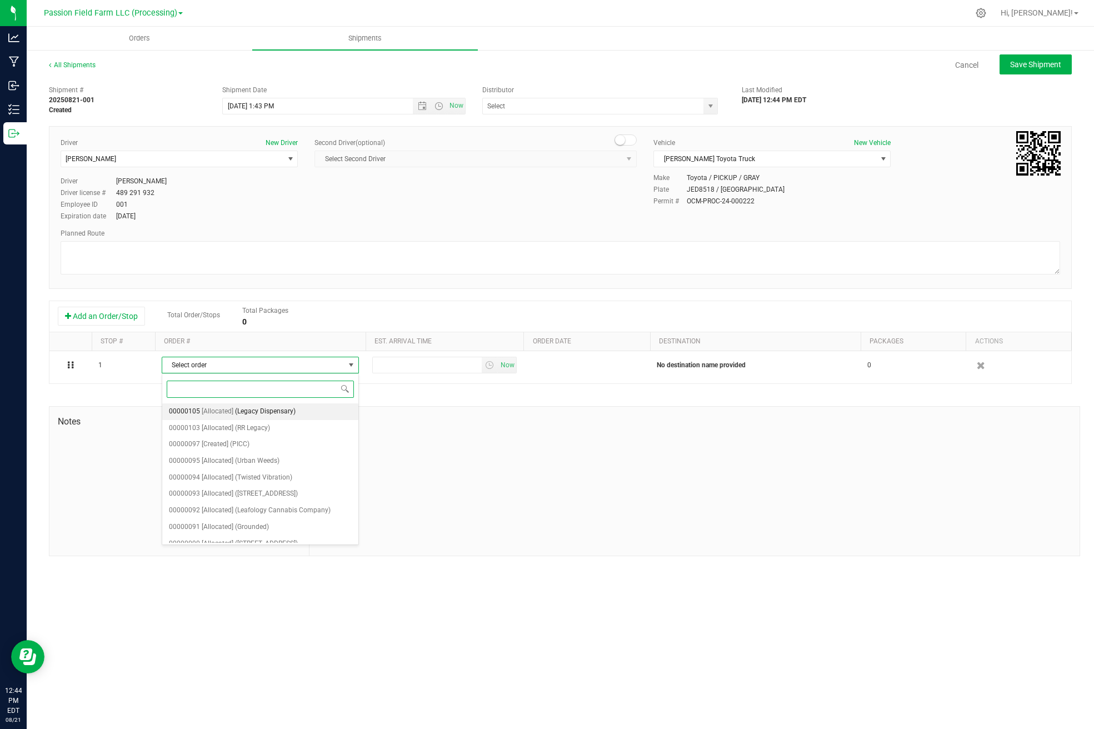
click at [226, 416] on span "[Allocated]" at bounding box center [218, 412] width 32 height 14
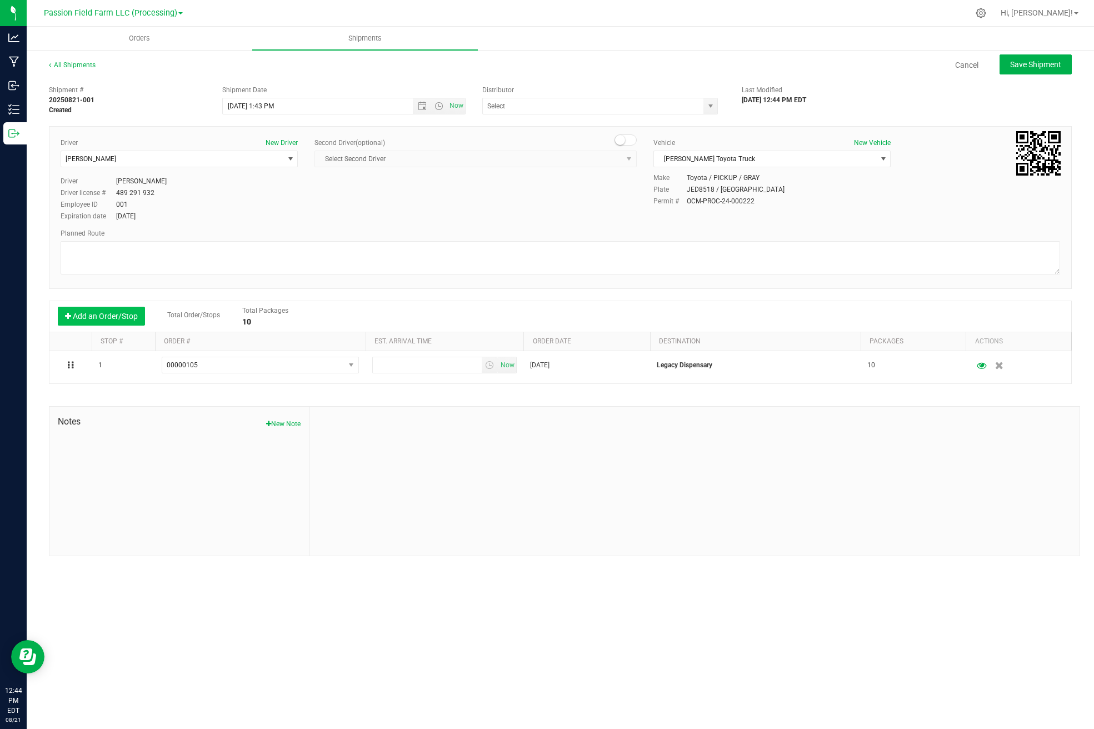
click at [121, 313] on button "Add an Order/Stop" at bounding box center [101, 316] width 87 height 19
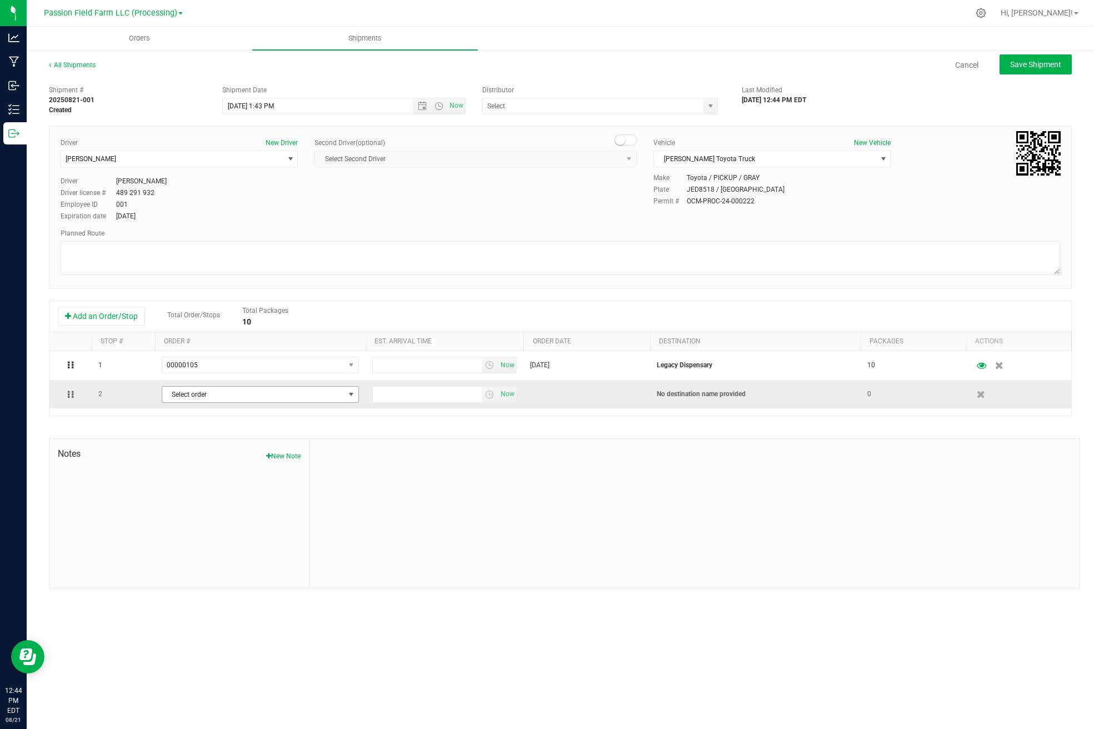
click at [214, 391] on span "Select order" at bounding box center [253, 395] width 182 height 16
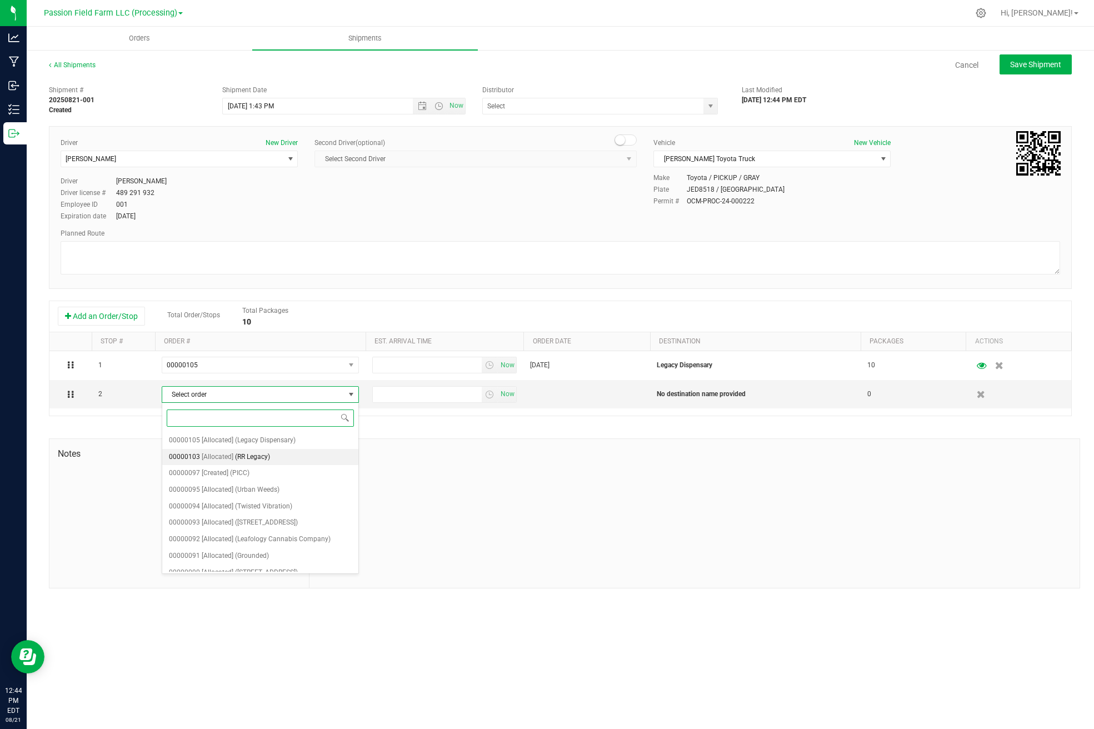
click at [227, 460] on span "[Allocated]" at bounding box center [218, 457] width 32 height 14
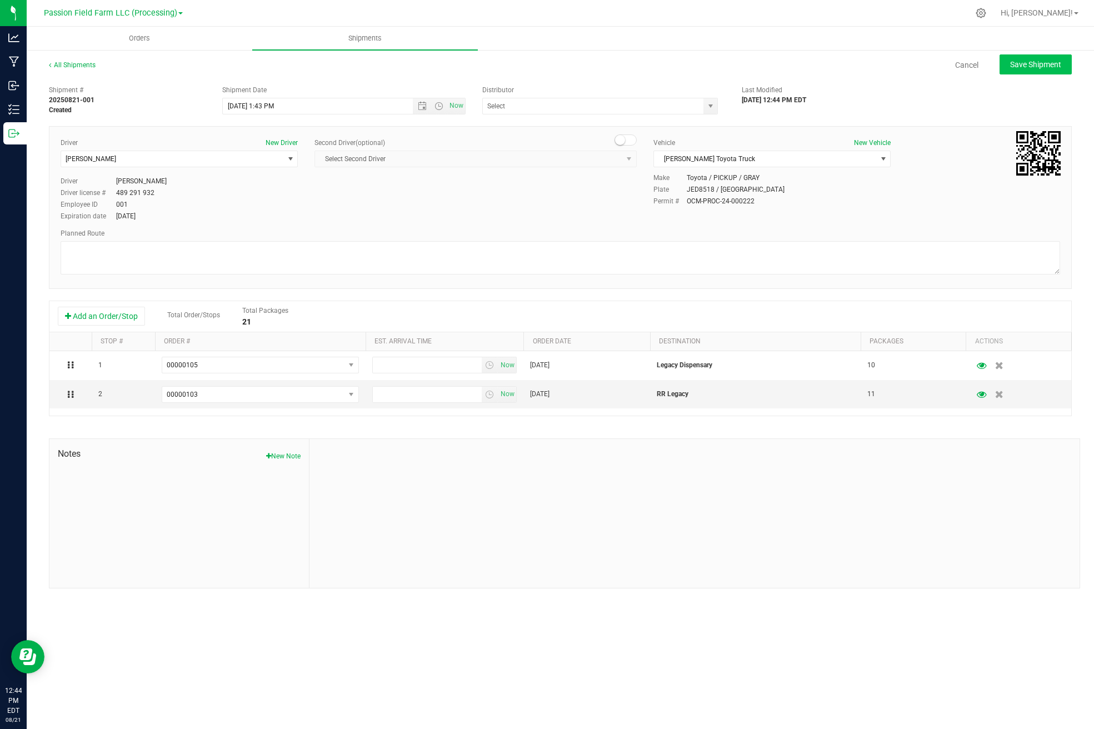
click at [1020, 67] on span "Save Shipment" at bounding box center [1035, 64] width 51 height 9
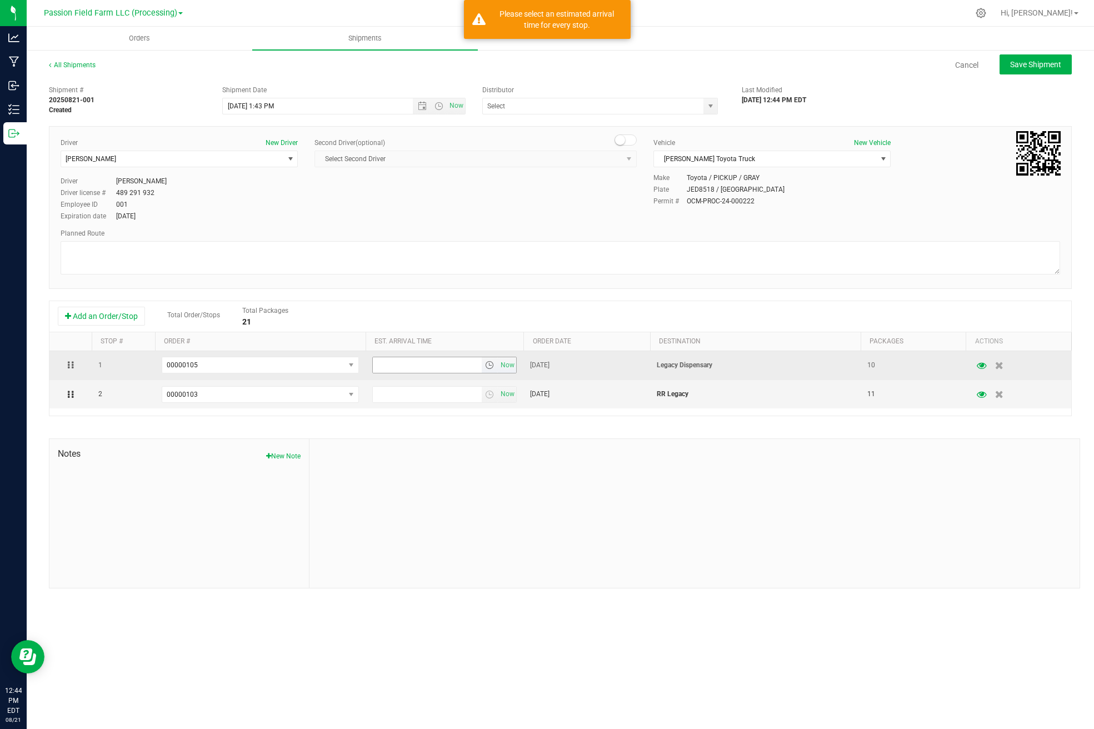
click at [414, 361] on input "text" at bounding box center [427, 365] width 109 height 16
type input "5:00 PM"
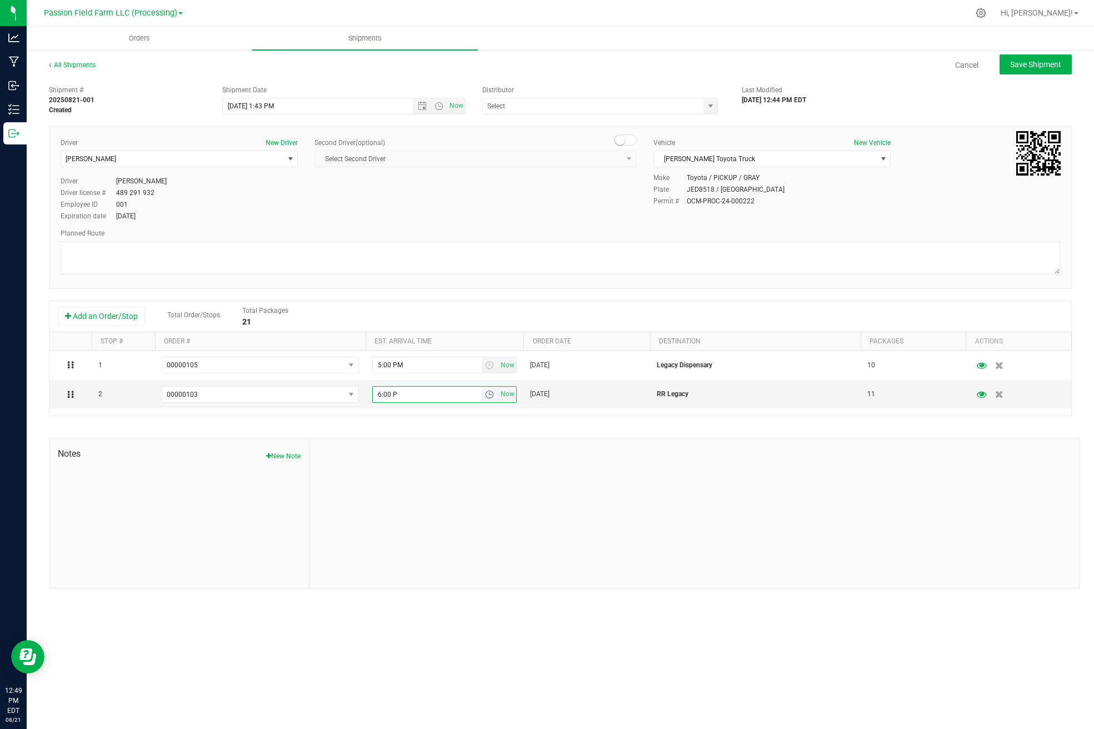
type input "6:00 PM"
click at [625, 415] on div "1 00000105 00000105 00000103 00000097 00000095 00000094 00000093 00000092 00000…" at bounding box center [560, 383] width 1022 height 64
click at [1040, 62] on span "Save Shipment" at bounding box center [1035, 64] width 51 height 9
type input "[DATE] 5:43 PM"
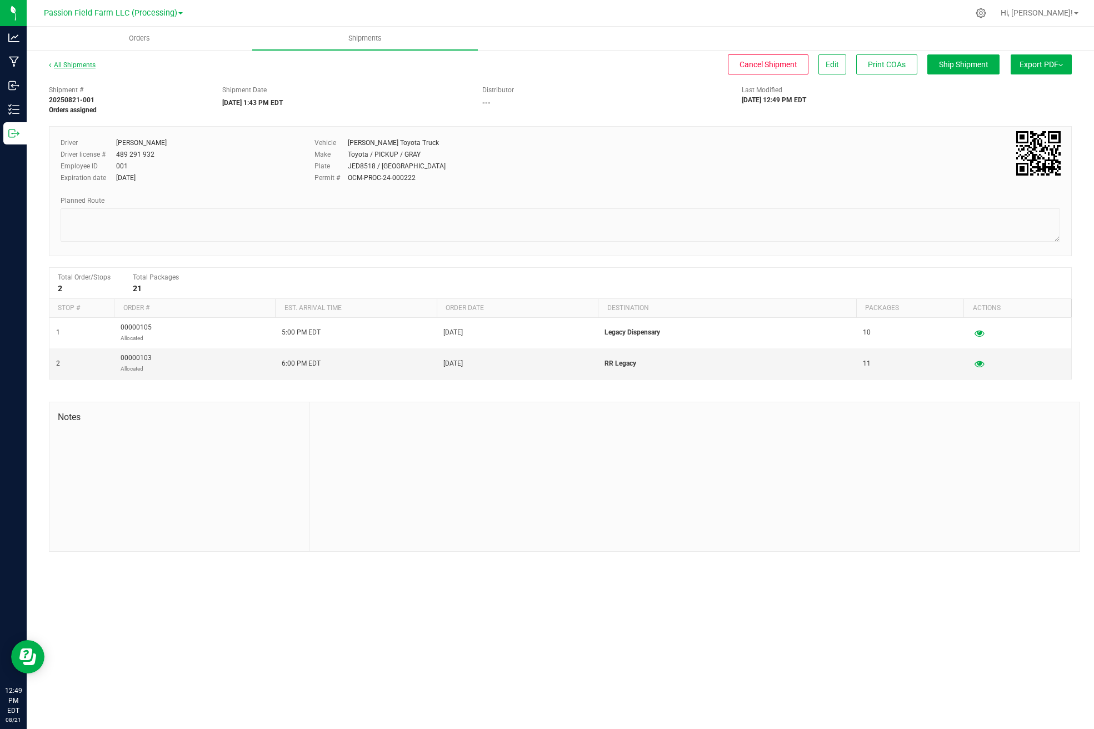
click at [77, 66] on link "All Shipments" at bounding box center [72, 65] width 47 height 8
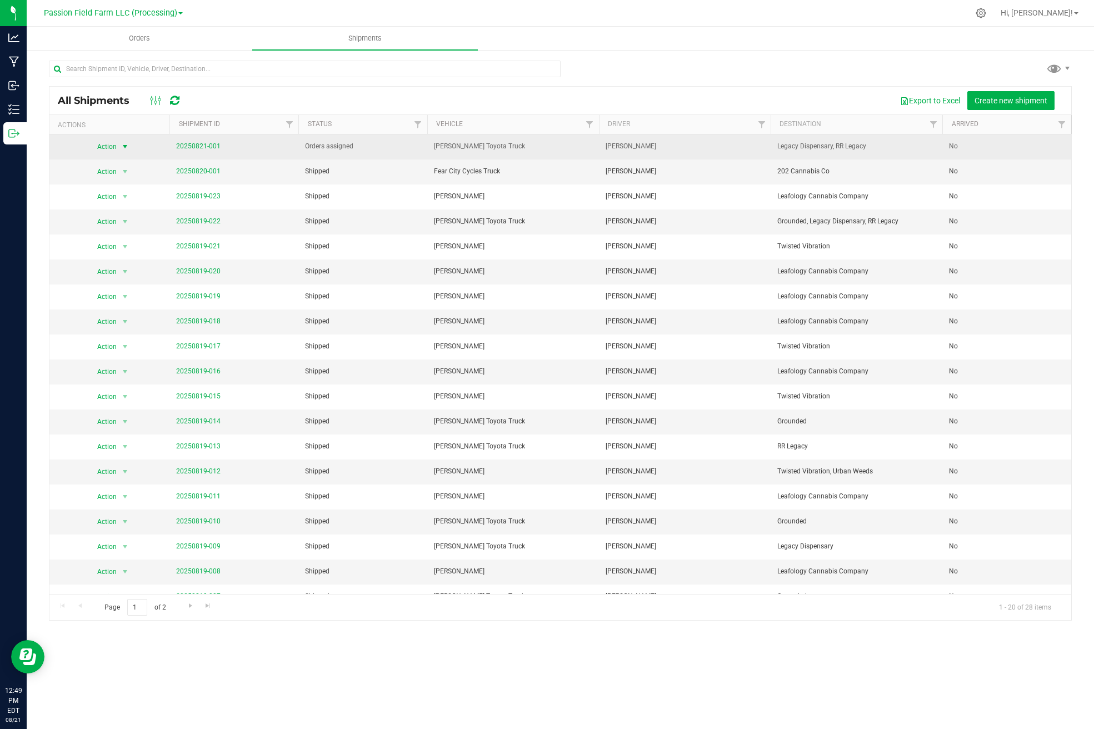
click at [126, 149] on span "select" at bounding box center [125, 146] width 9 height 9
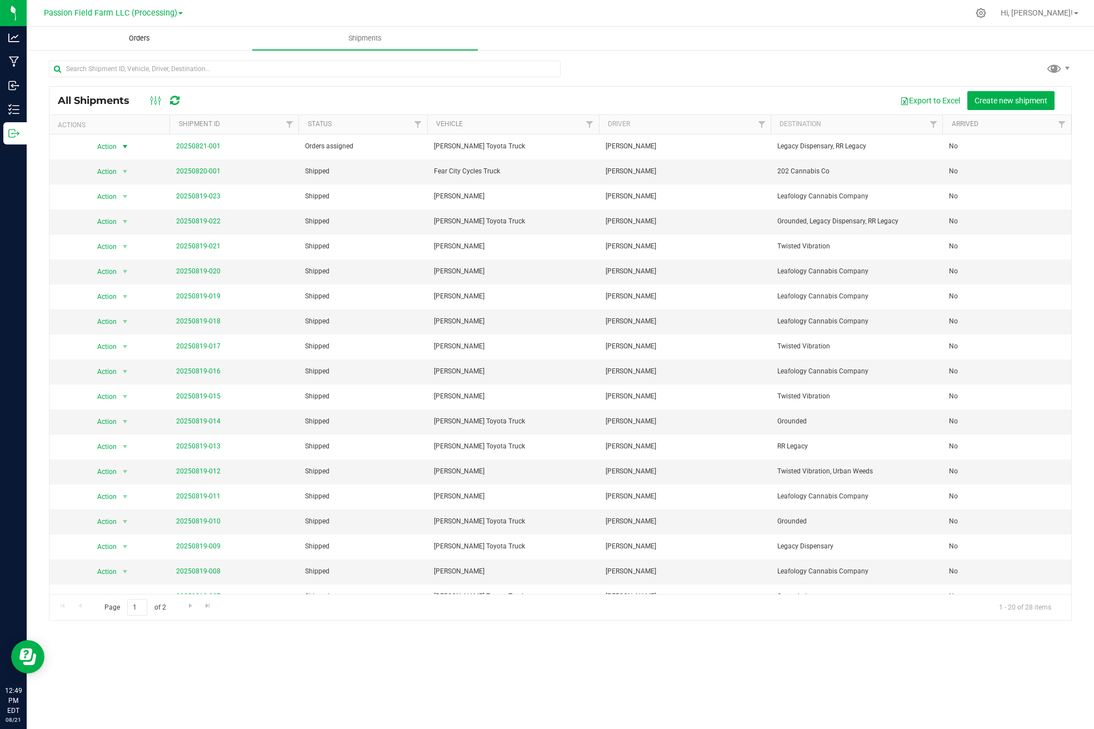
click at [147, 41] on span "Orders" at bounding box center [139, 38] width 51 height 10
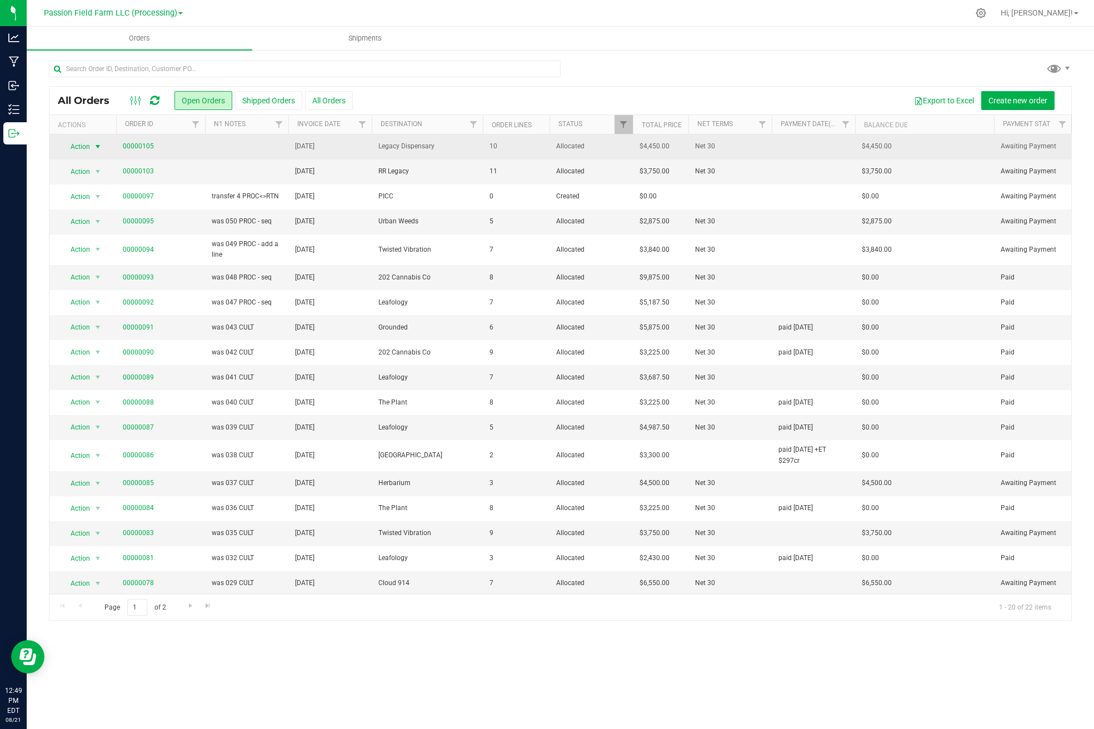
click at [92, 145] on span "select" at bounding box center [98, 147] width 14 height 16
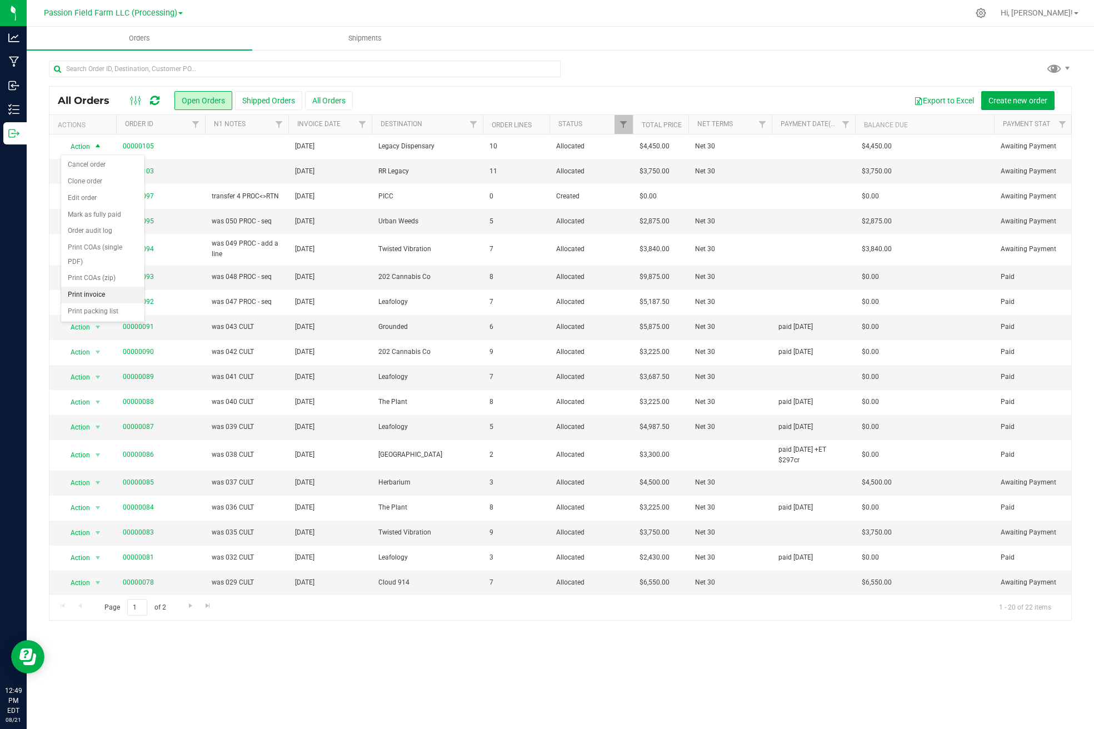
click at [89, 293] on li "Print invoice" at bounding box center [102, 295] width 83 height 17
click at [97, 171] on span "select" at bounding box center [97, 171] width 9 height 9
click at [92, 312] on li "Print invoice" at bounding box center [102, 320] width 83 height 17
